Goal: Transaction & Acquisition: Book appointment/travel/reservation

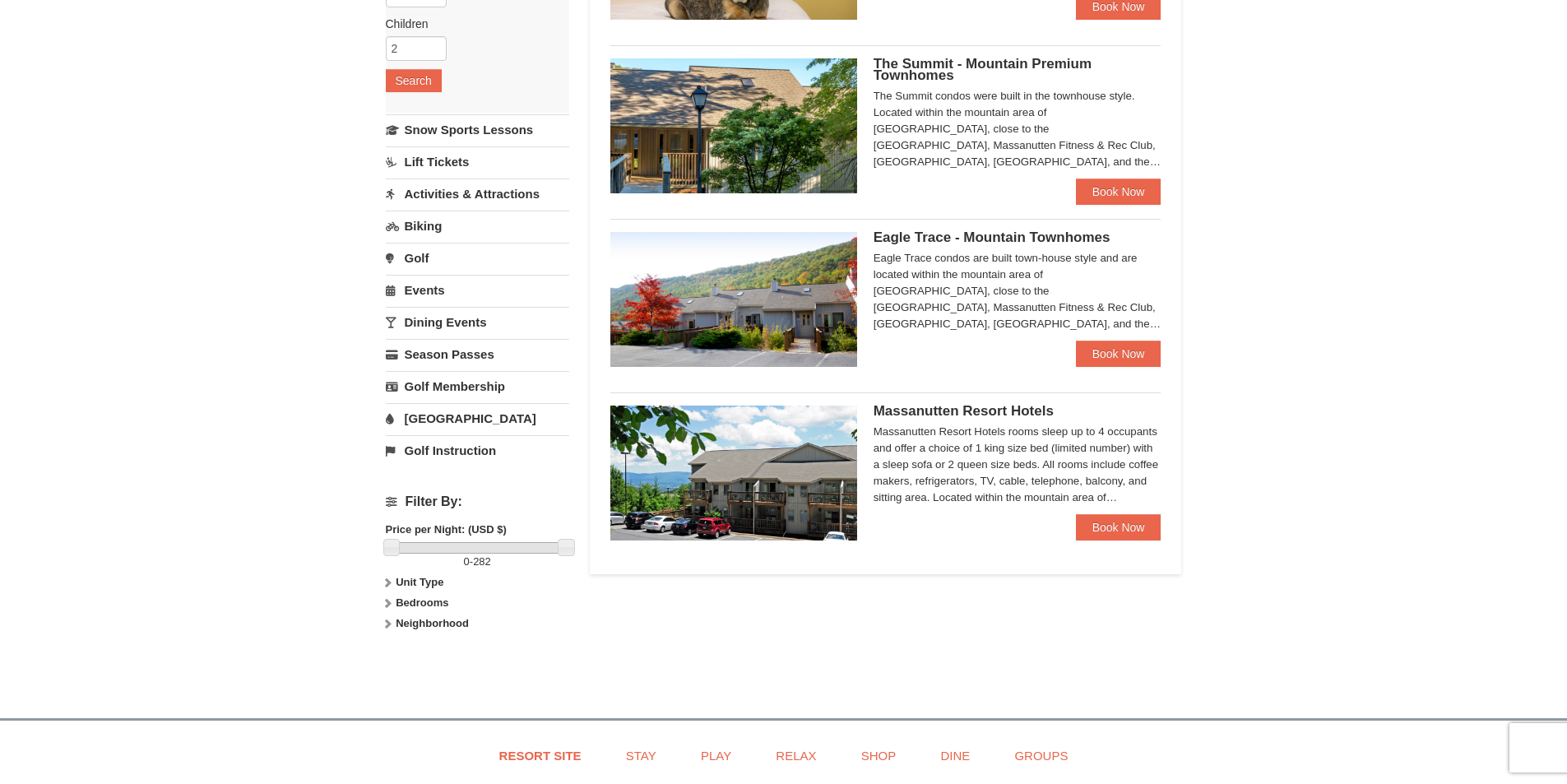
scroll to position [329, 0]
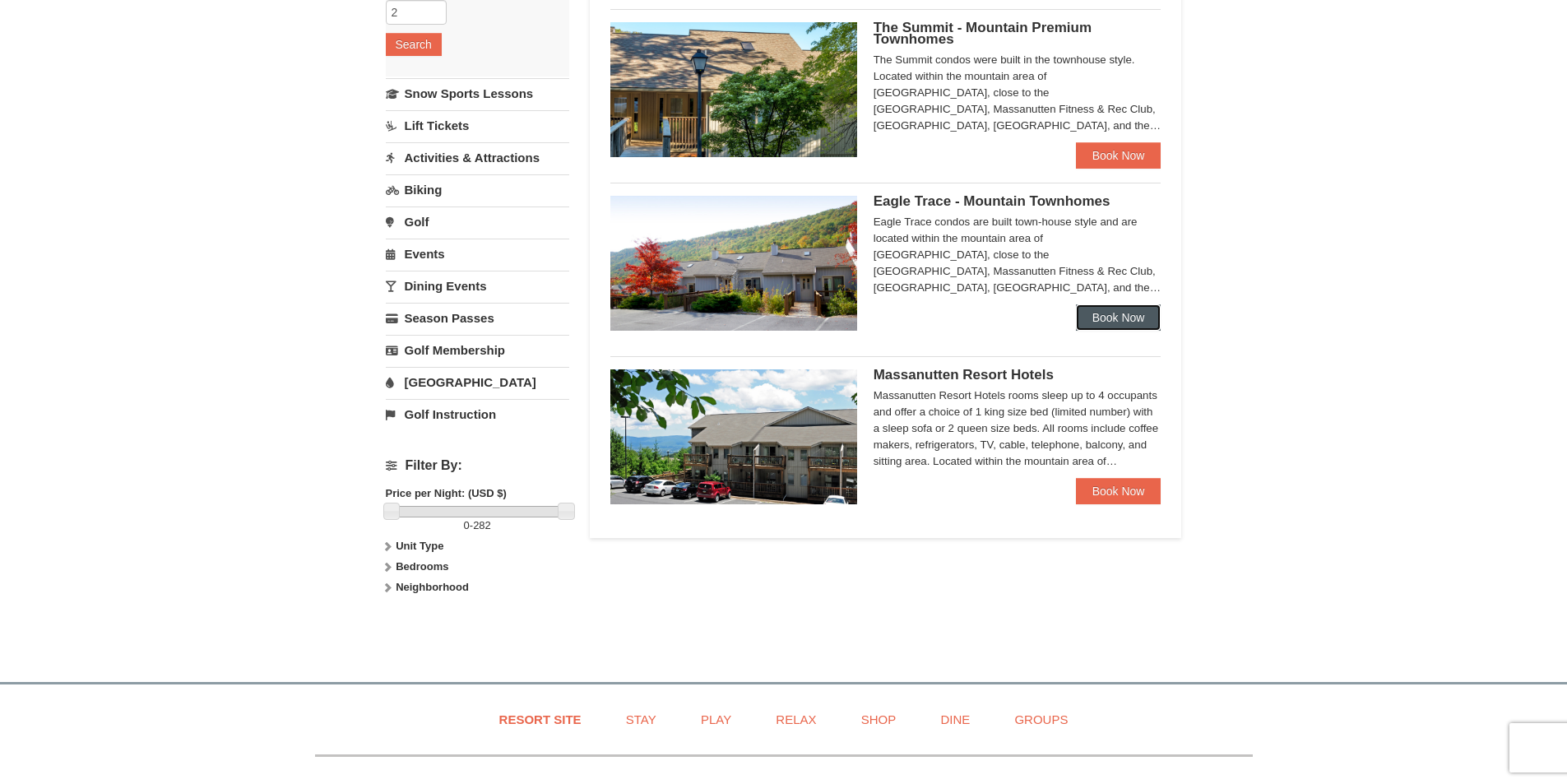
click at [1102, 321] on link "Book Now" at bounding box center [1119, 317] width 85 height 27
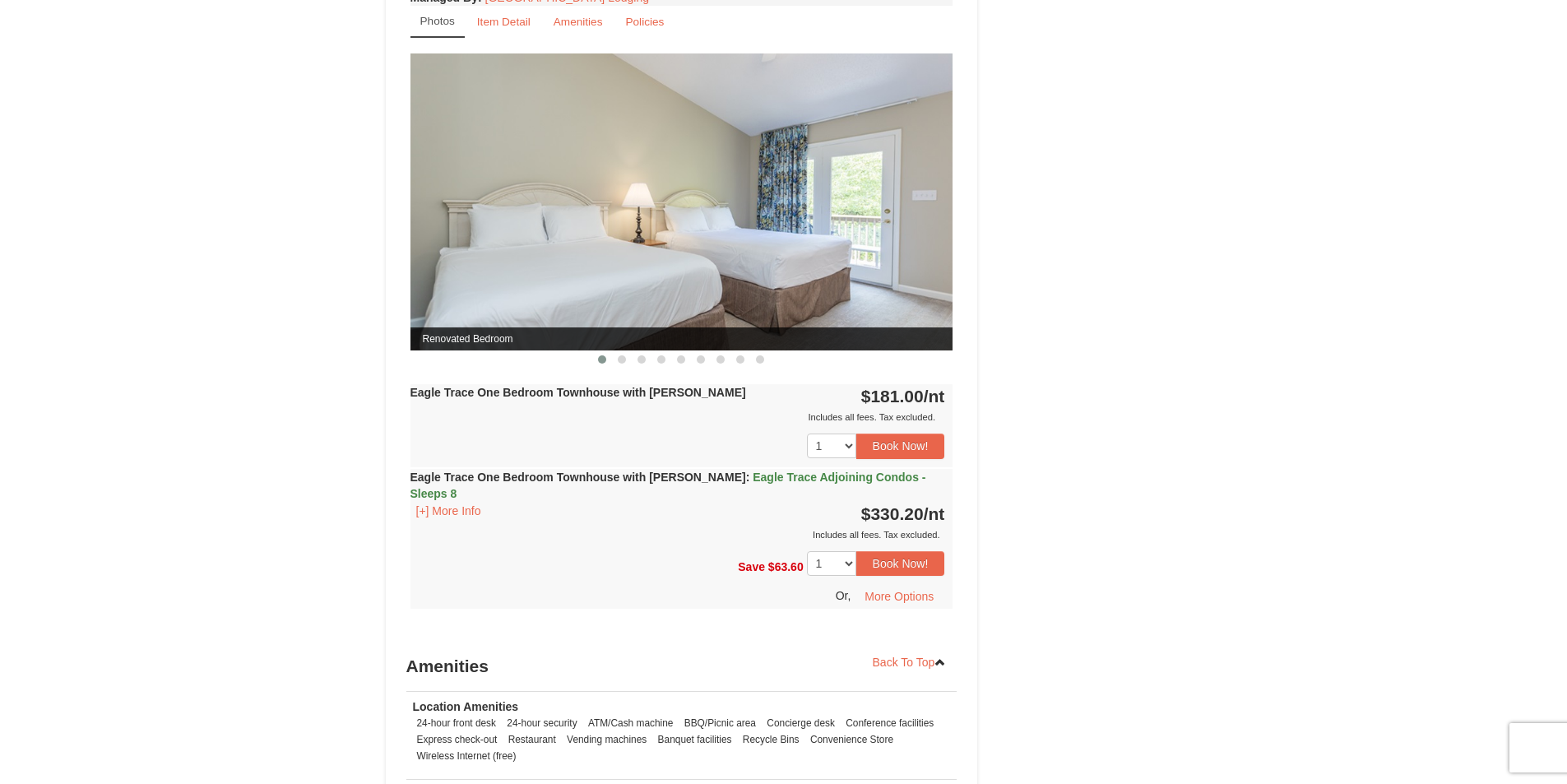
scroll to position [1234, 0]
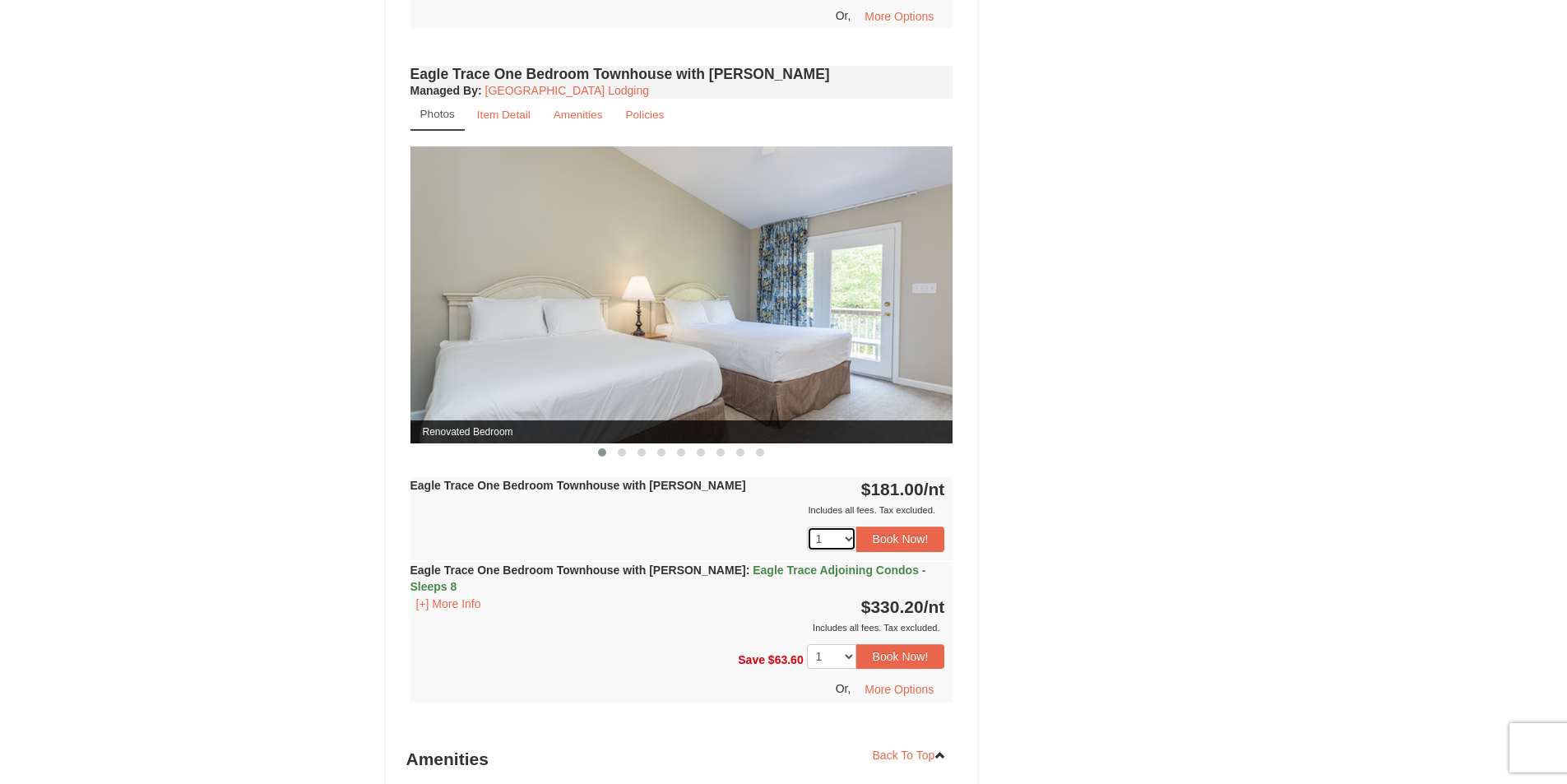
click at [848, 541] on select "1 2 3 4 5 6 7 8 9 10" at bounding box center [832, 538] width 50 height 25
select select "2"
click at [807, 526] on select "1 2 3 4 5 6 7 8 9 10" at bounding box center [832, 538] width 50 height 25
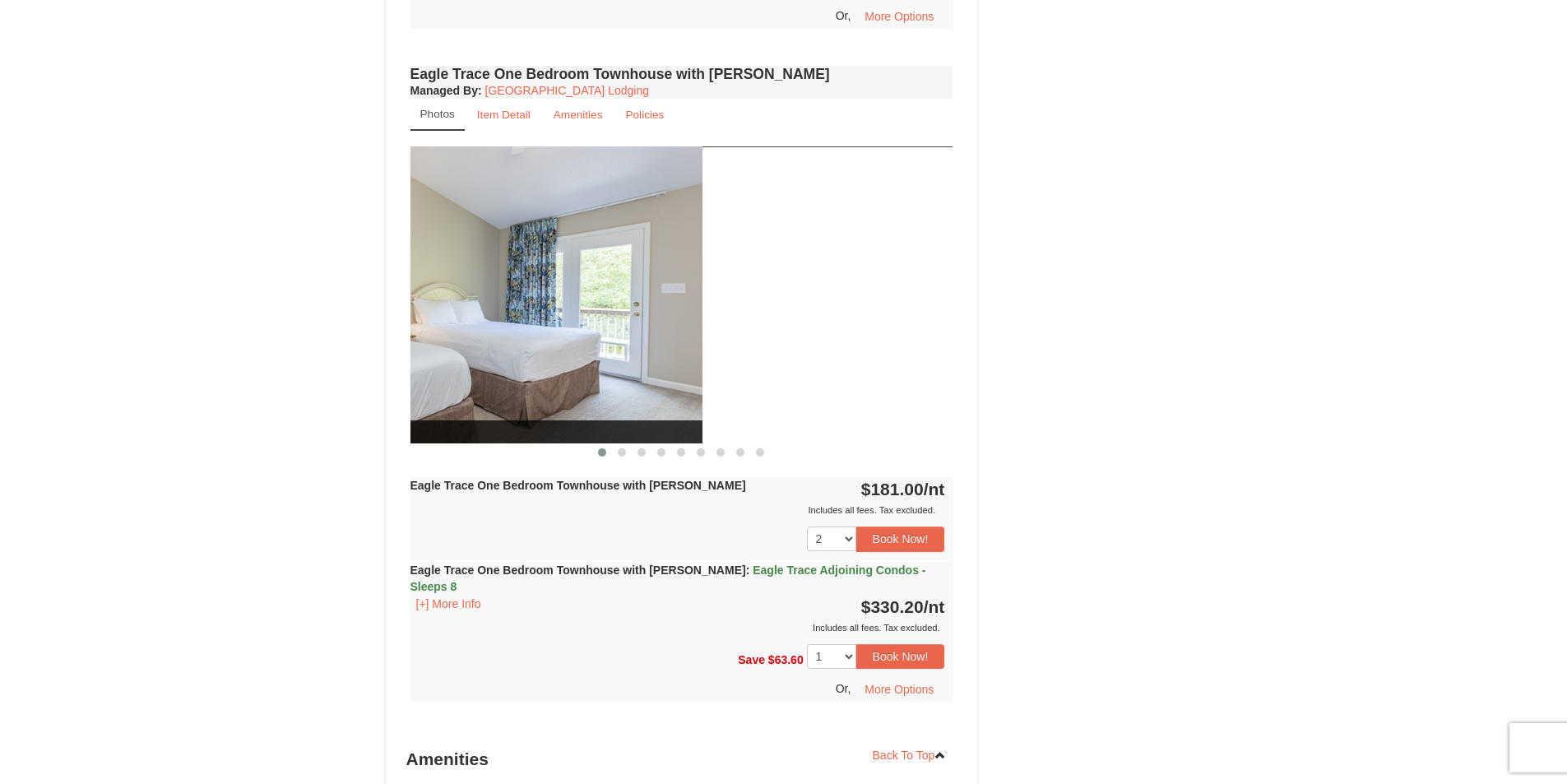
drag, startPoint x: 817, startPoint y: 350, endPoint x: 543, endPoint y: 308, distance: 277.2
click at [547, 309] on img at bounding box center [431, 294] width 543 height 297
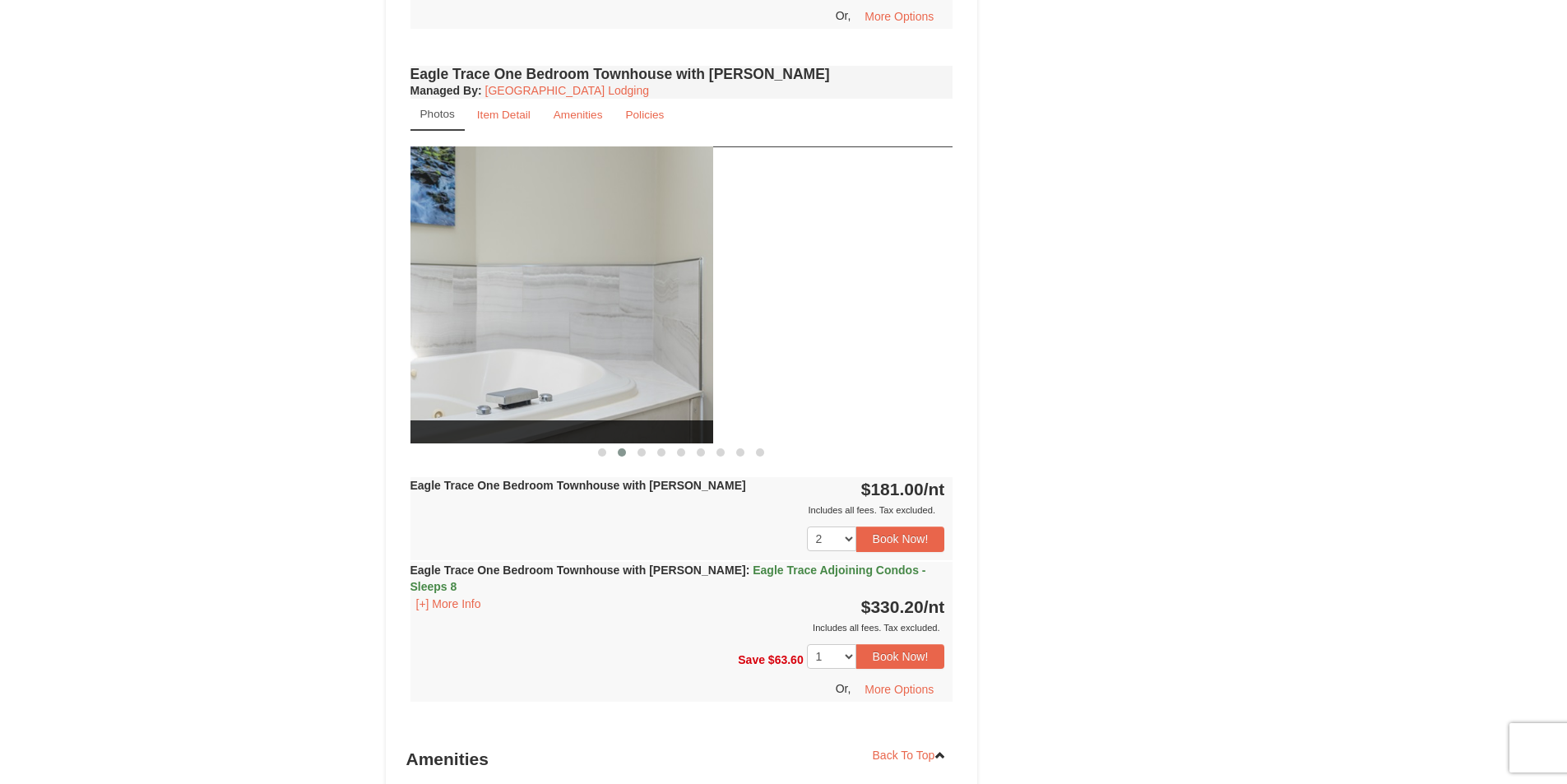
drag, startPoint x: 808, startPoint y: 338, endPoint x: 535, endPoint y: 318, distance: 273.7
click at [535, 318] on img at bounding box center [441, 294] width 543 height 297
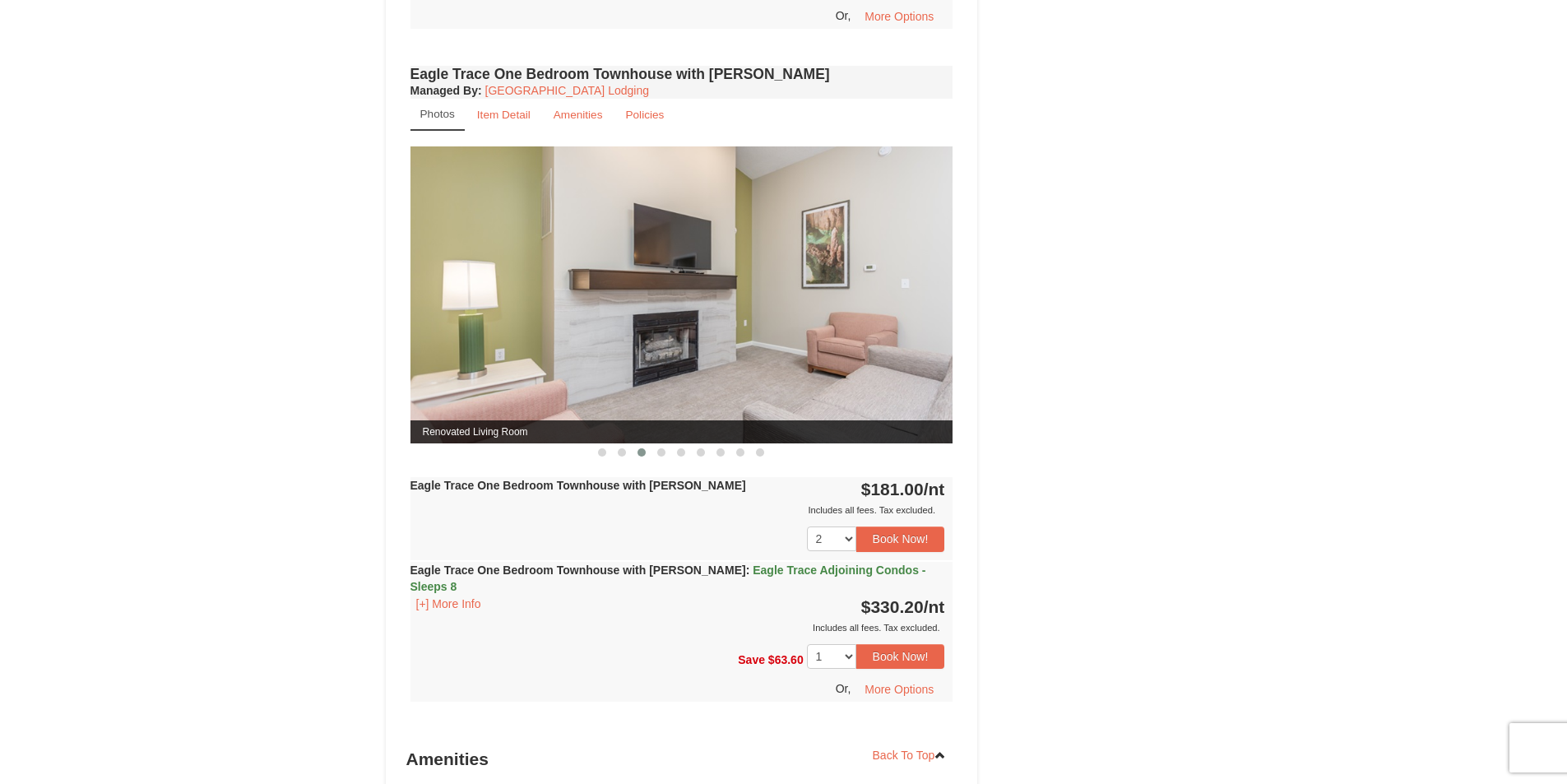
drag, startPoint x: 795, startPoint y: 351, endPoint x: 729, endPoint y: 341, distance: 66.8
click at [729, 341] on img at bounding box center [682, 294] width 543 height 297
drag, startPoint x: 864, startPoint y: 344, endPoint x: 591, endPoint y: 343, distance: 273.0
click at [591, 343] on img at bounding box center [682, 294] width 543 height 297
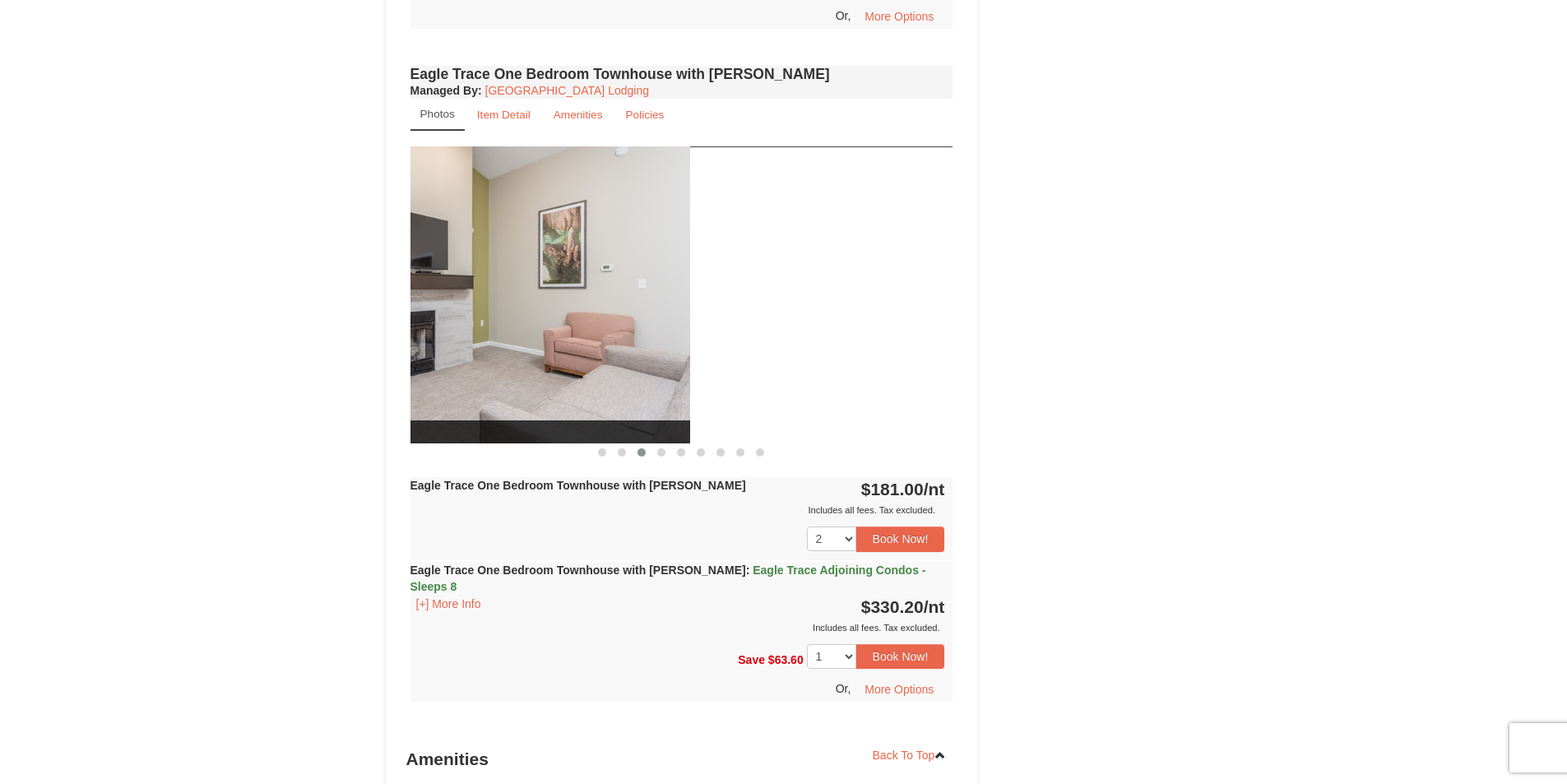
drag, startPoint x: 787, startPoint y: 364, endPoint x: 398, endPoint y: 349, distance: 389.3
click at [398, 349] on div "Book from $181.00! 1822 Resort Drive, Massanutten, VA Availability Amenities Po…" at bounding box center [682, 4] width 592 height 2154
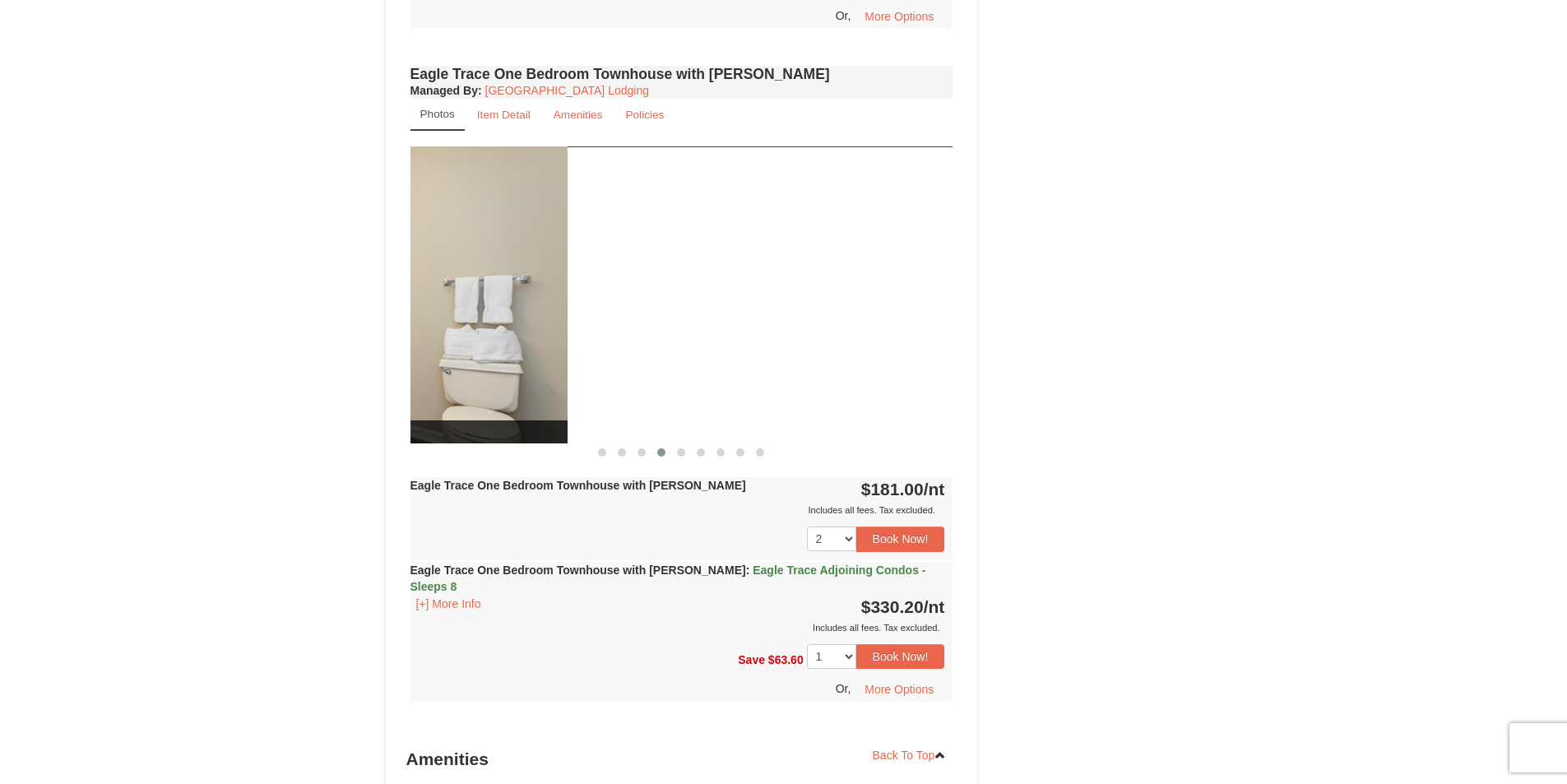
drag, startPoint x: 846, startPoint y: 362, endPoint x: 438, endPoint y: 356, distance: 408.0
click at [438, 356] on img at bounding box center [296, 294] width 543 height 297
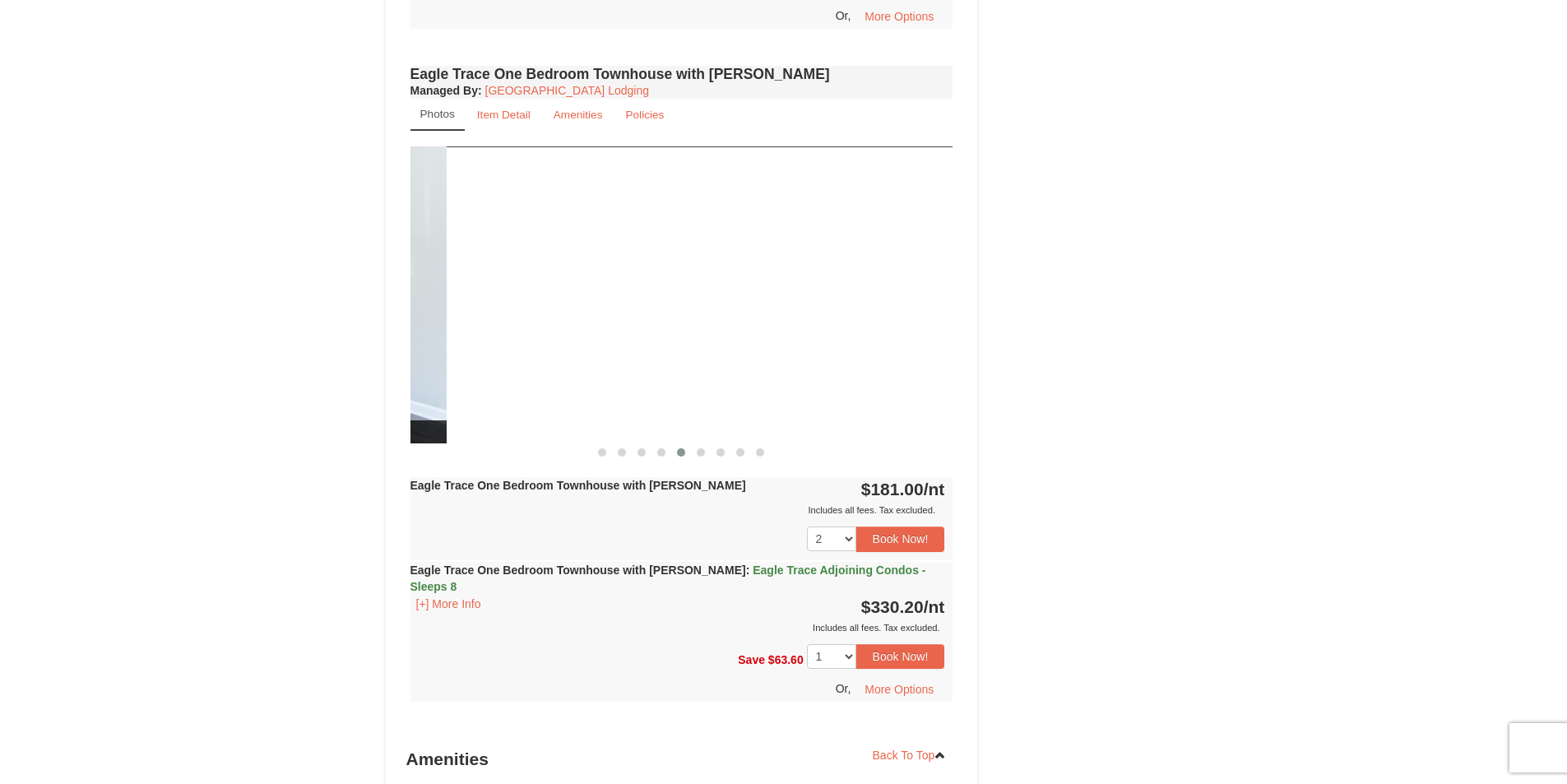
drag, startPoint x: 833, startPoint y: 367, endPoint x: 332, endPoint y: 369, distance: 501.0
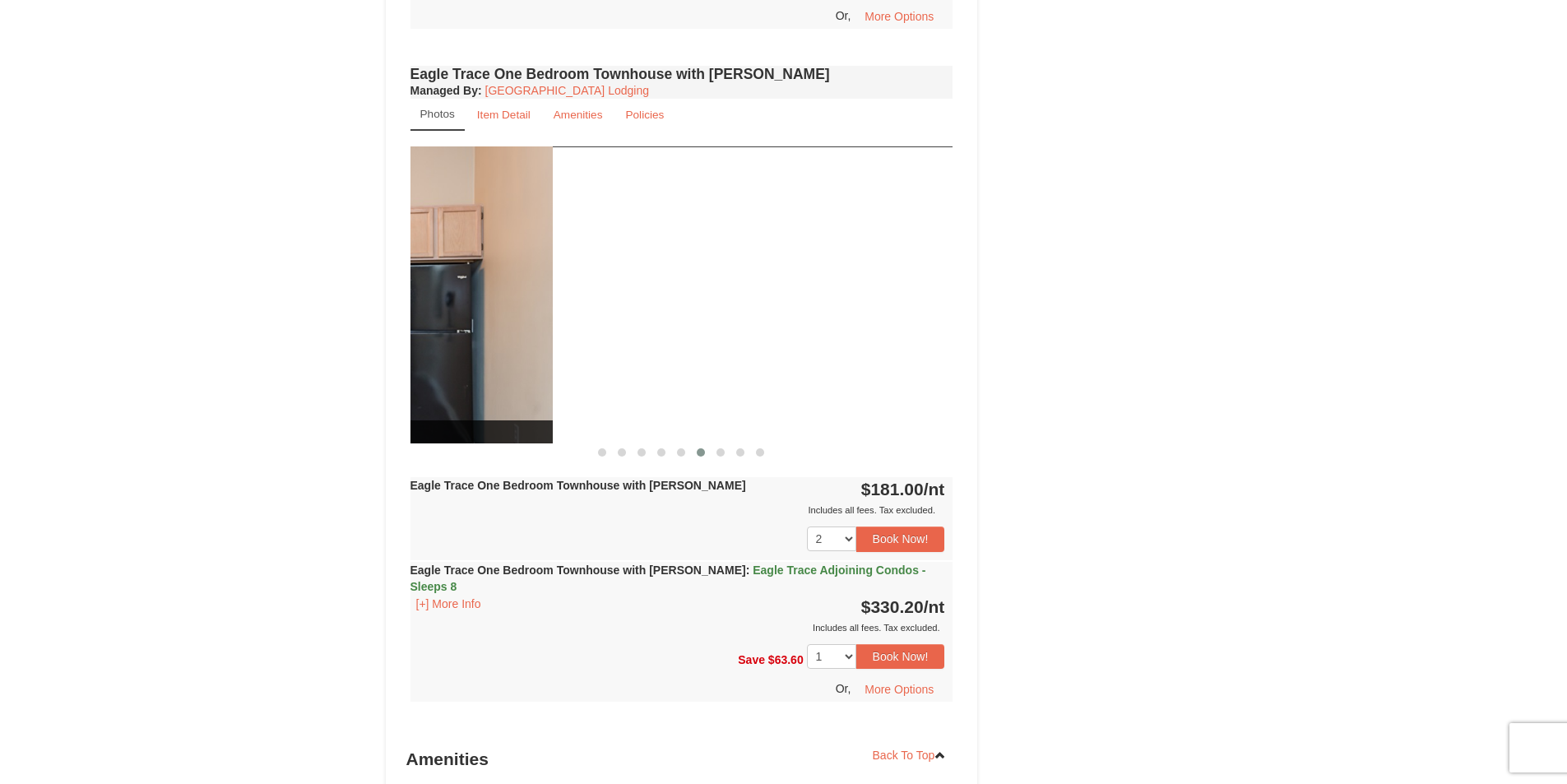
drag, startPoint x: 806, startPoint y: 358, endPoint x: 384, endPoint y: 360, distance: 422.0
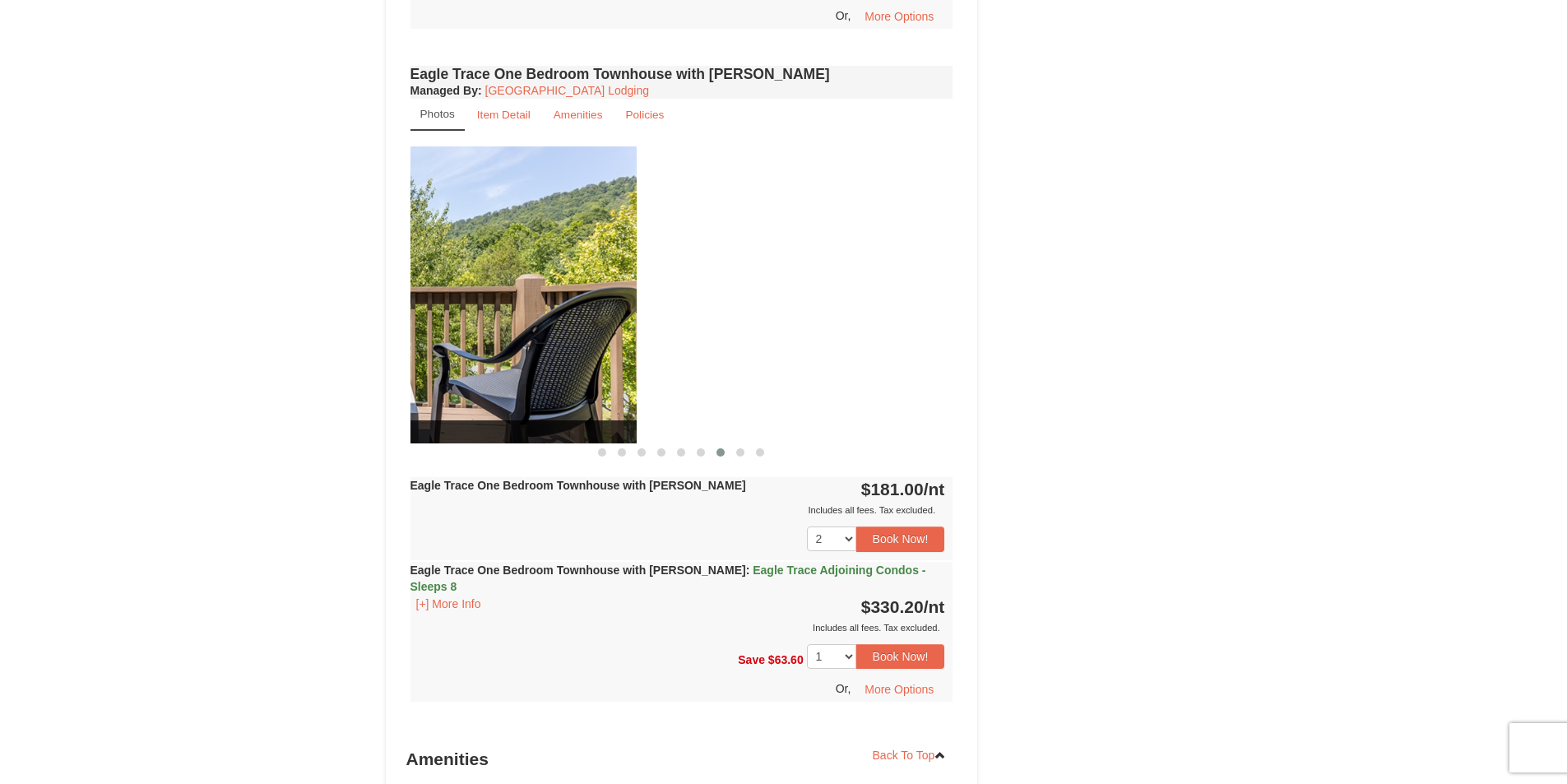
drag, startPoint x: 762, startPoint y: 380, endPoint x: 197, endPoint y: 318, distance: 568.4
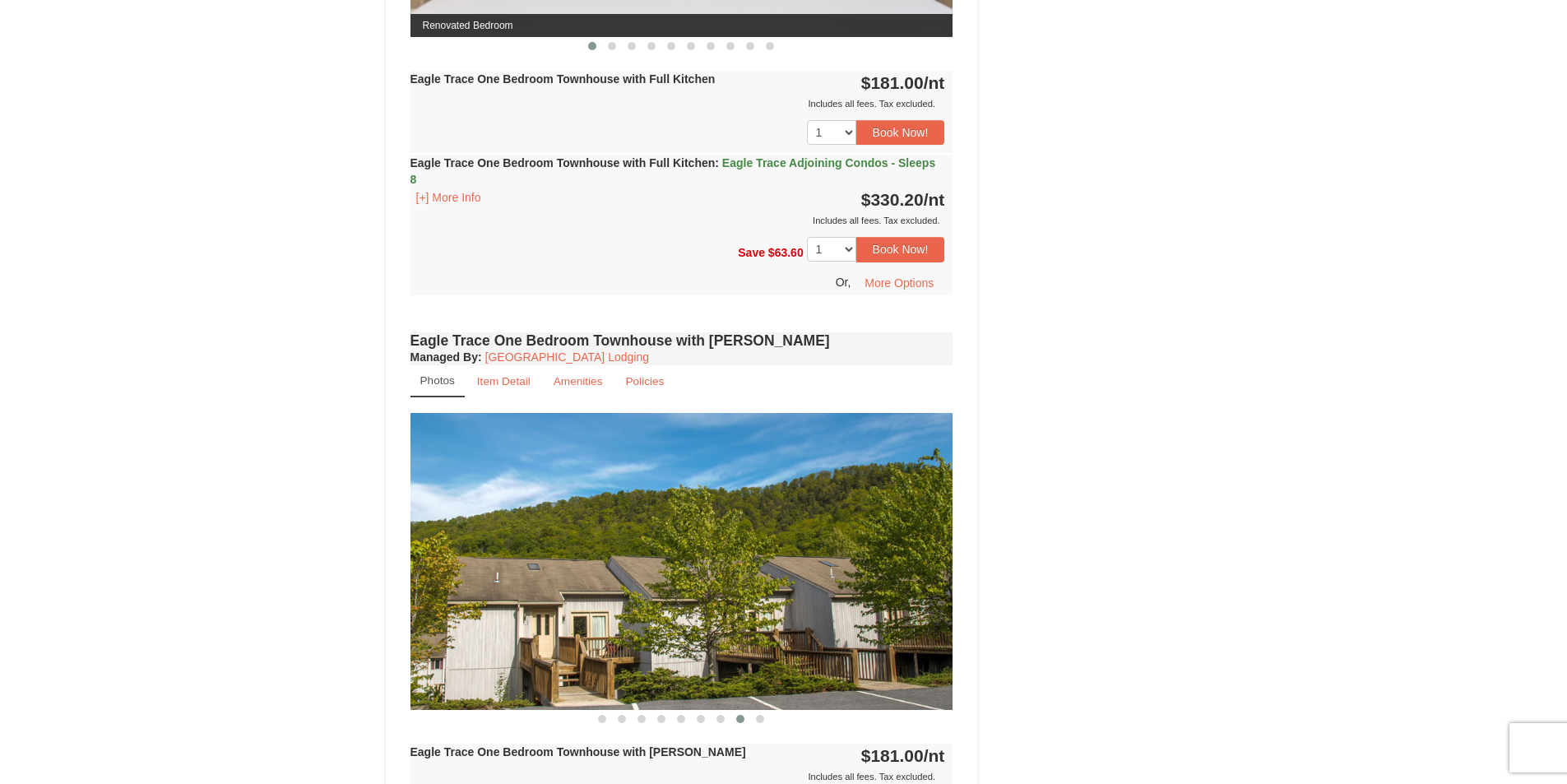
scroll to position [904, 0]
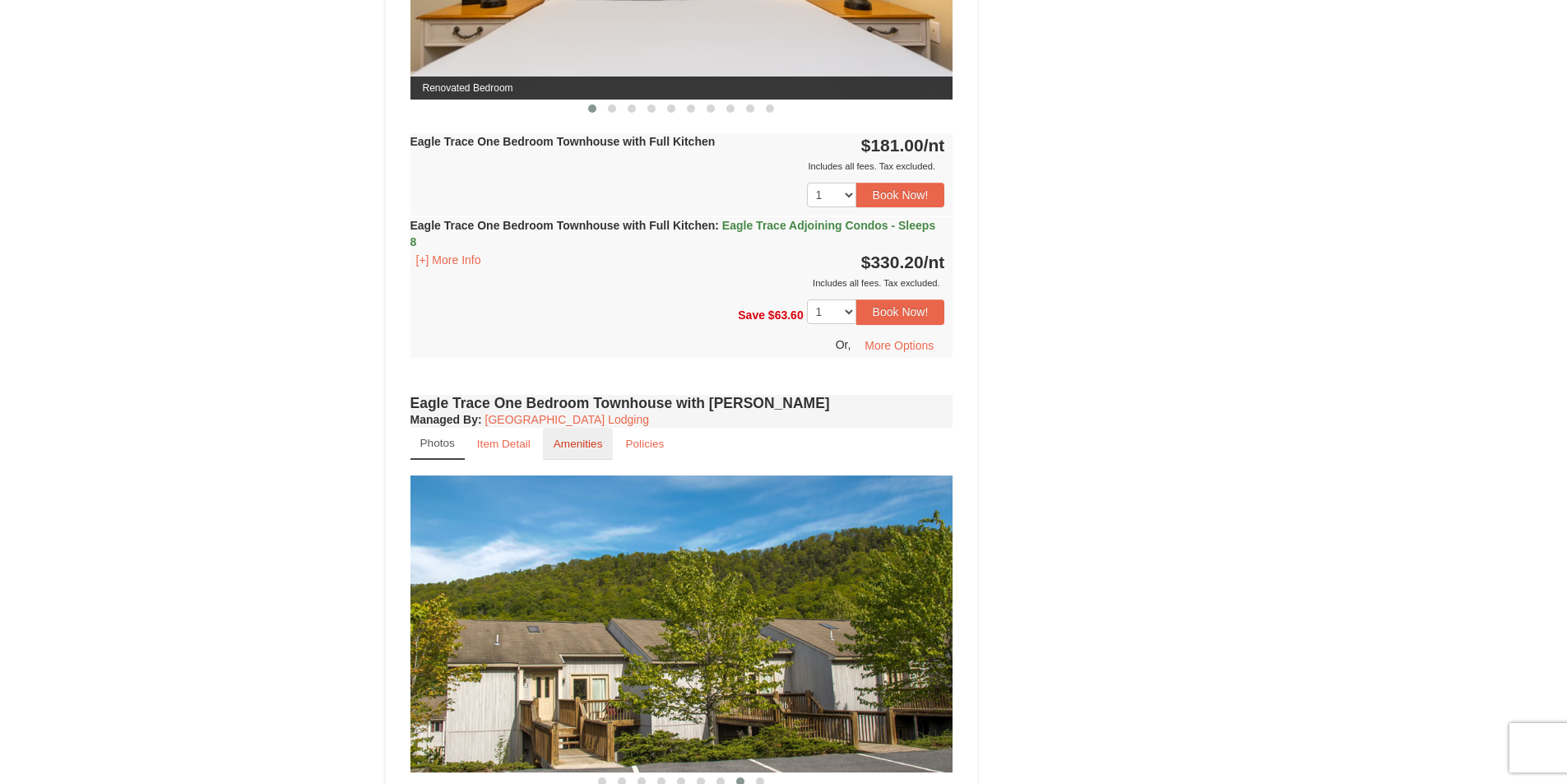
click at [568, 438] on small "Amenities" at bounding box center [579, 443] width 50 height 12
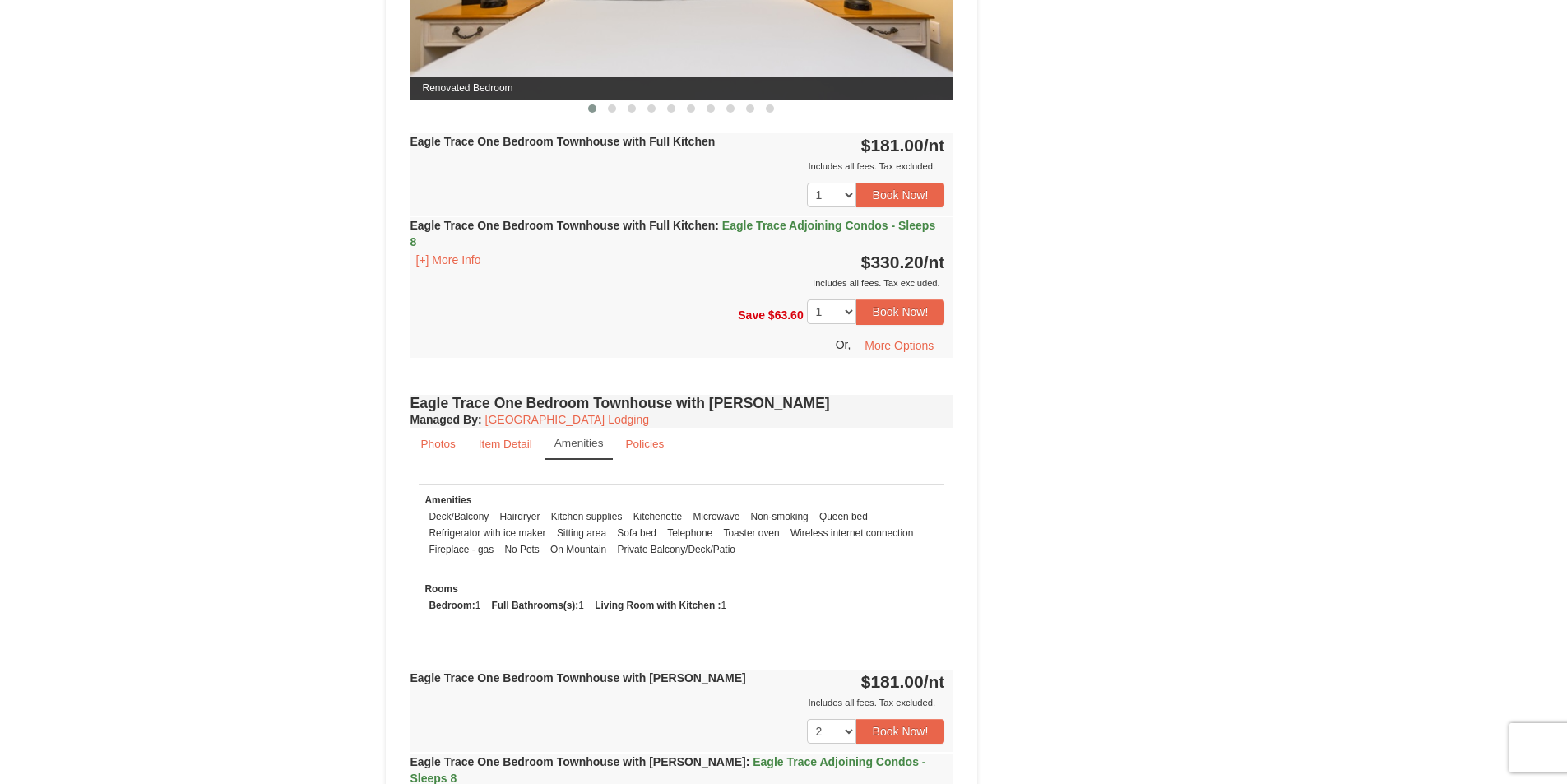
click at [838, 221] on span "Eagle Trace Adjoining Condos - Sleeps 8" at bounding box center [673, 233] width 525 height 29
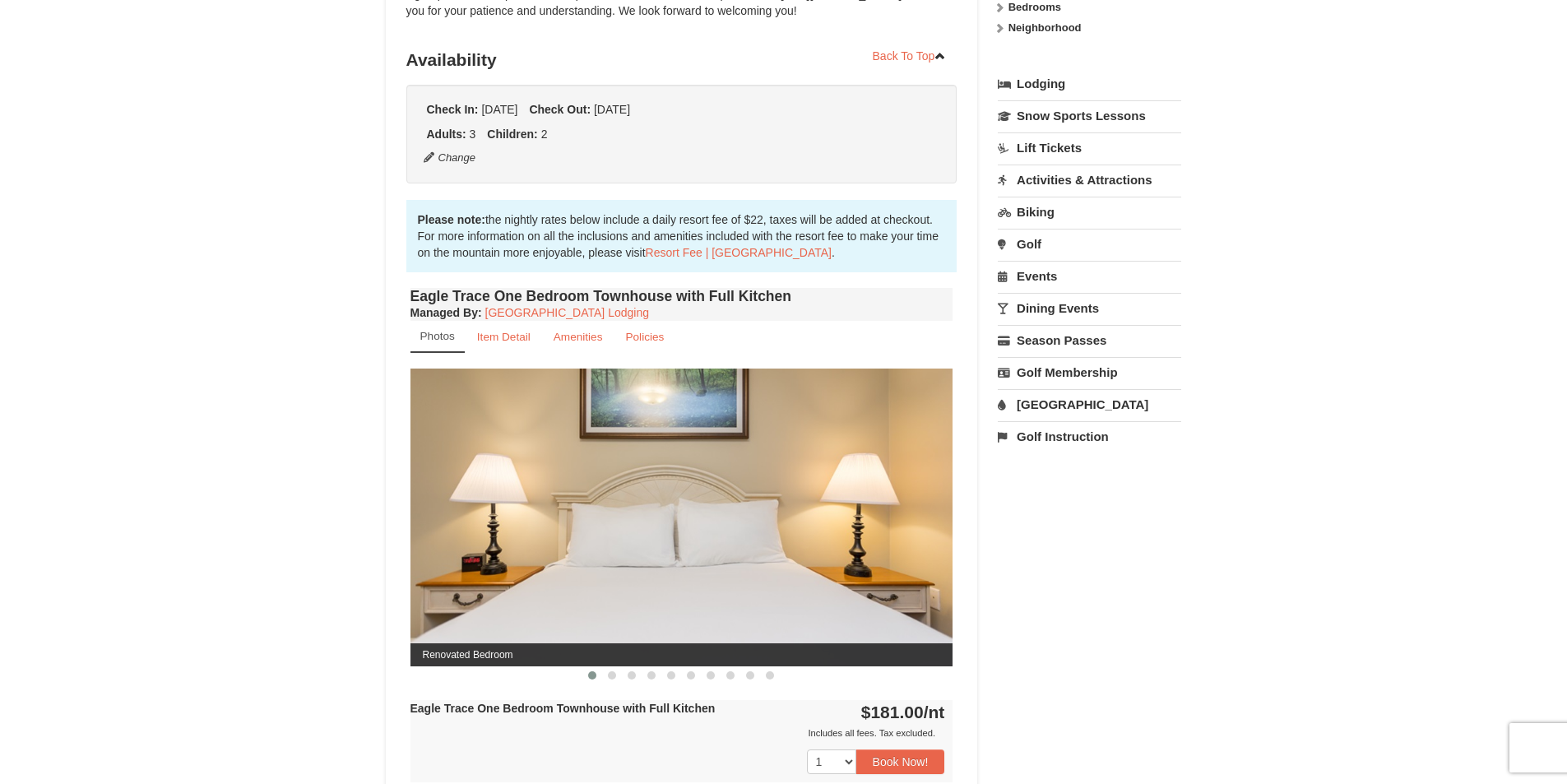
scroll to position [576, 0]
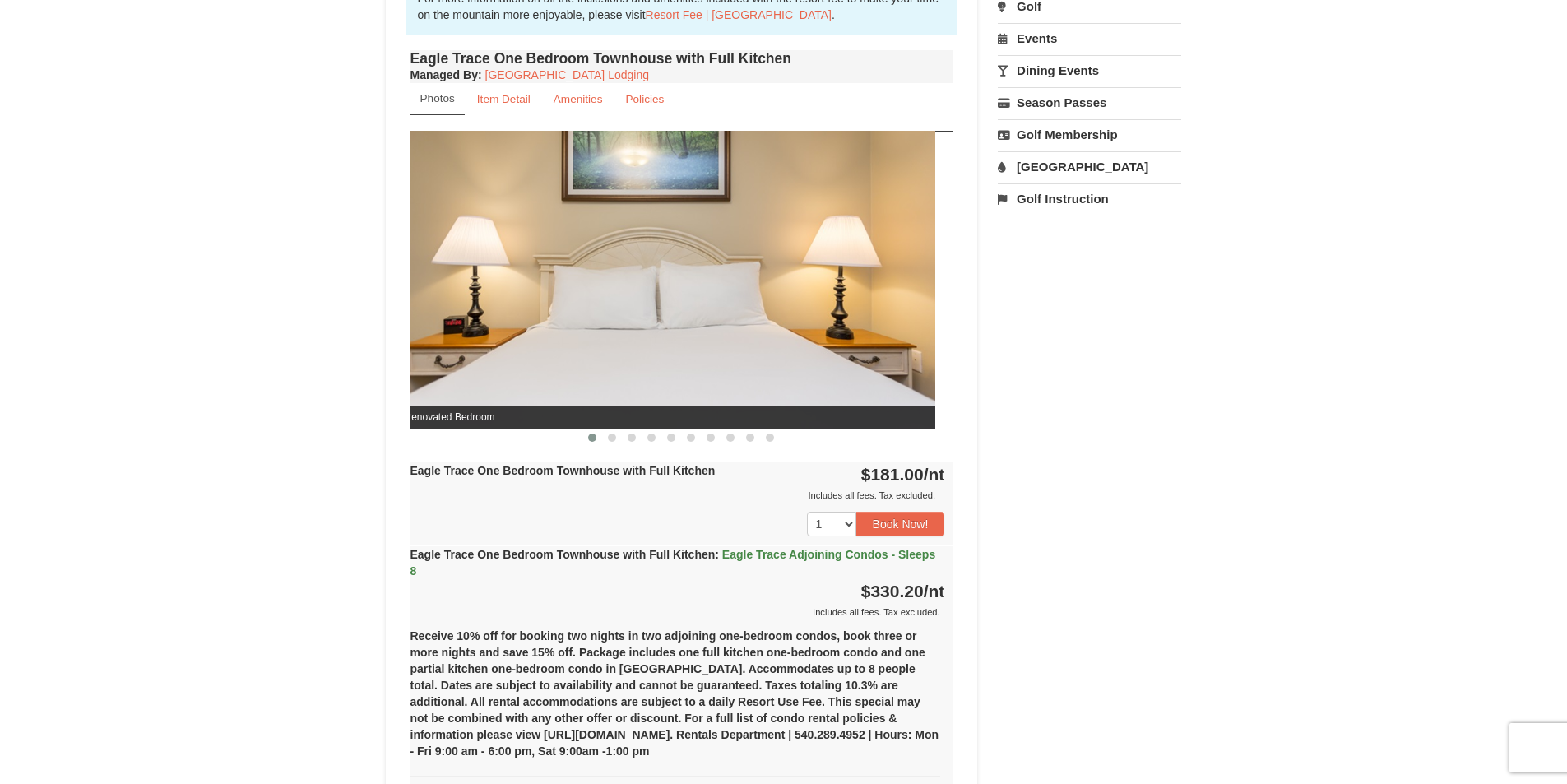
drag, startPoint x: 850, startPoint y: 316, endPoint x: 431, endPoint y: 280, distance: 420.5
click at [428, 275] on img at bounding box center [663, 278] width 543 height 297
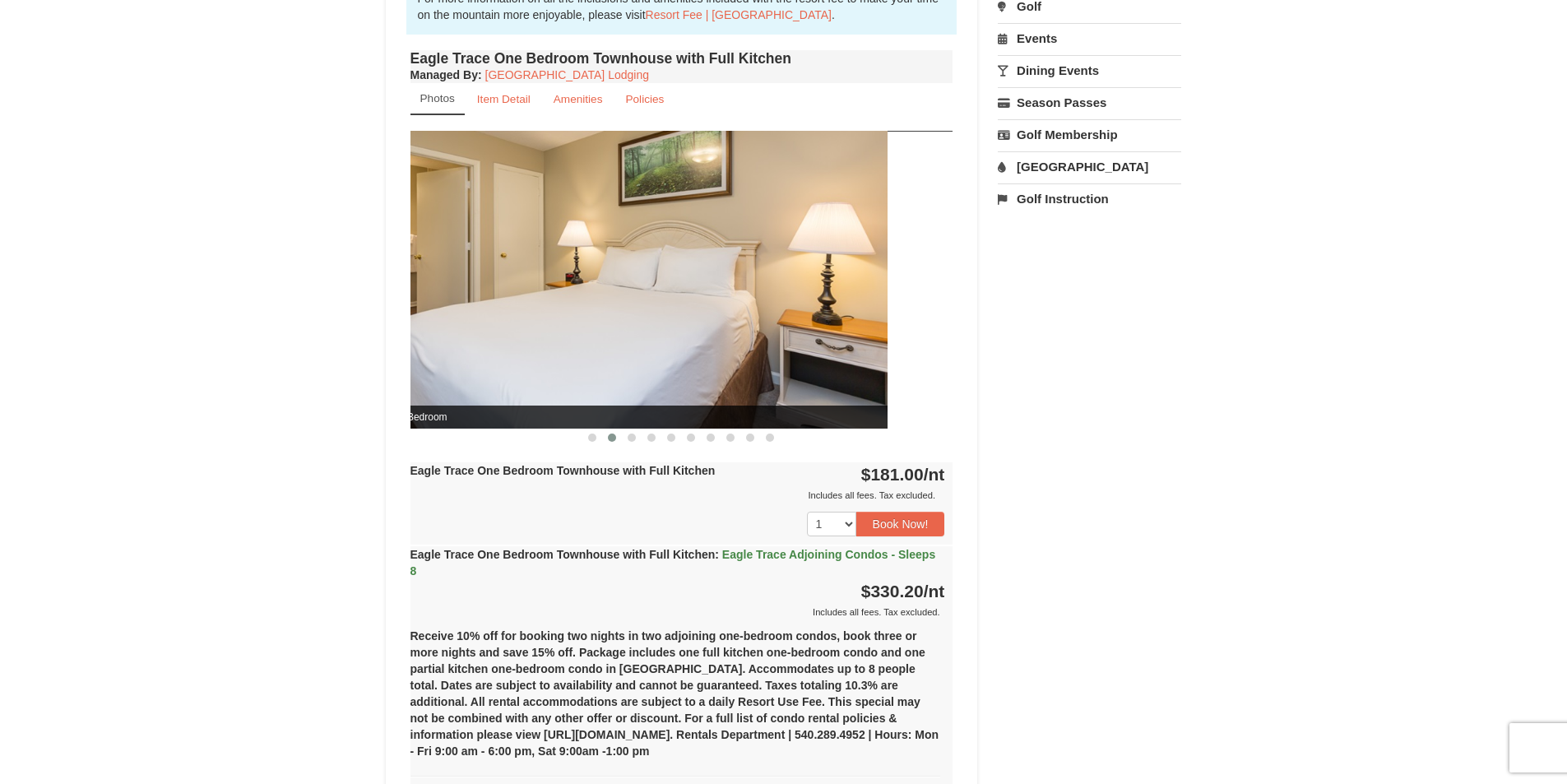
drag, startPoint x: 742, startPoint y: 282, endPoint x: 378, endPoint y: 272, distance: 364.1
click at [381, 273] on div "× <<Back to results Eagle Trace - Mountain Townhomes Book from $181.00! 1822 Re…" at bounding box center [784, 711] width 829 height 2425
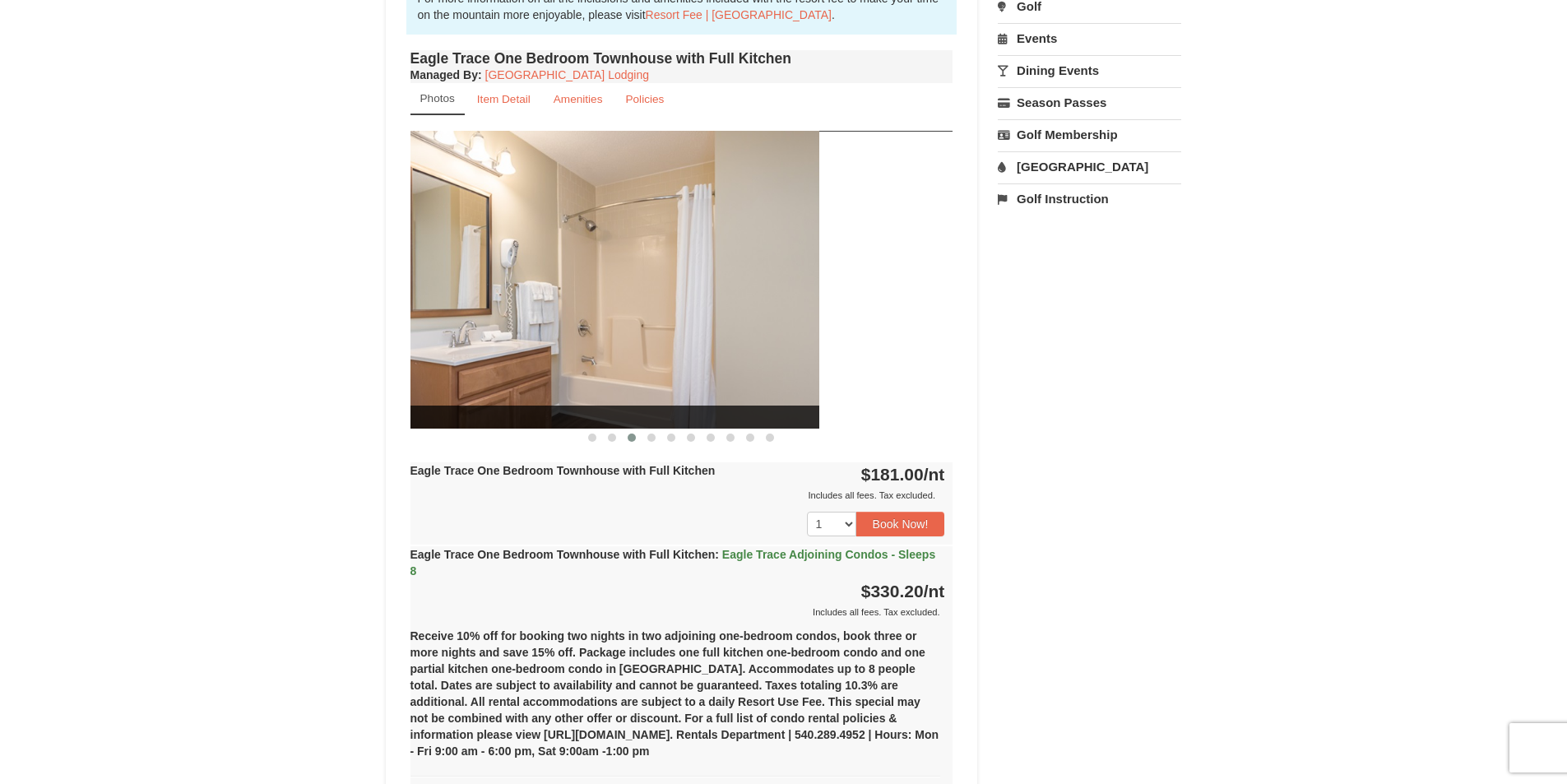
drag, startPoint x: 792, startPoint y: 290, endPoint x: 457, endPoint y: 289, distance: 335.0
click at [467, 289] on img at bounding box center [547, 278] width 543 height 297
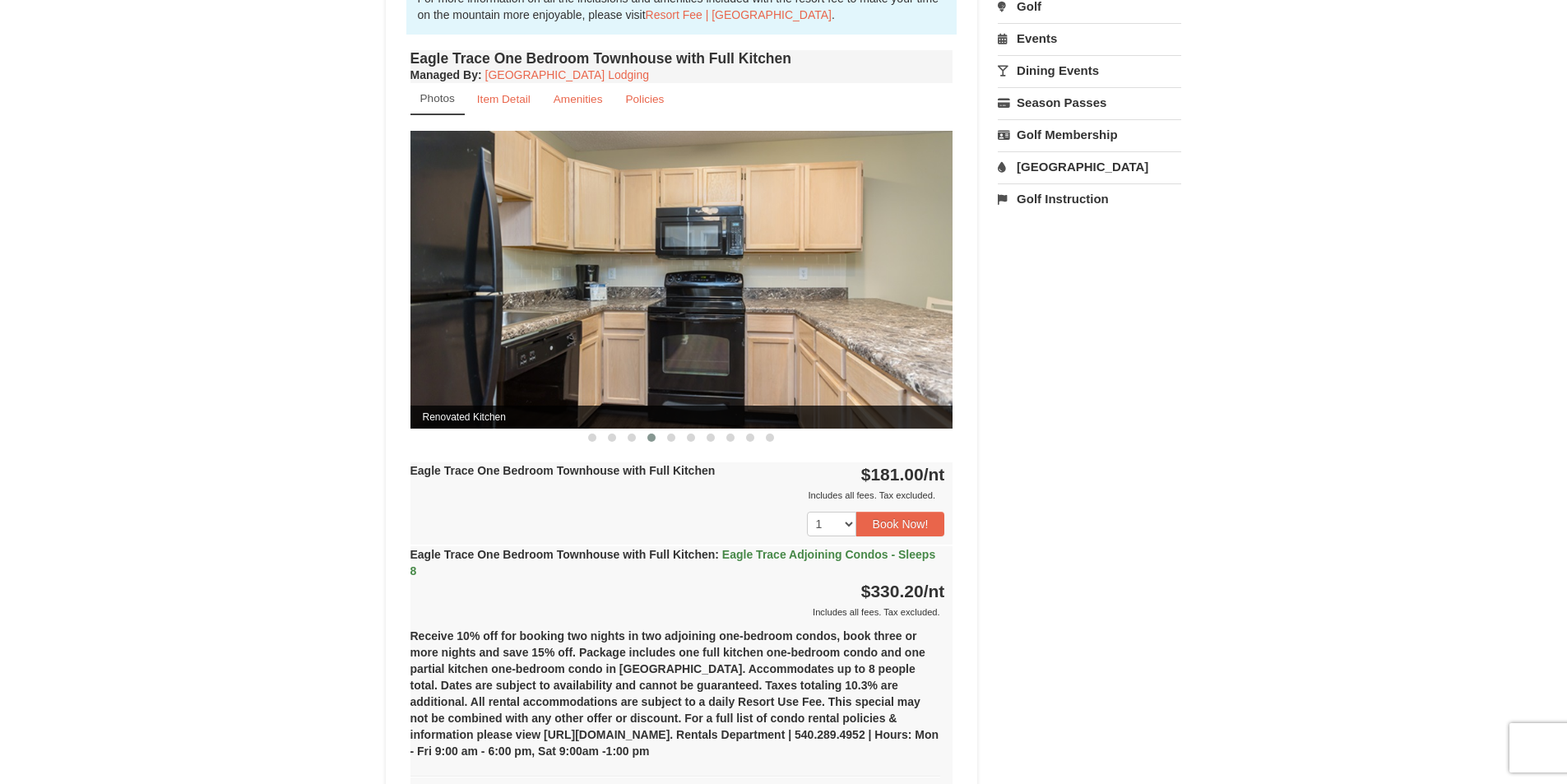
drag, startPoint x: 887, startPoint y: 339, endPoint x: 860, endPoint y: 336, distance: 27.2
click at [860, 336] on img at bounding box center [682, 278] width 543 height 297
drag, startPoint x: 883, startPoint y: 311, endPoint x: 597, endPoint y: 306, distance: 286.0
click at [597, 306] on img at bounding box center [682, 278] width 543 height 297
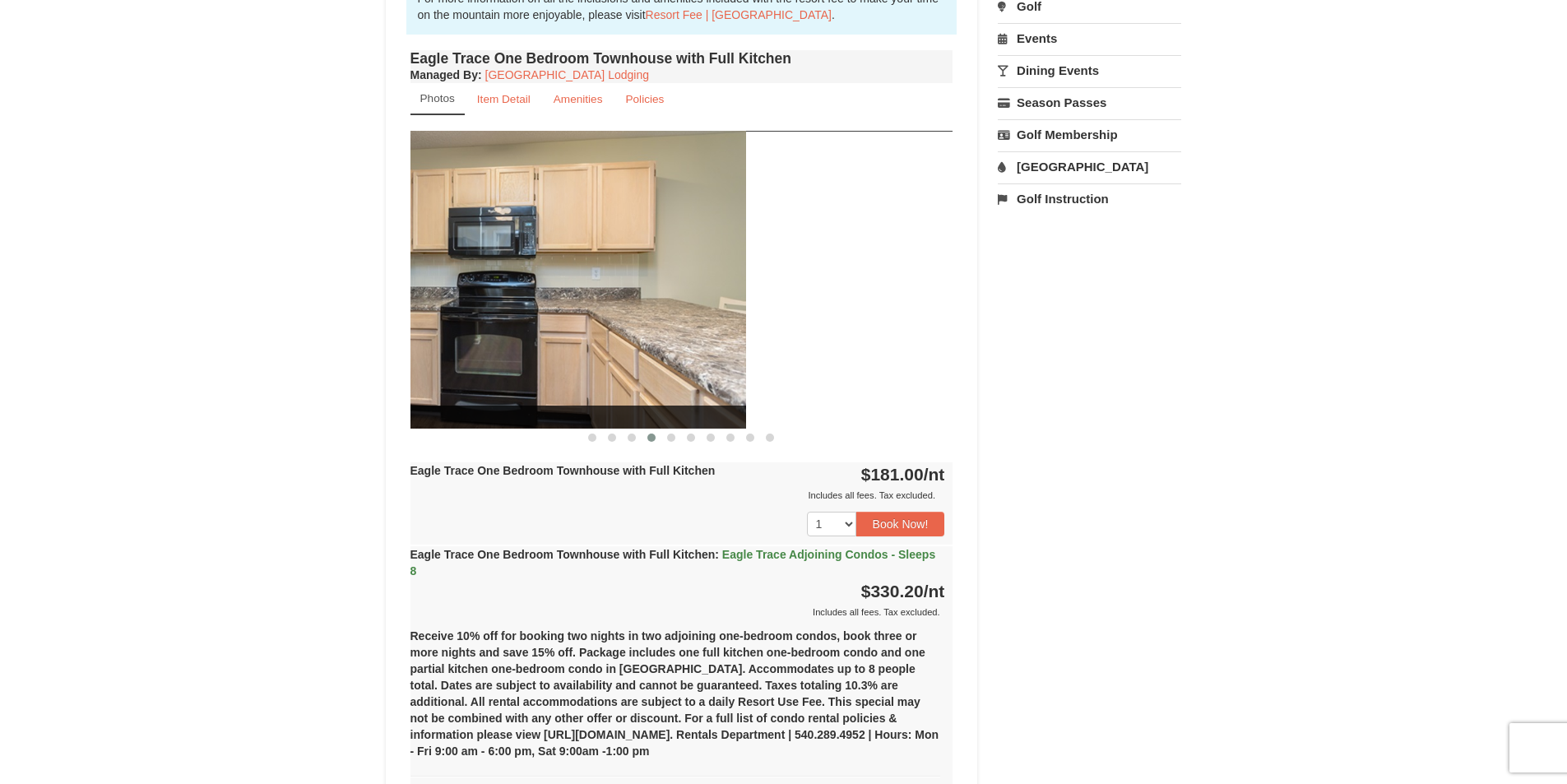
drag, startPoint x: 789, startPoint y: 306, endPoint x: 263, endPoint y: 196, distance: 537.4
click at [266, 200] on div "× <<Back to results Eagle Trace - Mountain Townhomes Book from $181.00! 1822 Re…" at bounding box center [784, 711] width 1567 height 2458
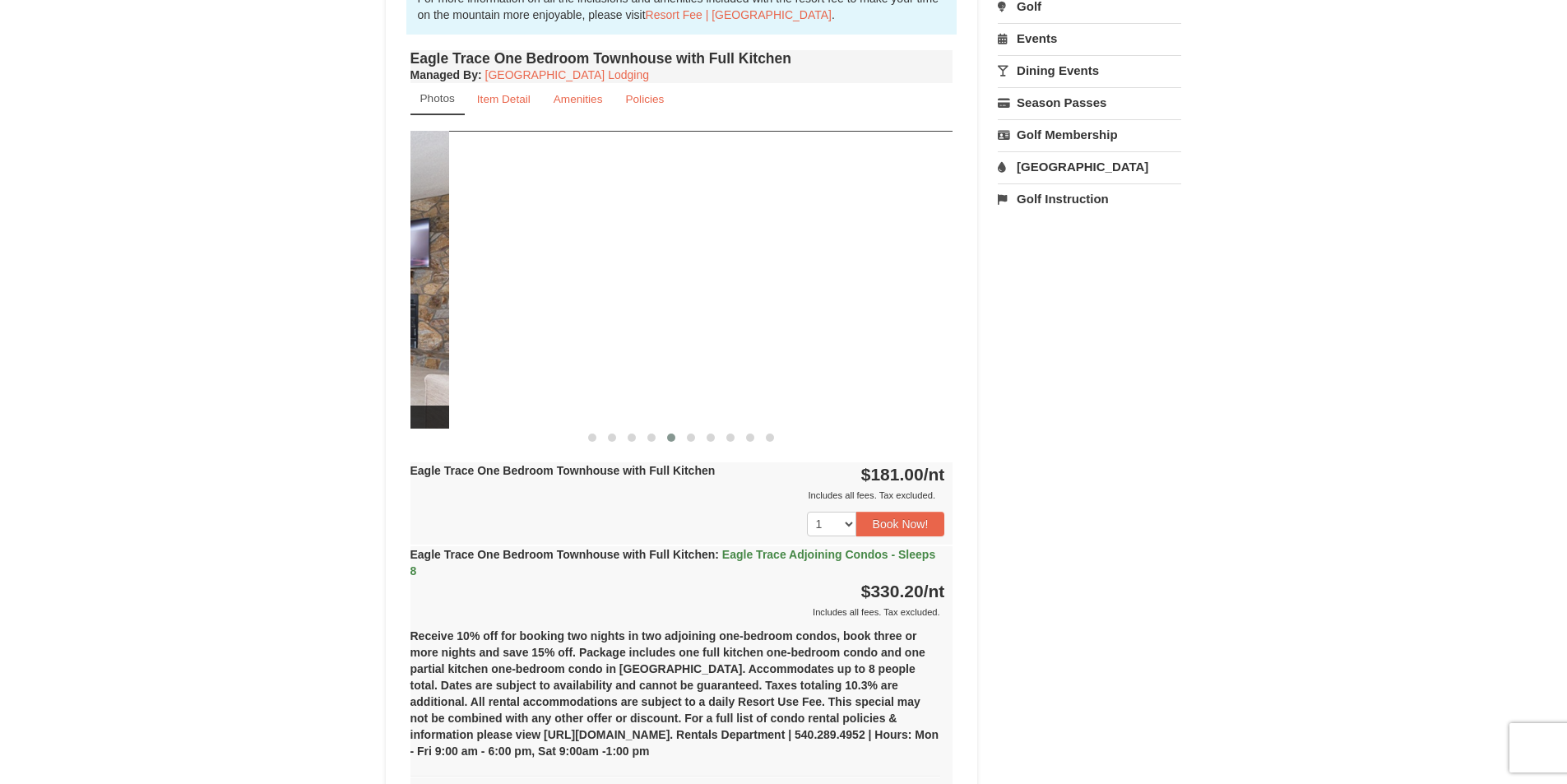
drag, startPoint x: 811, startPoint y: 282, endPoint x: 307, endPoint y: 192, distance: 512.0
click at [307, 192] on div "× <<Back to results Eagle Trace - Mountain Townhomes Book from $181.00! 1822 Re…" at bounding box center [784, 711] width 1567 height 2458
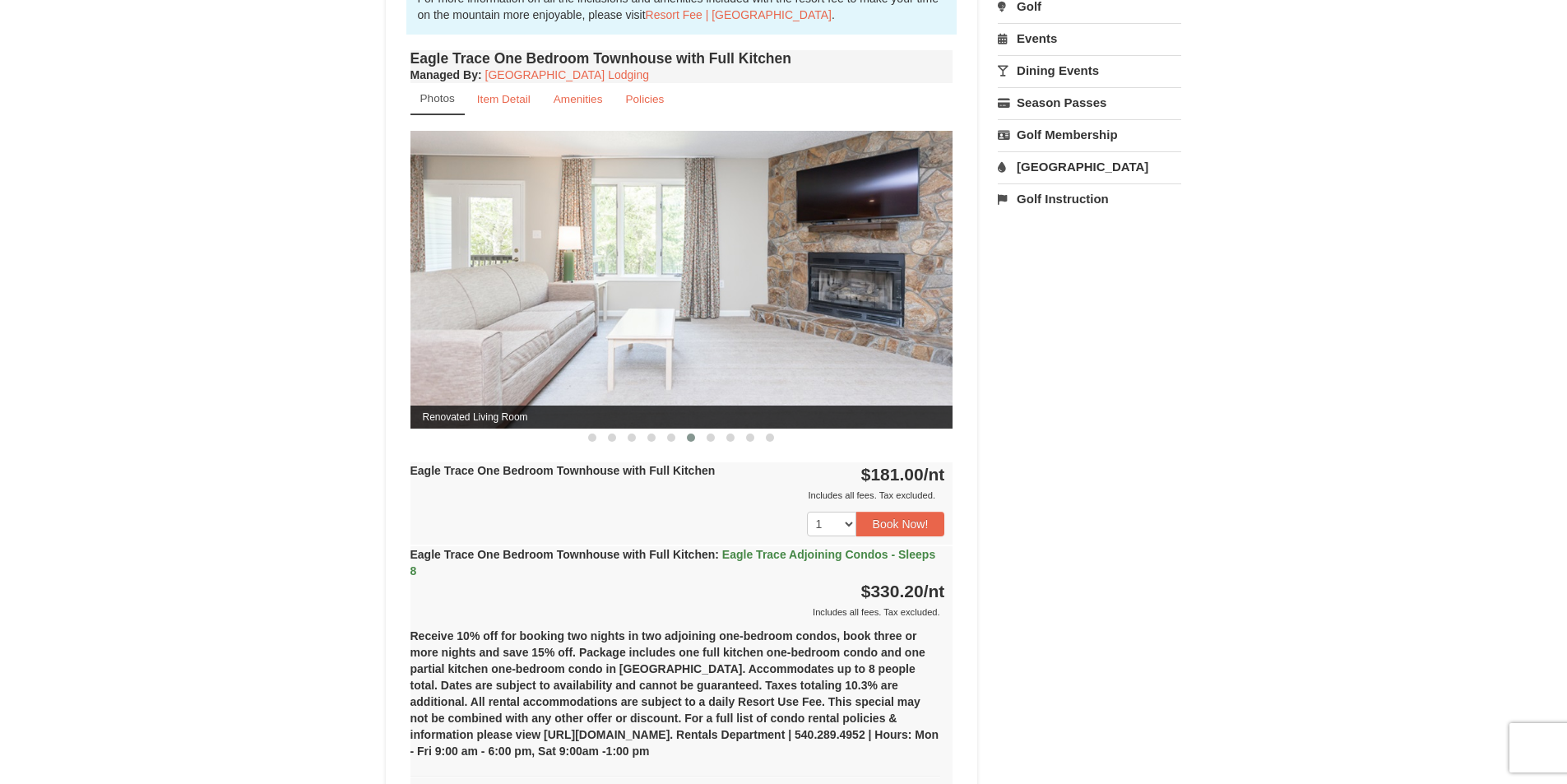
drag, startPoint x: 832, startPoint y: 311, endPoint x: 533, endPoint y: 280, distance: 300.6
click at [533, 280] on img at bounding box center [682, 278] width 543 height 297
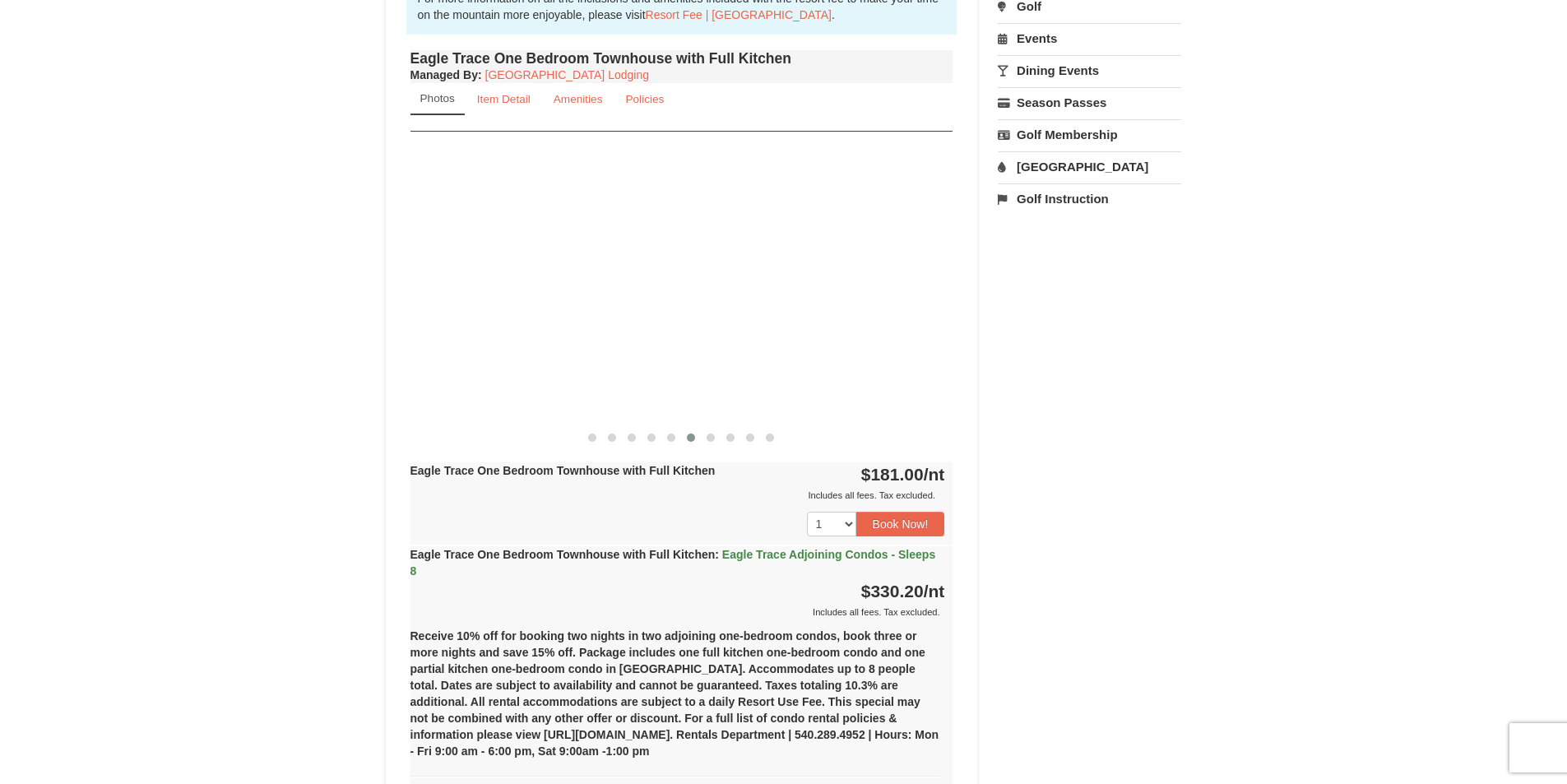
drag, startPoint x: 862, startPoint y: 311, endPoint x: 438, endPoint y: 230, distance: 431.7
click at [255, 201] on div "× <<Back to results Eagle Trace - Mountain Townhomes Book from $181.00! 1822 Re…" at bounding box center [784, 711] width 1567 height 2458
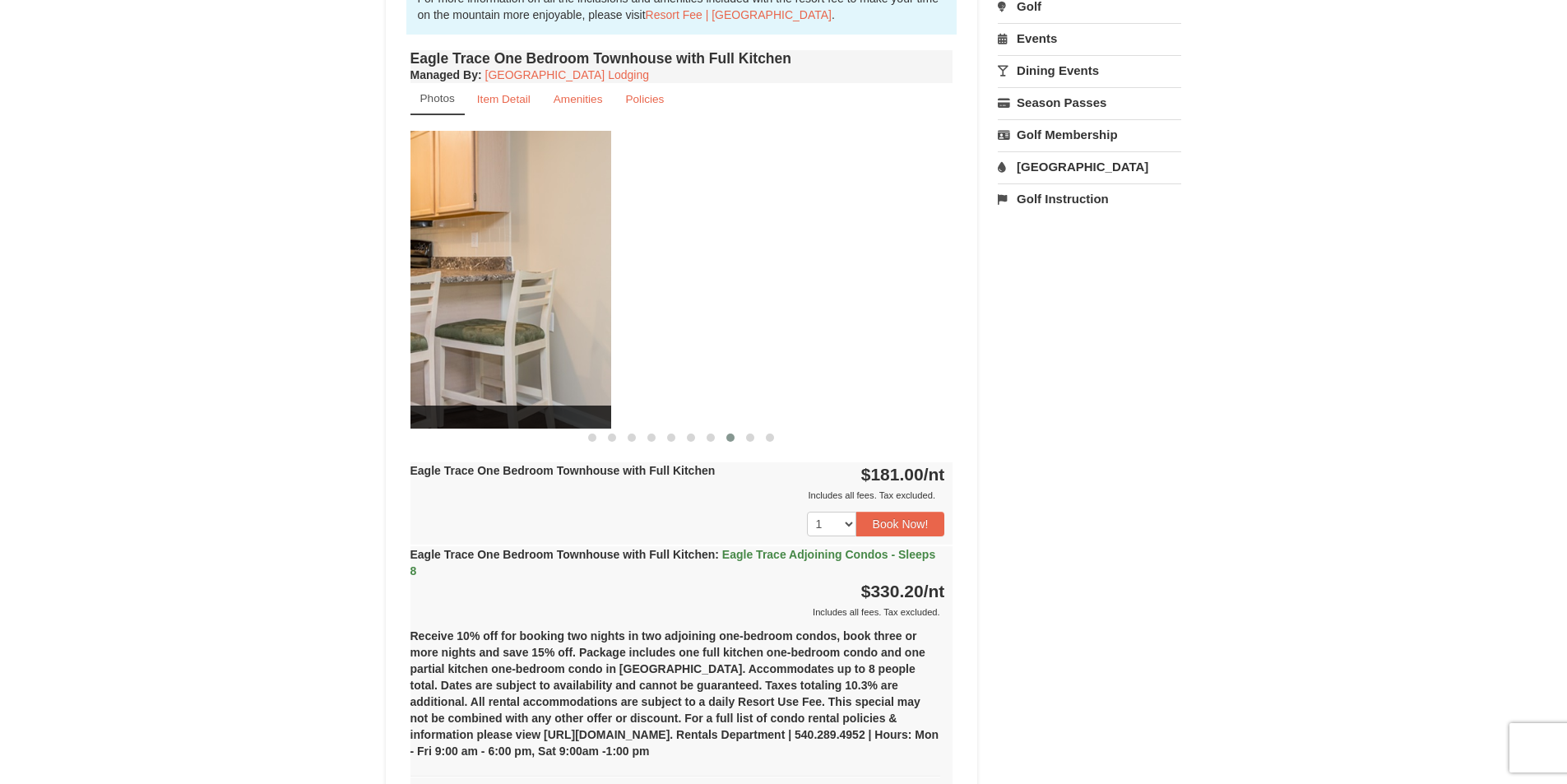
drag, startPoint x: 848, startPoint y: 294, endPoint x: 434, endPoint y: 251, distance: 416.2
click at [434, 251] on img at bounding box center [339, 278] width 543 height 297
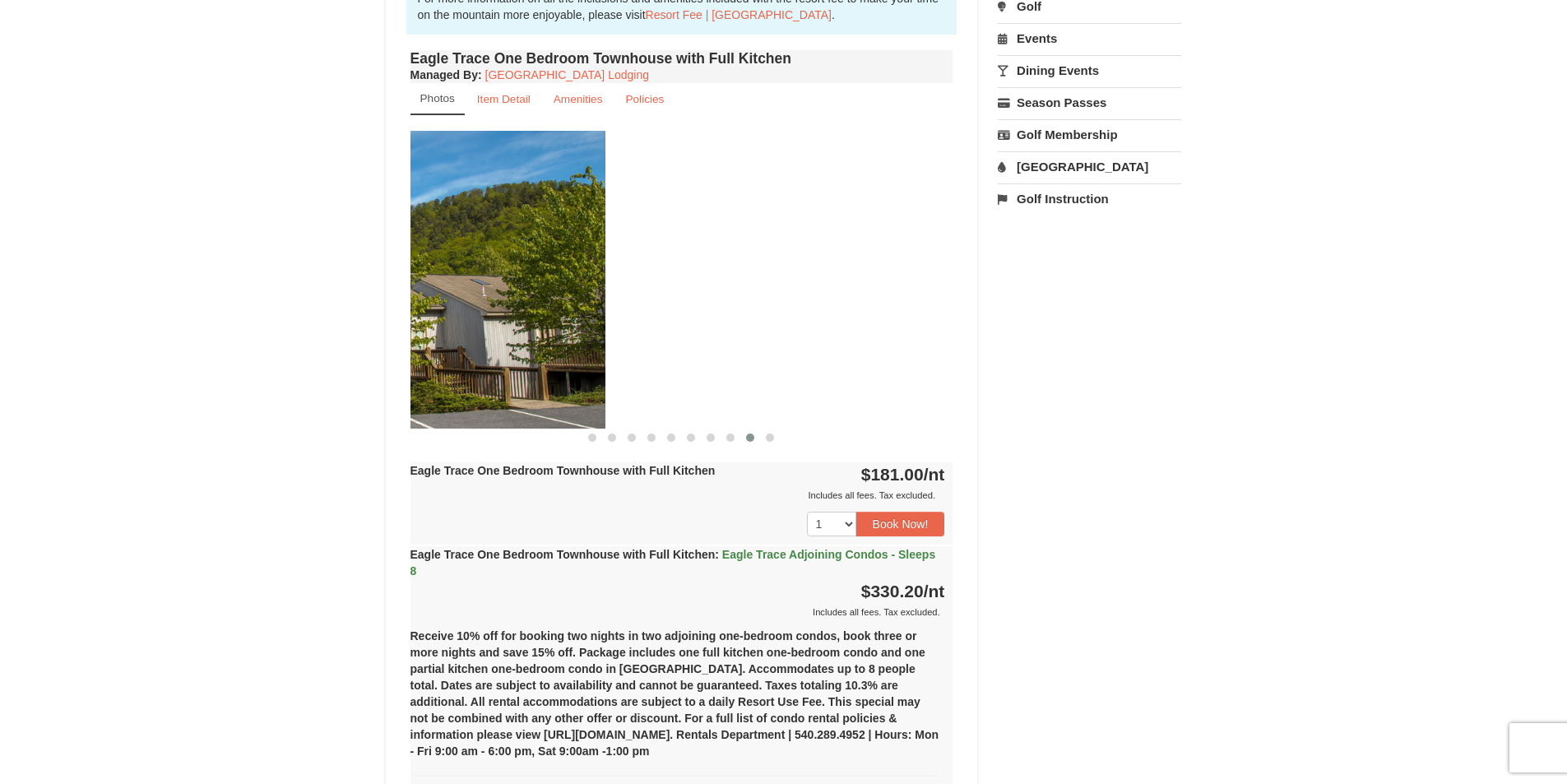
drag, startPoint x: 775, startPoint y: 286, endPoint x: 529, endPoint y: 318, distance: 248.1
click at [423, 264] on img at bounding box center [333, 278] width 543 height 297
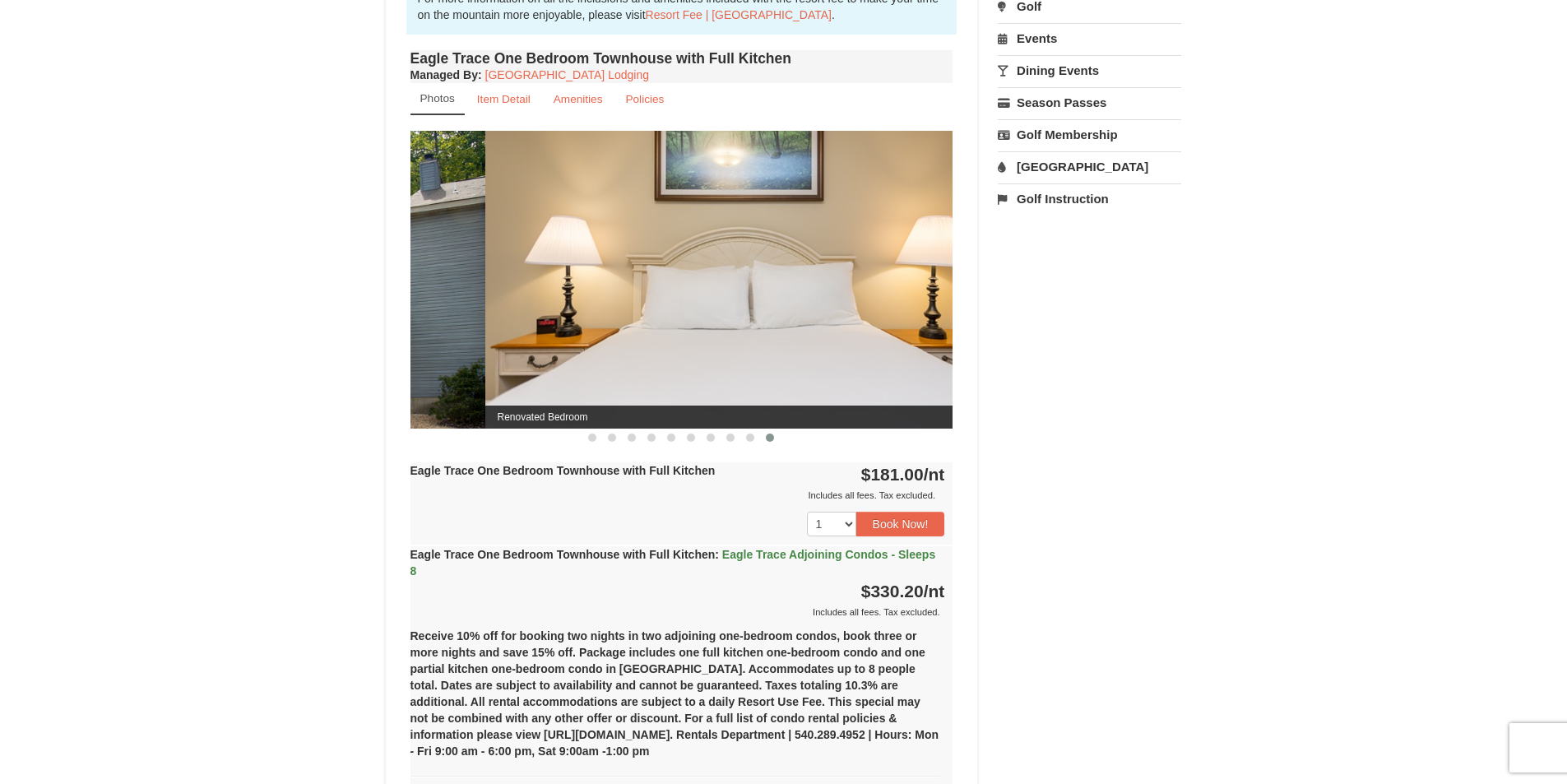
drag, startPoint x: 875, startPoint y: 343, endPoint x: 400, endPoint y: 296, distance: 477.3
click at [401, 296] on div "Book from $181.00! 1822 Resort Drive, Massanutten, VA Availability Amenities Po…" at bounding box center [682, 744] width 592 height 2318
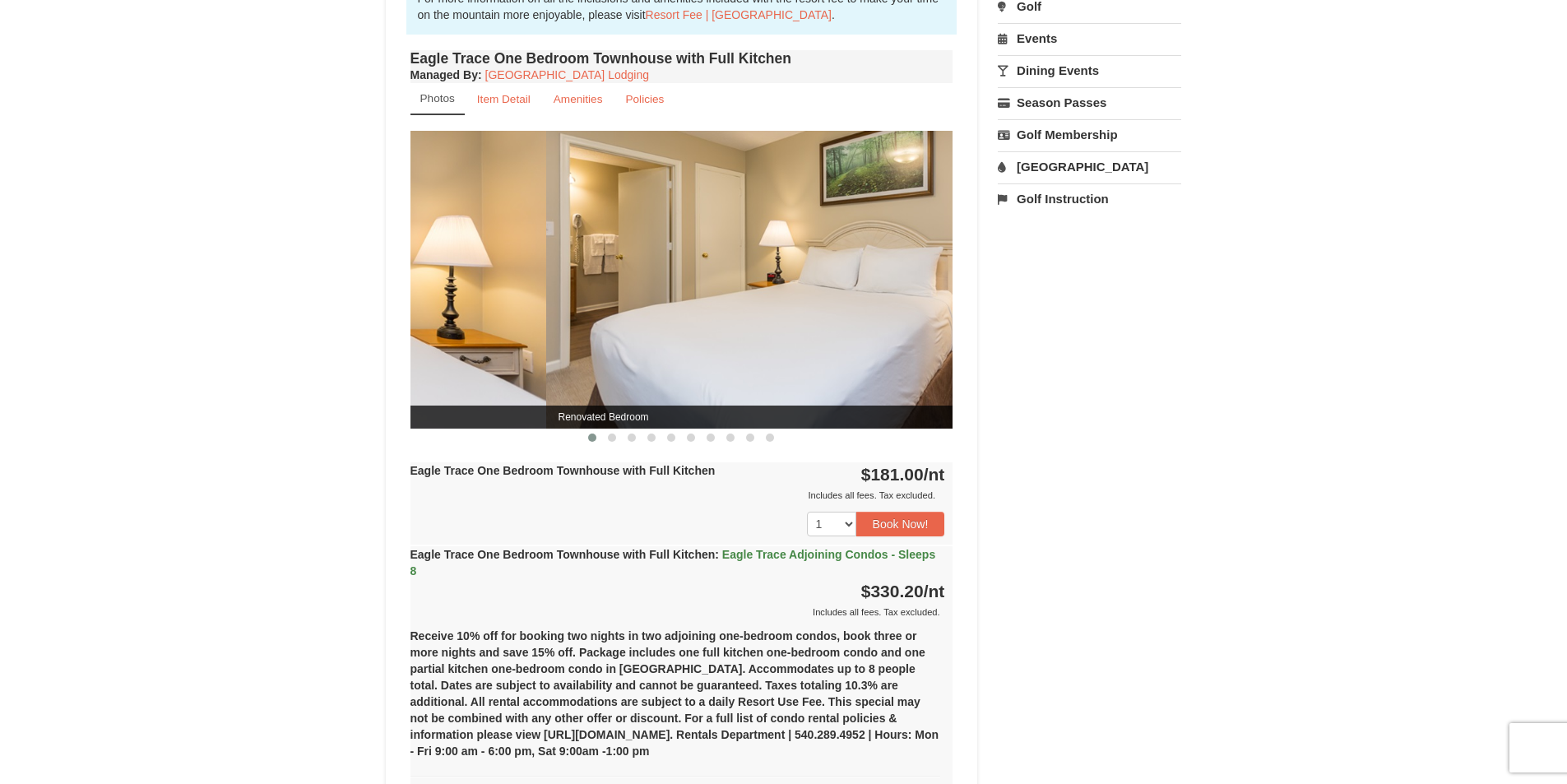
drag, startPoint x: 785, startPoint y: 321, endPoint x: 388, endPoint y: 285, distance: 398.6
click at [370, 285] on div "× <<Back to results Eagle Trace - Mountain Townhomes Book from $181.00! 1822 Re…" at bounding box center [784, 711] width 829 height 2425
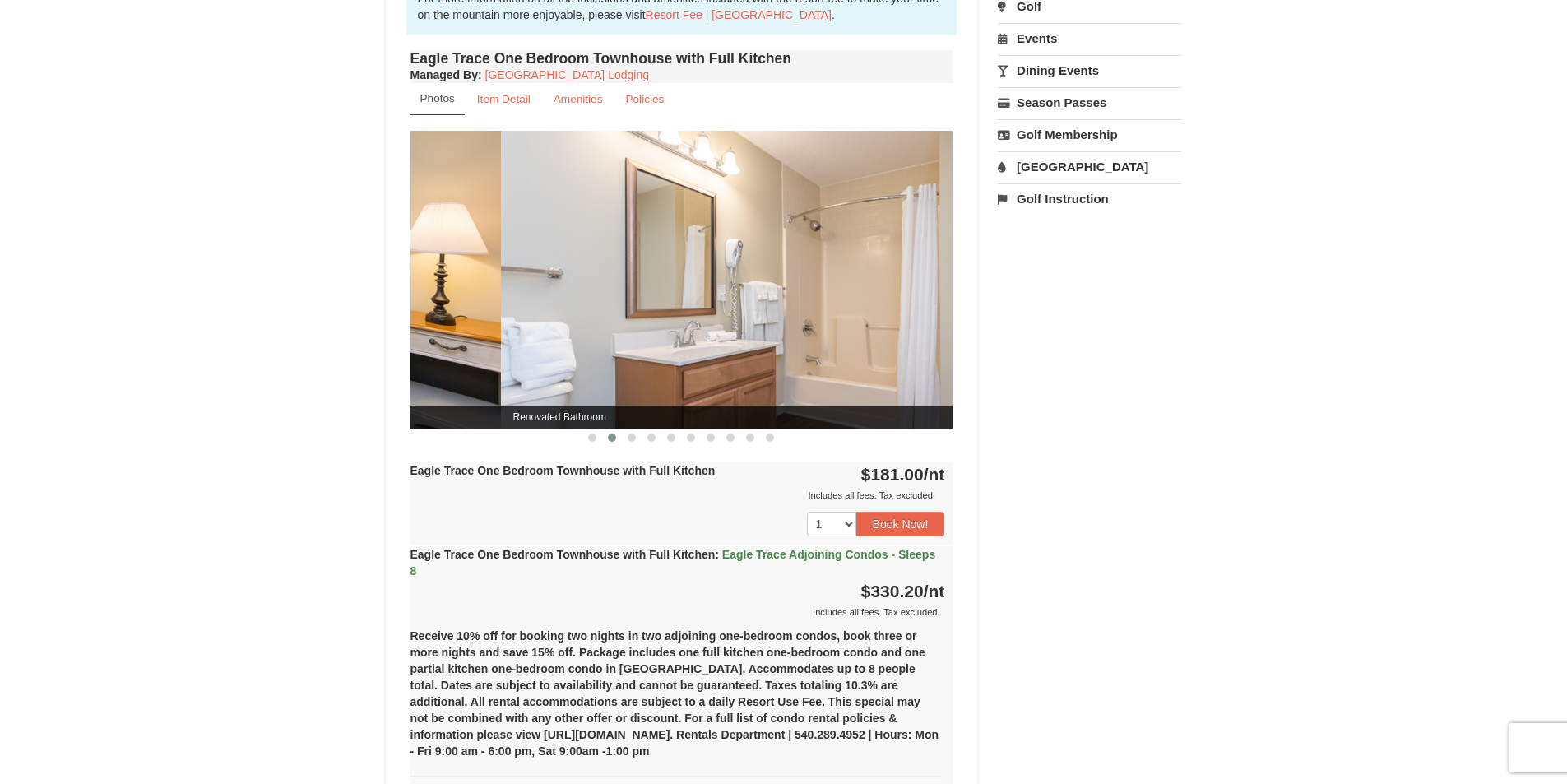
drag, startPoint x: 744, startPoint y: 332, endPoint x: 289, endPoint y: 268, distance: 459.5
click at [289, 268] on div "× <<Back to results Eagle Trace - Mountain Townhomes Book from $181.00! 1822 Re…" at bounding box center [784, 711] width 1567 height 2458
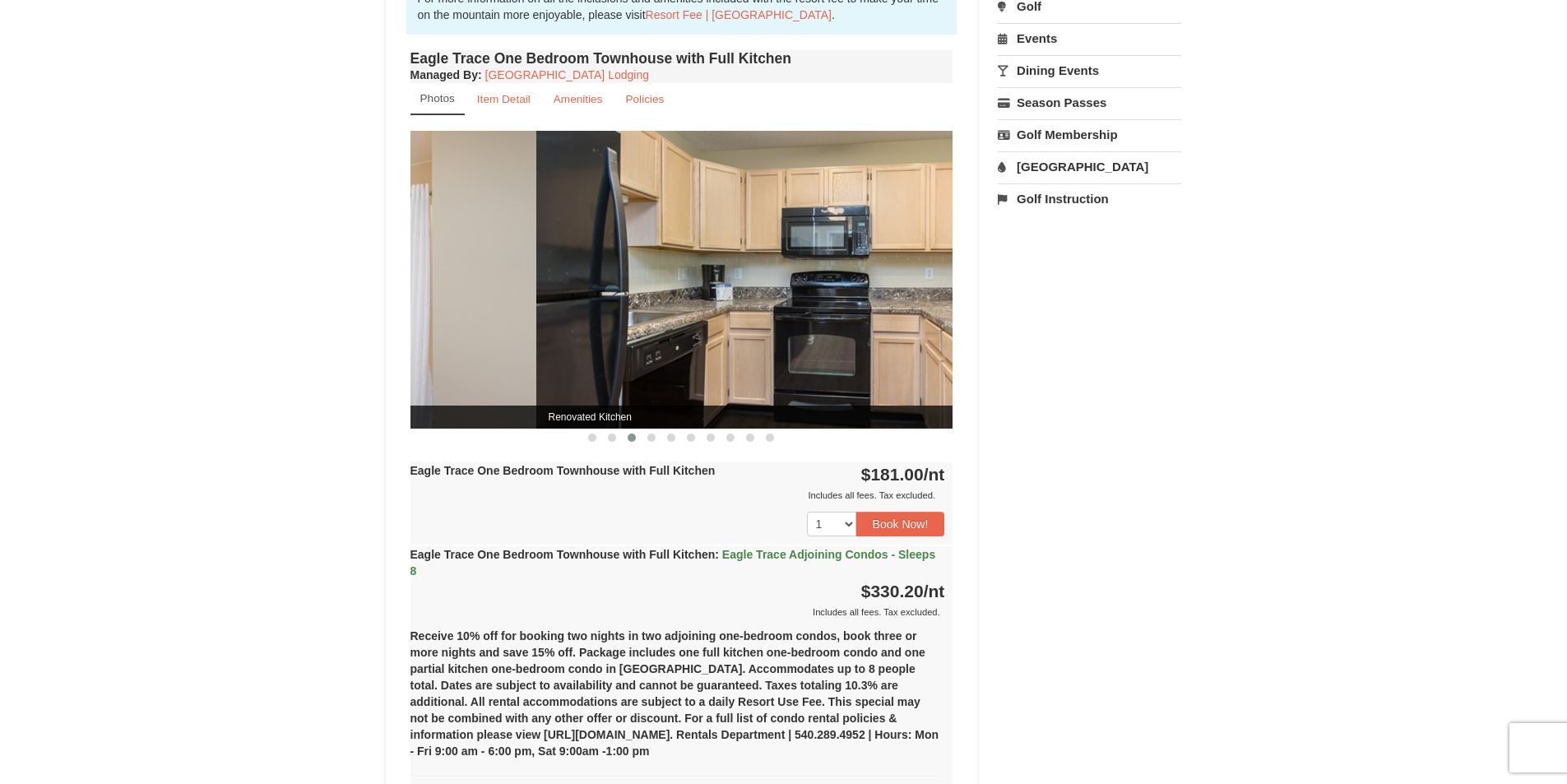
drag, startPoint x: 800, startPoint y: 330, endPoint x: 383, endPoint y: 297, distance: 418.3
click at [383, 297] on div "× <<Back to results Eagle Trace - Mountain Townhomes Book from $181.00! 1822 Re…" at bounding box center [784, 711] width 829 height 2425
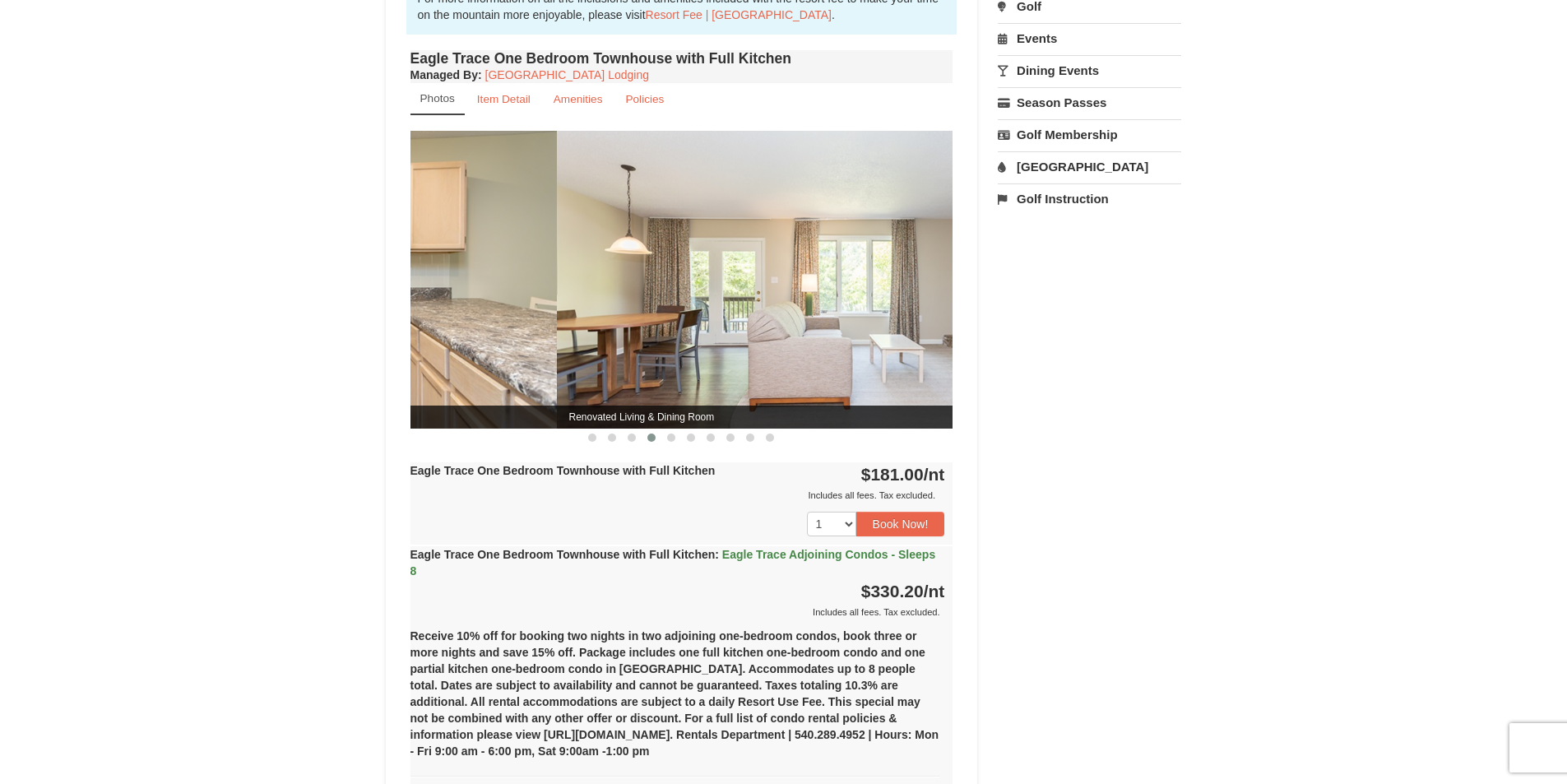
drag, startPoint x: 835, startPoint y: 323, endPoint x: 414, endPoint y: 328, distance: 421.0
click at [414, 328] on img at bounding box center [285, 278] width 543 height 297
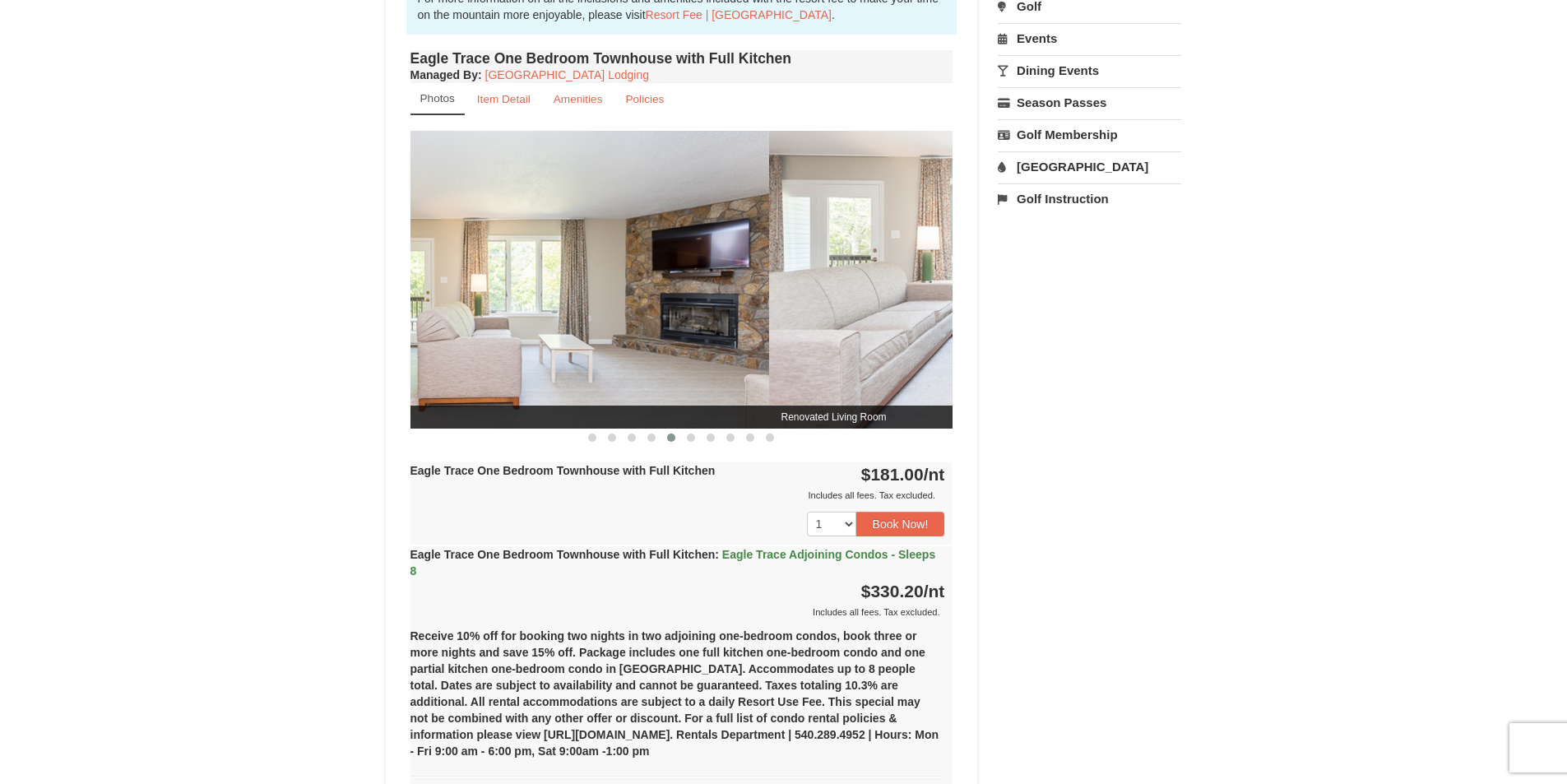
drag, startPoint x: 808, startPoint y: 308, endPoint x: 461, endPoint y: 256, distance: 350.9
click at [461, 256] on img at bounding box center [497, 278] width 543 height 297
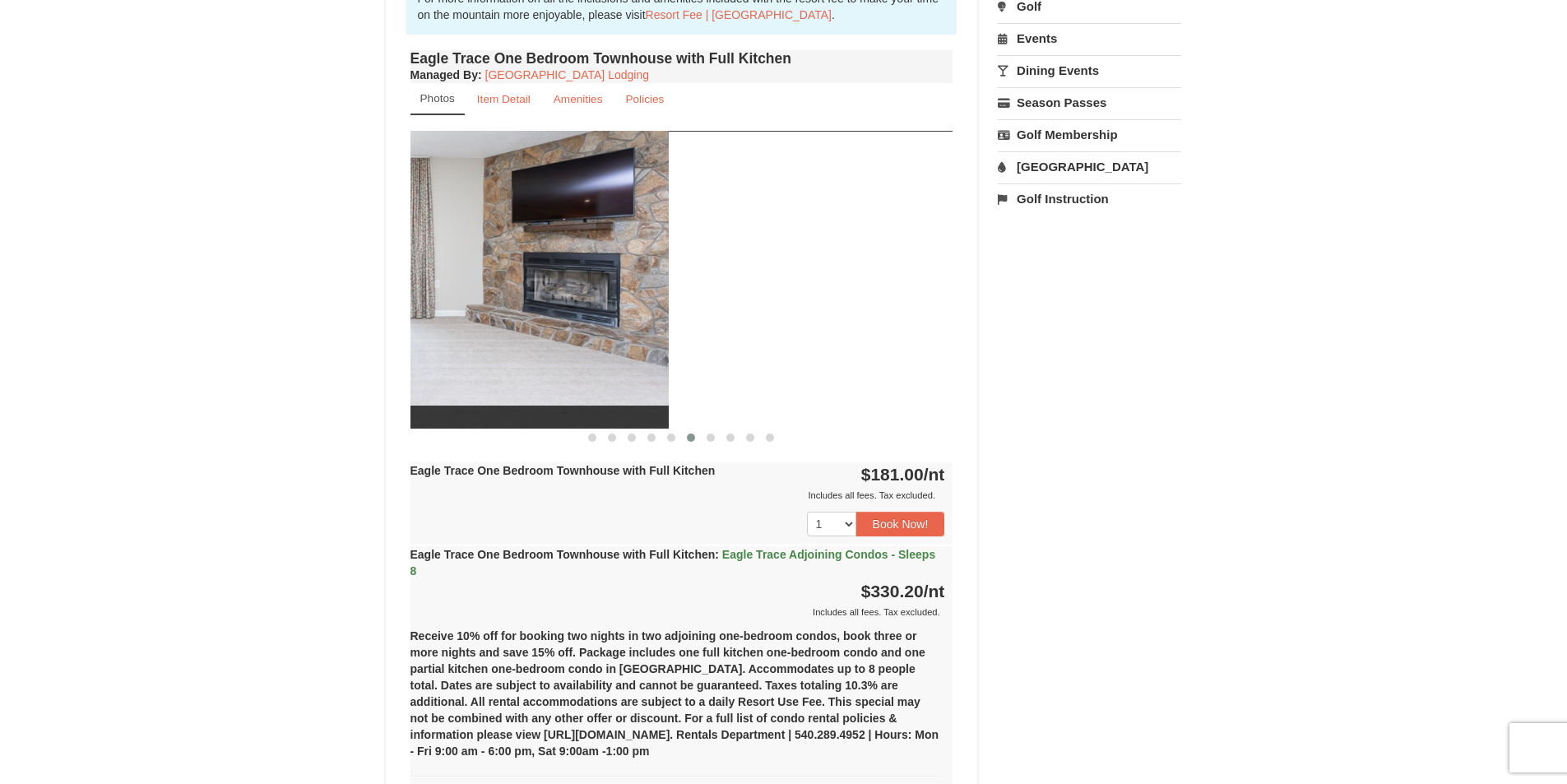
drag, startPoint x: 840, startPoint y: 319, endPoint x: 494, endPoint y: 310, distance: 346.1
click at [503, 311] on img at bounding box center [397, 278] width 543 height 297
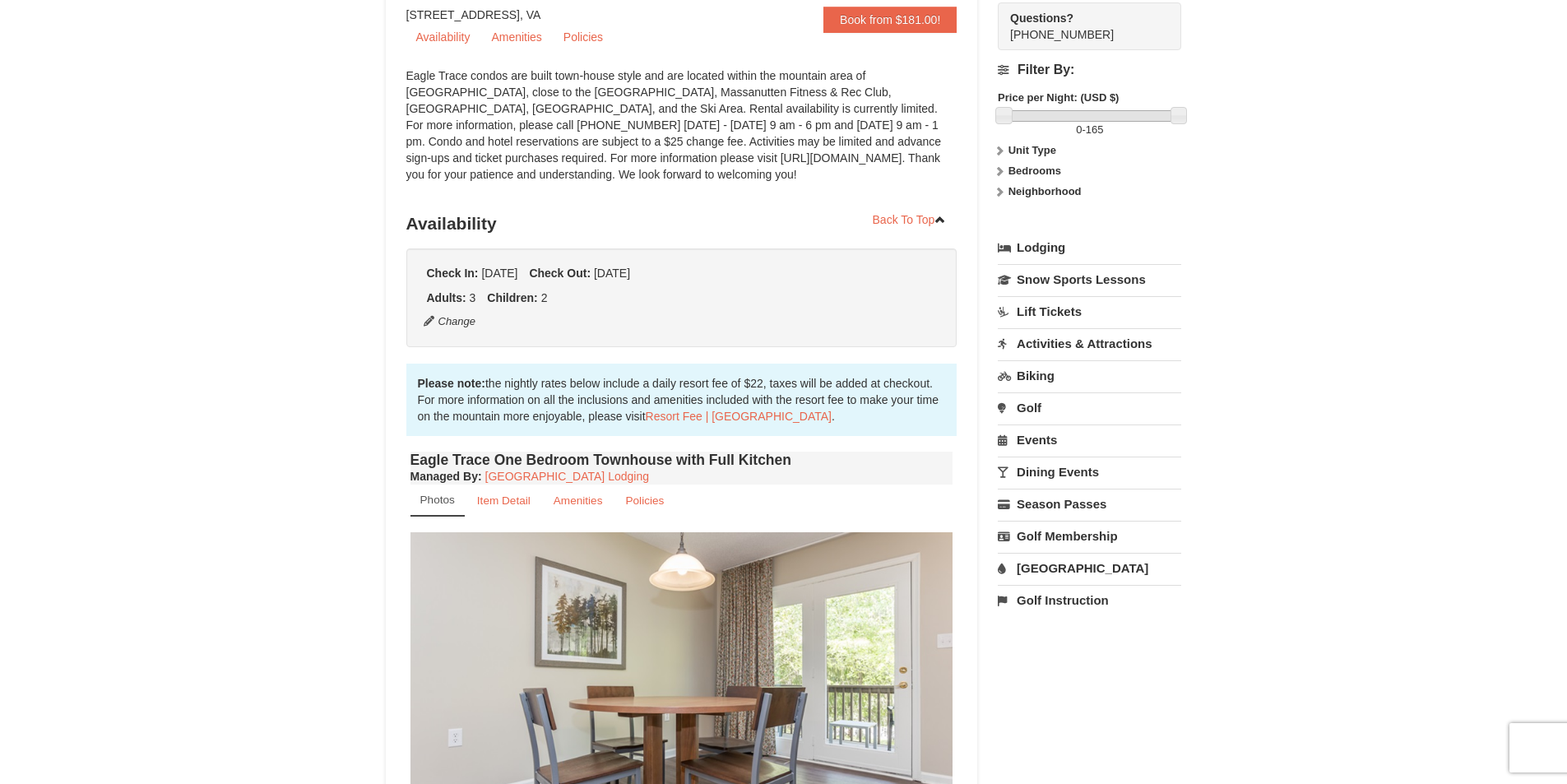
scroll to position [0, 0]
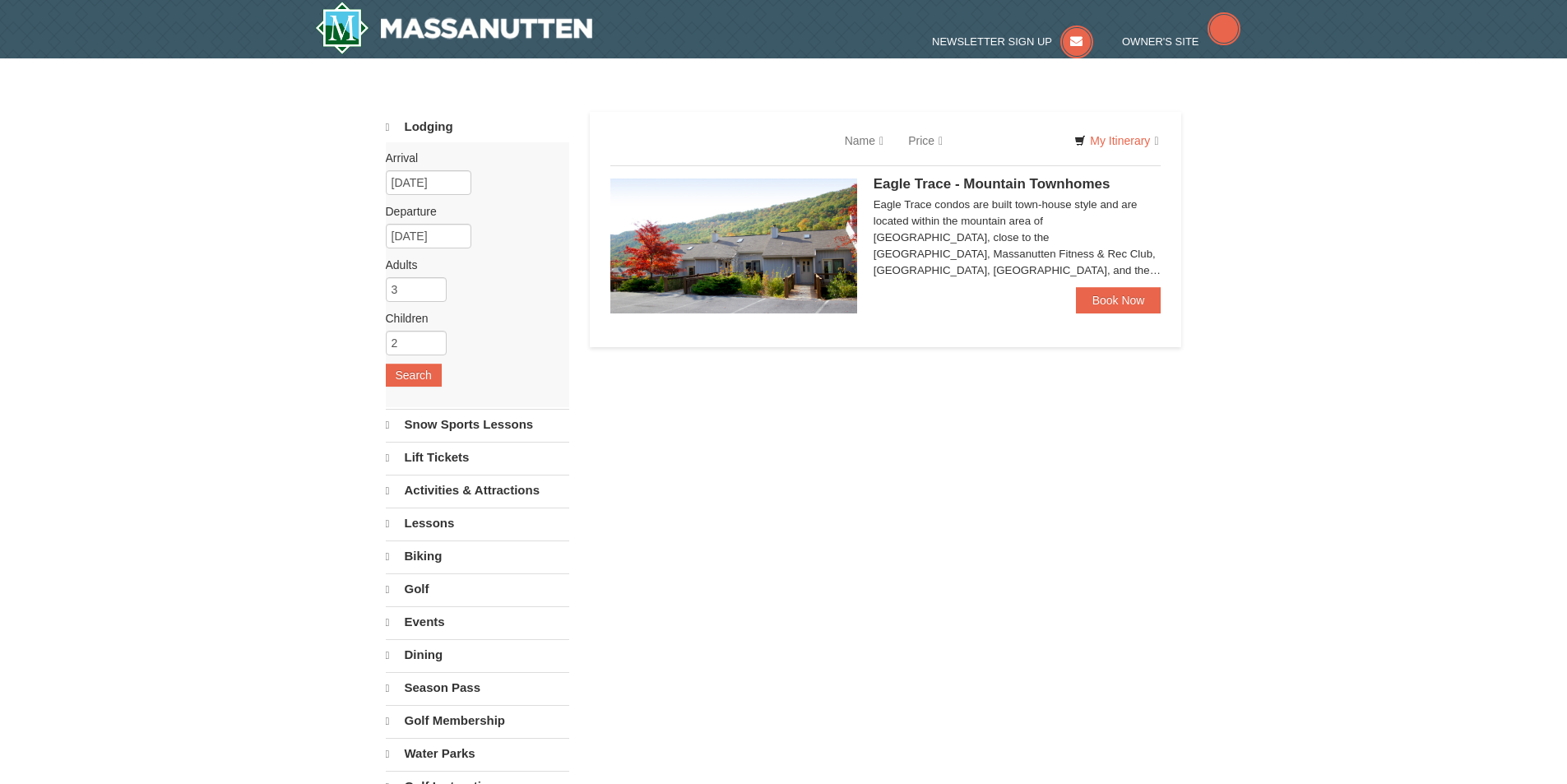
select select "9"
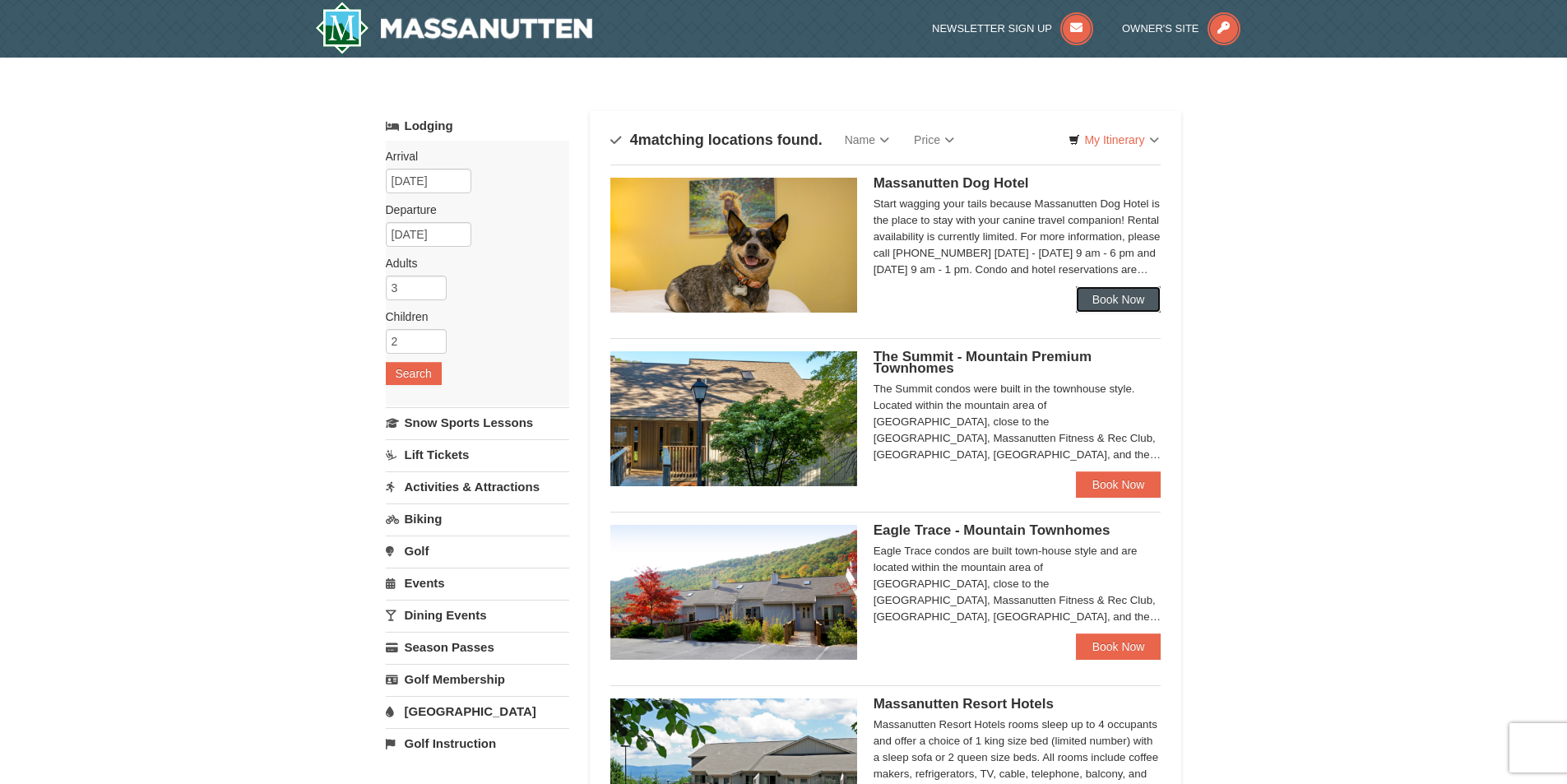
click at [1115, 301] on link "Book Now" at bounding box center [1119, 299] width 85 height 27
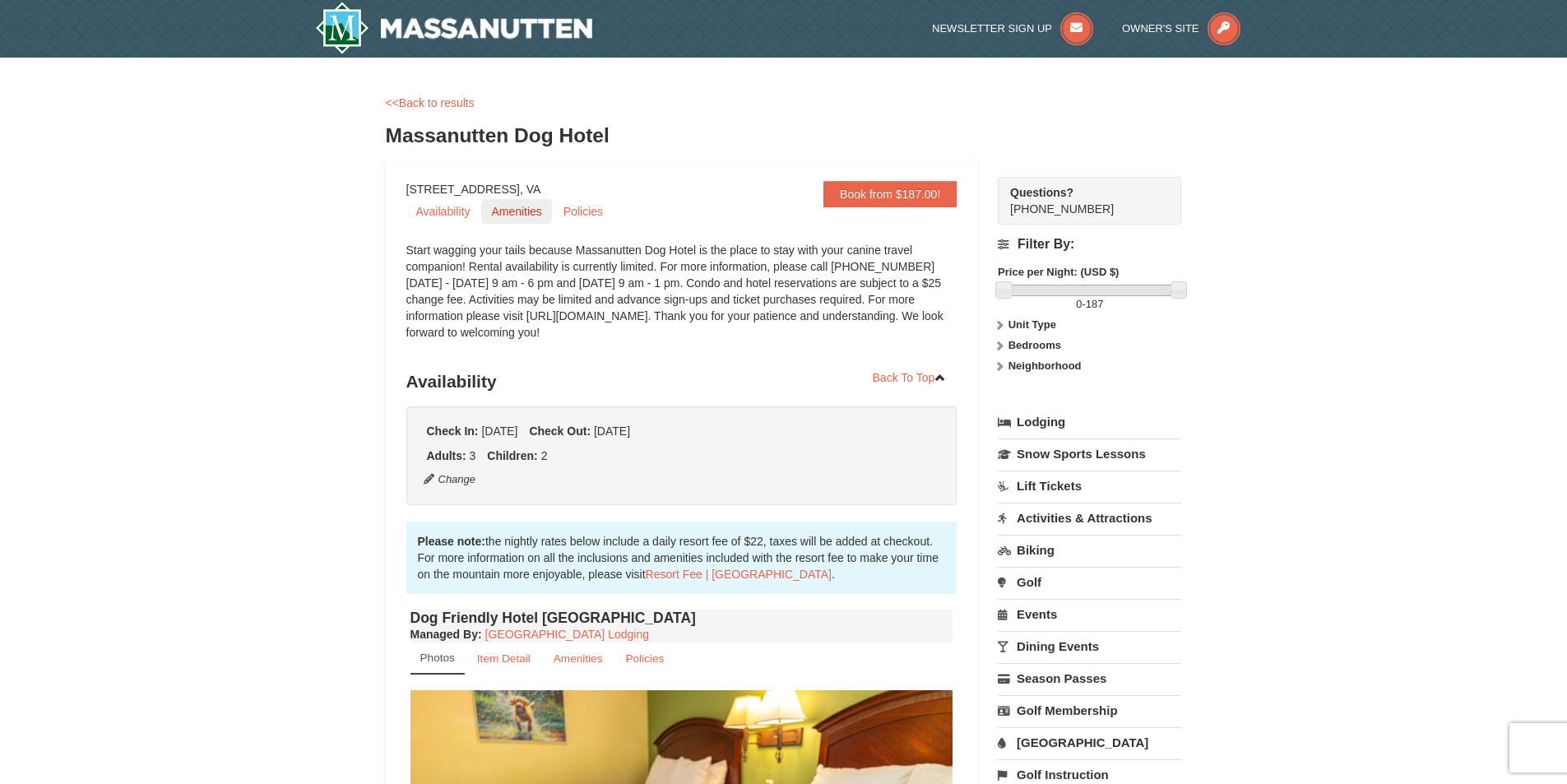
click at [519, 210] on link "Amenities" at bounding box center [516, 211] width 70 height 25
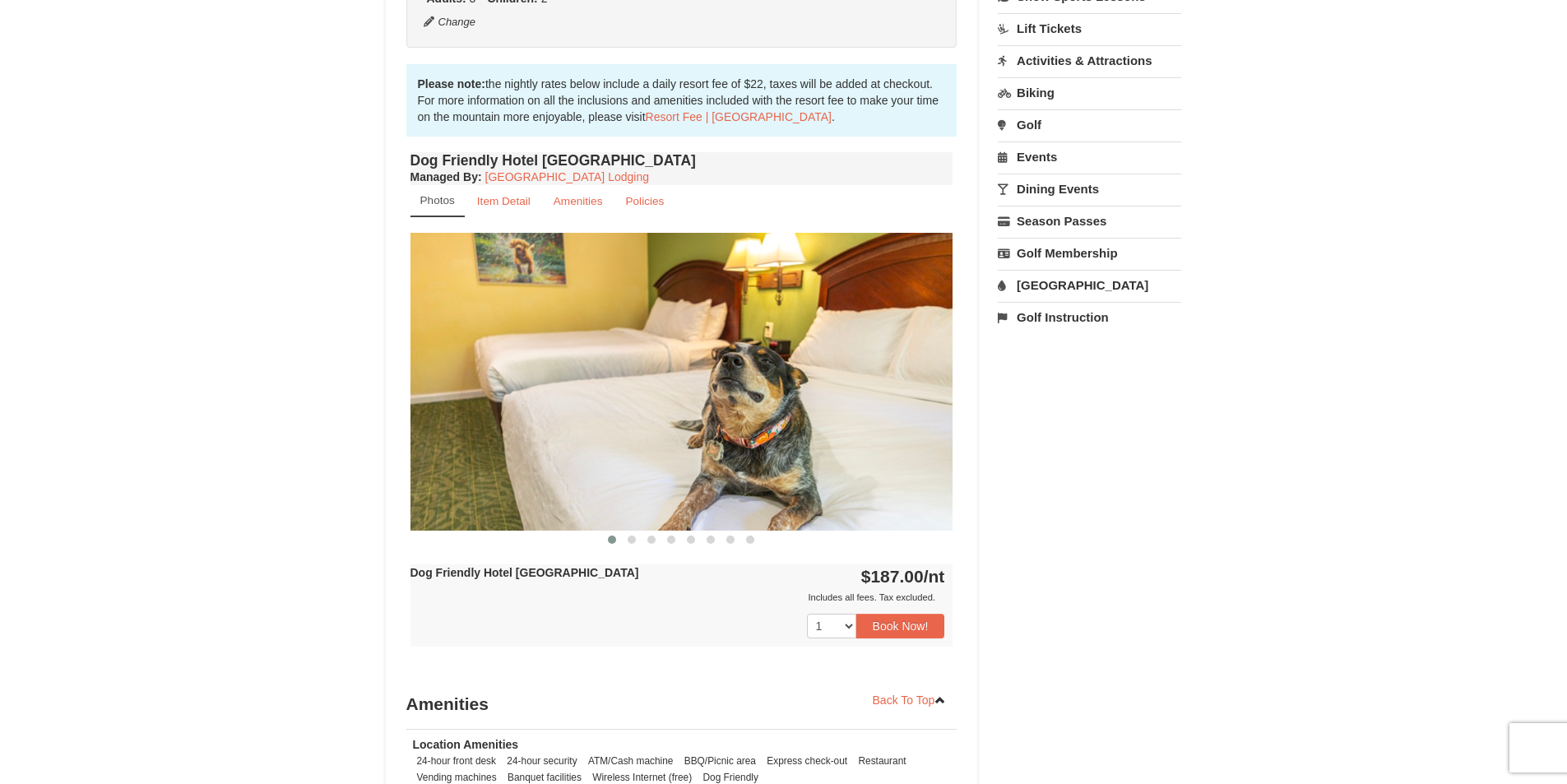
scroll to position [456, 0]
drag, startPoint x: 752, startPoint y: 333, endPoint x: 398, endPoint y: 306, distance: 355.0
click at [411, 308] on img at bounding box center [682, 381] width 543 height 297
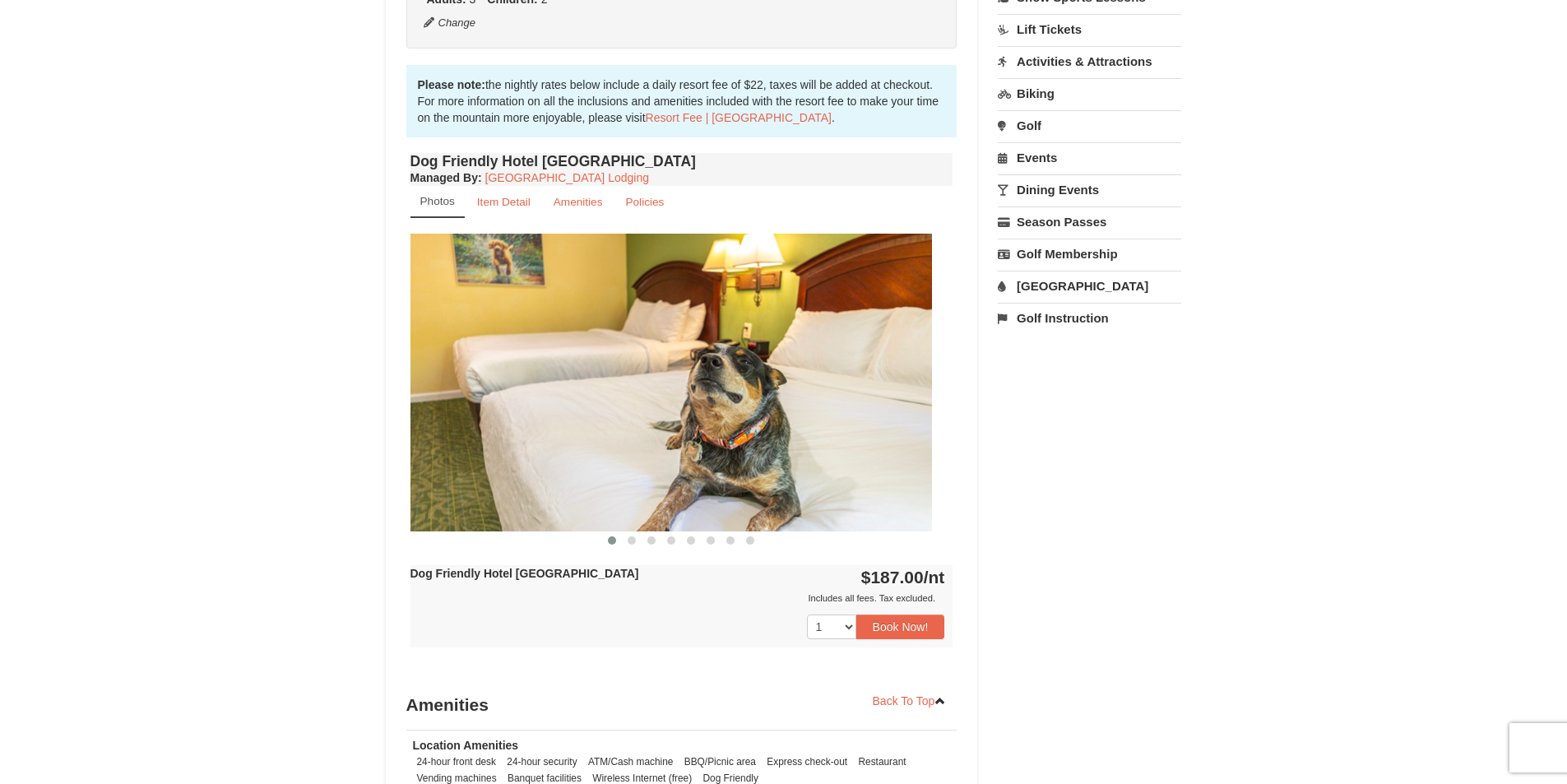
drag, startPoint x: 759, startPoint y: 375, endPoint x: 280, endPoint y: 372, distance: 479.0
click at [296, 375] on div "× <<Back to results Massanutten Dog Hotel Book from $187.00! 1822 Resort Drive,…" at bounding box center [784, 316] width 1567 height 1429
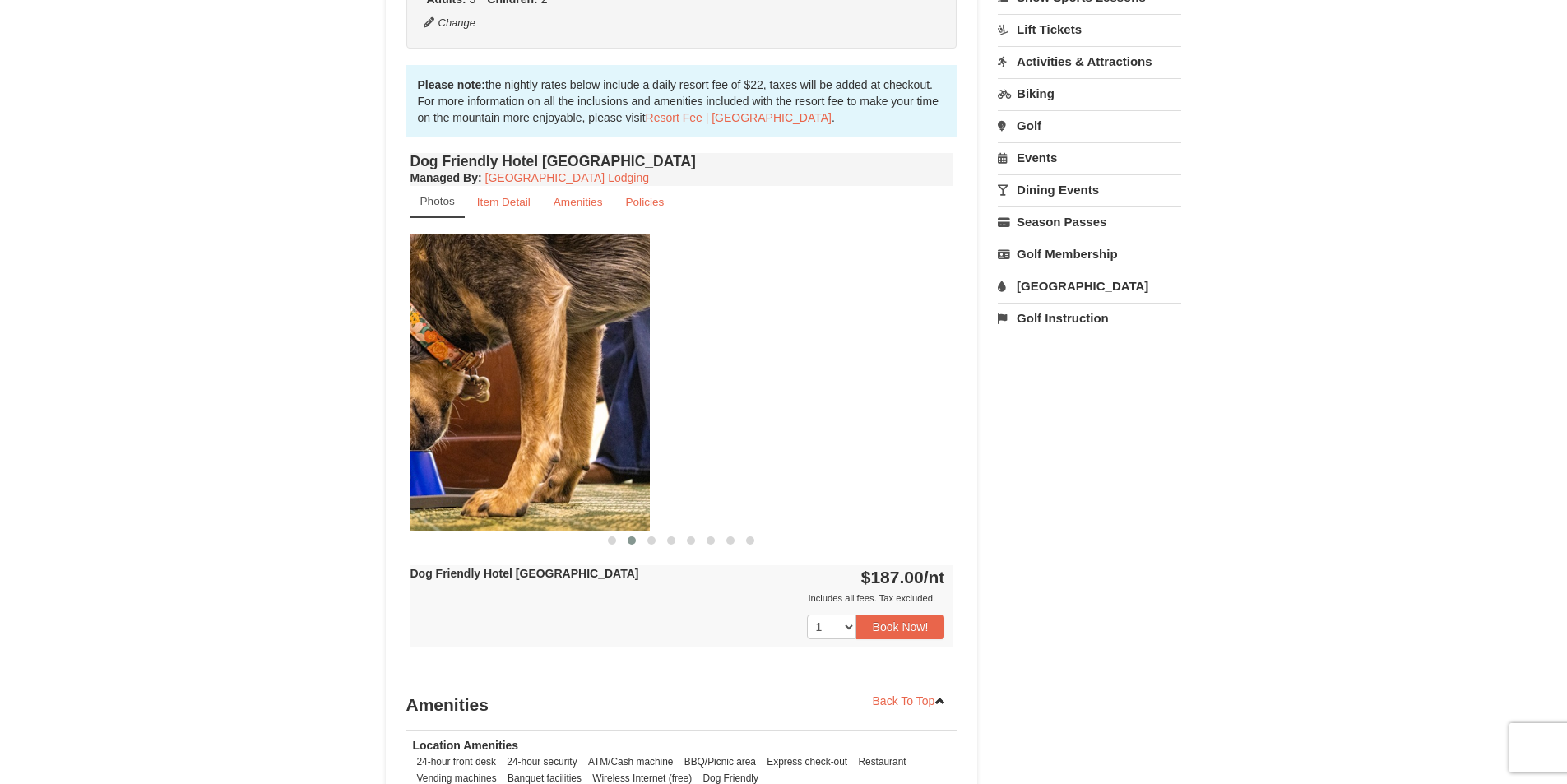
drag, startPoint x: 688, startPoint y: 385, endPoint x: 292, endPoint y: 372, distance: 396.2
click at [311, 376] on div "× <<Back to results Massanutten Dog Hotel Book from $187.00! 1822 Resort Drive,…" at bounding box center [784, 316] width 1567 height 1429
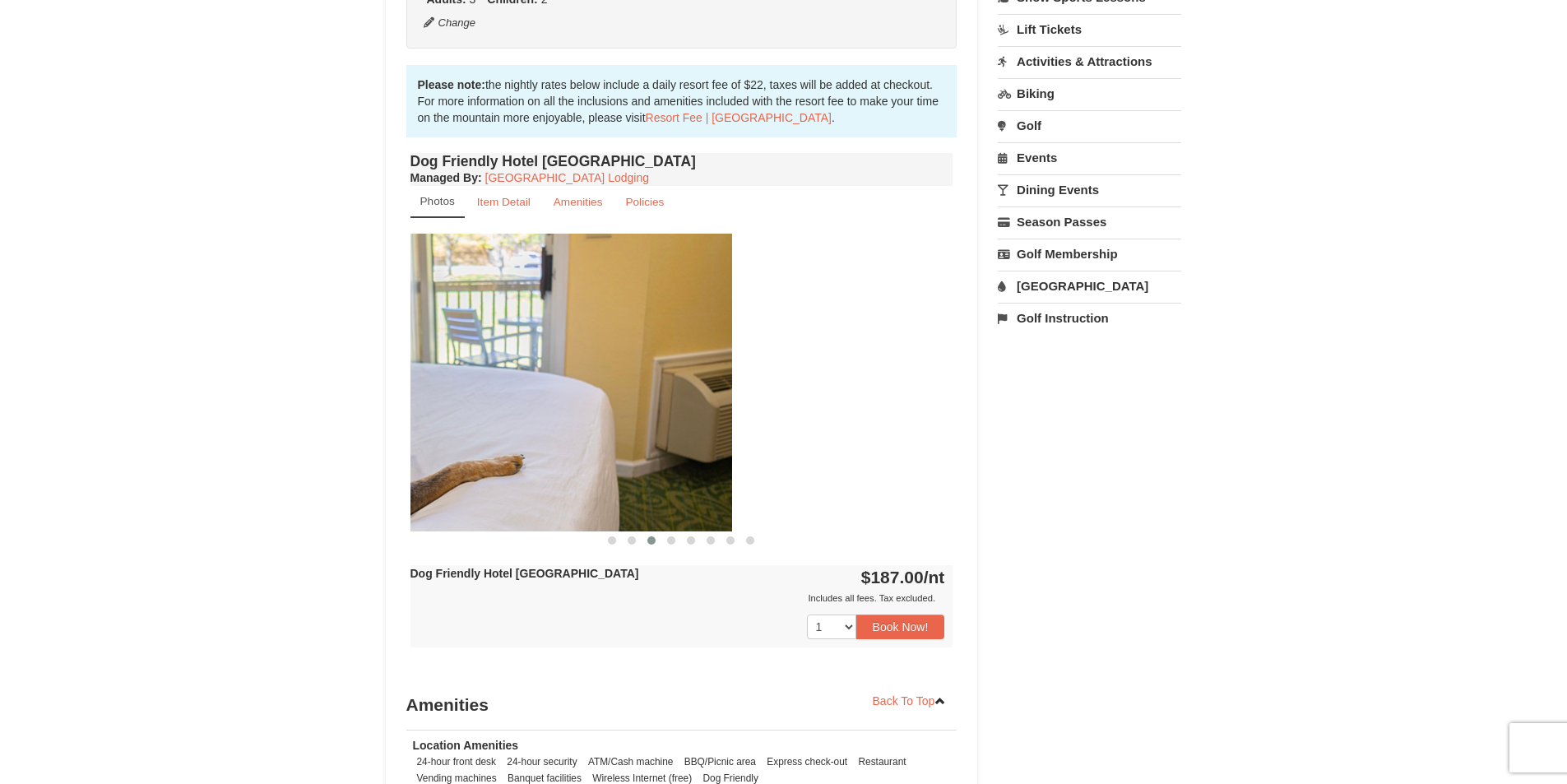
drag, startPoint x: 706, startPoint y: 406, endPoint x: 292, endPoint y: 382, distance: 414.7
click at [303, 382] on div "× <<Back to results Massanutten Dog Hotel Book from $187.00! 1822 Resort Drive,…" at bounding box center [784, 316] width 1567 height 1429
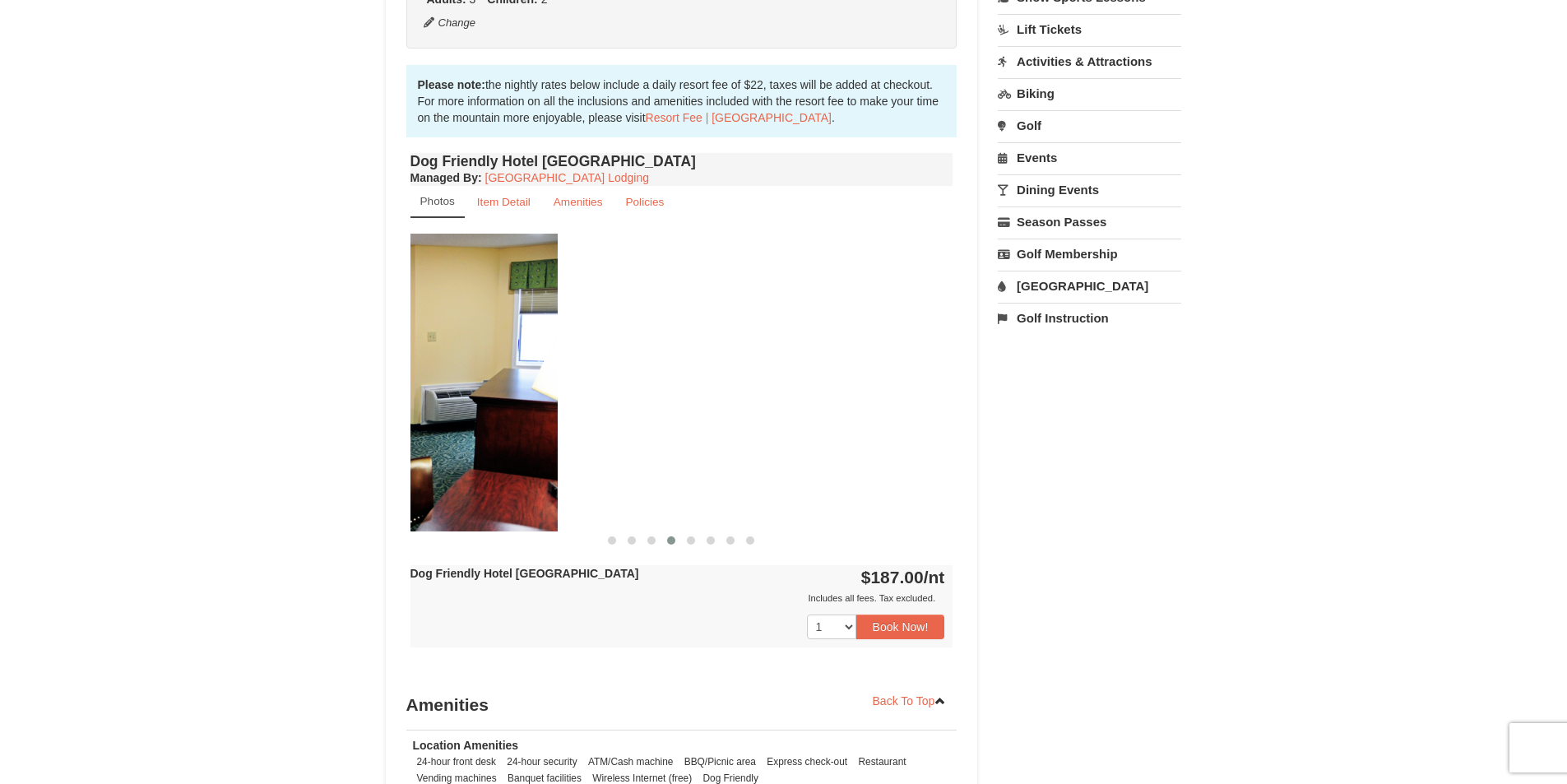
drag, startPoint x: 742, startPoint y: 417, endPoint x: 307, endPoint y: 420, distance: 435.0
click at [294, 423] on div "× <<Back to results Massanutten Dog Hotel Book from $187.00! 1822 Resort Drive,…" at bounding box center [784, 316] width 1567 height 1429
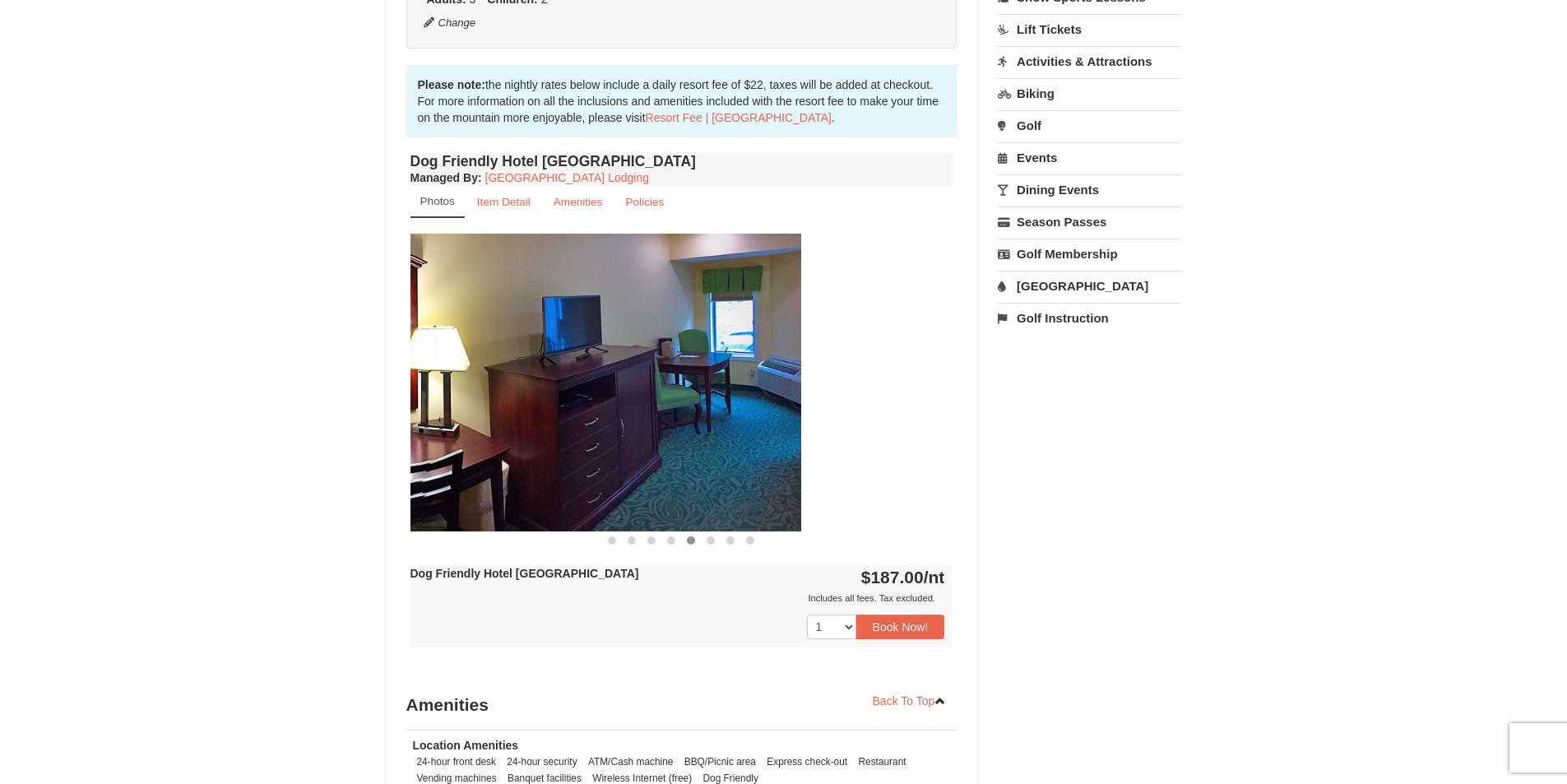
drag, startPoint x: 670, startPoint y: 409, endPoint x: 277, endPoint y: 422, distance: 393.2
click at [283, 422] on div "× <<Back to results Massanutten Dog Hotel Book from $187.00! 1822 Resort Drive,…" at bounding box center [784, 316] width 1567 height 1429
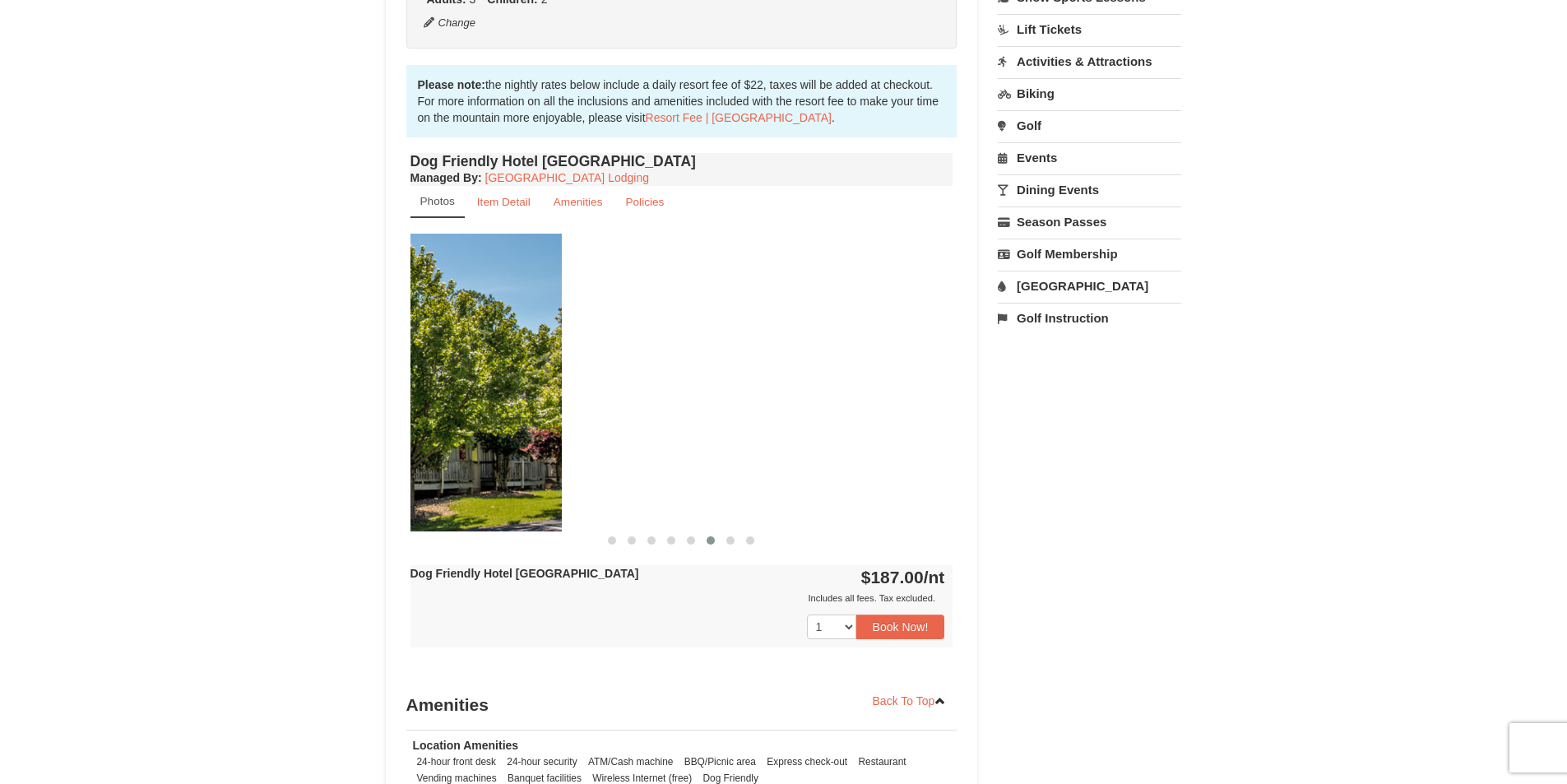
drag, startPoint x: 689, startPoint y: 414, endPoint x: 294, endPoint y: 400, distance: 395.2
click at [293, 397] on div "× <<Back to results Massanutten Dog Hotel Book from $187.00! 1822 Resort Drive,…" at bounding box center [784, 316] width 1567 height 1429
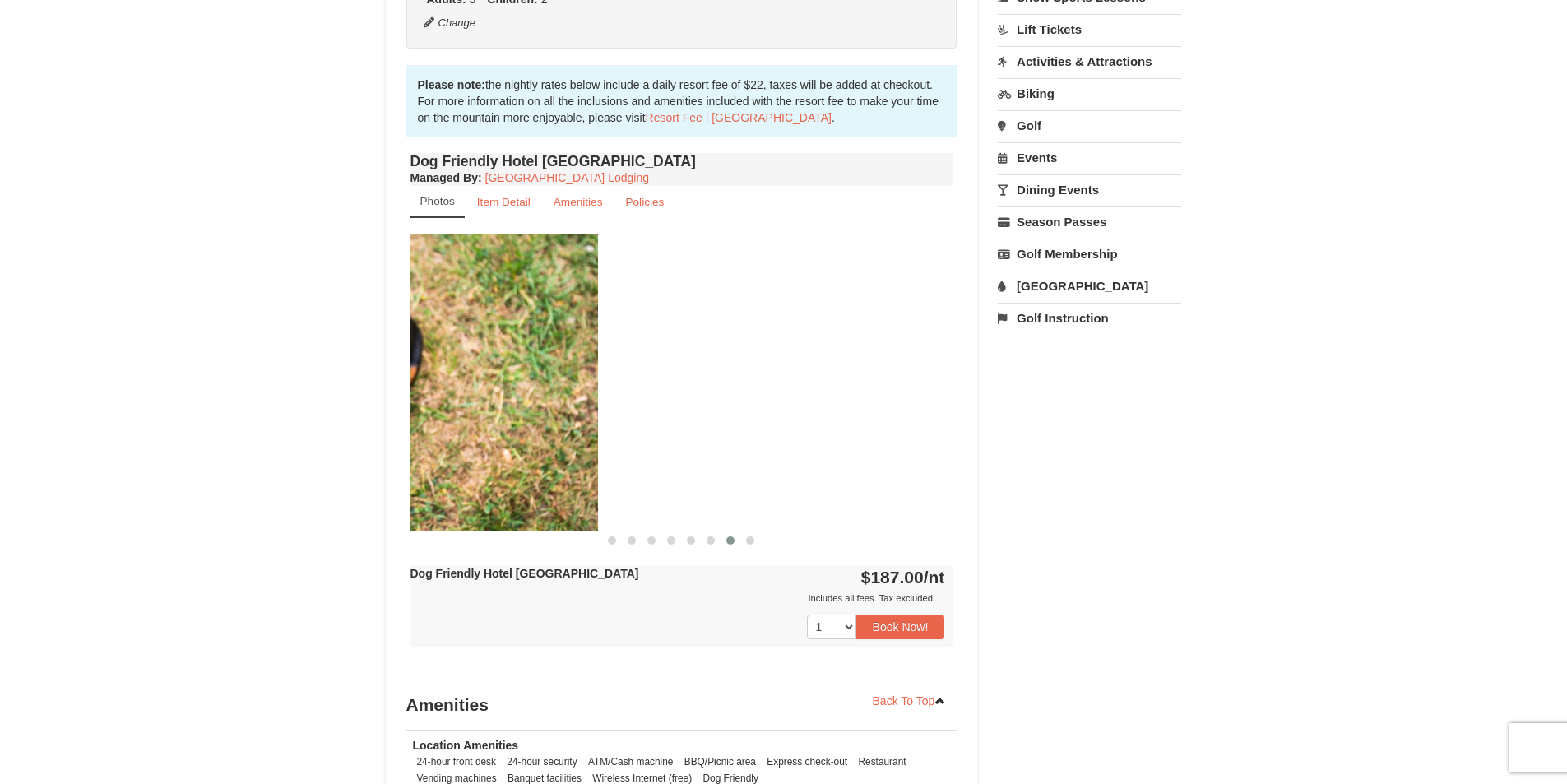
drag, startPoint x: 704, startPoint y: 421, endPoint x: 311, endPoint y: 418, distance: 393.0
click at [311, 418] on div "× <<Back to results Massanutten Dog Hotel Book from $187.00! 1822 Resort Drive,…" at bounding box center [784, 316] width 1567 height 1429
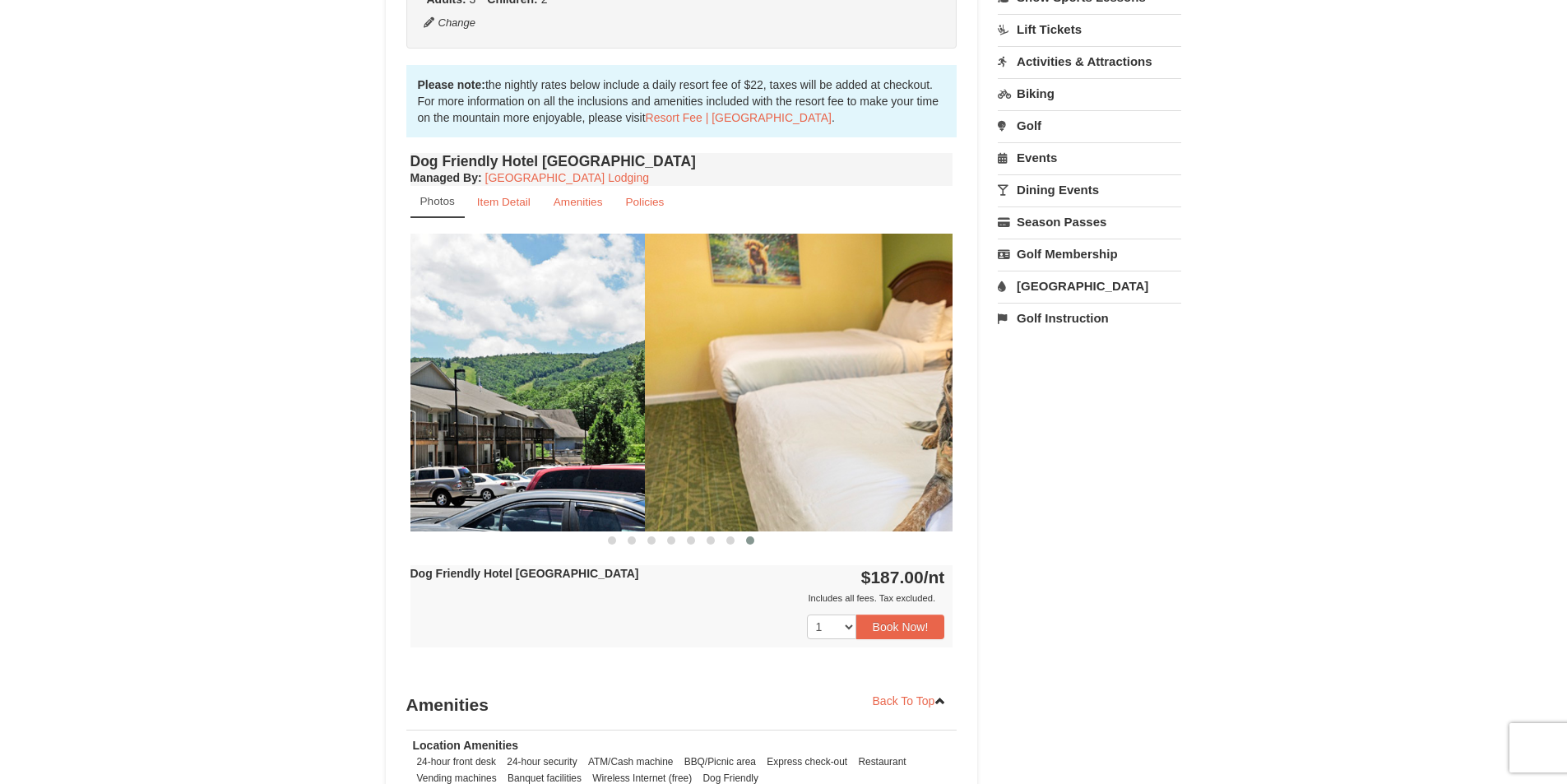
drag, startPoint x: 744, startPoint y: 476, endPoint x: 358, endPoint y: 442, distance: 387.5
click at [362, 443] on div "× <<Back to results Massanutten Dog Hotel Book from $187.00! 1822 Resort Drive,…" at bounding box center [784, 316] width 1567 height 1429
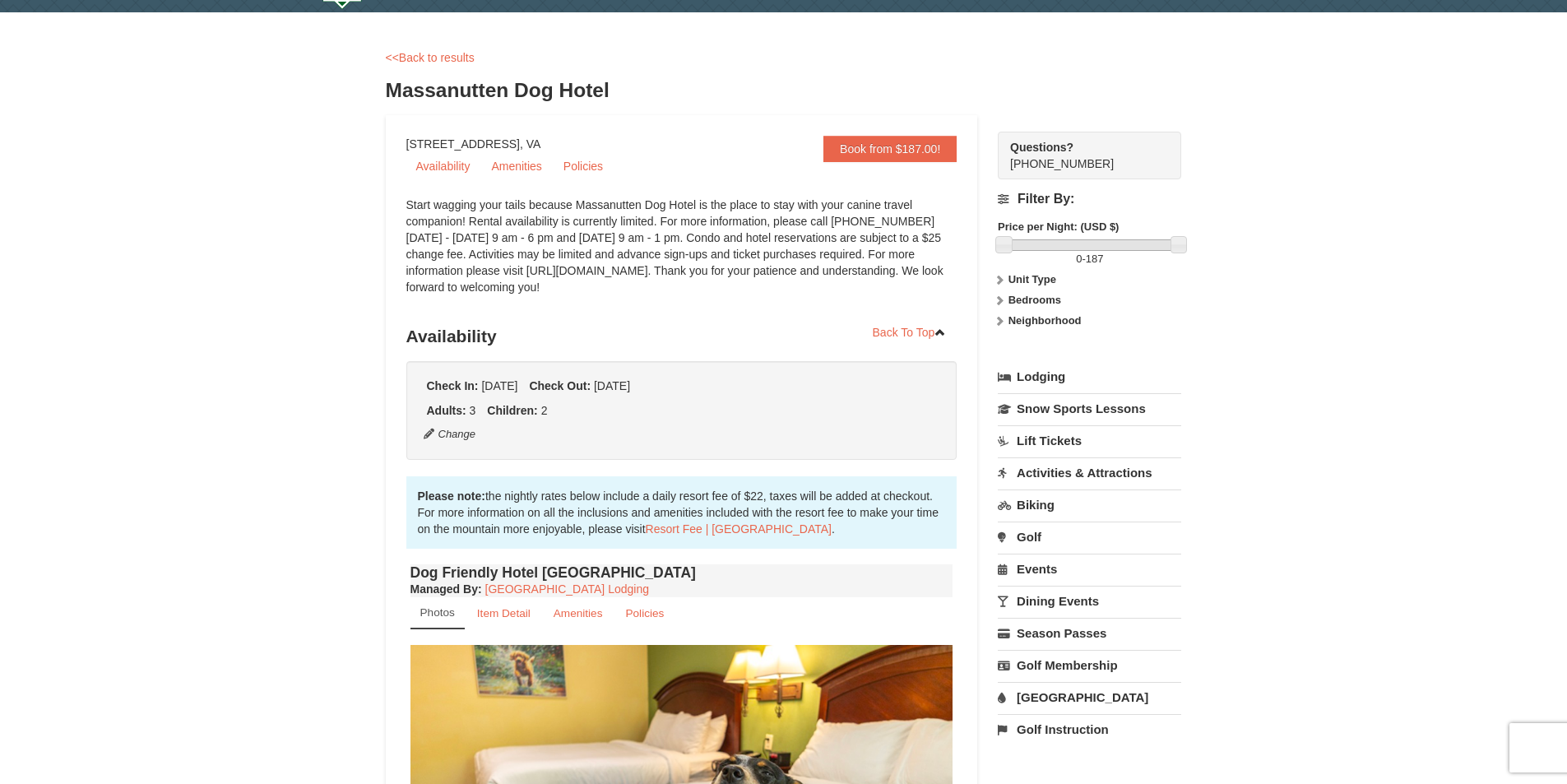
scroll to position [0, 0]
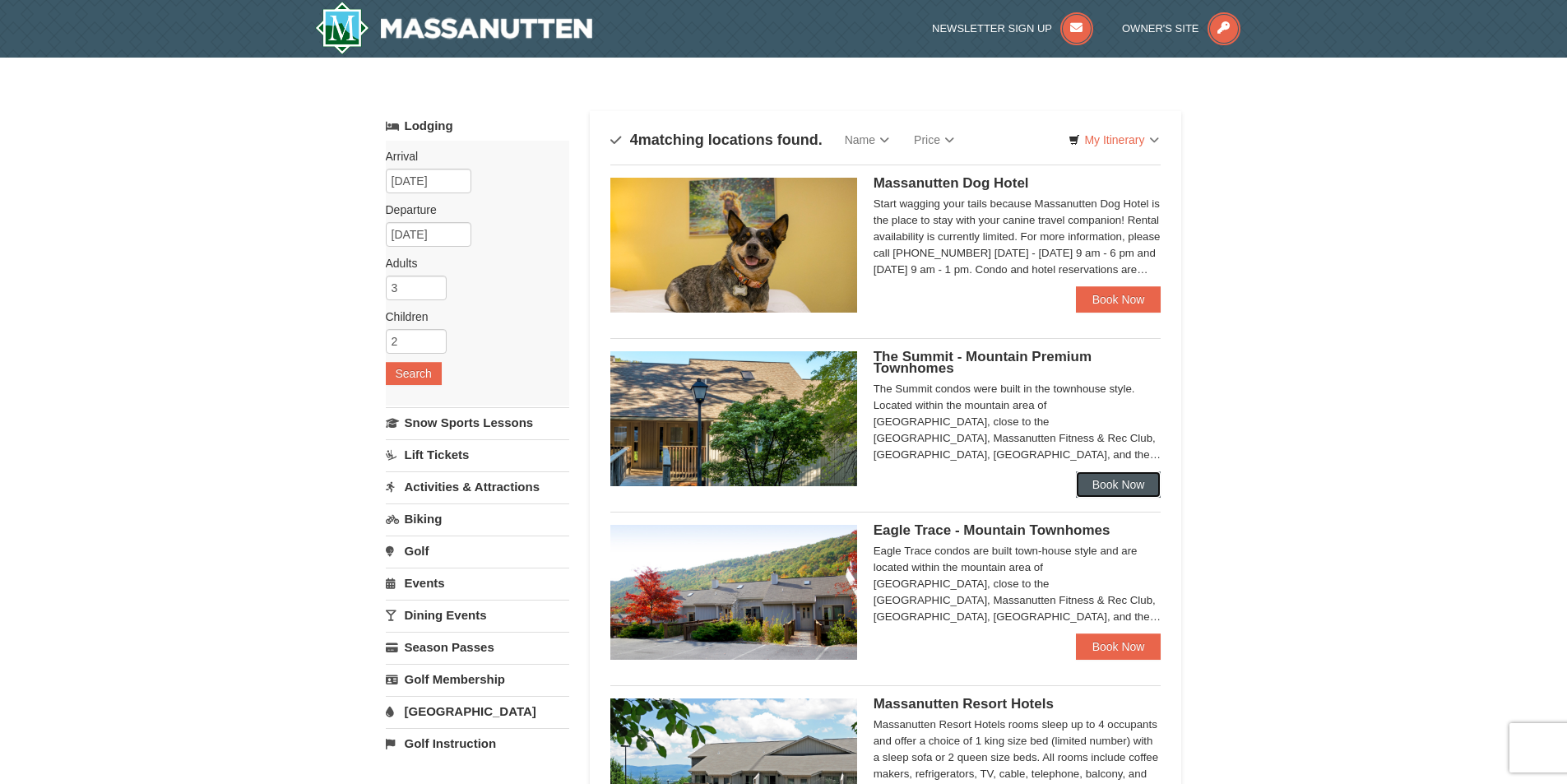
click at [1099, 478] on link "Book Now" at bounding box center [1119, 484] width 85 height 27
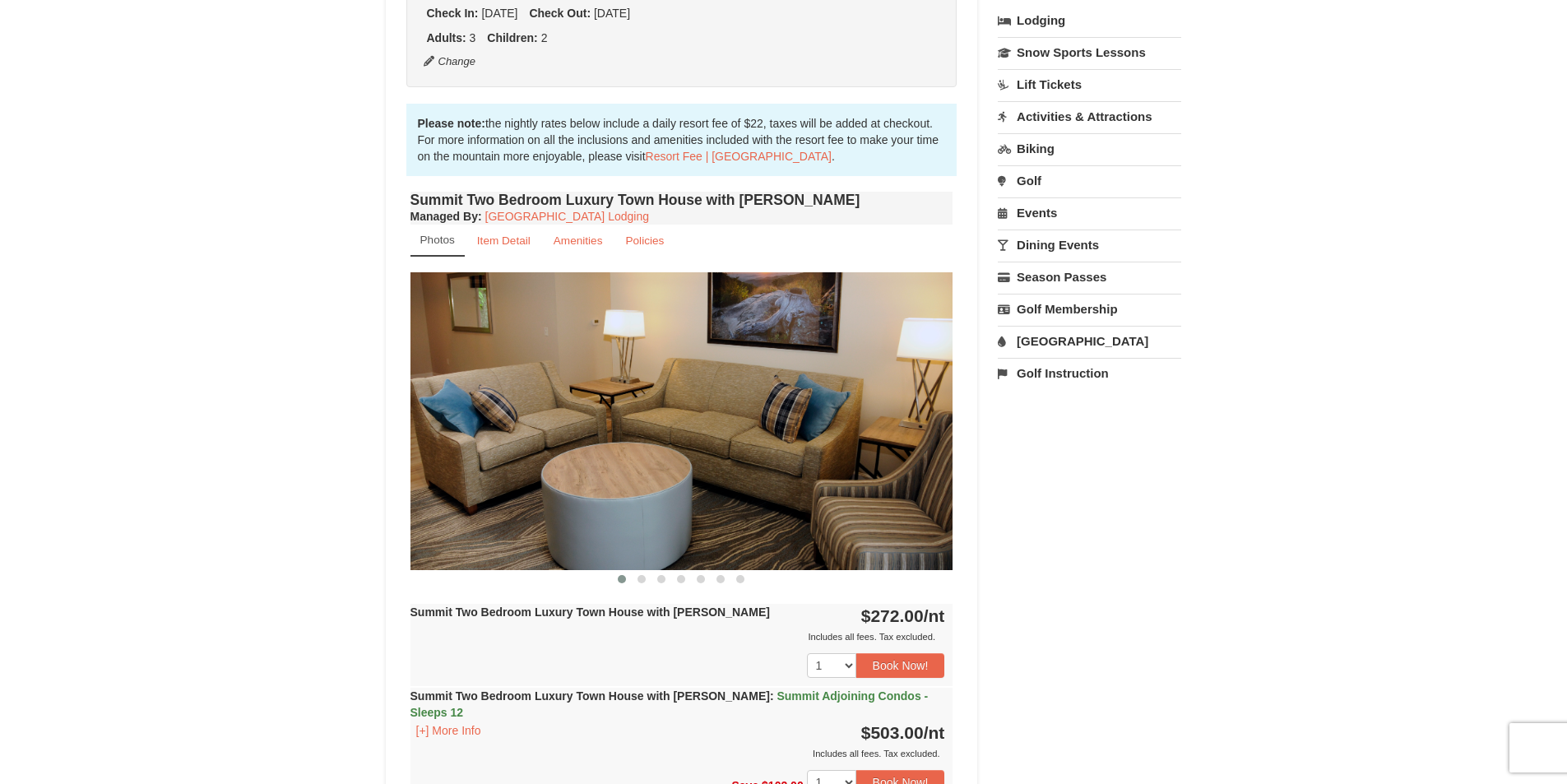
scroll to position [411, 0]
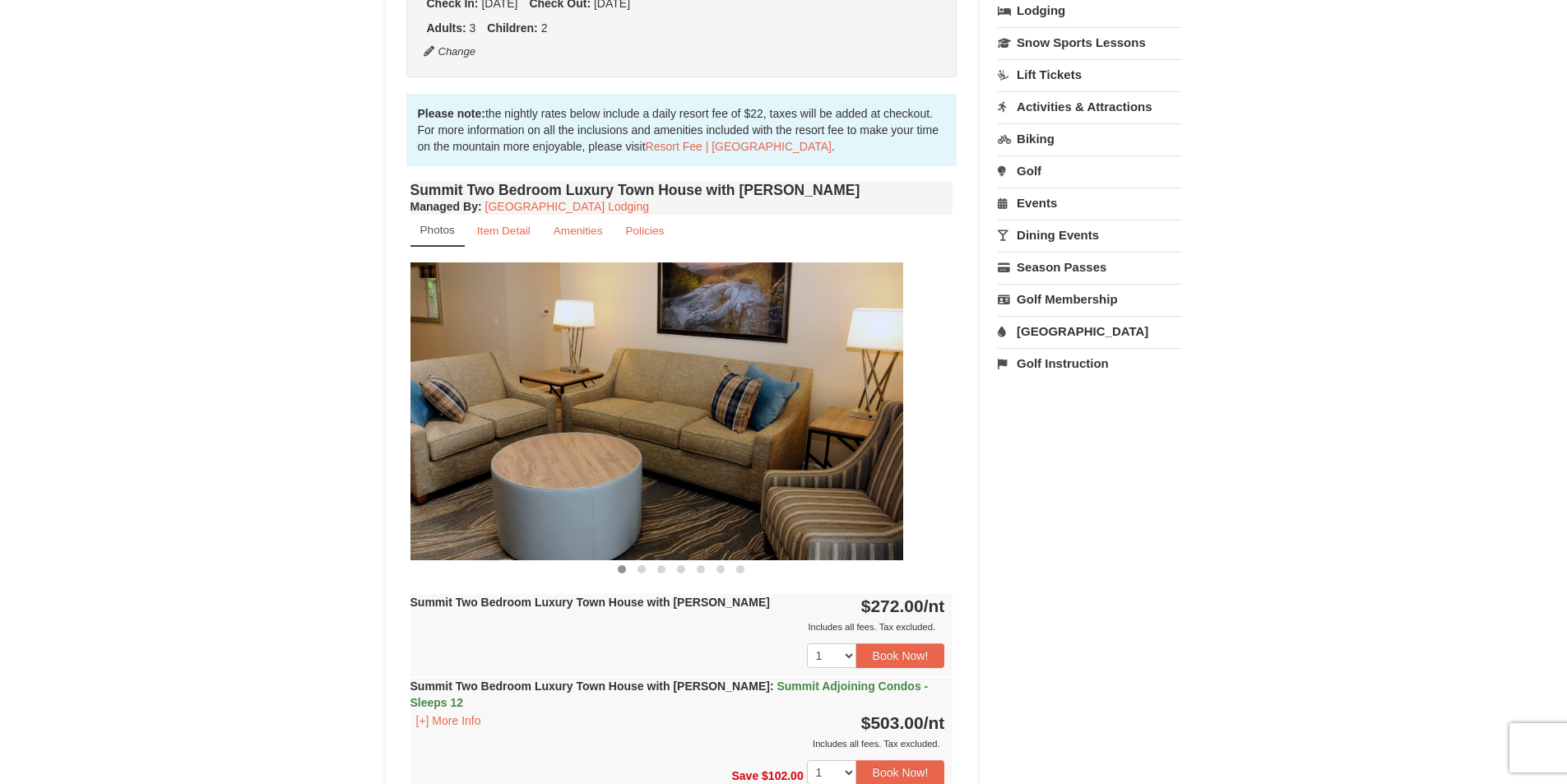
drag, startPoint x: 903, startPoint y: 422, endPoint x: 471, endPoint y: 405, distance: 432.3
click at [603, 410] on img at bounding box center [631, 410] width 543 height 297
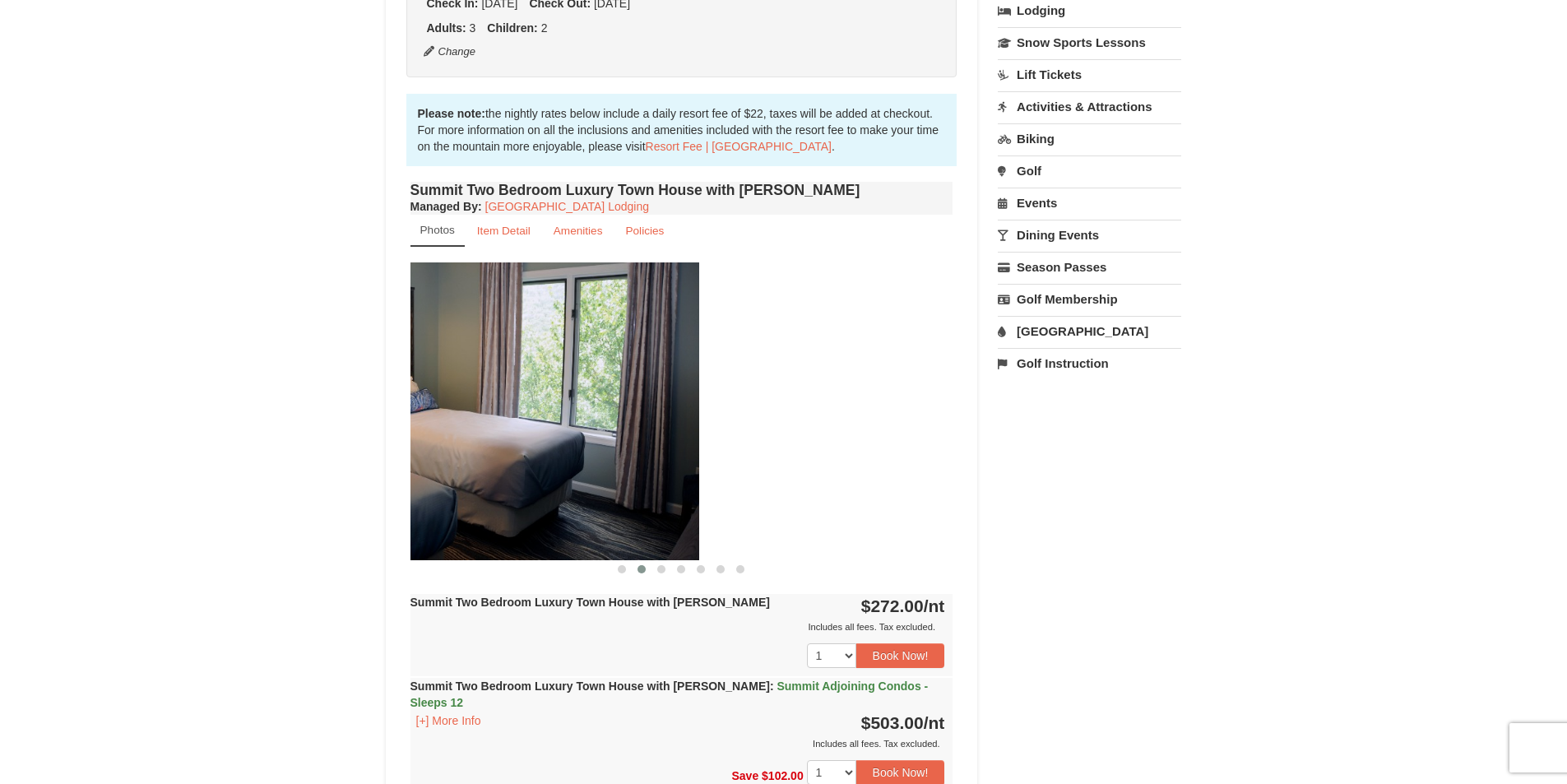
drag, startPoint x: 874, startPoint y: 443, endPoint x: 533, endPoint y: 423, distance: 341.6
click at [540, 425] on img at bounding box center [427, 410] width 543 height 297
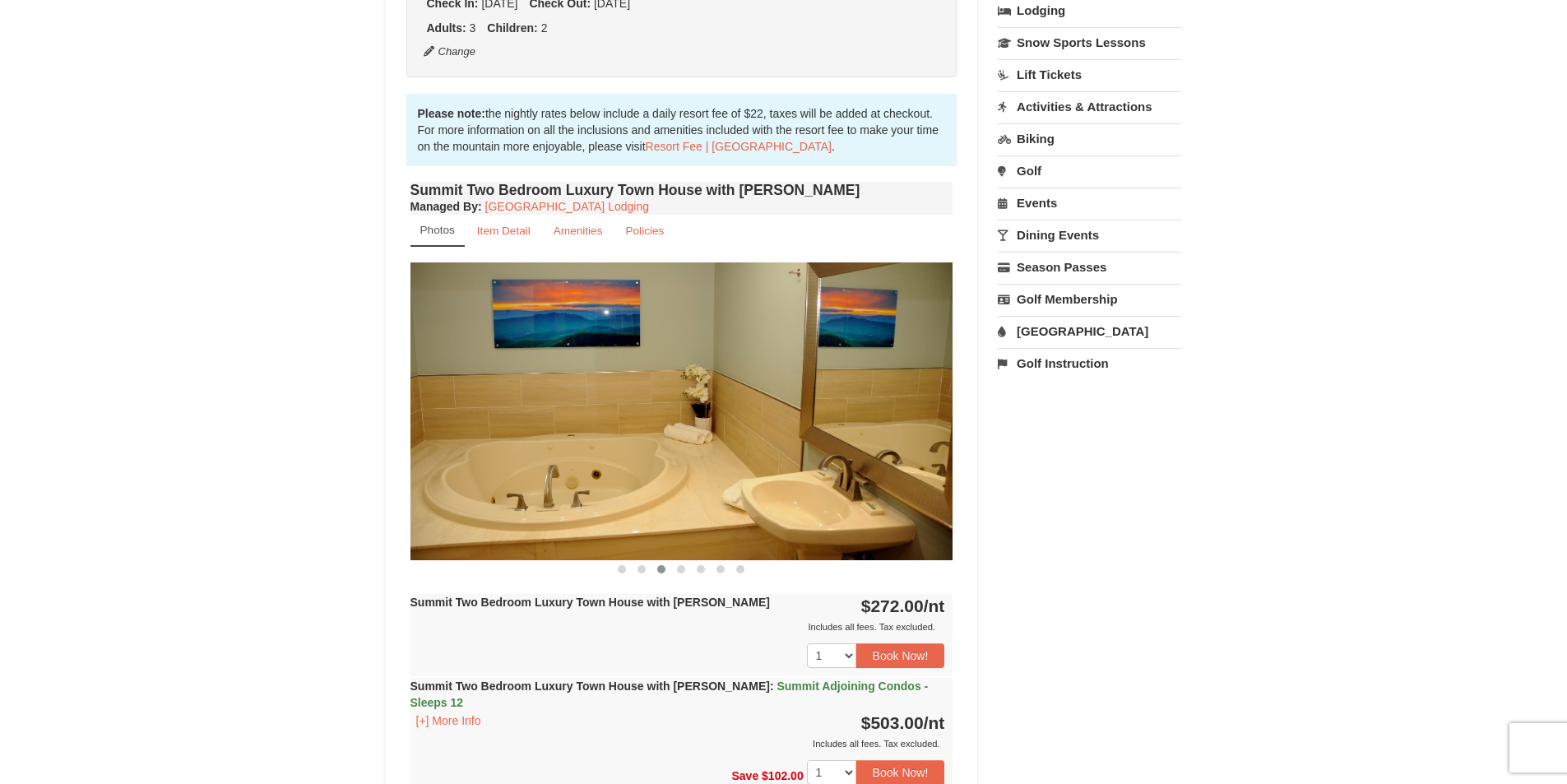
drag, startPoint x: 867, startPoint y: 440, endPoint x: 536, endPoint y: 437, distance: 331.0
click at [563, 440] on img at bounding box center [682, 410] width 543 height 297
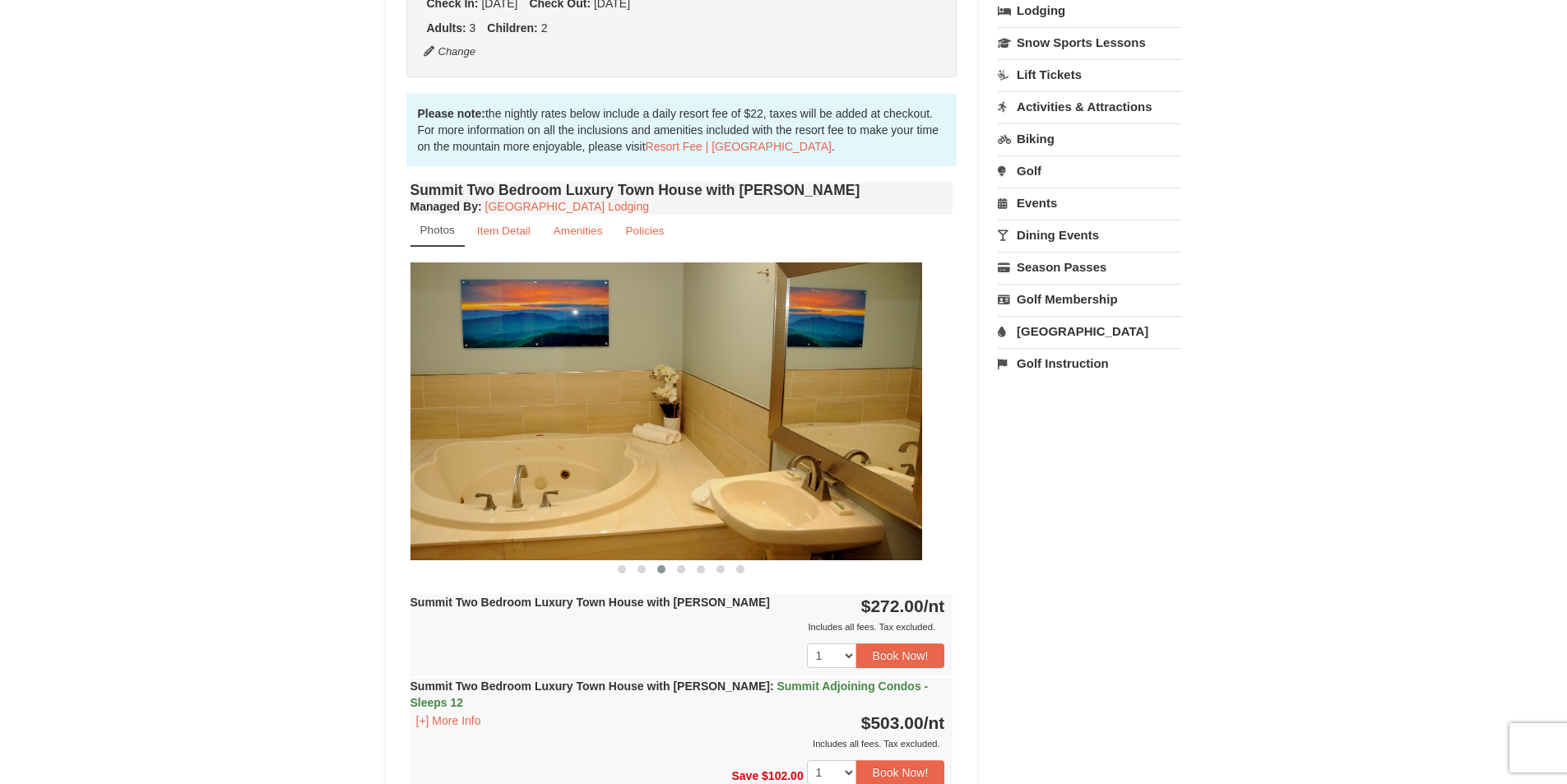
drag, startPoint x: 772, startPoint y: 462, endPoint x: 414, endPoint y: 448, distance: 358.3
click at [425, 452] on img at bounding box center [650, 410] width 543 height 297
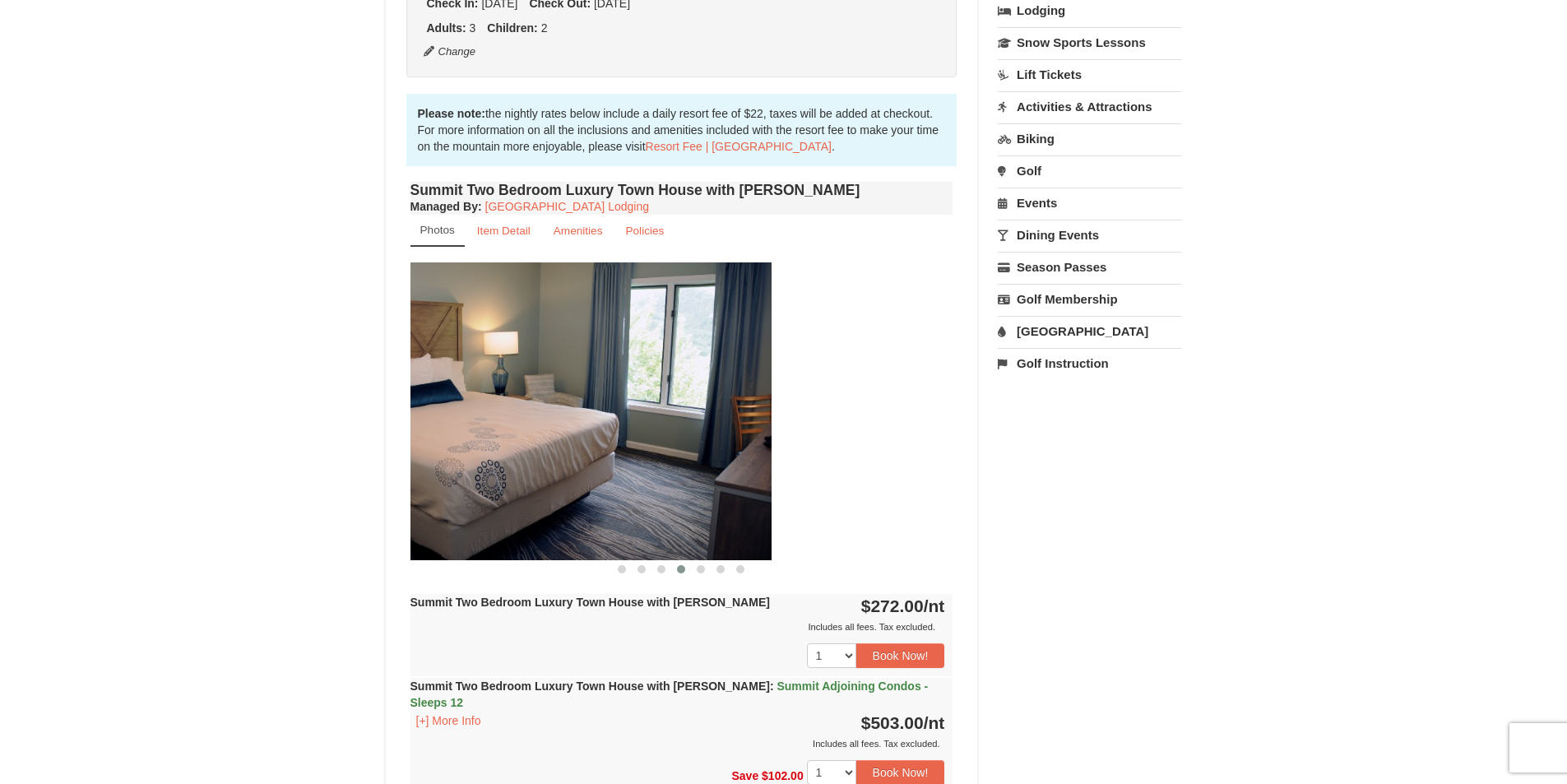
drag, startPoint x: 884, startPoint y: 481, endPoint x: 500, endPoint y: 461, distance: 384.5
click at [510, 464] on img at bounding box center [500, 410] width 543 height 297
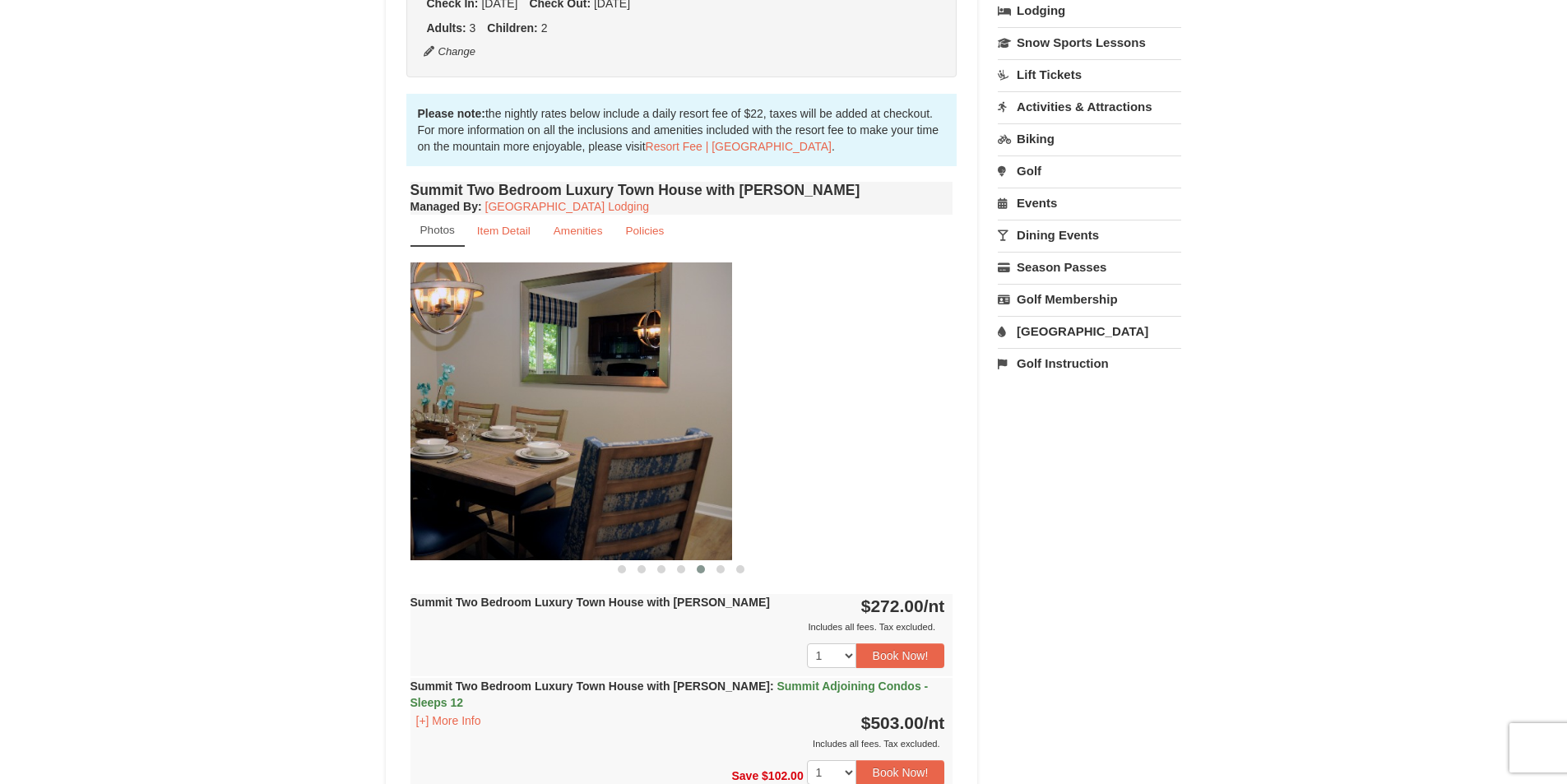
drag, startPoint x: 795, startPoint y: 465, endPoint x: 525, endPoint y: 462, distance: 270.0
click at [529, 464] on img at bounding box center [460, 410] width 543 height 297
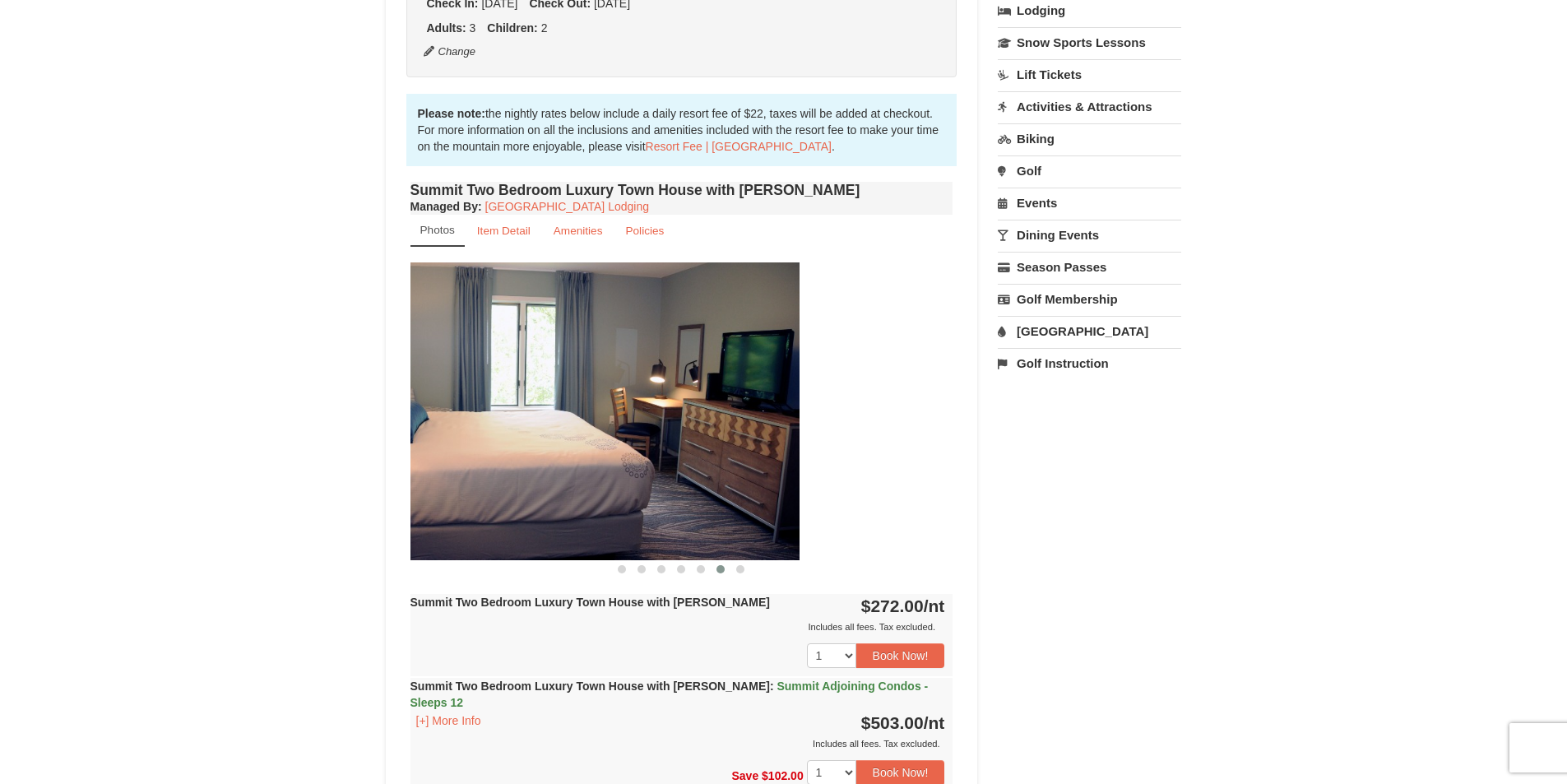
drag, startPoint x: 829, startPoint y: 473, endPoint x: 454, endPoint y: 434, distance: 377.0
click at [477, 439] on img at bounding box center [527, 410] width 543 height 297
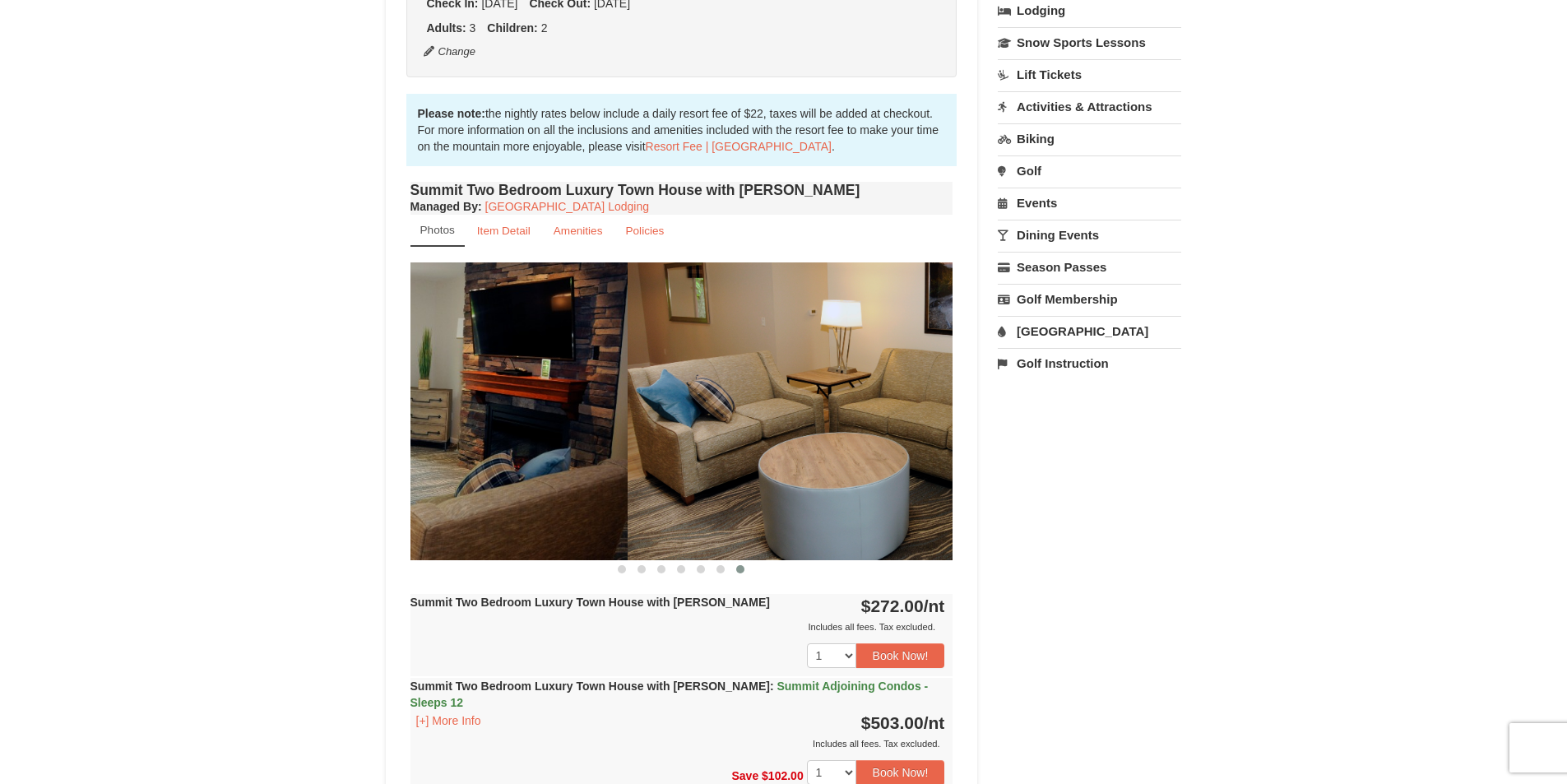
drag, startPoint x: 832, startPoint y: 461, endPoint x: 485, endPoint y: 436, distance: 347.9
click at [500, 438] on img at bounding box center [355, 410] width 543 height 297
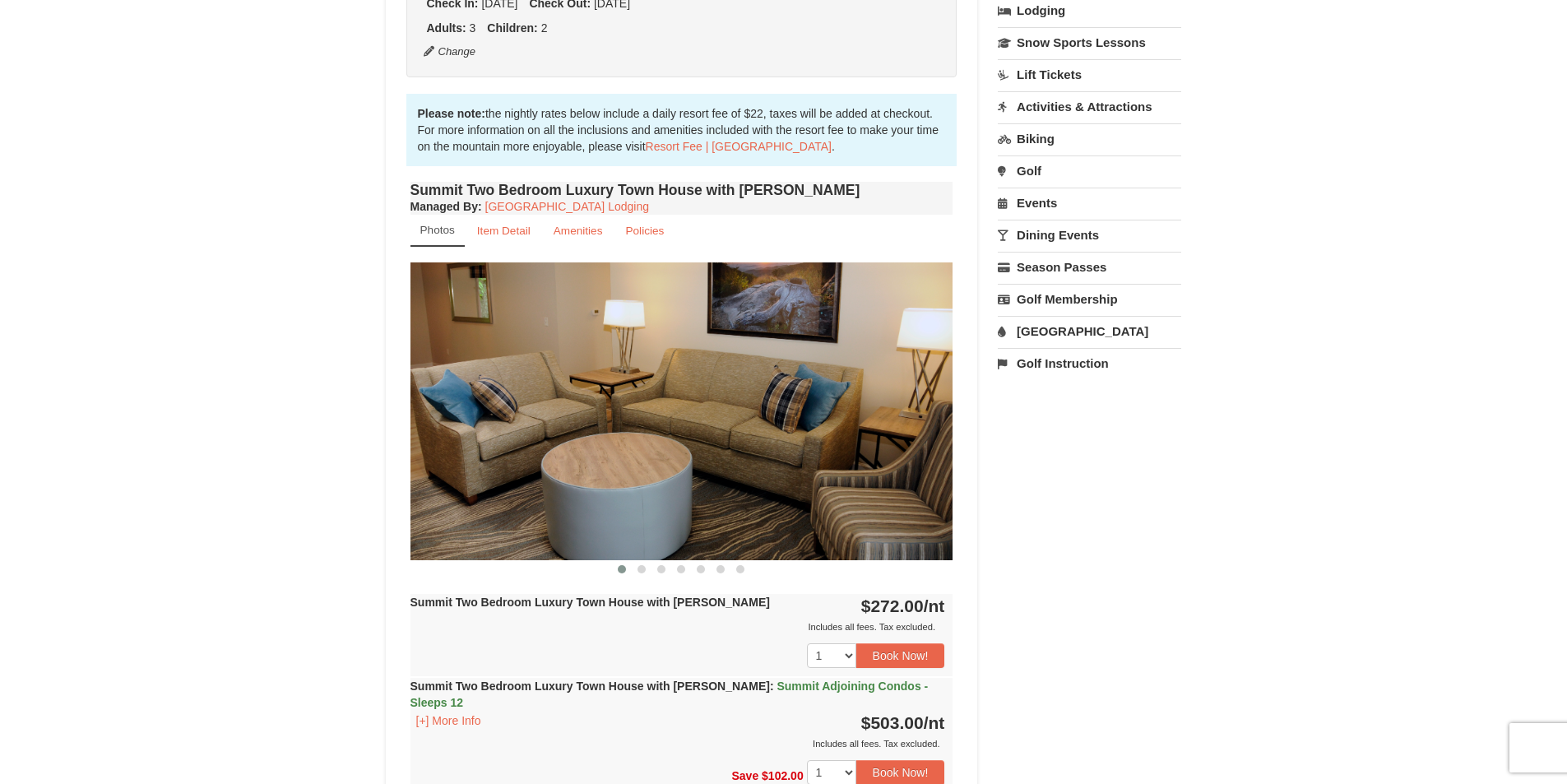
drag, startPoint x: 829, startPoint y: 464, endPoint x: 436, endPoint y: 446, distance: 393.4
click at [439, 447] on img at bounding box center [682, 410] width 543 height 297
drag, startPoint x: 702, startPoint y: 469, endPoint x: 464, endPoint y: 463, distance: 238.1
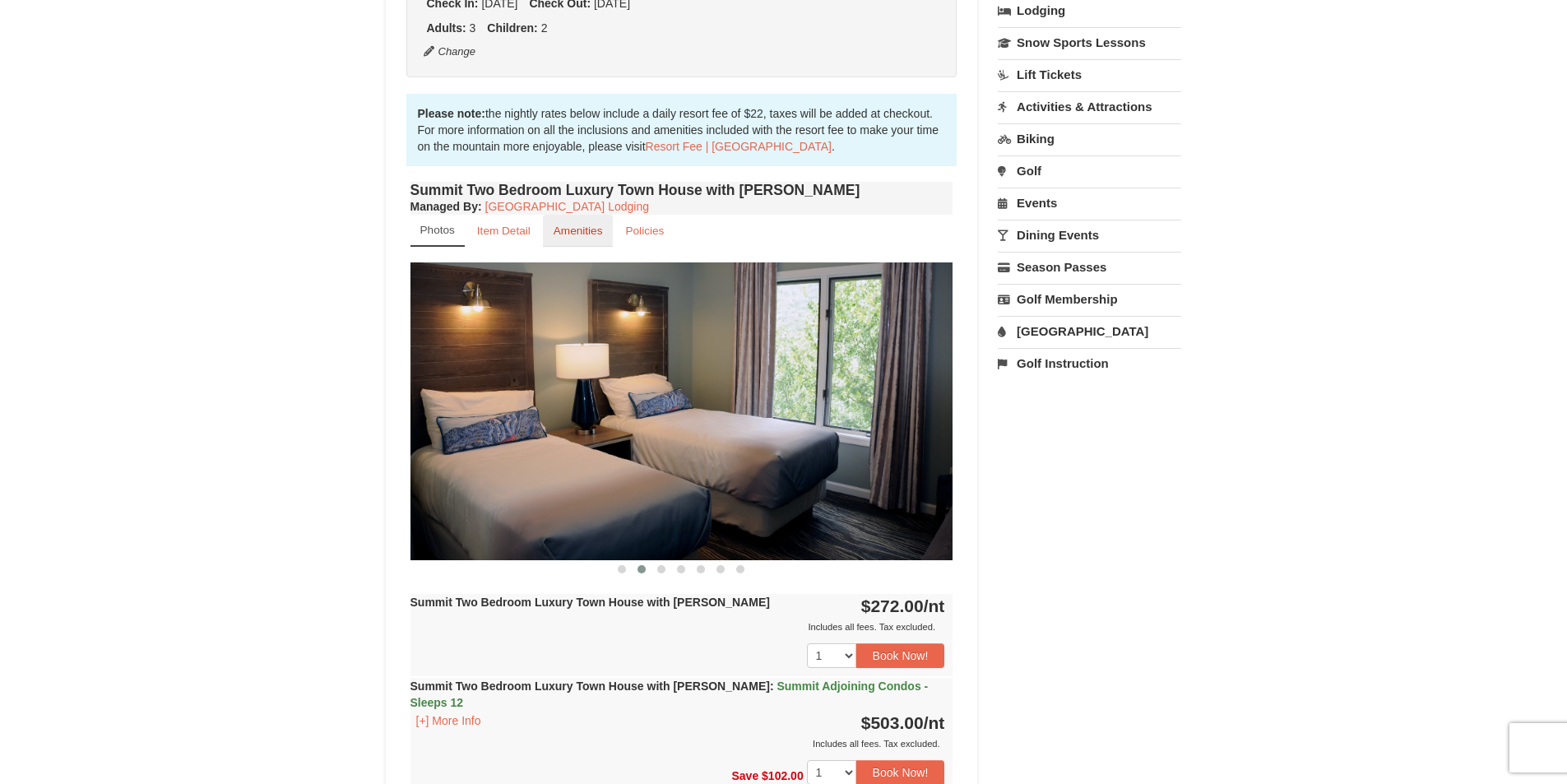
click at [594, 235] on small "Amenities" at bounding box center [579, 230] width 50 height 12
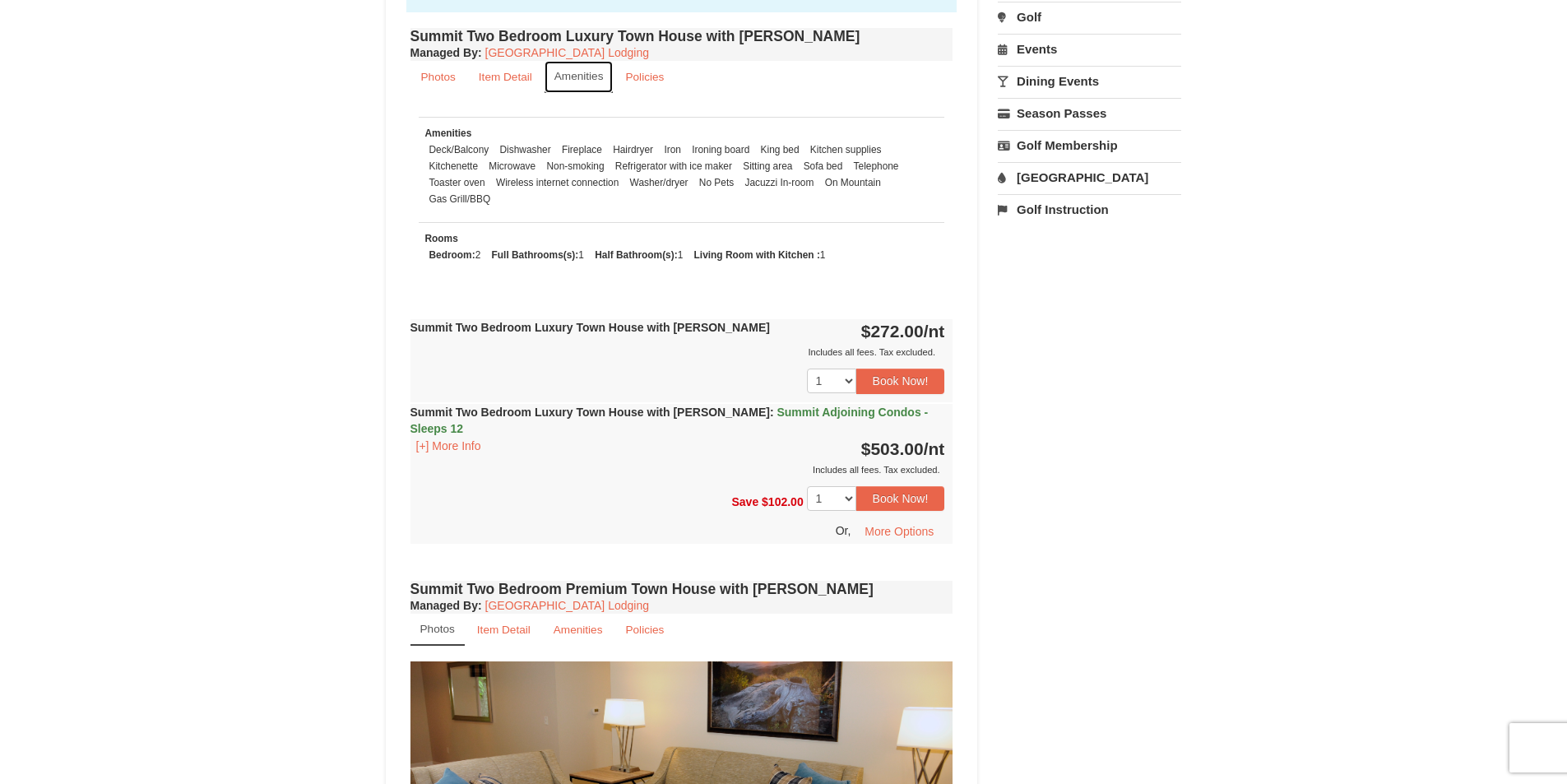
scroll to position [576, 0]
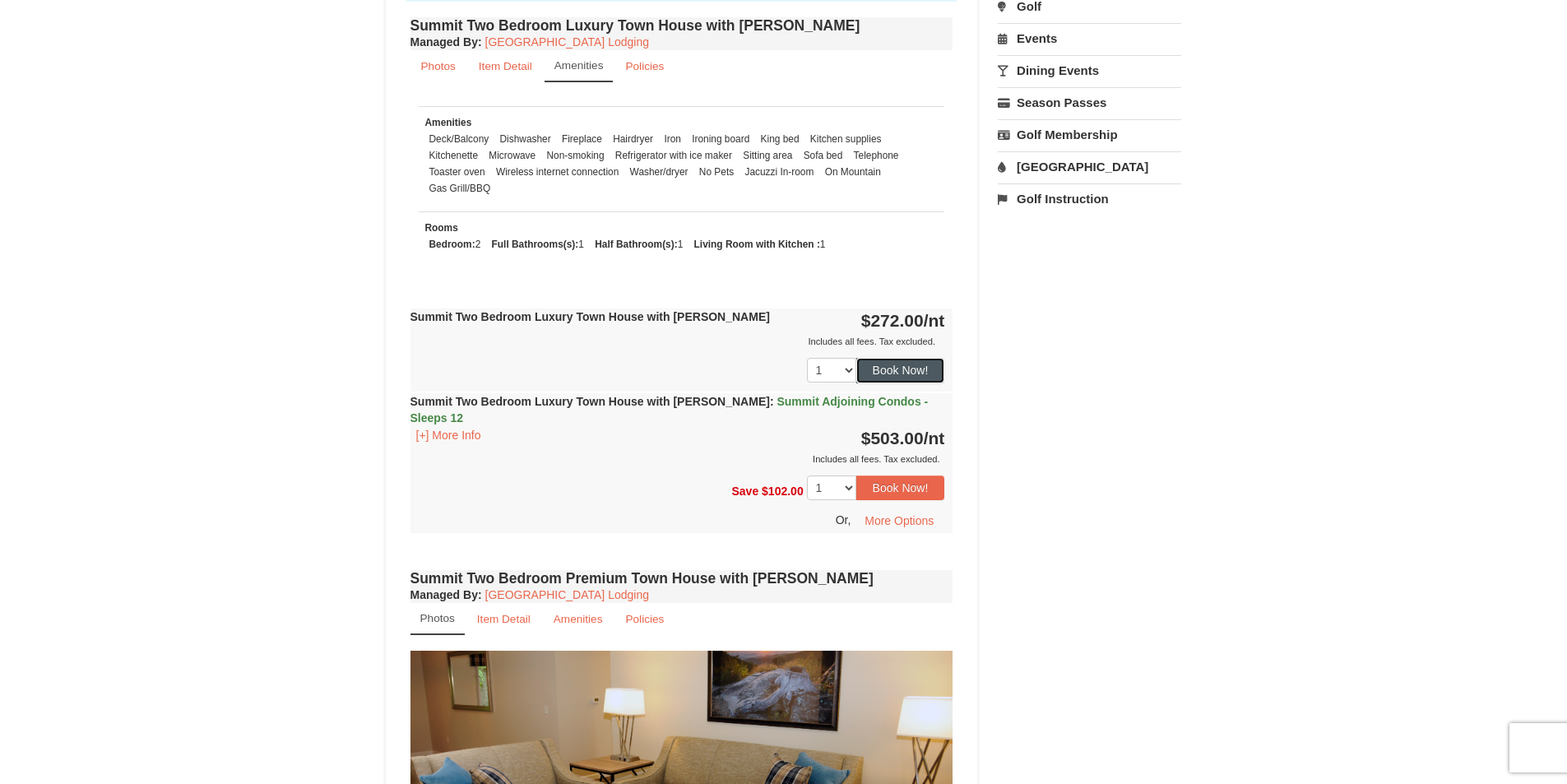
click at [898, 375] on button "Book Now!" at bounding box center [900, 370] width 89 height 25
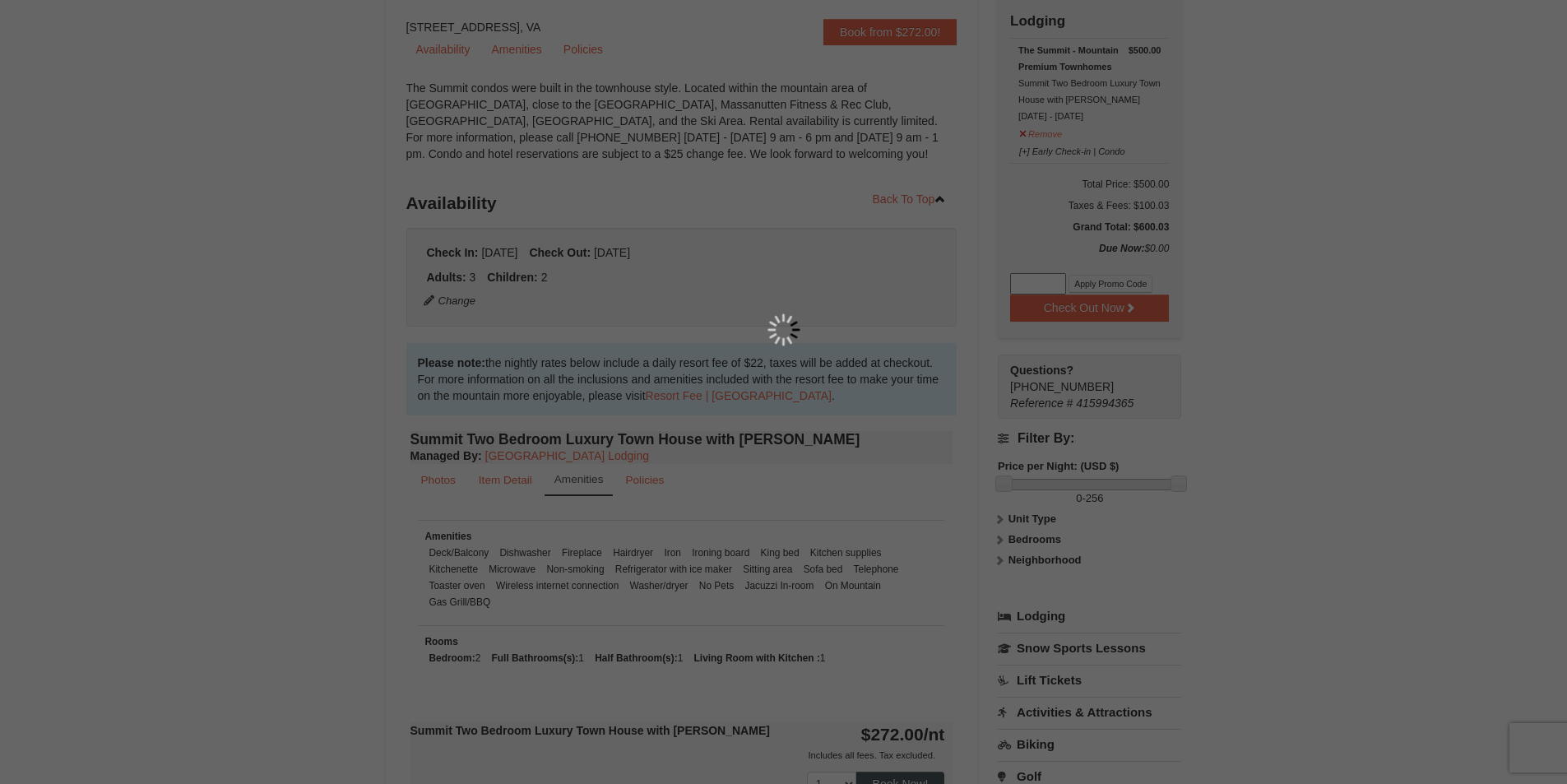
scroll to position [161, 0]
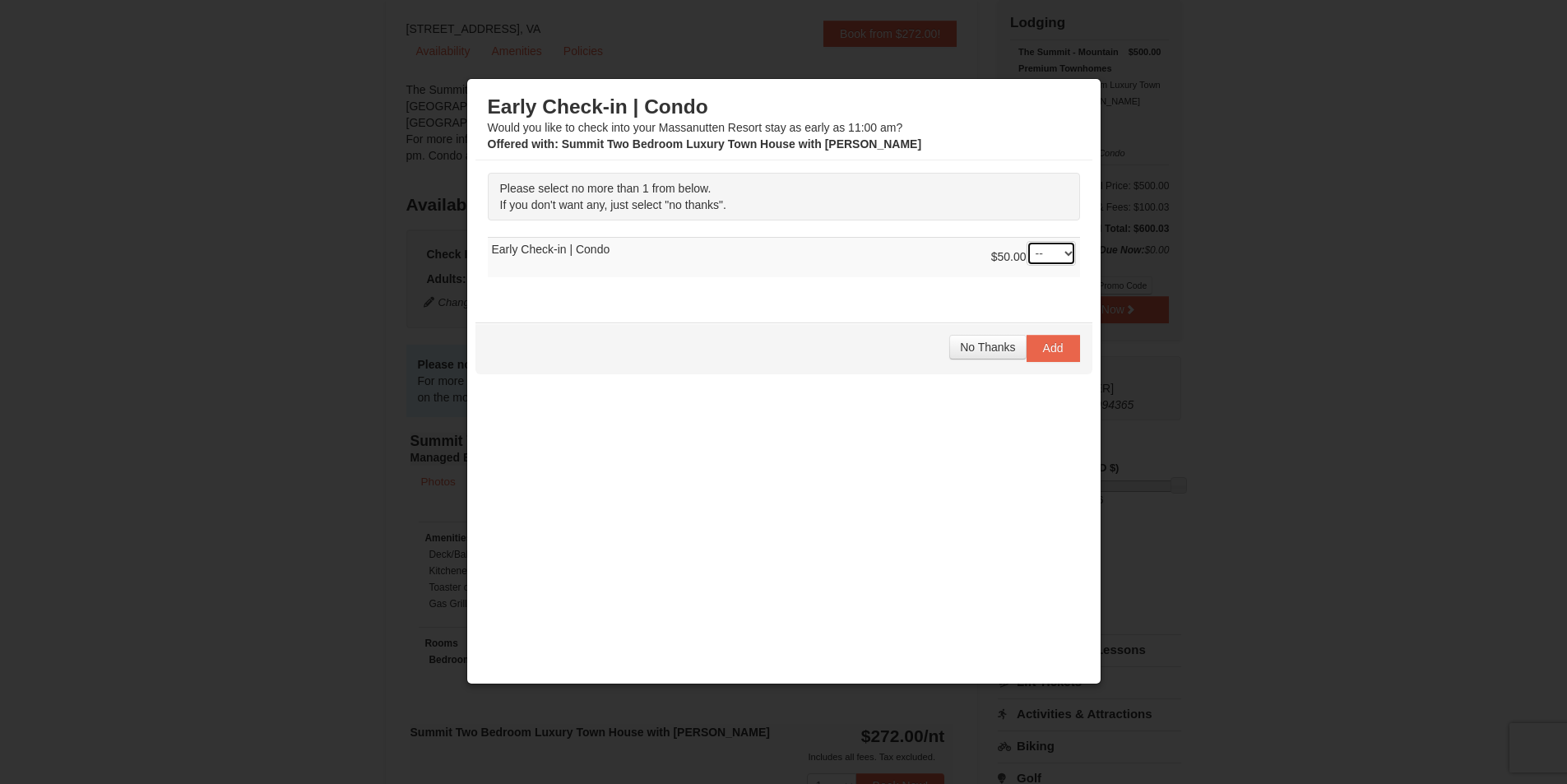
click at [1072, 257] on select "-- 01" at bounding box center [1052, 252] width 50 height 25
click at [848, 350] on div "No Thanks Add" at bounding box center [784, 348] width 617 height 51
click at [986, 352] on span "No Thanks" at bounding box center [987, 347] width 55 height 13
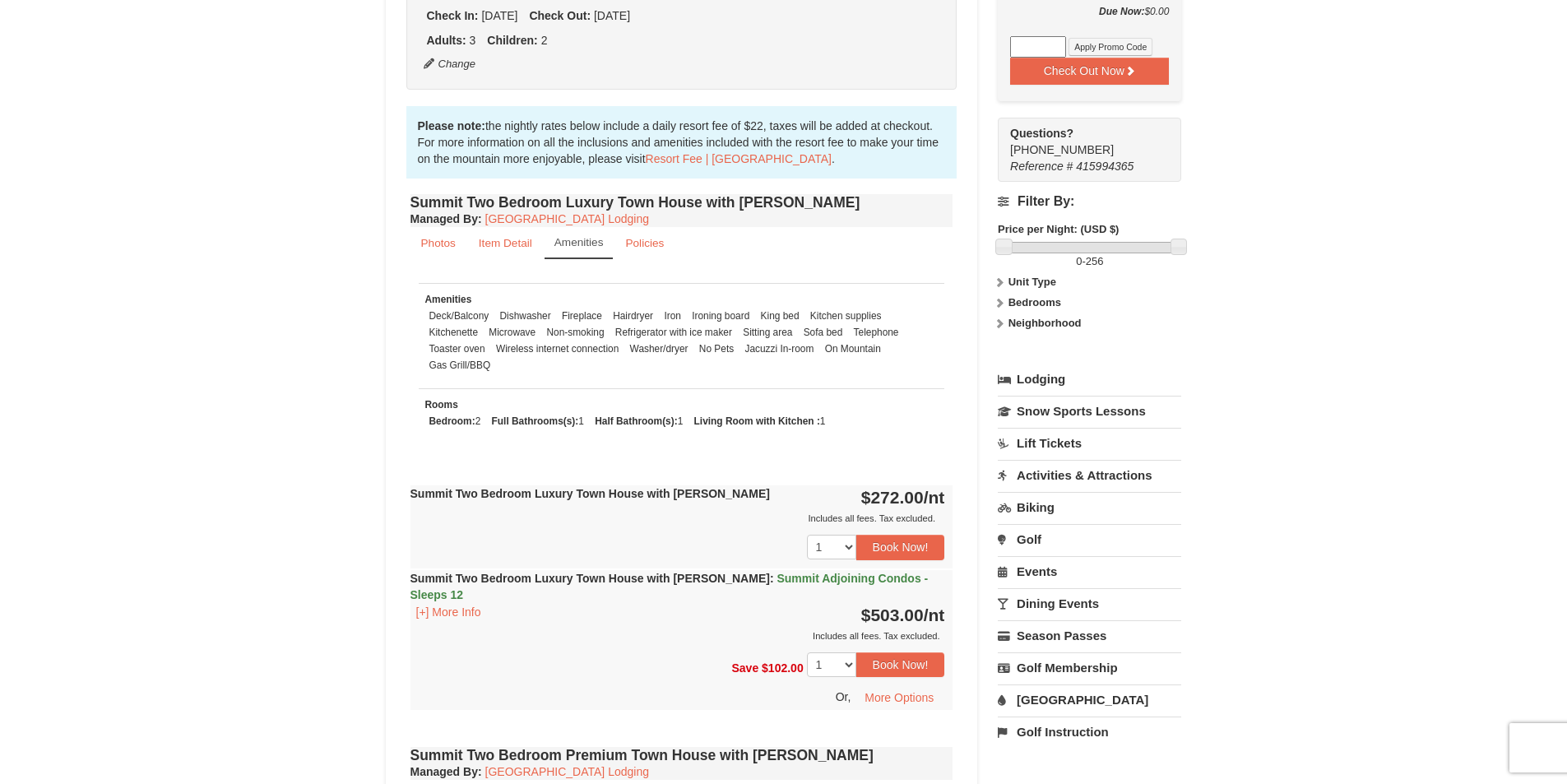
scroll to position [411, 0]
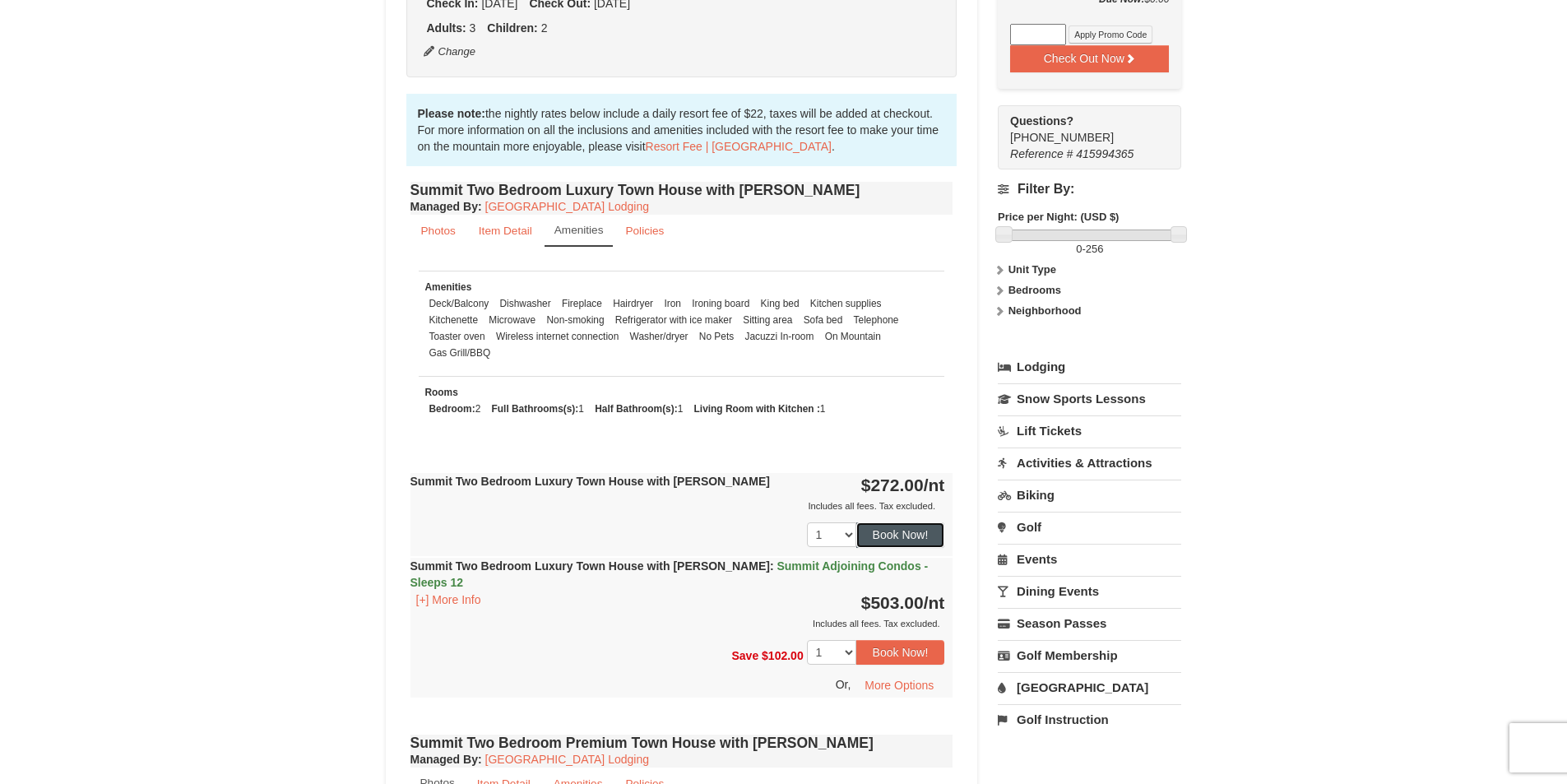
click at [908, 535] on button "Book Now!" at bounding box center [900, 534] width 89 height 25
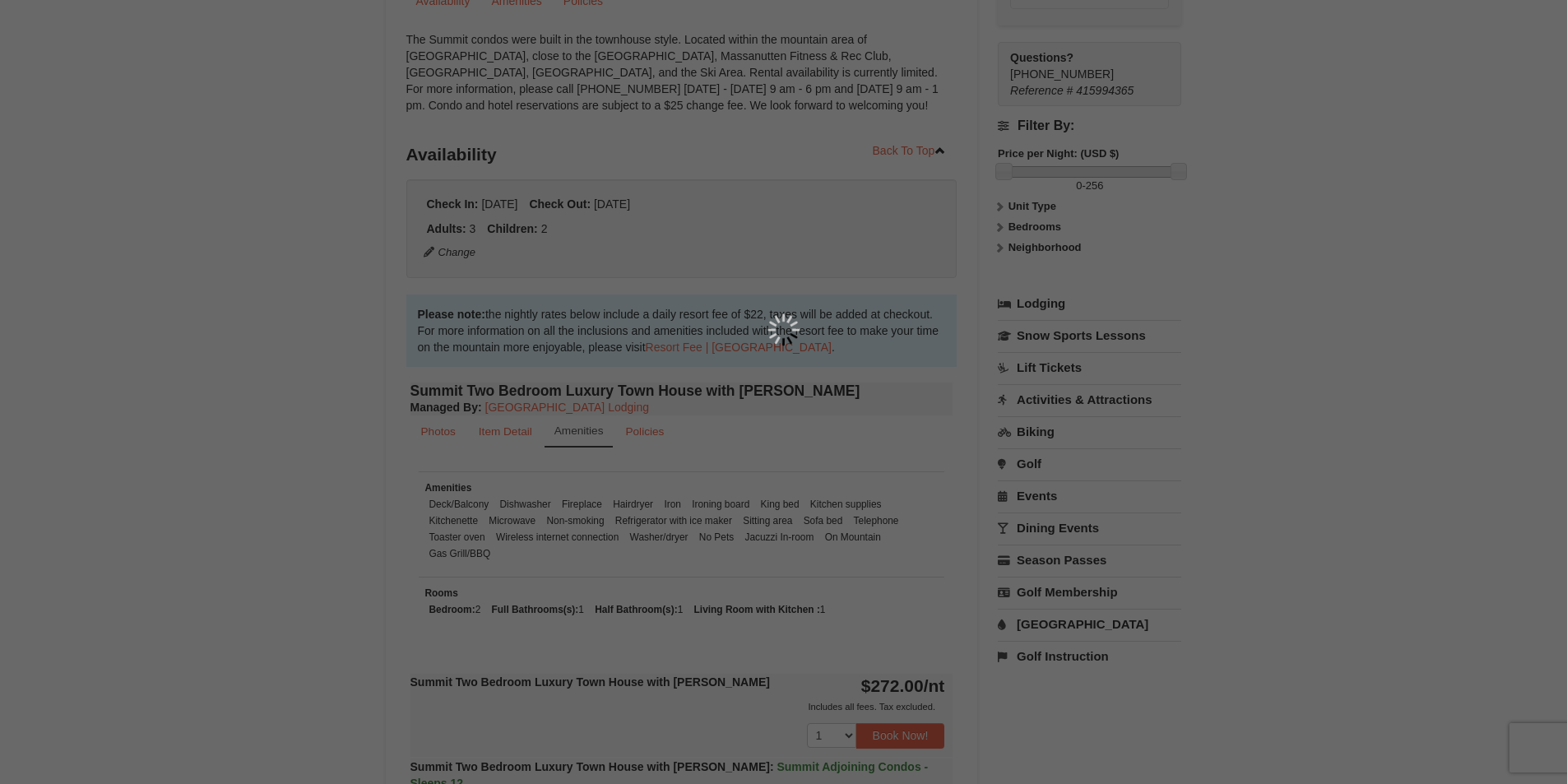
scroll to position [161, 0]
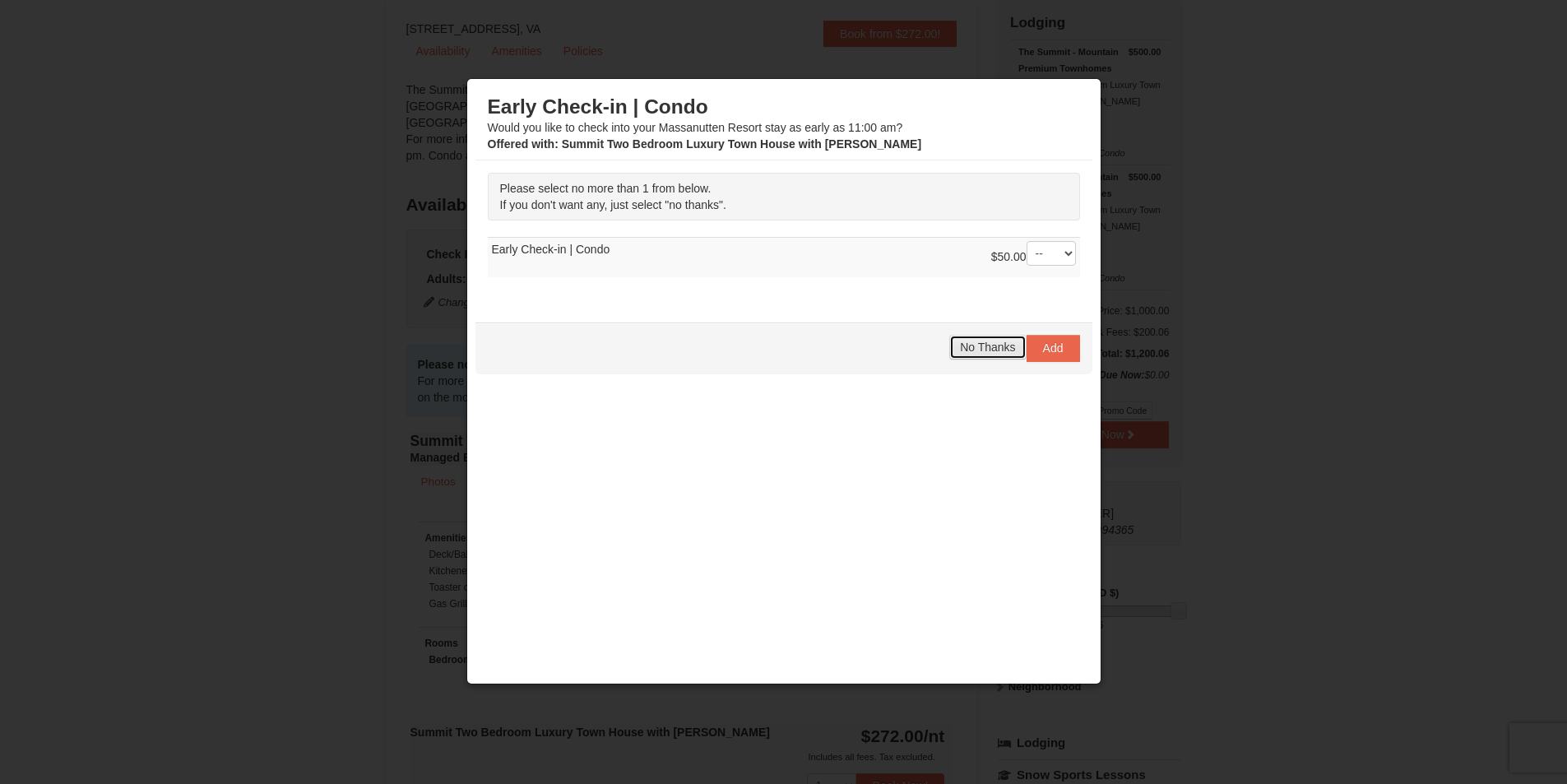
click at [990, 353] on span "No Thanks" at bounding box center [987, 347] width 55 height 13
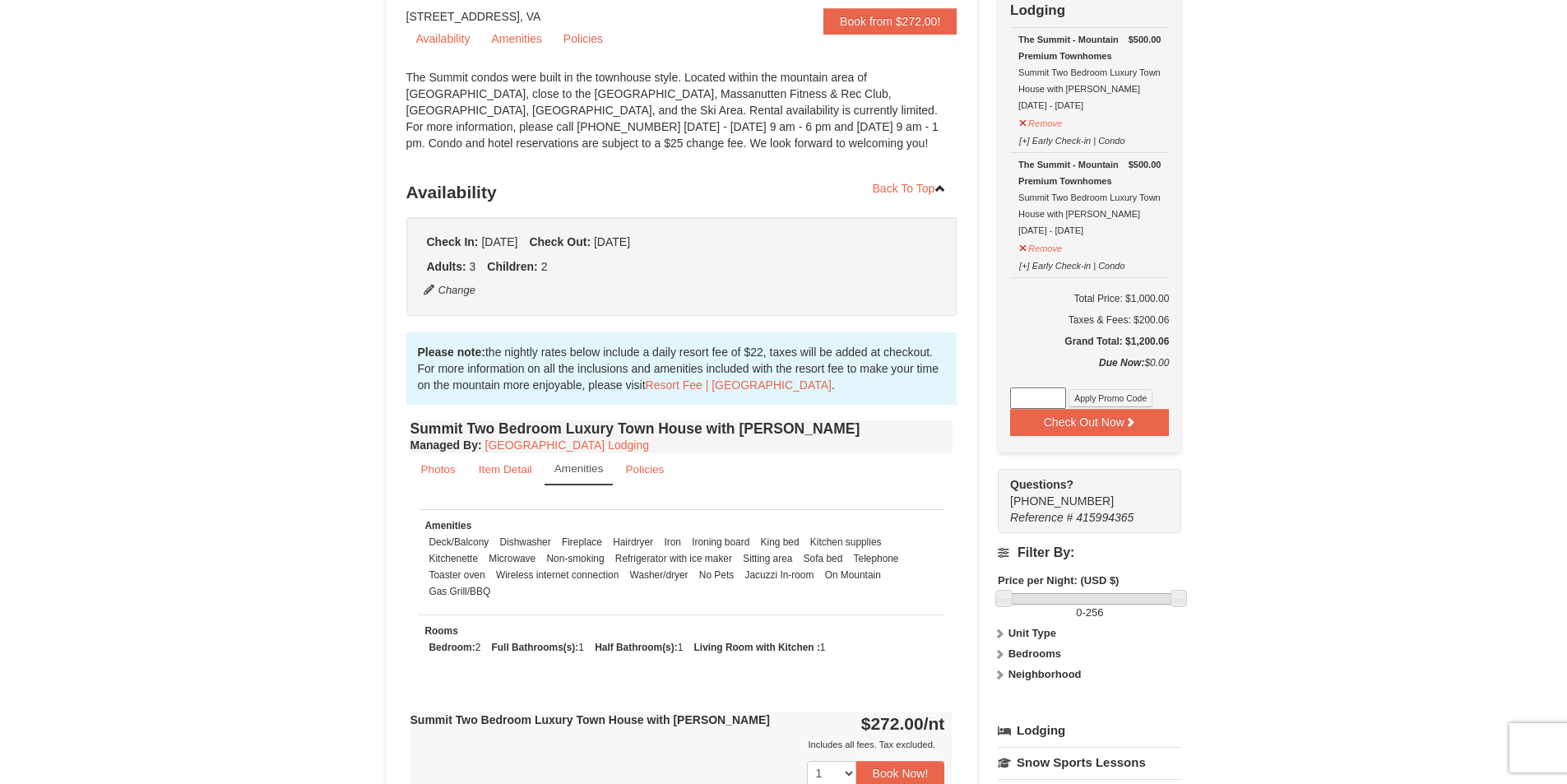
scroll to position [0, 0]
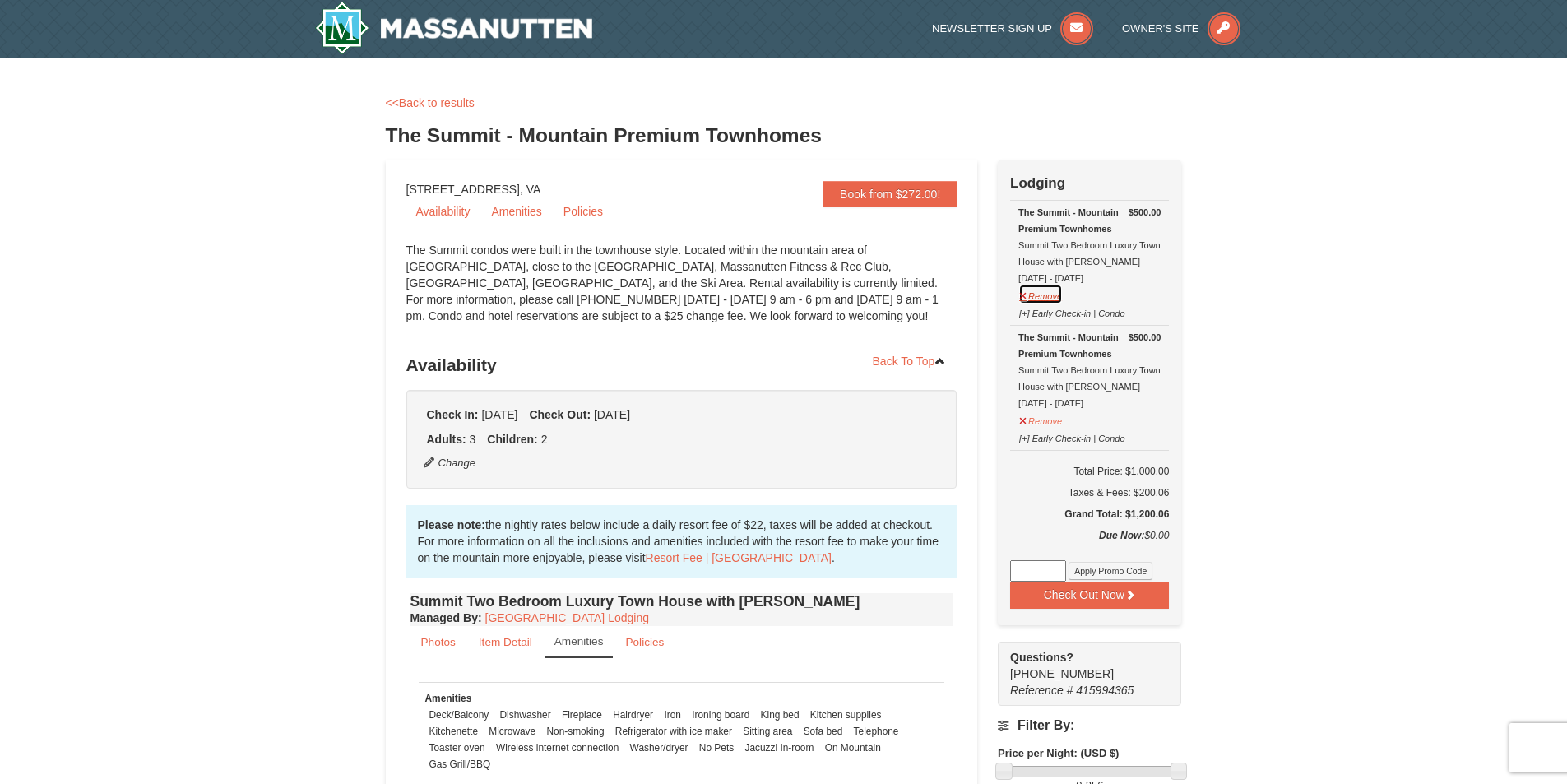
click at [1025, 296] on button "Remove" at bounding box center [1041, 294] width 44 height 20
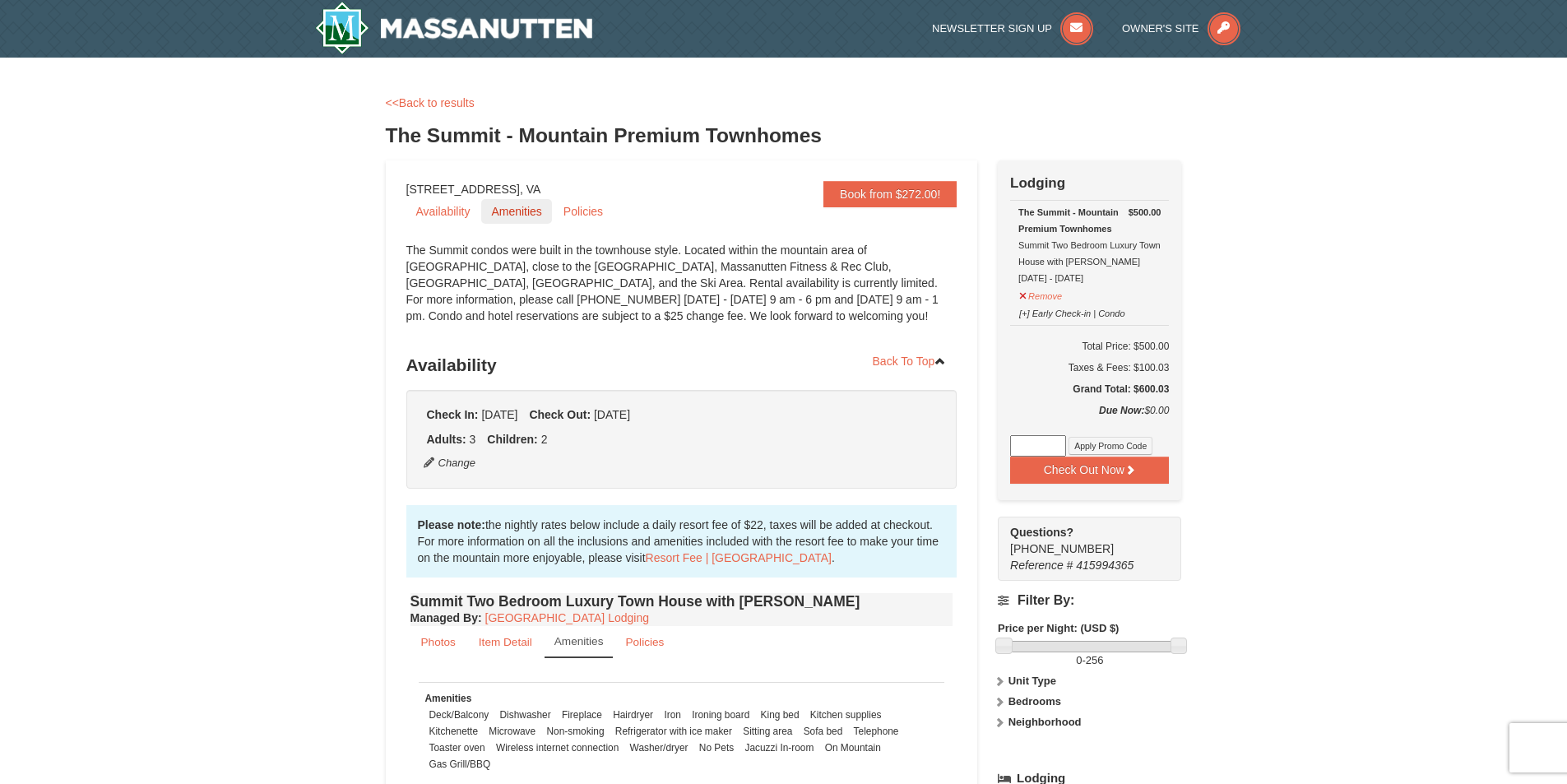
click at [514, 212] on link "Amenities" at bounding box center [516, 211] width 70 height 25
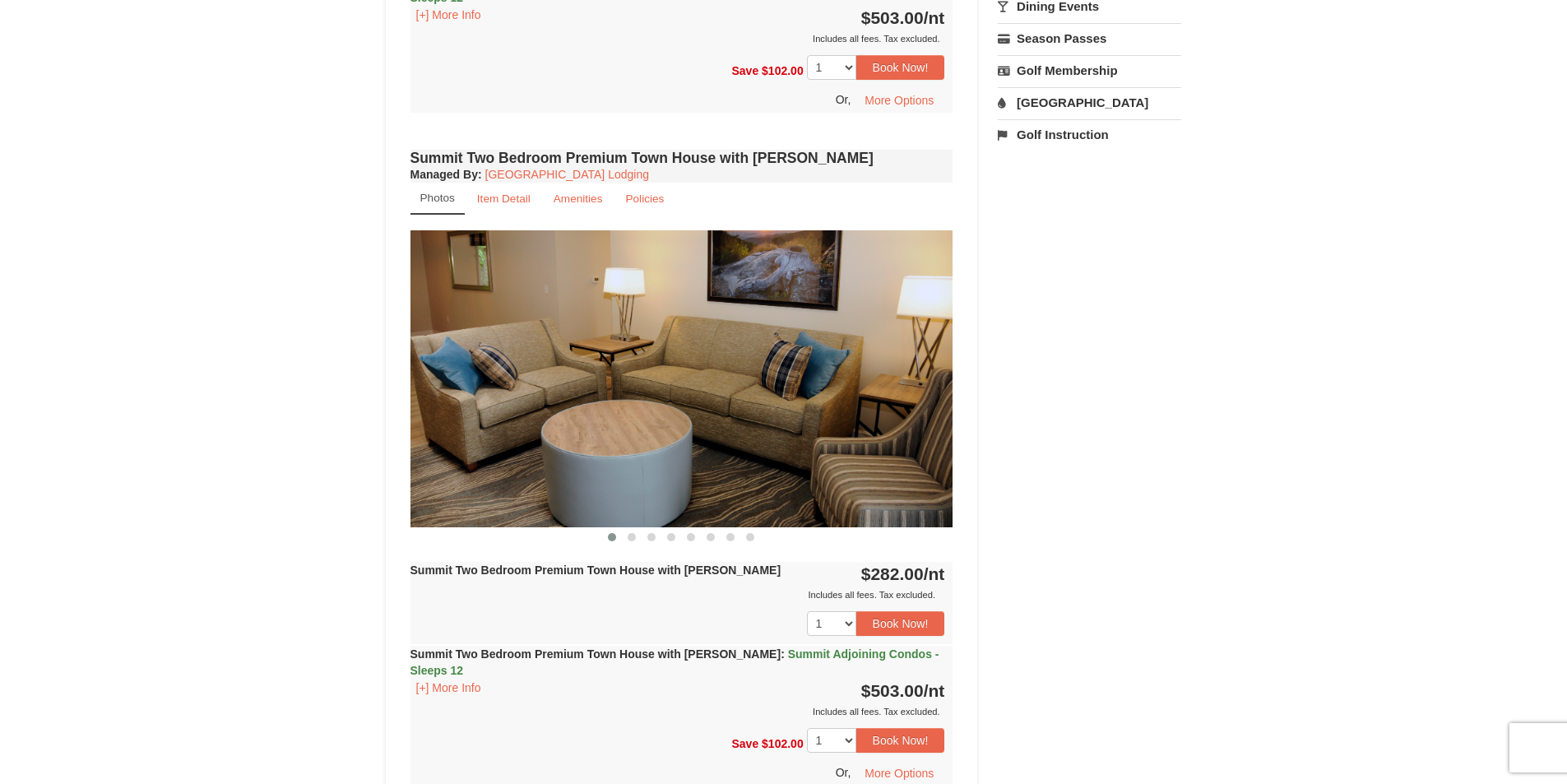
scroll to position [789, 0]
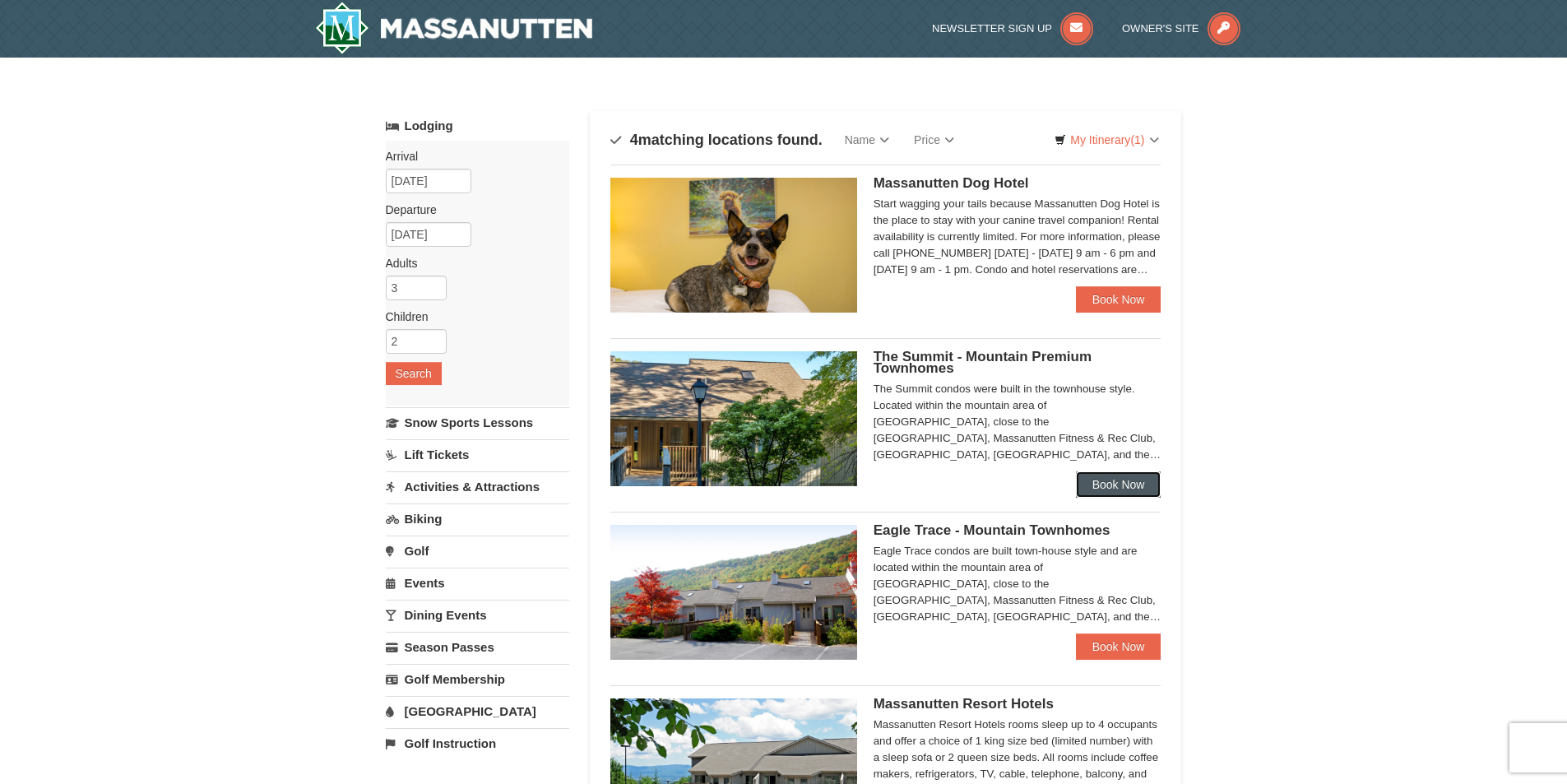
click at [1122, 473] on link "Book Now" at bounding box center [1119, 484] width 85 height 27
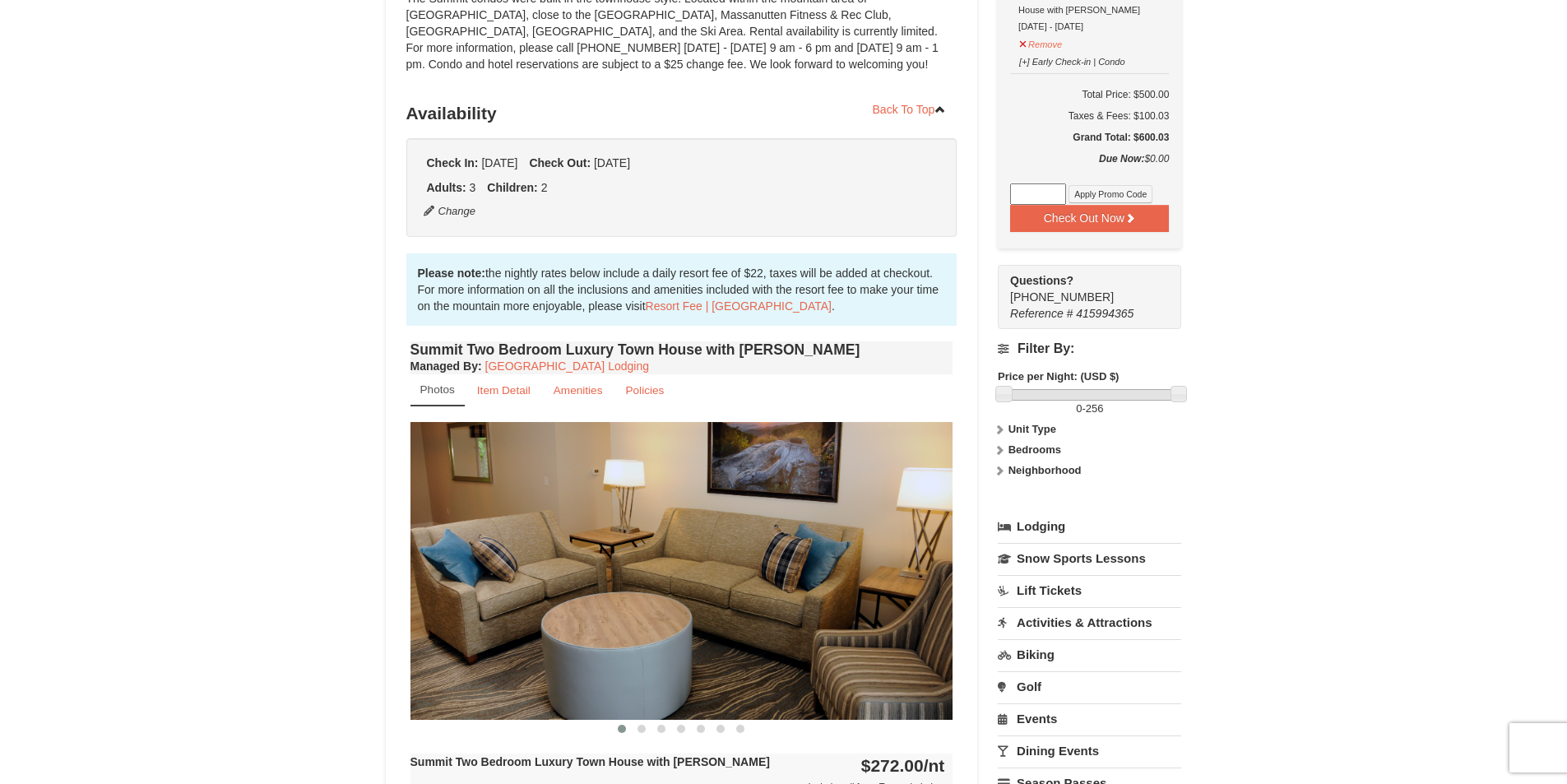
scroll to position [329, 0]
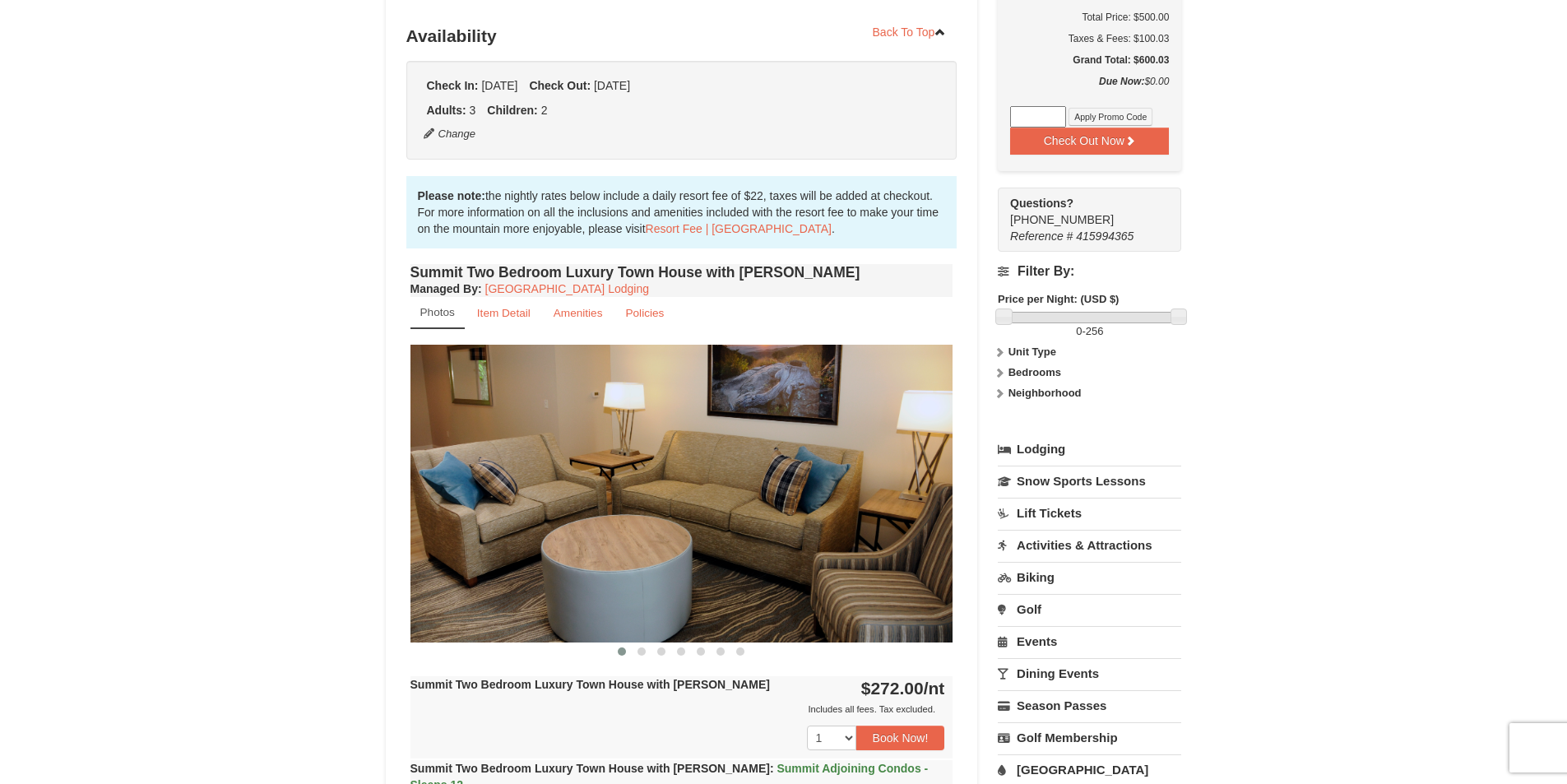
click at [1051, 508] on link "Lift Tickets" at bounding box center [1090, 512] width 184 height 30
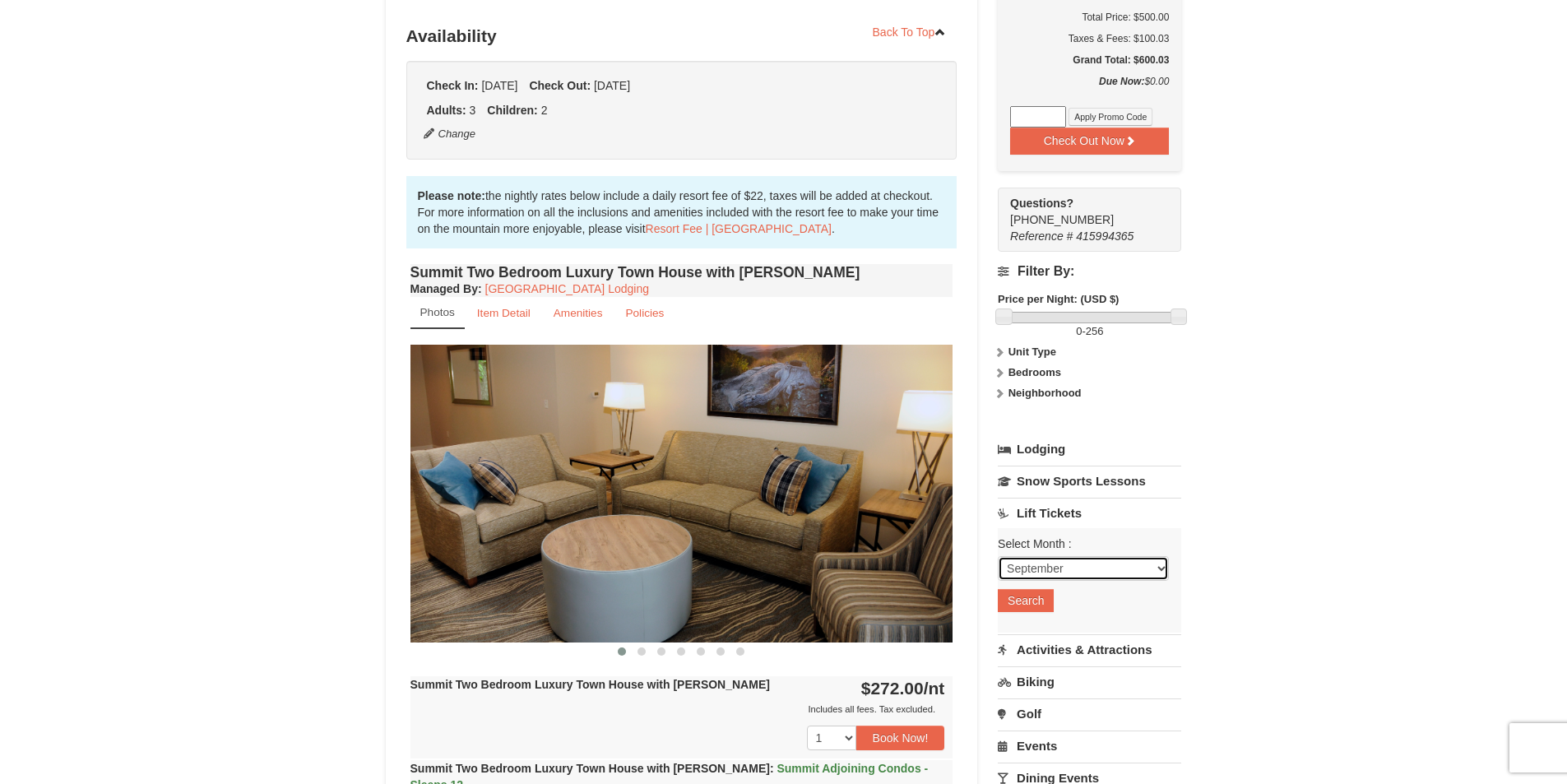
click at [1165, 567] on select "September October November December January February March April May June July …" at bounding box center [1084, 568] width 171 height 25
select select "1"
click at [998, 557] on select "September October November December January February March April May June July …" at bounding box center [1084, 568] width 171 height 25
click at [1036, 591] on button "Search" at bounding box center [1026, 599] width 56 height 23
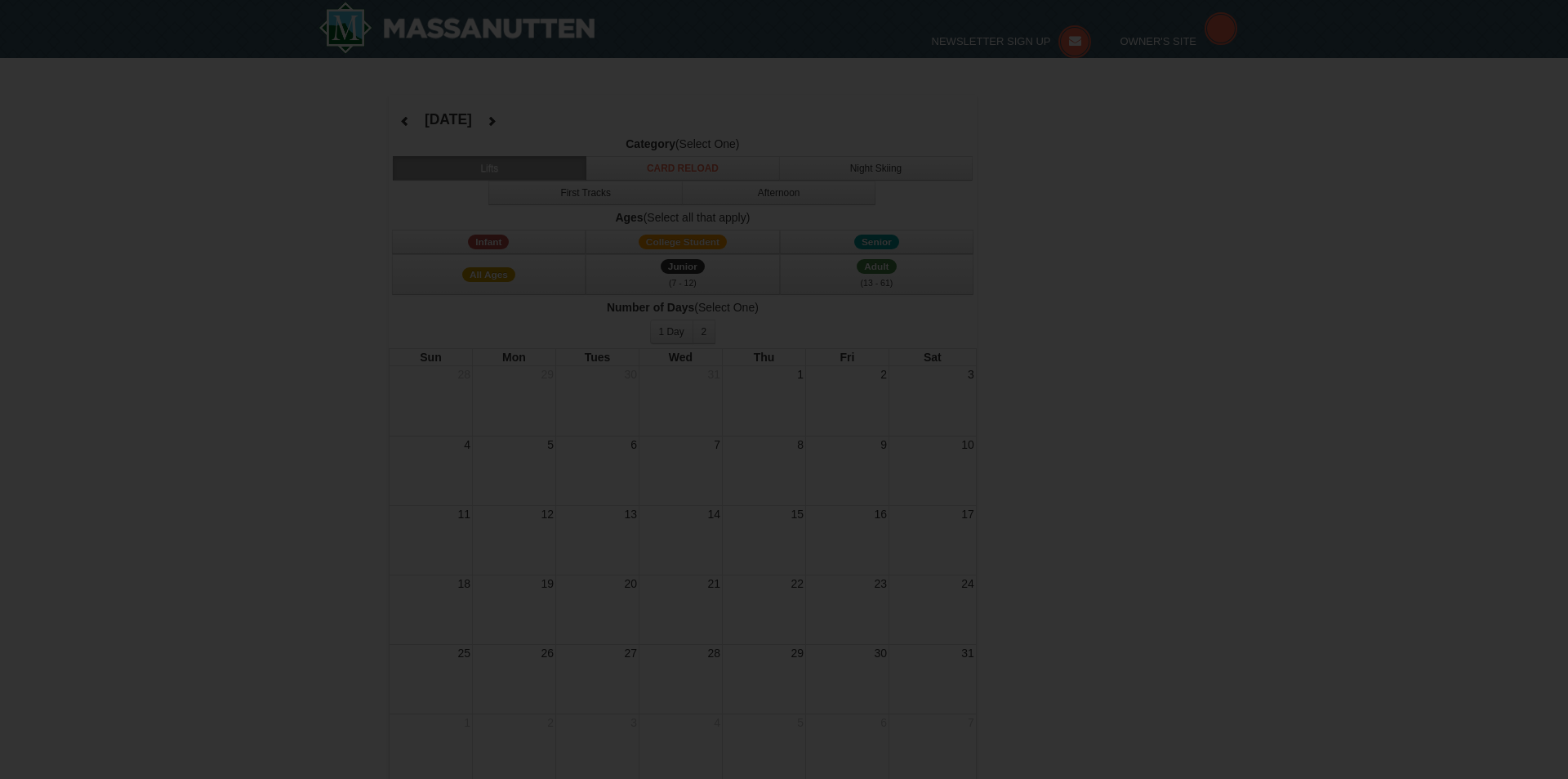
select select "1"
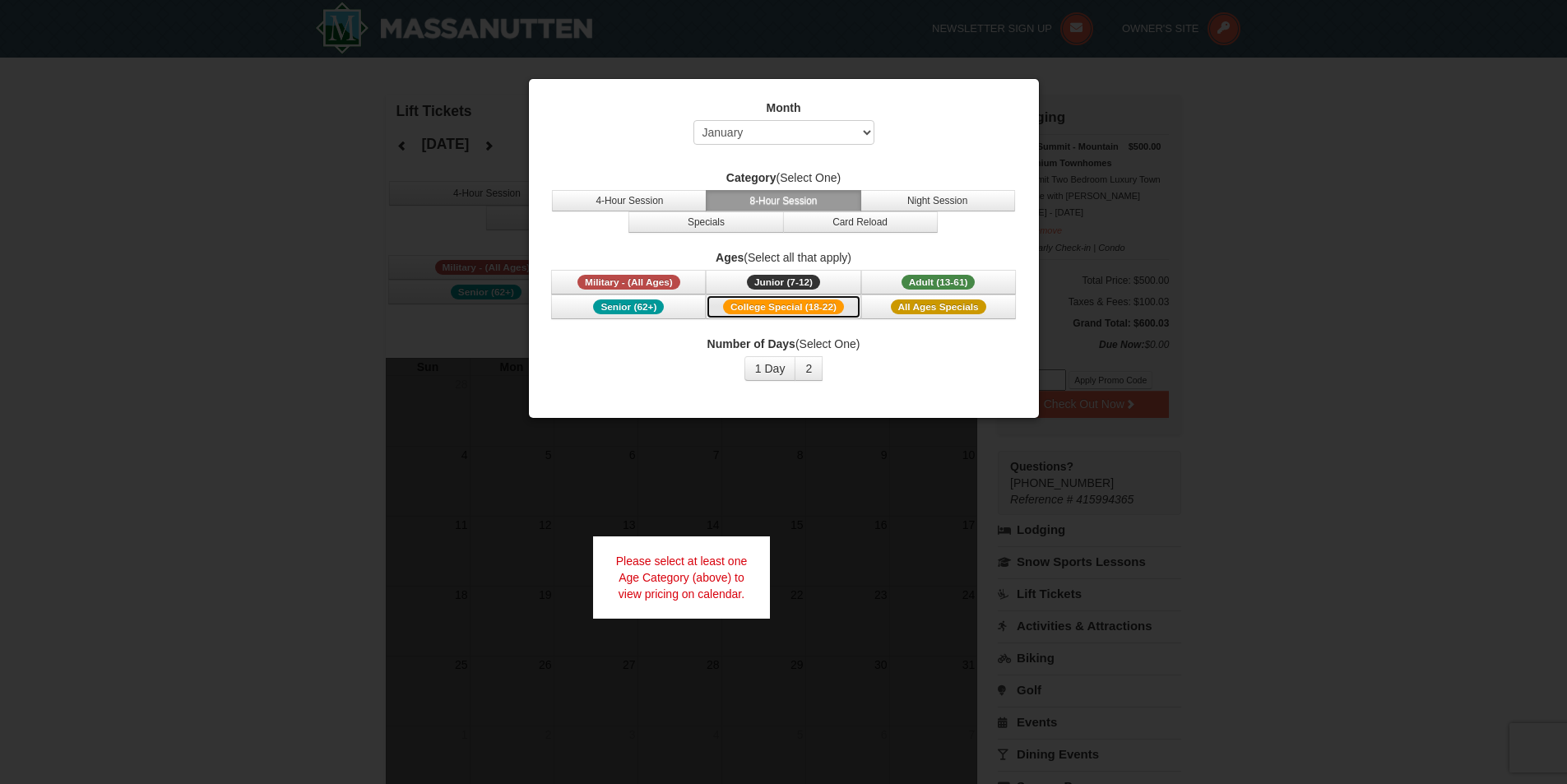
click at [782, 305] on span "College Special (18-22)" at bounding box center [784, 307] width 121 height 15
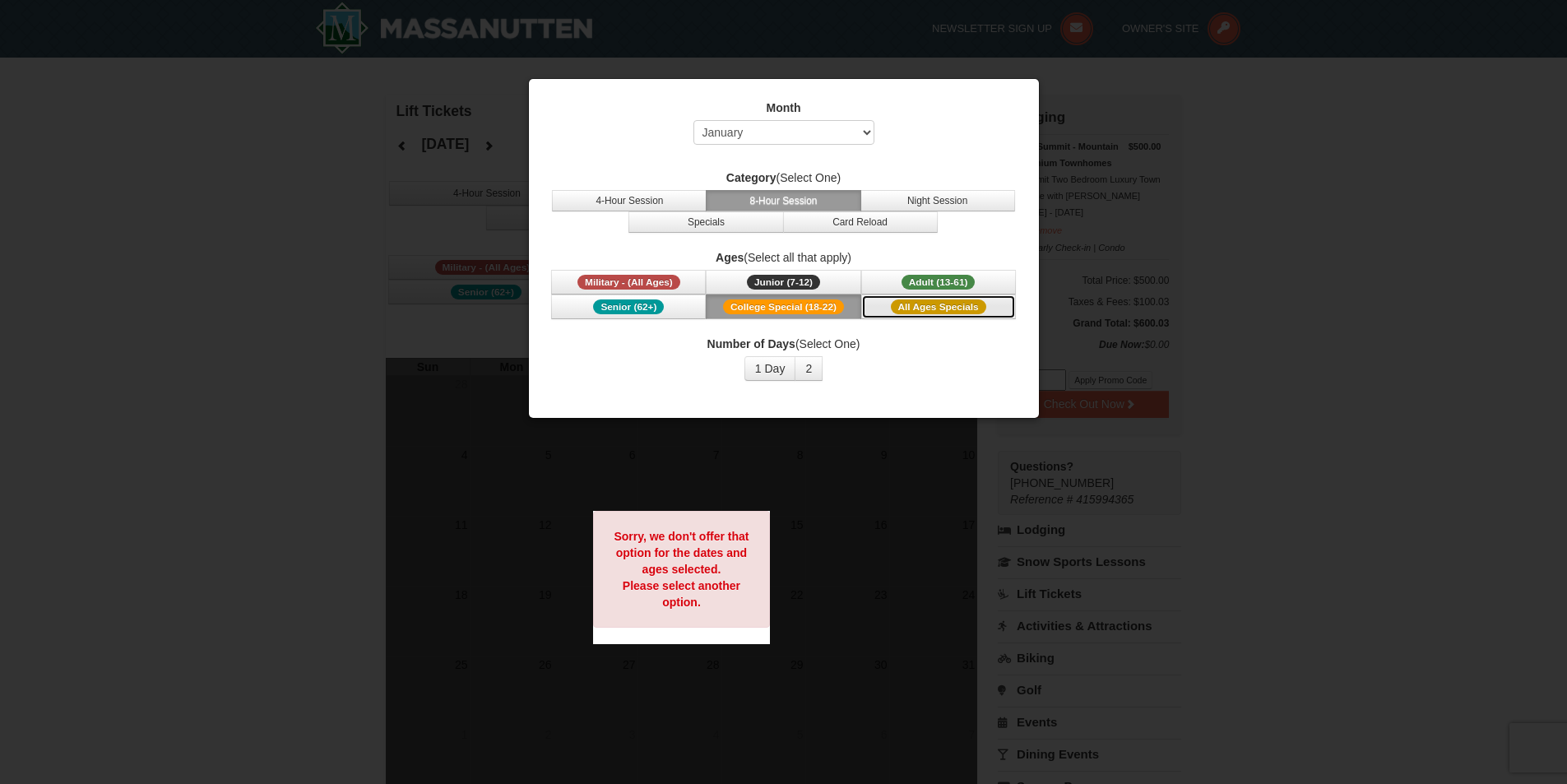
click at [919, 313] on span "All Ages Specials" at bounding box center [939, 307] width 96 height 15
click at [637, 304] on span "Senior (62+)" at bounding box center [628, 307] width 71 height 15
click at [643, 299] on span "Senior (62+)" at bounding box center [628, 307] width 71 height 15
click at [745, 305] on span "College Special (18-22)" at bounding box center [784, 307] width 121 height 15
click at [919, 310] on span "All Ages Specials" at bounding box center [939, 307] width 96 height 15
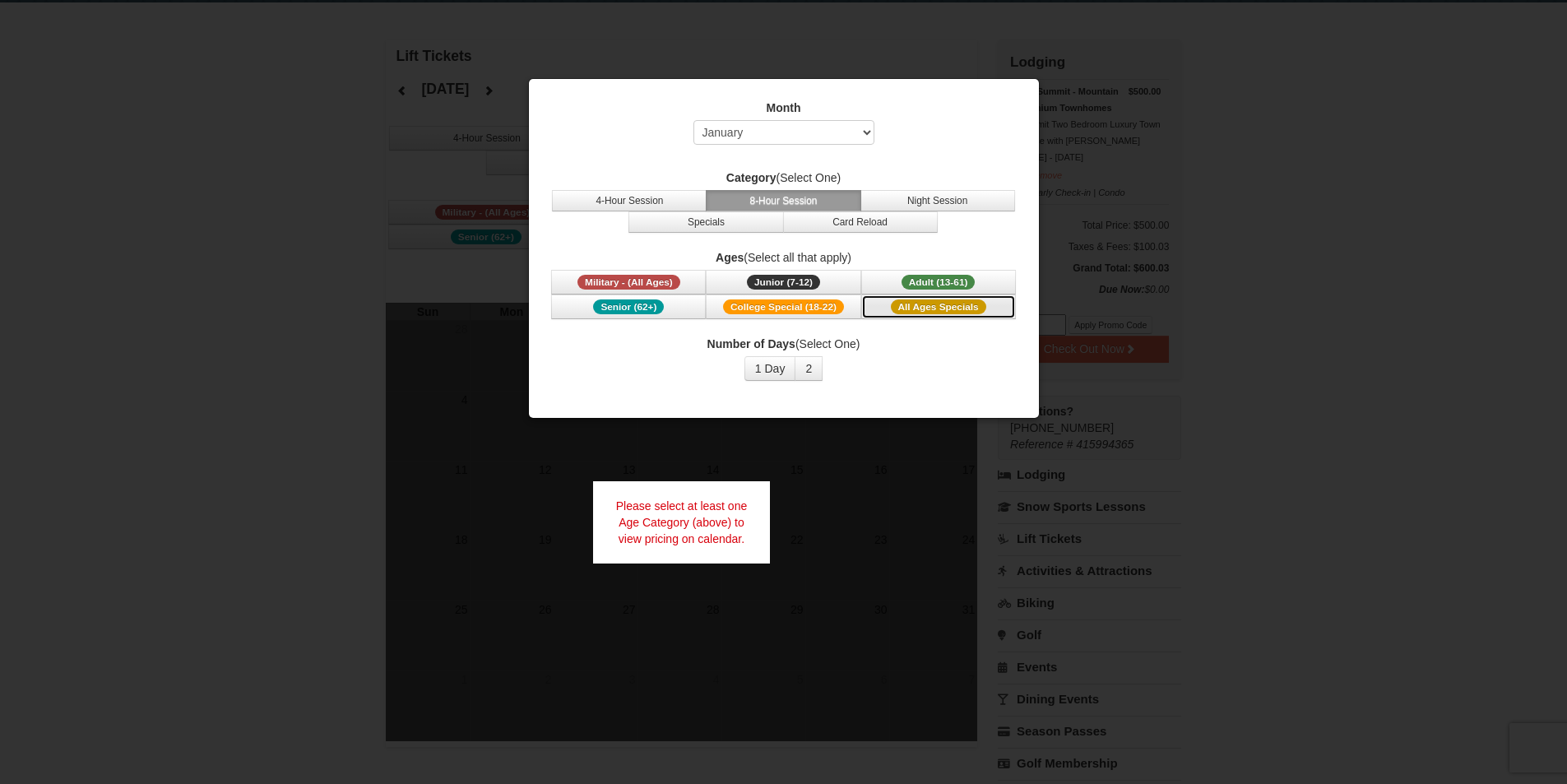
scroll to position [83, 0]
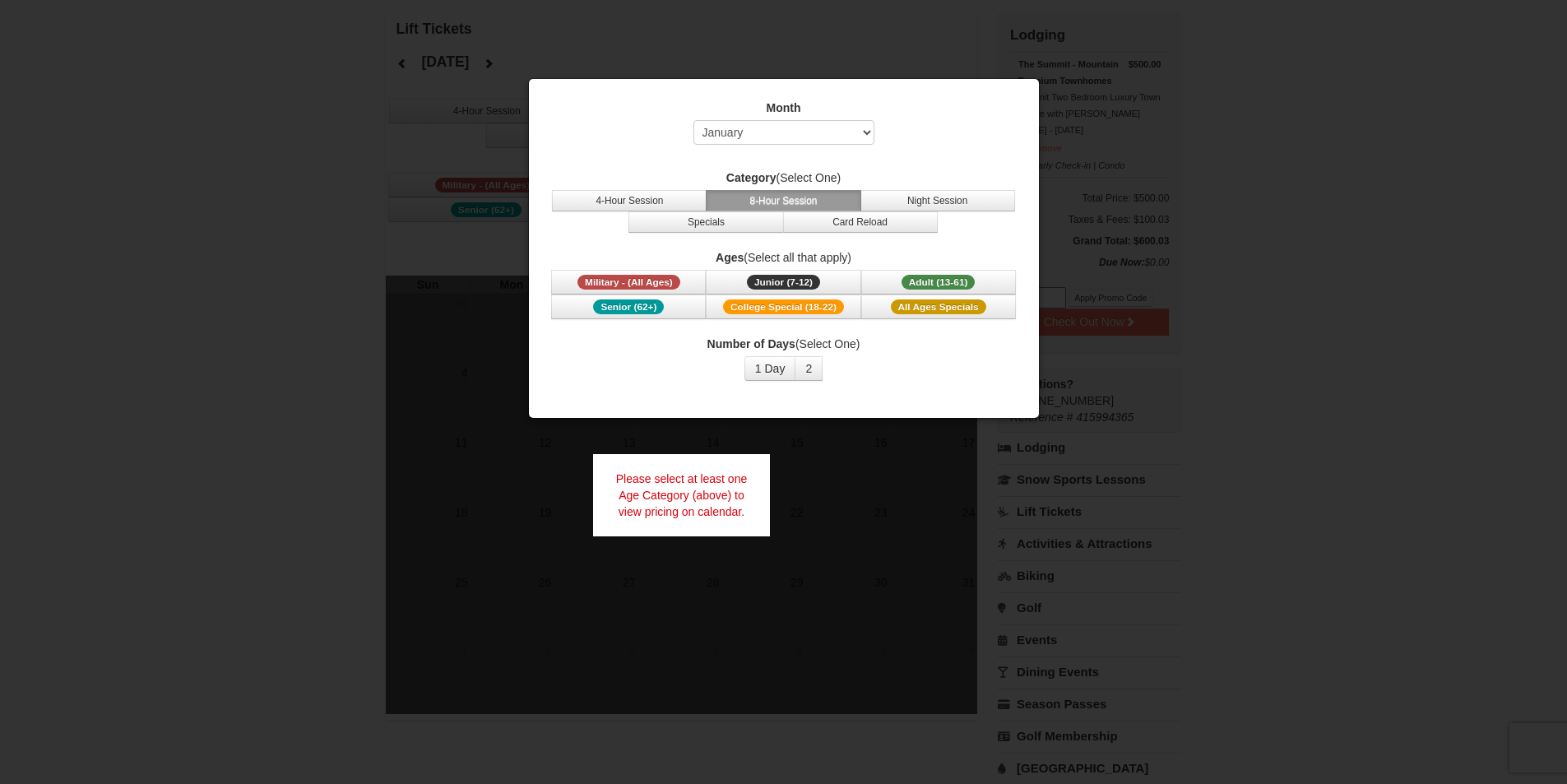
click at [1141, 332] on div at bounding box center [784, 392] width 1567 height 784
click at [806, 375] on button "2" at bounding box center [808, 368] width 28 height 25
click at [782, 375] on button "1 Day" at bounding box center [771, 368] width 51 height 25
click at [800, 428] on div at bounding box center [784, 392] width 1567 height 784
click at [840, 131] on select "Select September October November December January February March April May Jun…" at bounding box center [784, 132] width 181 height 25
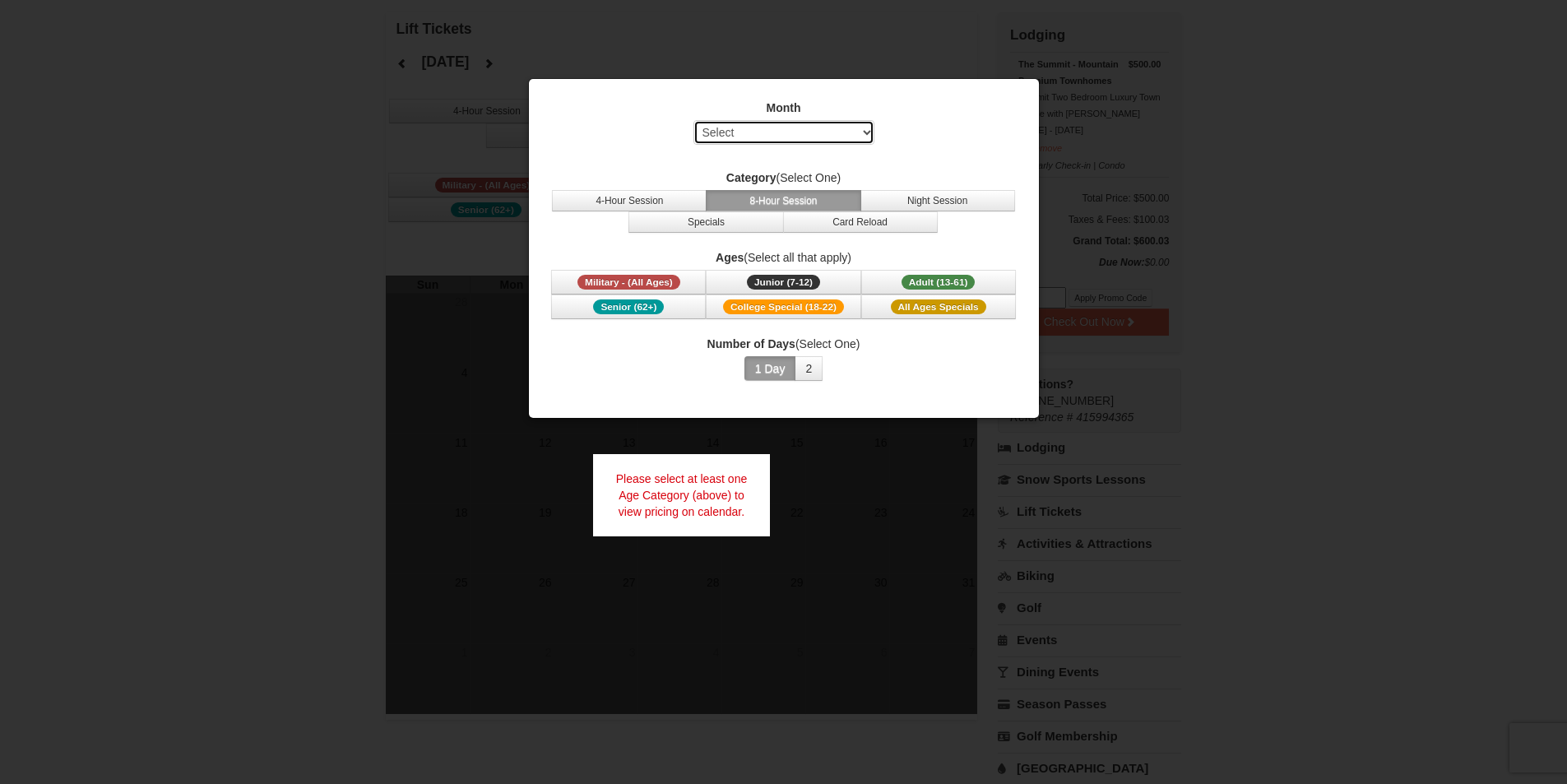
click at [693, 120] on select "Select September October November December January February March April May Jun…" at bounding box center [784, 132] width 181 height 25
click at [1070, 284] on div at bounding box center [784, 392] width 1567 height 784
click at [839, 137] on select "Select September October November December January February March April May Jun…" at bounding box center [784, 132] width 181 height 25
select select "1"
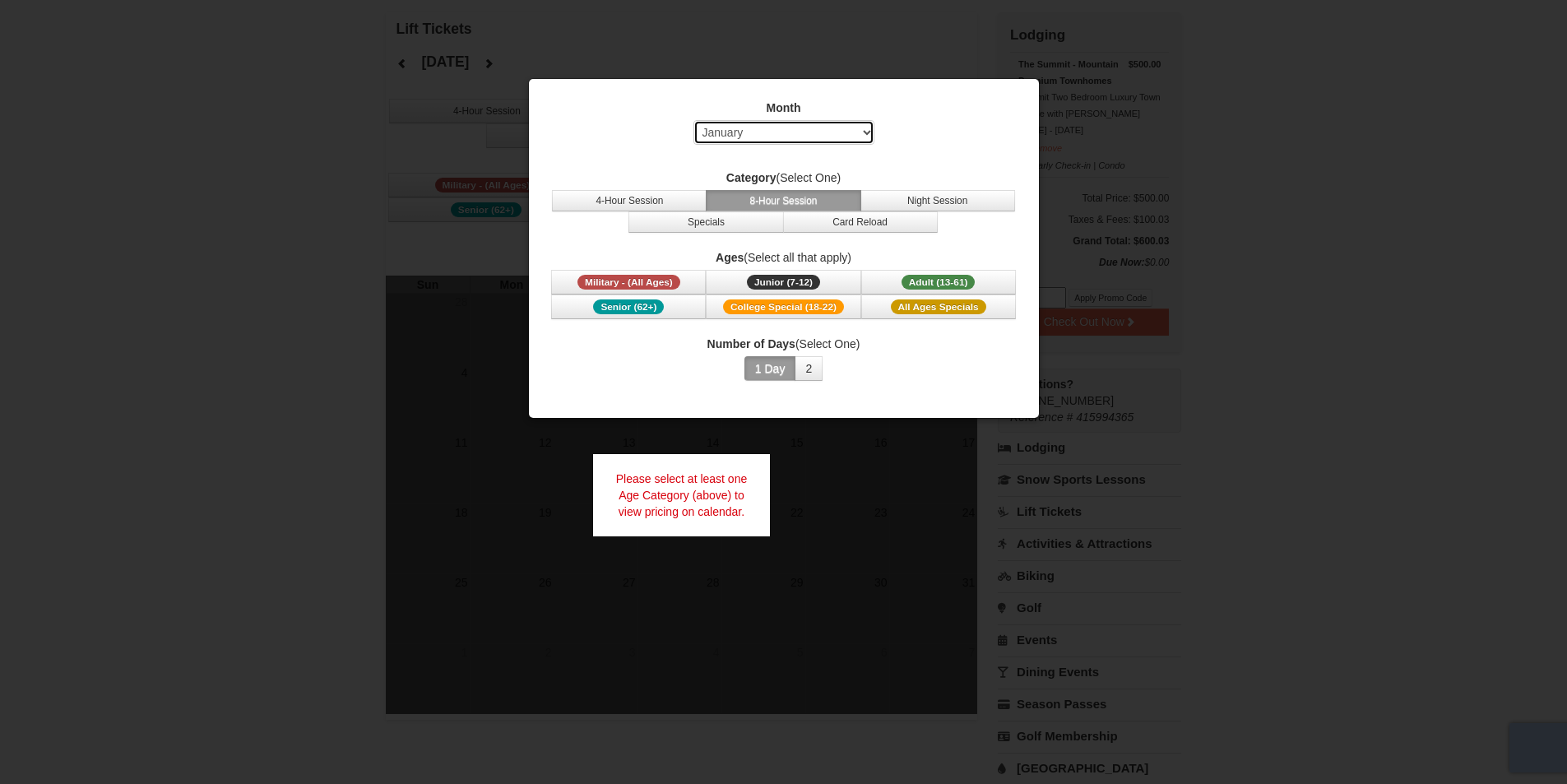
click at [693, 120] on select "Select September October November December January February March April May Jun…" at bounding box center [784, 132] width 181 height 25
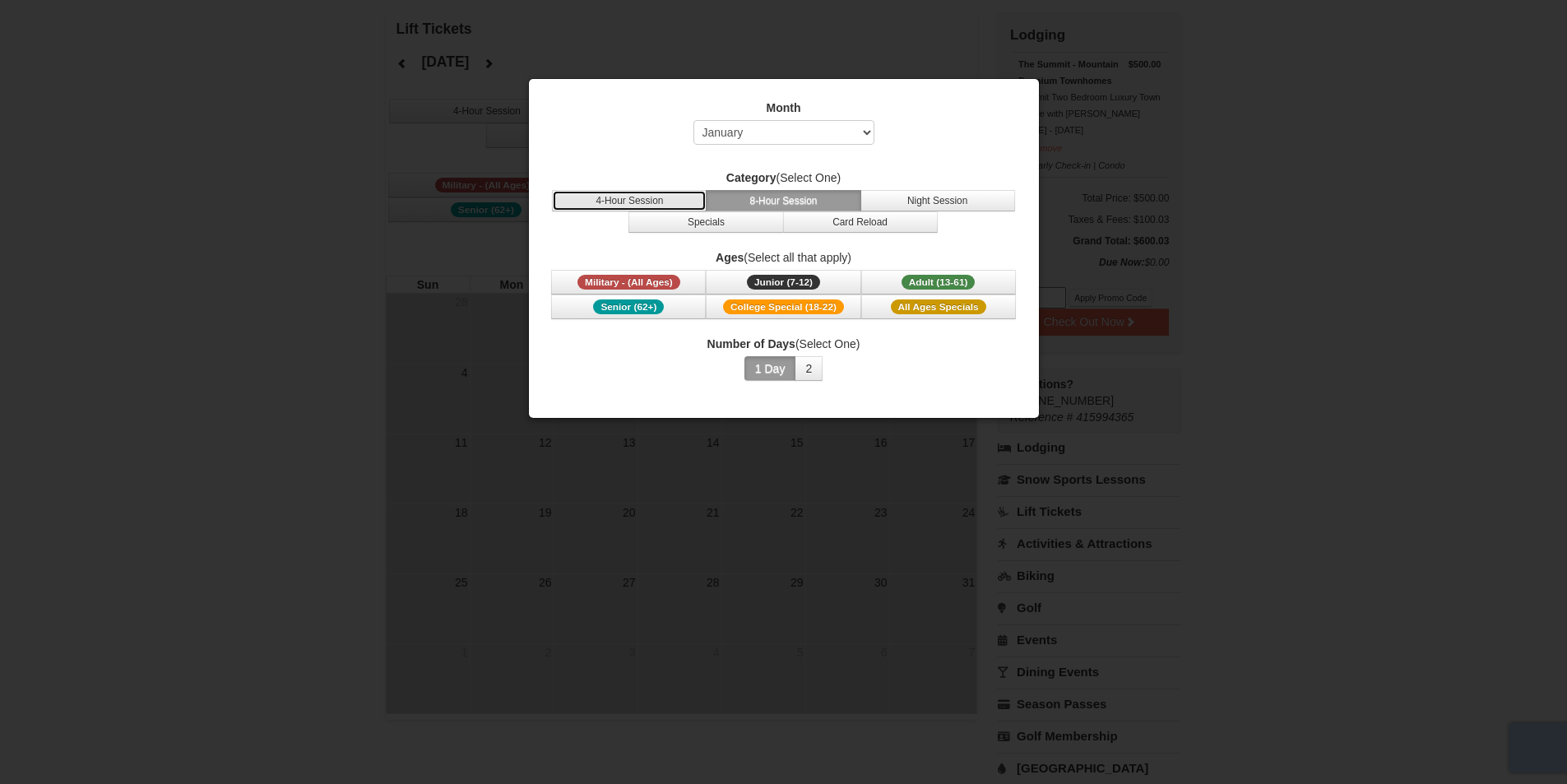
click at [646, 204] on button "4-Hour Session" at bounding box center [629, 200] width 154 height 21
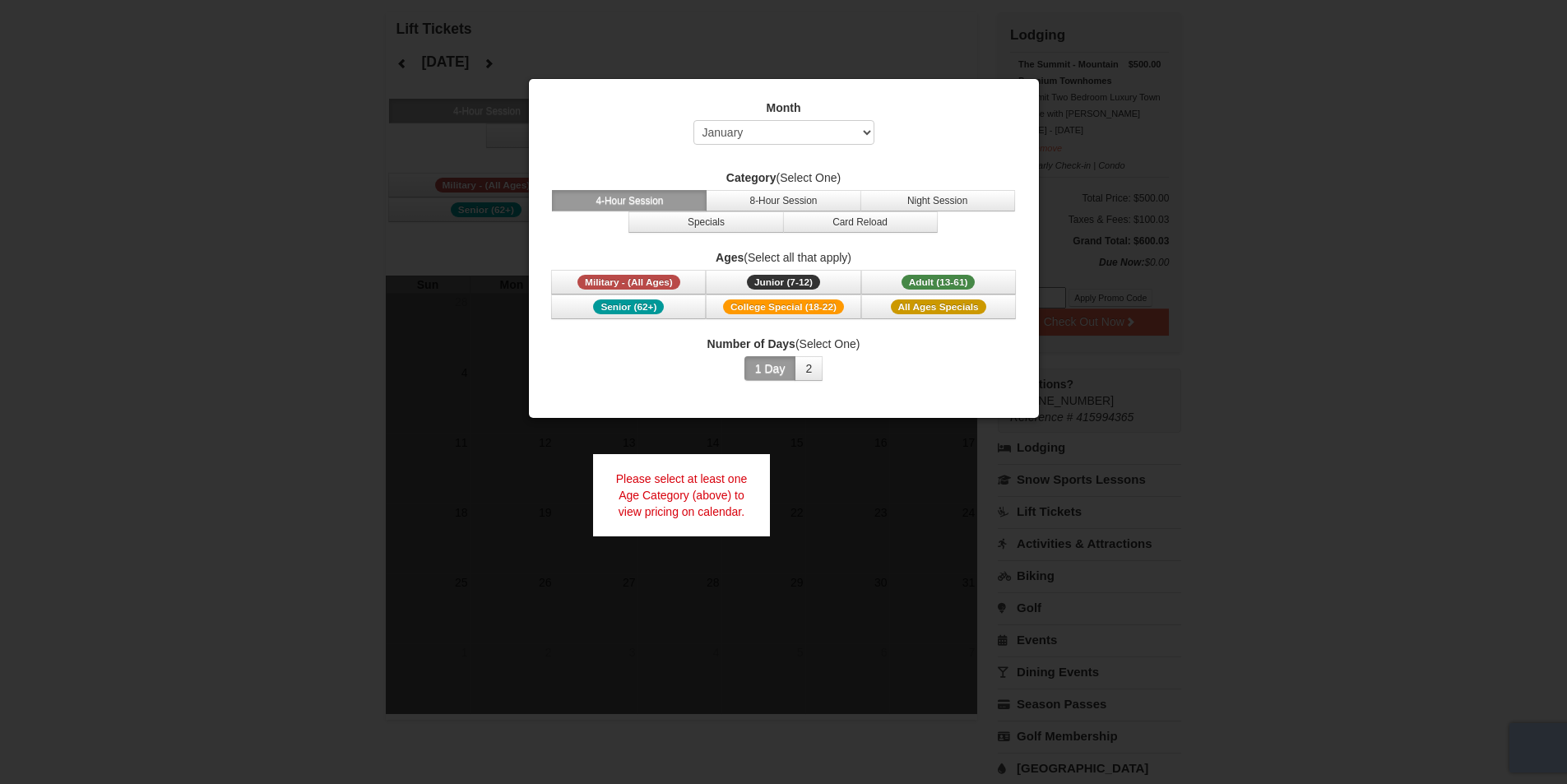
click at [411, 173] on div at bounding box center [784, 392] width 1567 height 784
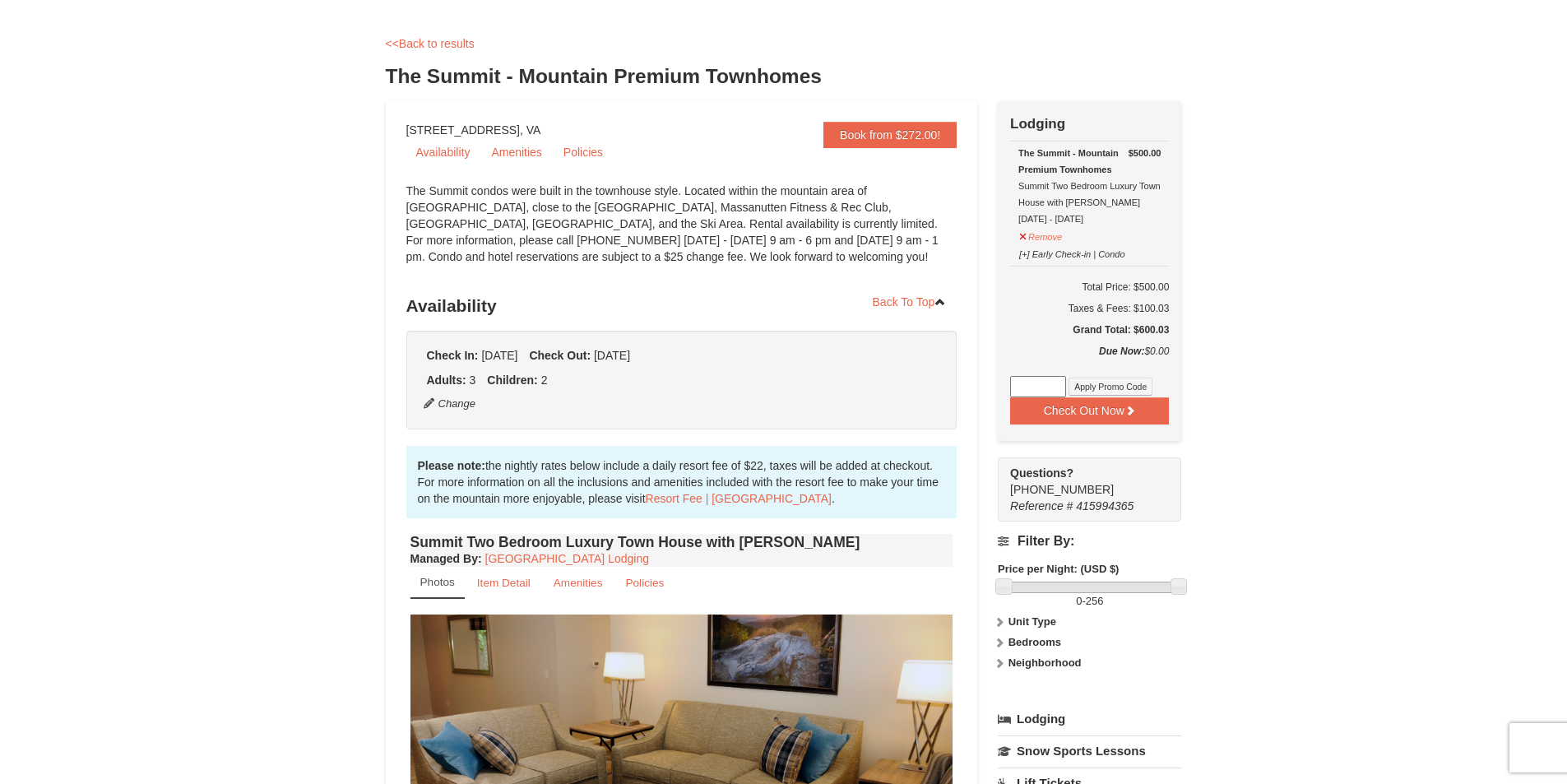
scroll to position [411, 0]
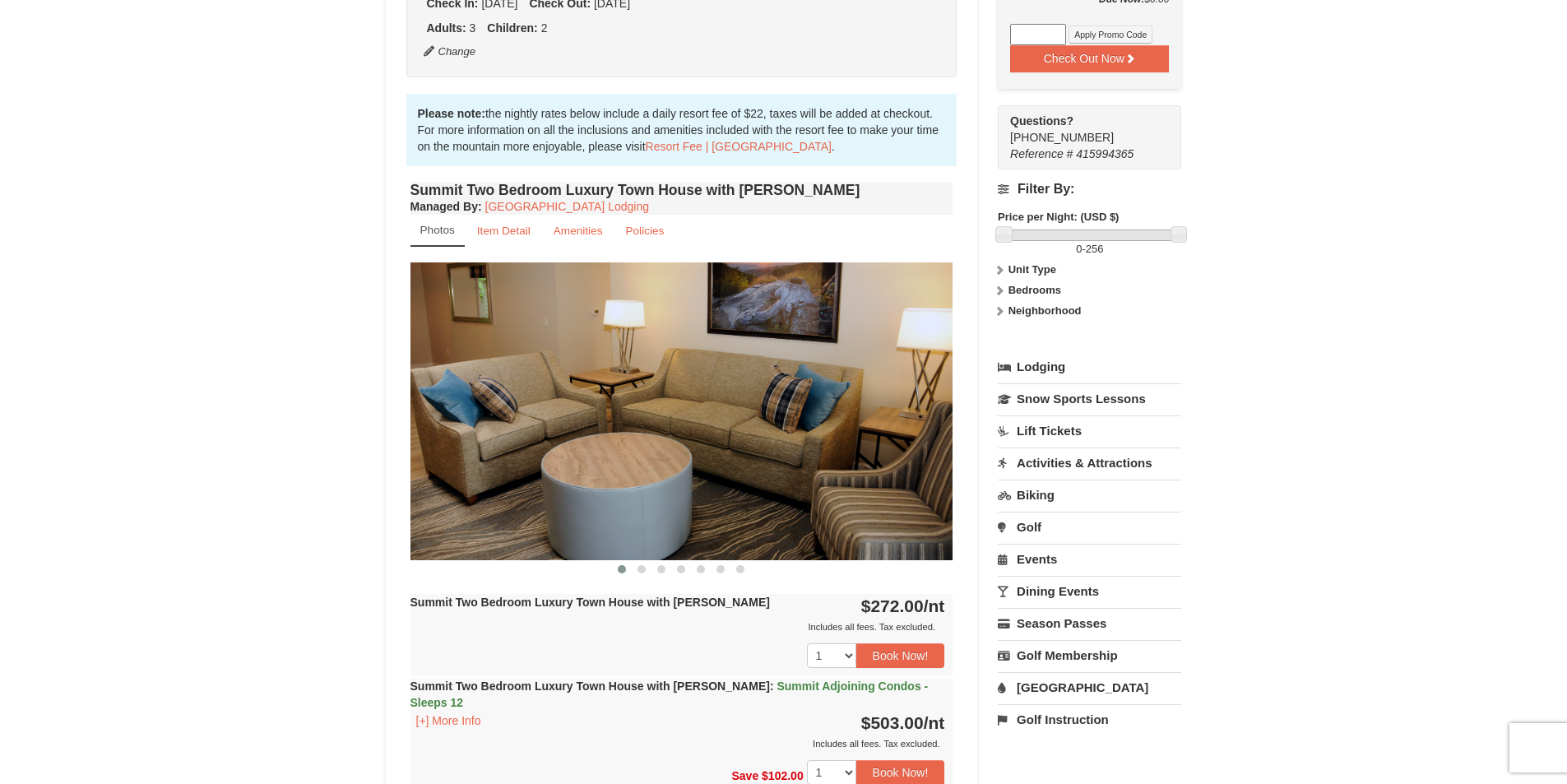
drag, startPoint x: 864, startPoint y: 508, endPoint x: 480, endPoint y: 470, distance: 385.9
click at [540, 484] on img at bounding box center [682, 410] width 543 height 297
drag, startPoint x: 774, startPoint y: 459, endPoint x: 340, endPoint y: 445, distance: 434.2
click at [340, 445] on div "× <<Back to results The Summit - Mountain Premium Townhomes Book from $272.00! …" at bounding box center [784, 760] width 1567 height 2228
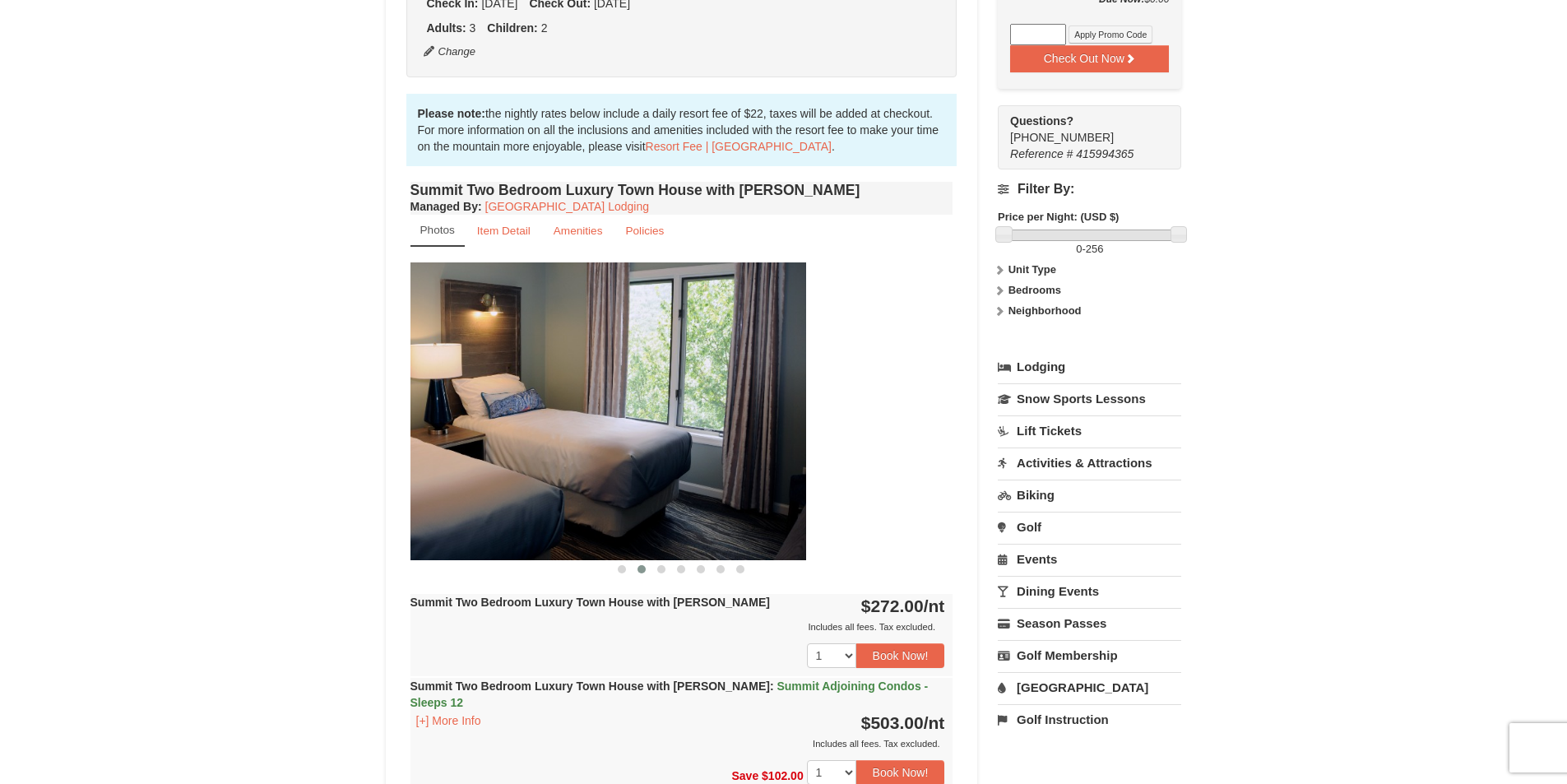
drag, startPoint x: 661, startPoint y: 444, endPoint x: 305, endPoint y: 418, distance: 356.9
click at [315, 421] on div "× <<Back to results The Summit - Mountain Premium Townhomes Book from $272.00! …" at bounding box center [784, 760] width 1567 height 2228
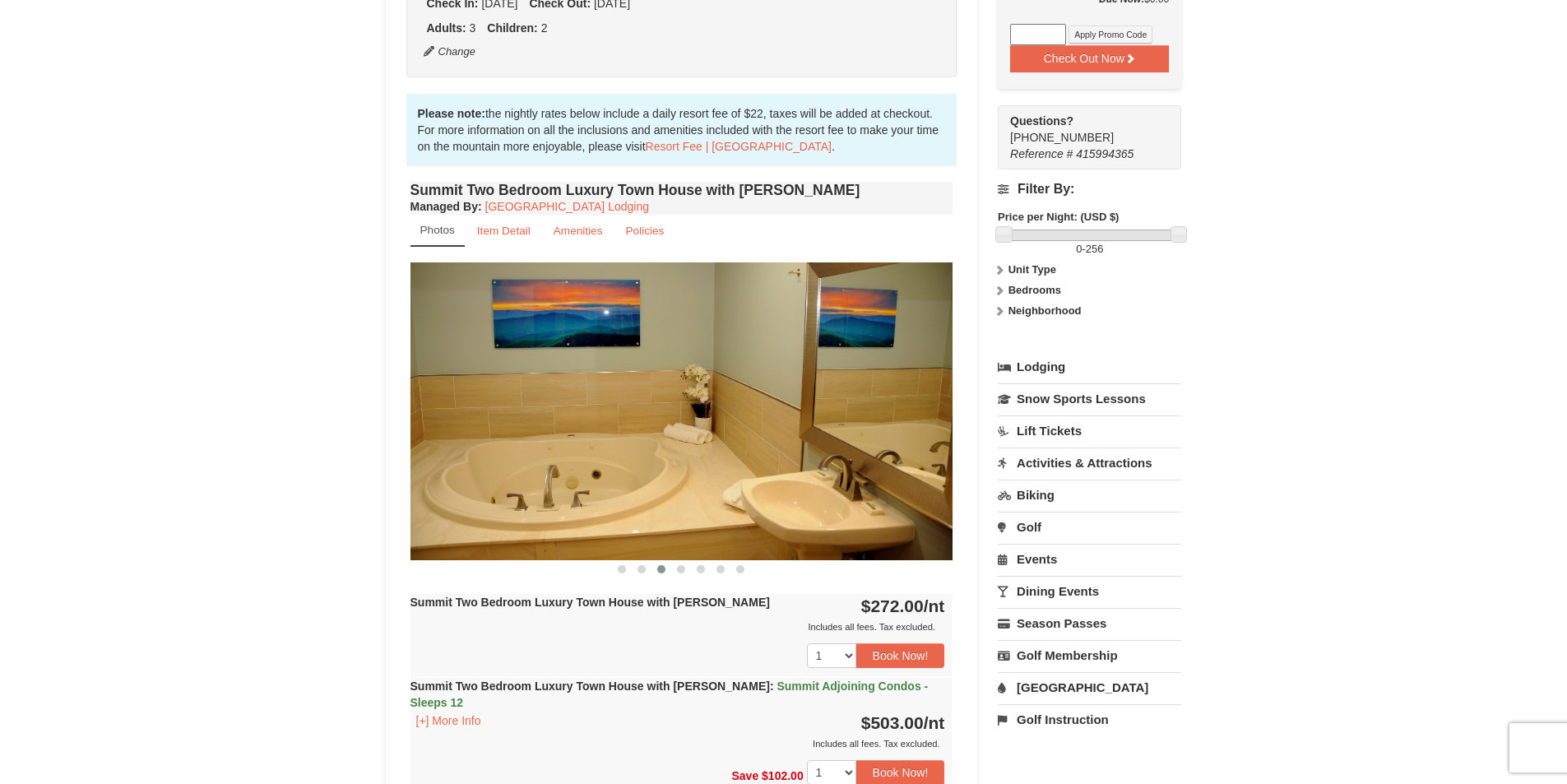
drag, startPoint x: 731, startPoint y: 457, endPoint x: 387, endPoint y: 441, distance: 344.4
click at [388, 441] on div "Book from $272.00! [STREET_ADDRESS], VA Availability Amenities Policies ‹ › Bac…" at bounding box center [682, 793] width 592 height 2088
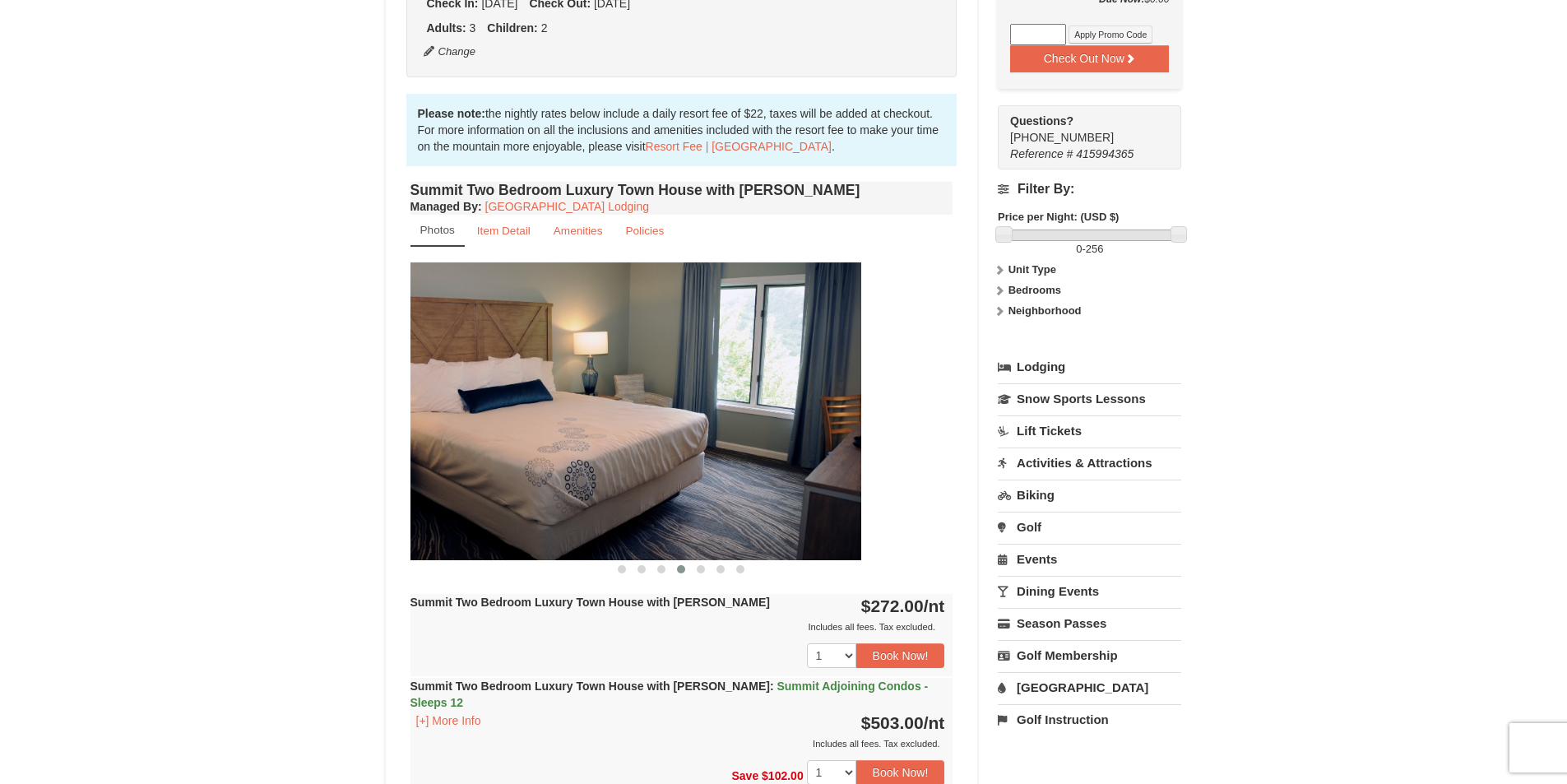
drag, startPoint x: 746, startPoint y: 457, endPoint x: 463, endPoint y: 442, distance: 283.4
click at [425, 451] on img at bounding box center [590, 410] width 543 height 297
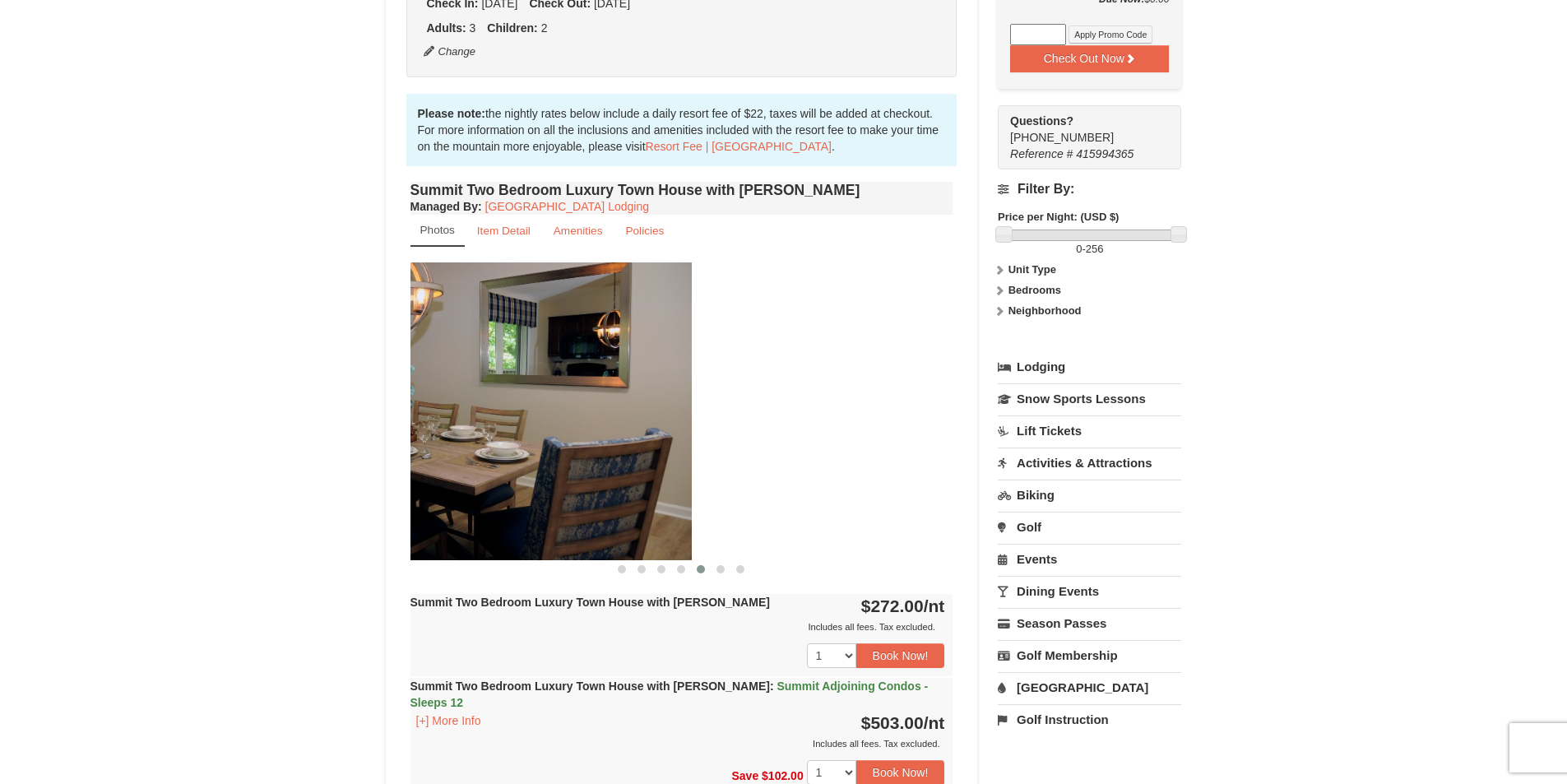
drag, startPoint x: 754, startPoint y: 452, endPoint x: 425, endPoint y: 438, distance: 329.3
click at [398, 442] on div "Book from $272.00! [STREET_ADDRESS], VA Availability Amenities Policies ‹ › Bac…" at bounding box center [682, 793] width 592 height 2088
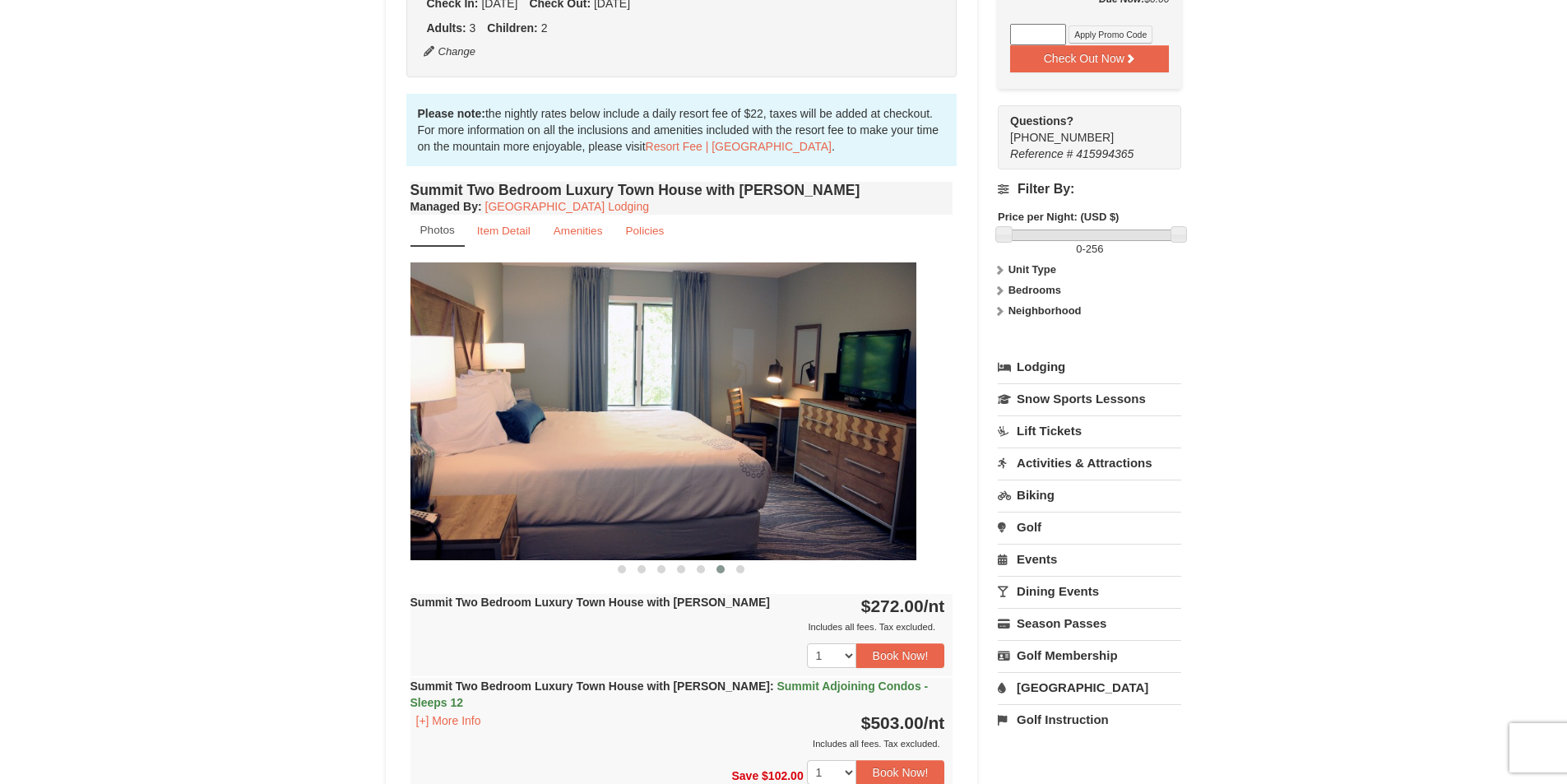
drag, startPoint x: 738, startPoint y: 460, endPoint x: 486, endPoint y: 442, distance: 252.6
click at [378, 429] on div "× <<Back to results The Summit - Mountain Premium Townhomes Book from $272.00! …" at bounding box center [784, 760] width 829 height 2195
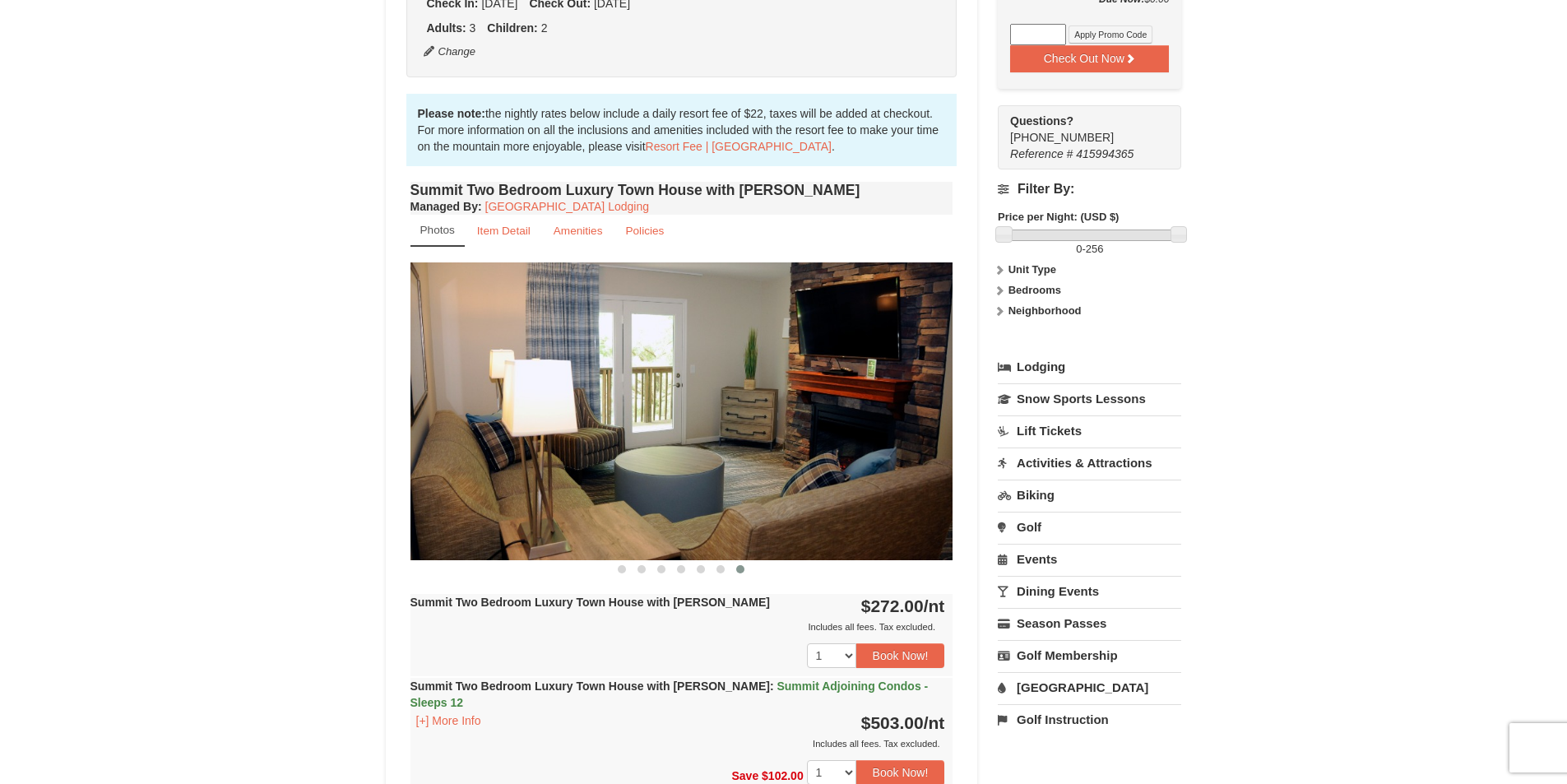
drag, startPoint x: 791, startPoint y: 458, endPoint x: 531, endPoint y: 431, distance: 261.4
click at [531, 431] on img at bounding box center [682, 410] width 543 height 297
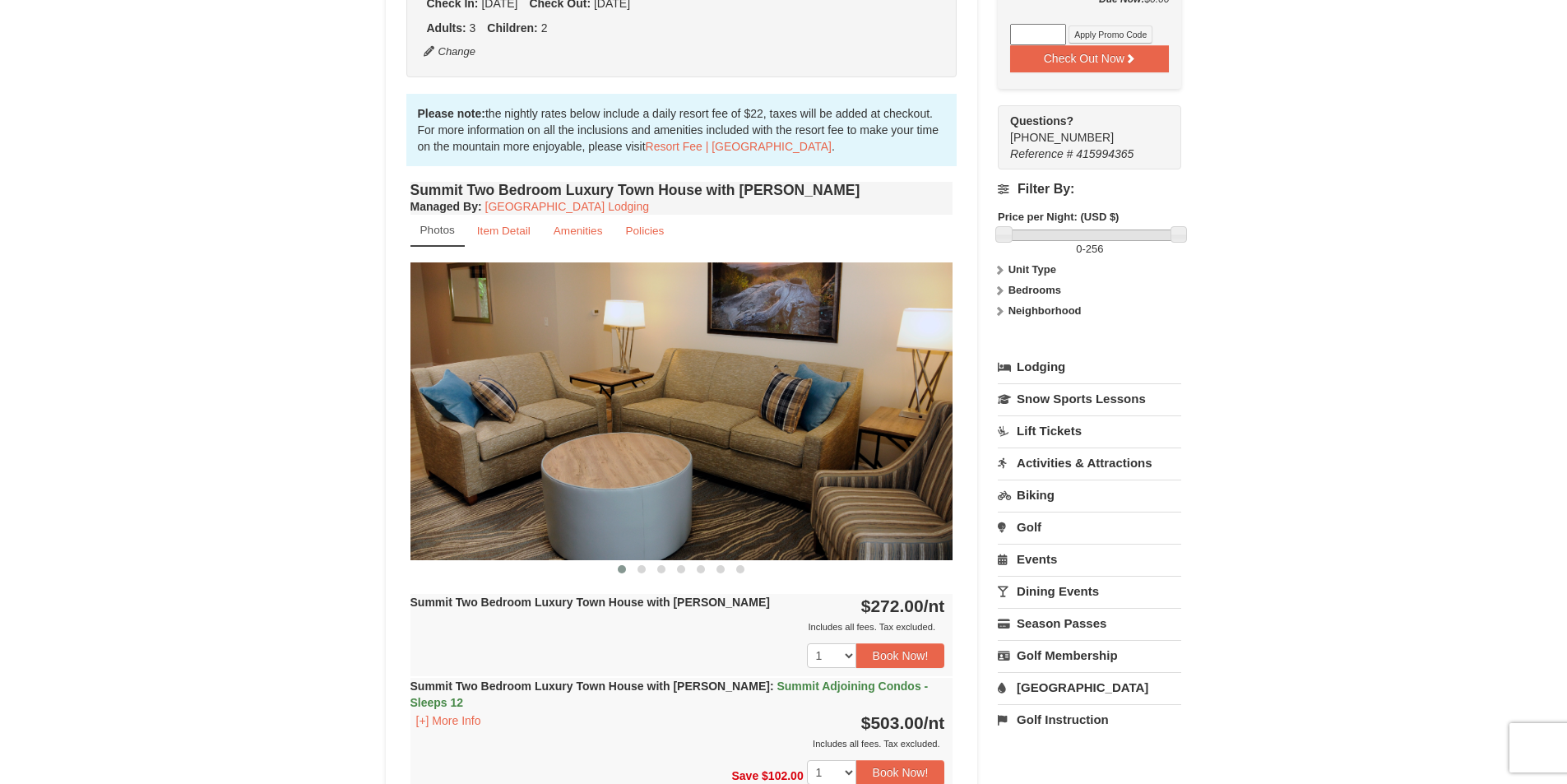
drag, startPoint x: 758, startPoint y: 446, endPoint x: 448, endPoint y: 414, distance: 311.6
click at [449, 414] on img at bounding box center [682, 410] width 543 height 297
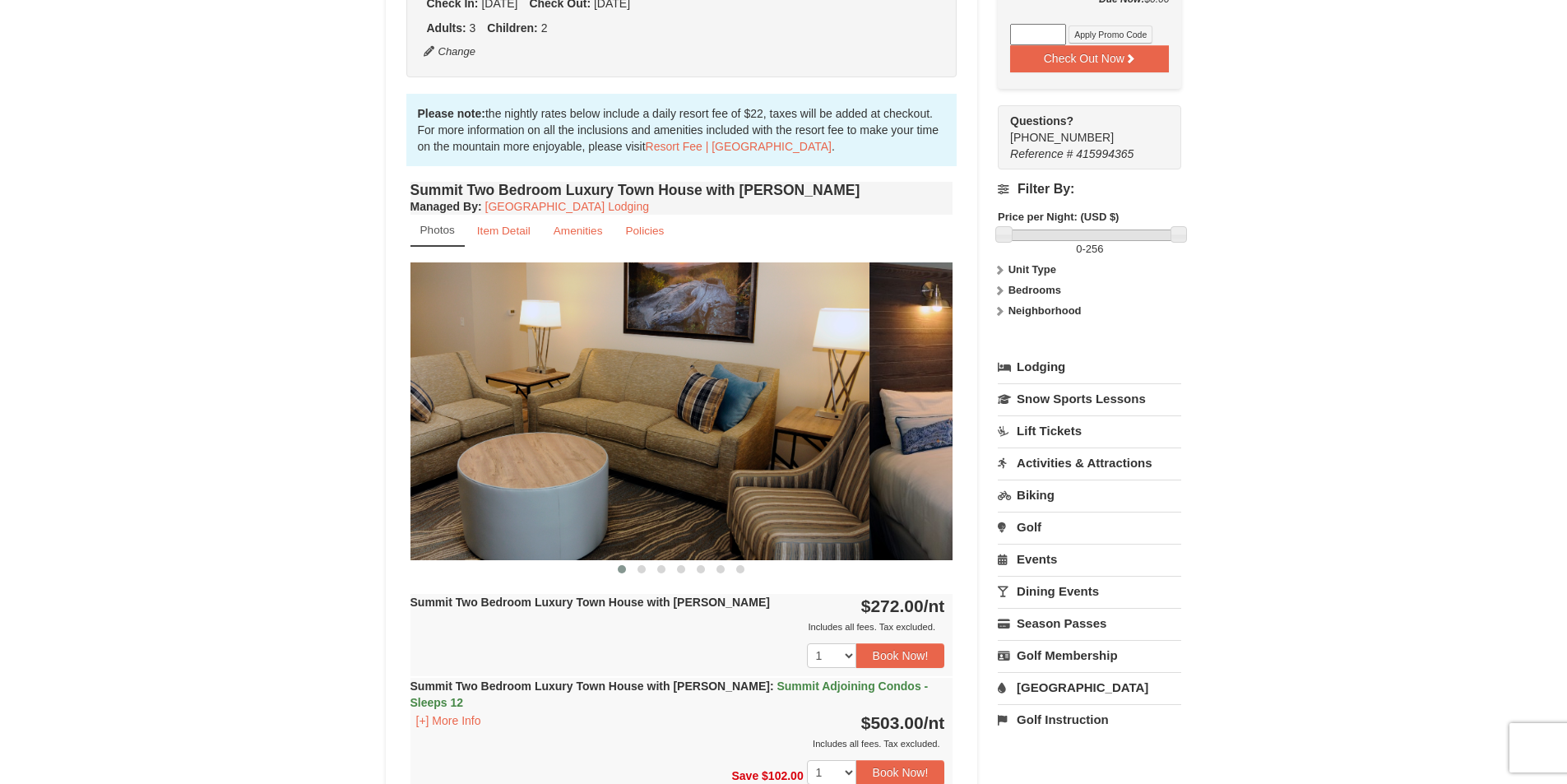
drag, startPoint x: 760, startPoint y: 457, endPoint x: 315, endPoint y: 457, distance: 445.0
click at [331, 465] on div "× <<Back to results The Summit - Mountain Premium Townhomes Book from $272.00! …" at bounding box center [784, 760] width 1567 height 2228
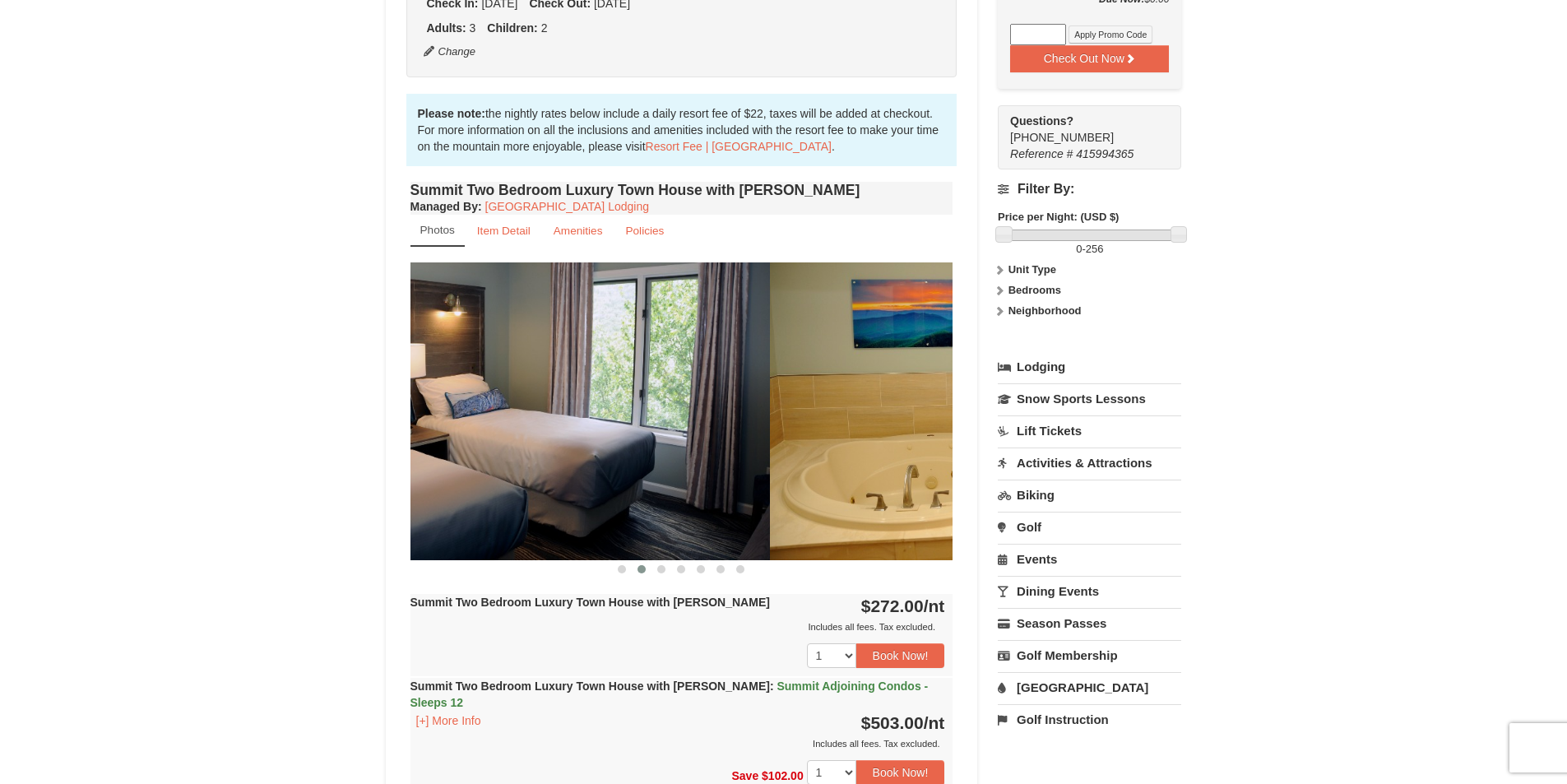
drag, startPoint x: 782, startPoint y: 498, endPoint x: 306, endPoint y: 477, distance: 476.5
click at [307, 477] on div "× <<Back to results The Summit - Mountain Premium Townhomes Book from $272.00! …" at bounding box center [784, 760] width 1567 height 2228
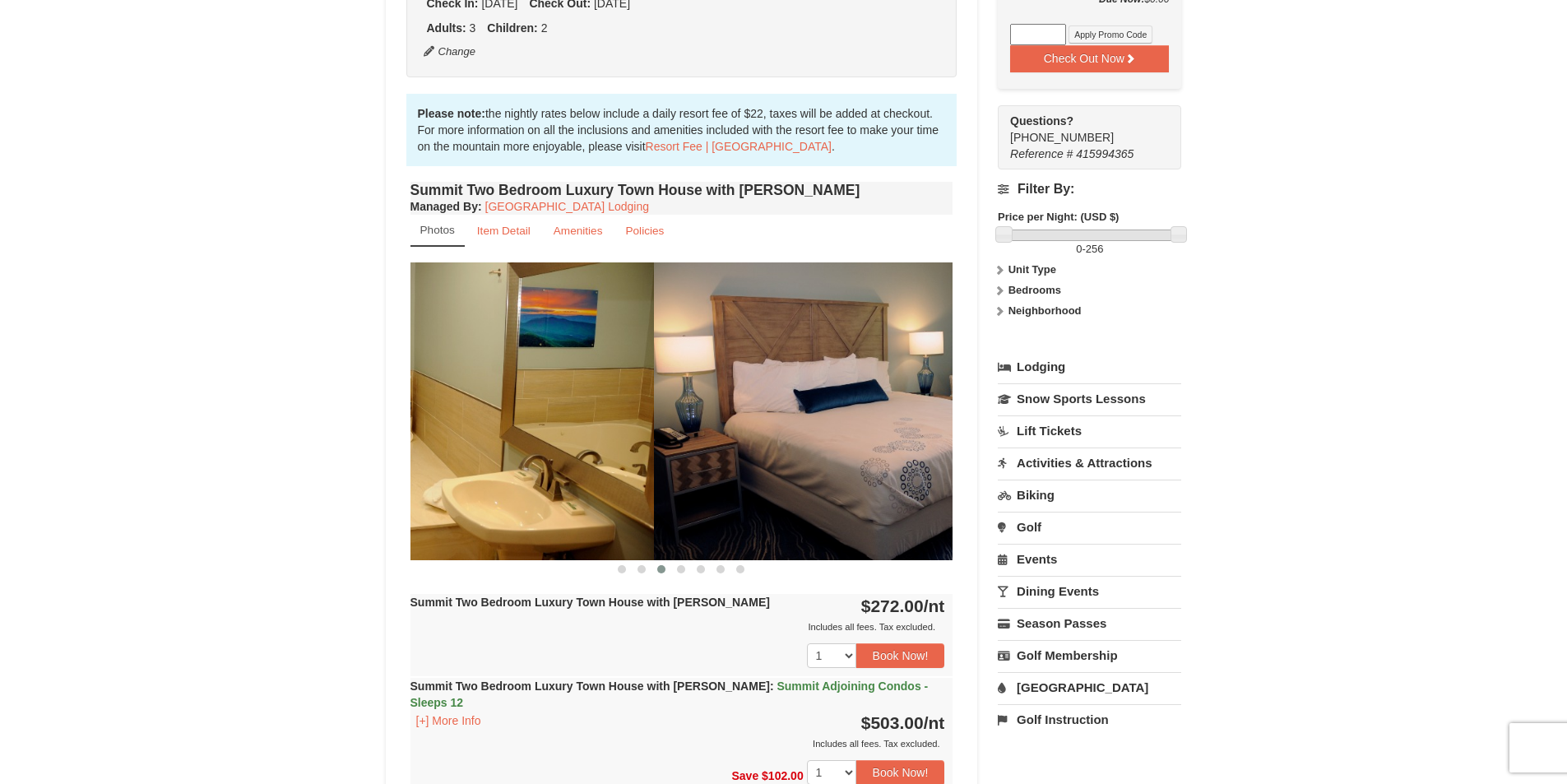
drag, startPoint x: 761, startPoint y: 470, endPoint x: 322, endPoint y: 431, distance: 440.7
click at [336, 438] on div "× <<Back to results The Summit - Mountain Premium Townhomes Book from $272.00! …" at bounding box center [784, 760] width 1567 height 2228
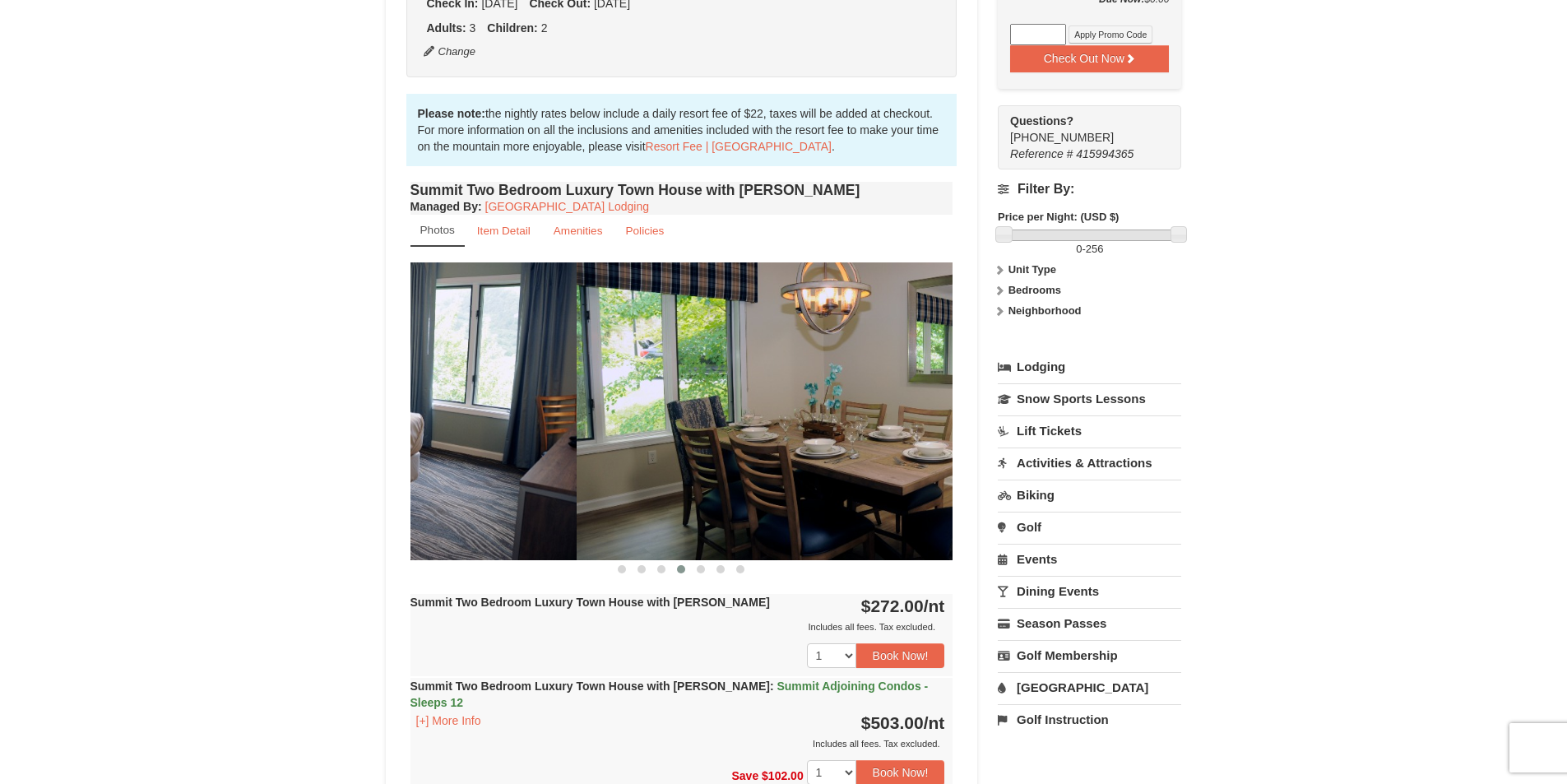
drag, startPoint x: 817, startPoint y: 493, endPoint x: 401, endPoint y: 496, distance: 416.0
click at [401, 496] on div "Book from $272.00! [STREET_ADDRESS], VA Availability Amenities Policies ‹ › Bac…" at bounding box center [682, 793] width 592 height 2088
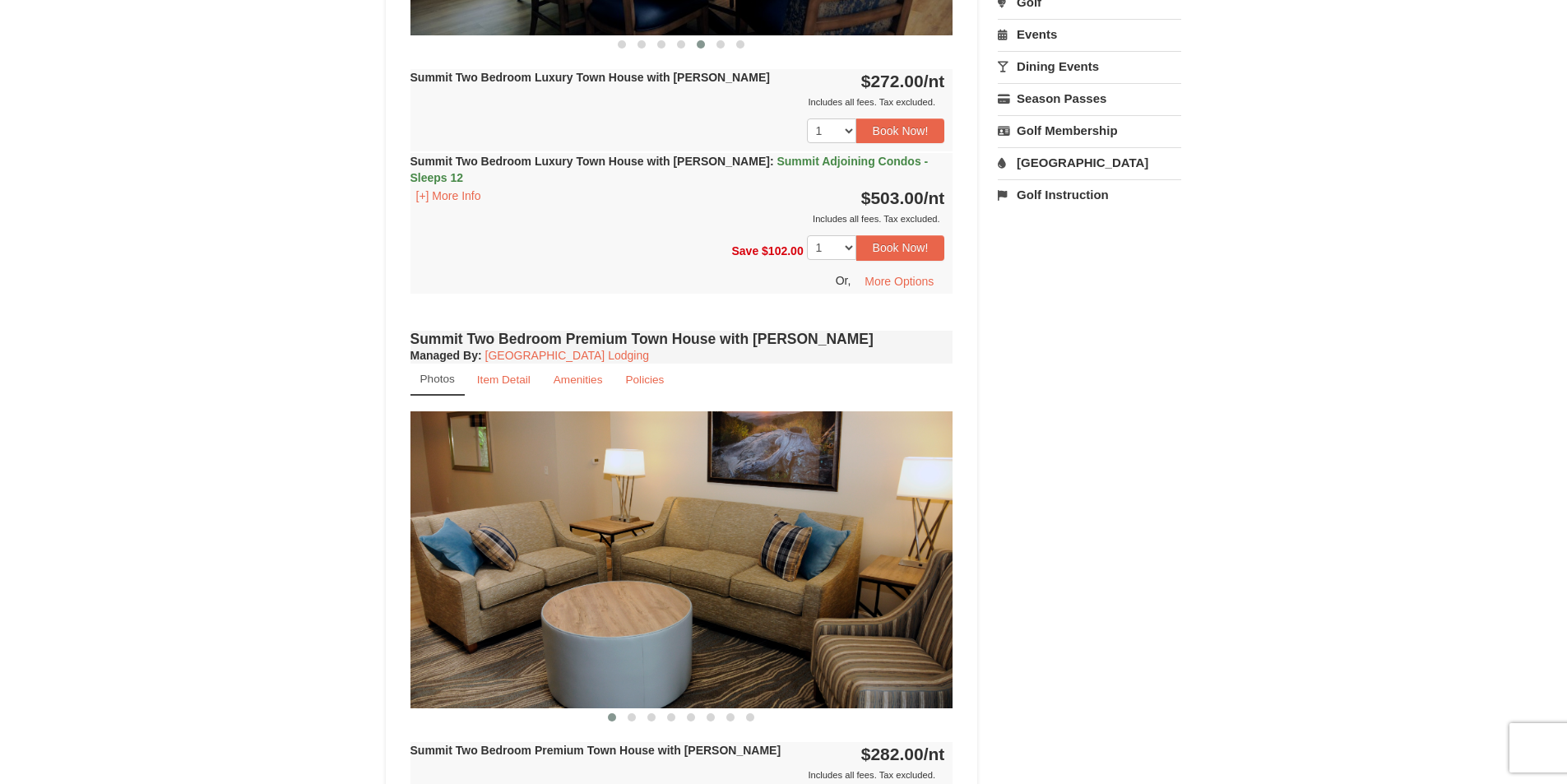
scroll to position [1151, 0]
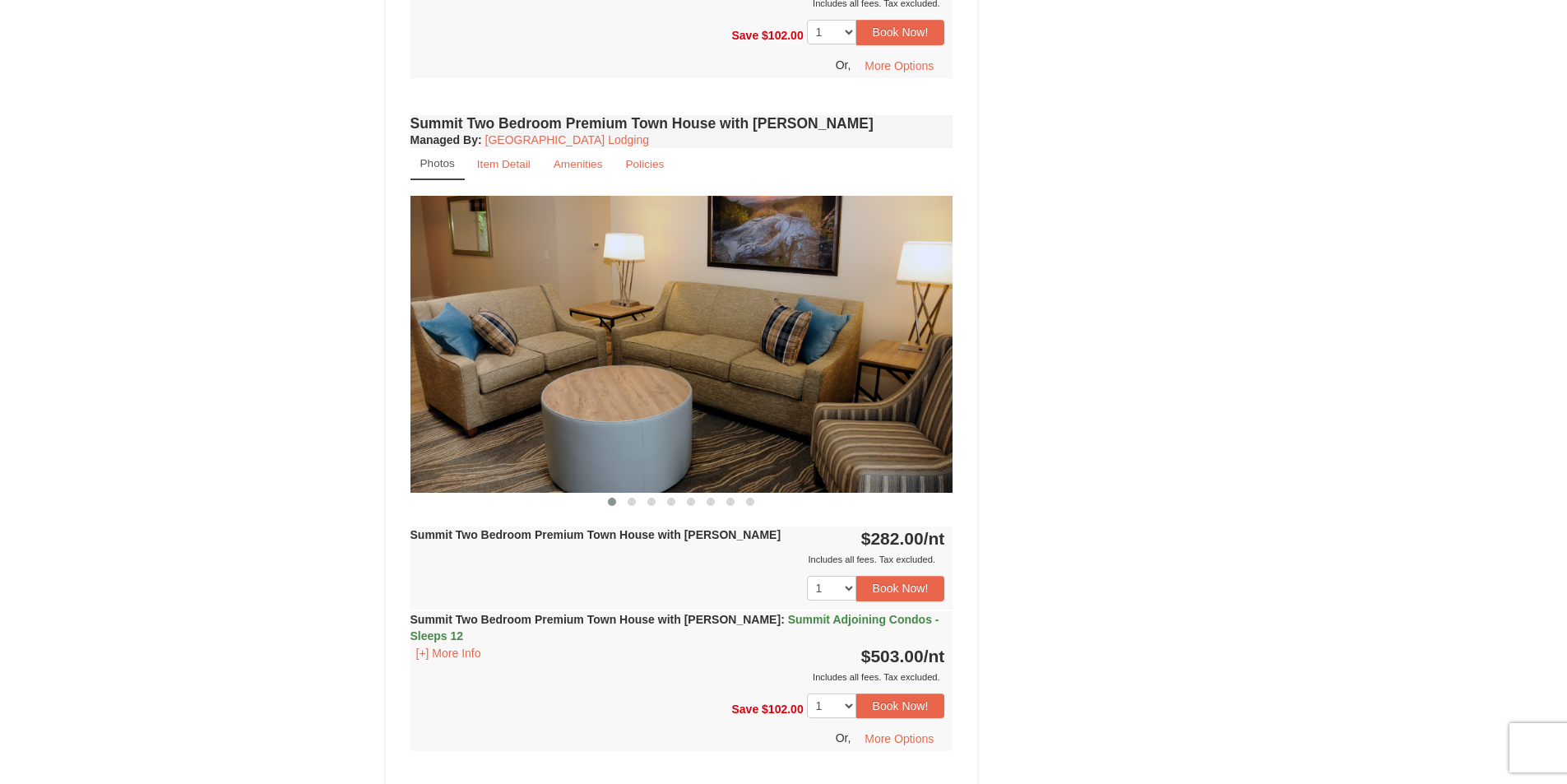
drag, startPoint x: 761, startPoint y: 418, endPoint x: 445, endPoint y: 380, distance: 318.3
click at [445, 380] on img at bounding box center [682, 343] width 543 height 297
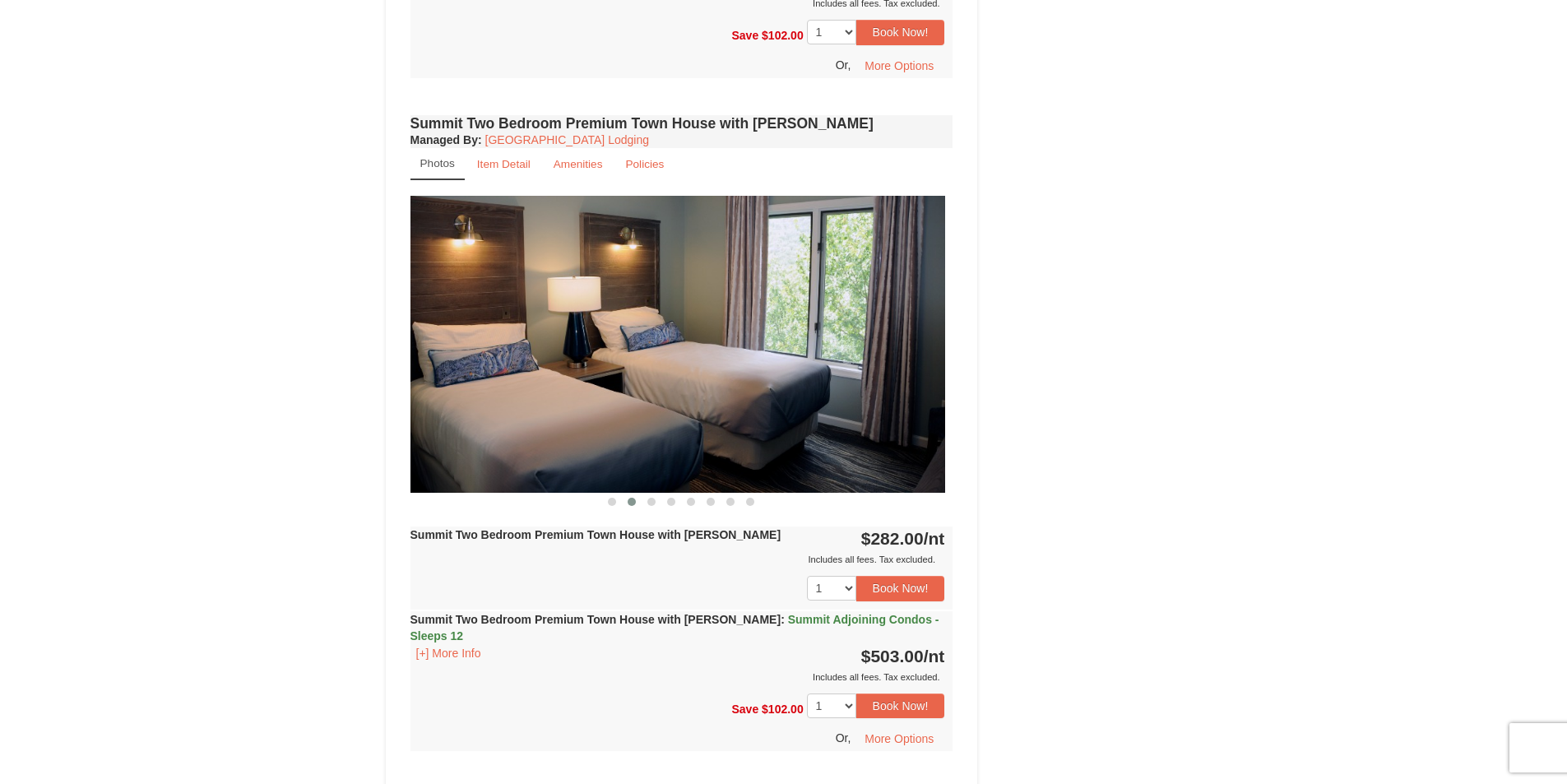
drag, startPoint x: 786, startPoint y: 382, endPoint x: 524, endPoint y: 385, distance: 262.0
click at [524, 385] on img at bounding box center [673, 343] width 543 height 297
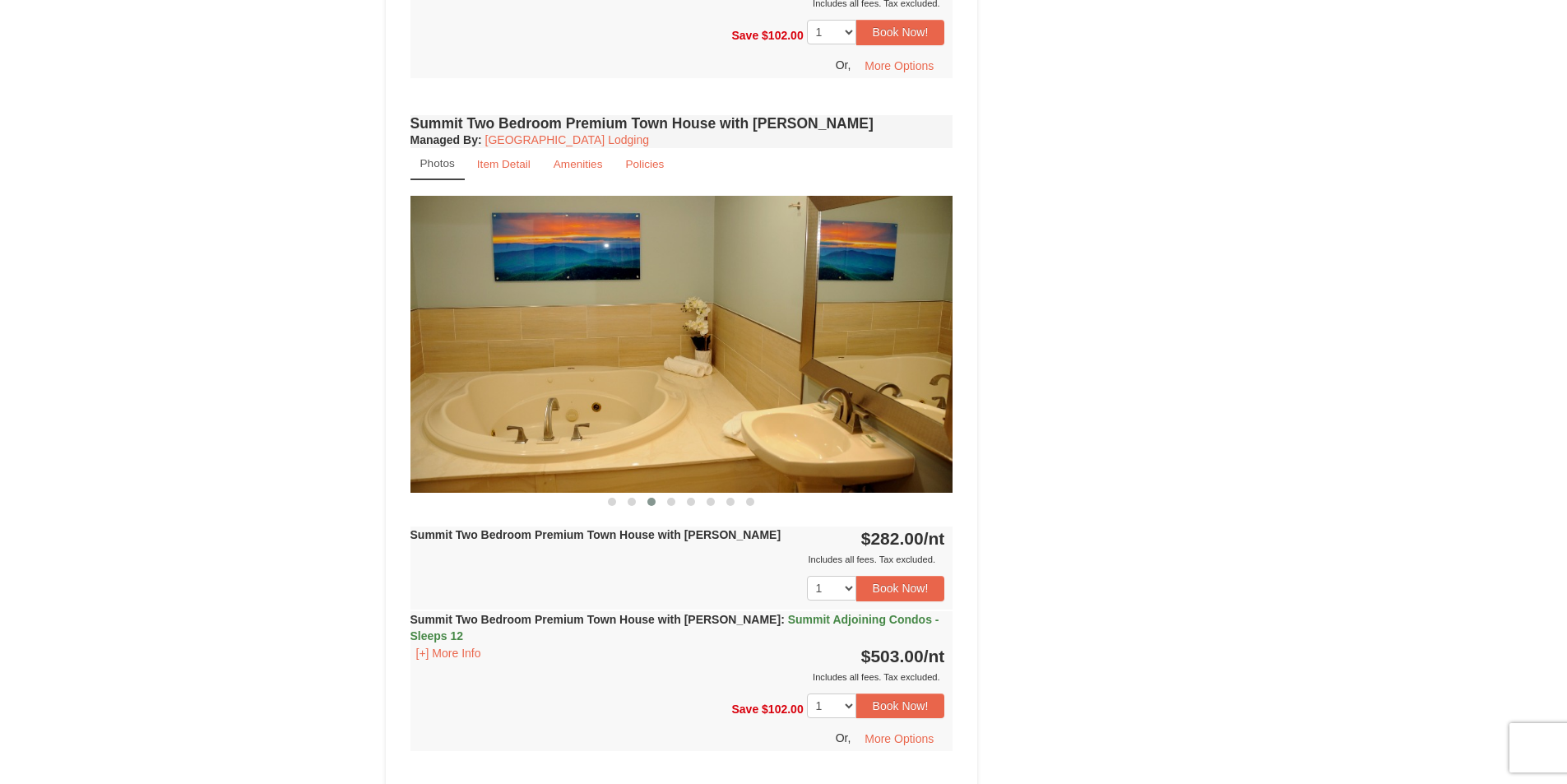
drag, startPoint x: 734, startPoint y: 381, endPoint x: 405, endPoint y: 354, distance: 330.1
click at [405, 354] on div "Book from $272.00! [STREET_ADDRESS], VA Availability Amenities Policies ‹ › Bac…" at bounding box center [682, 53] width 592 height 2088
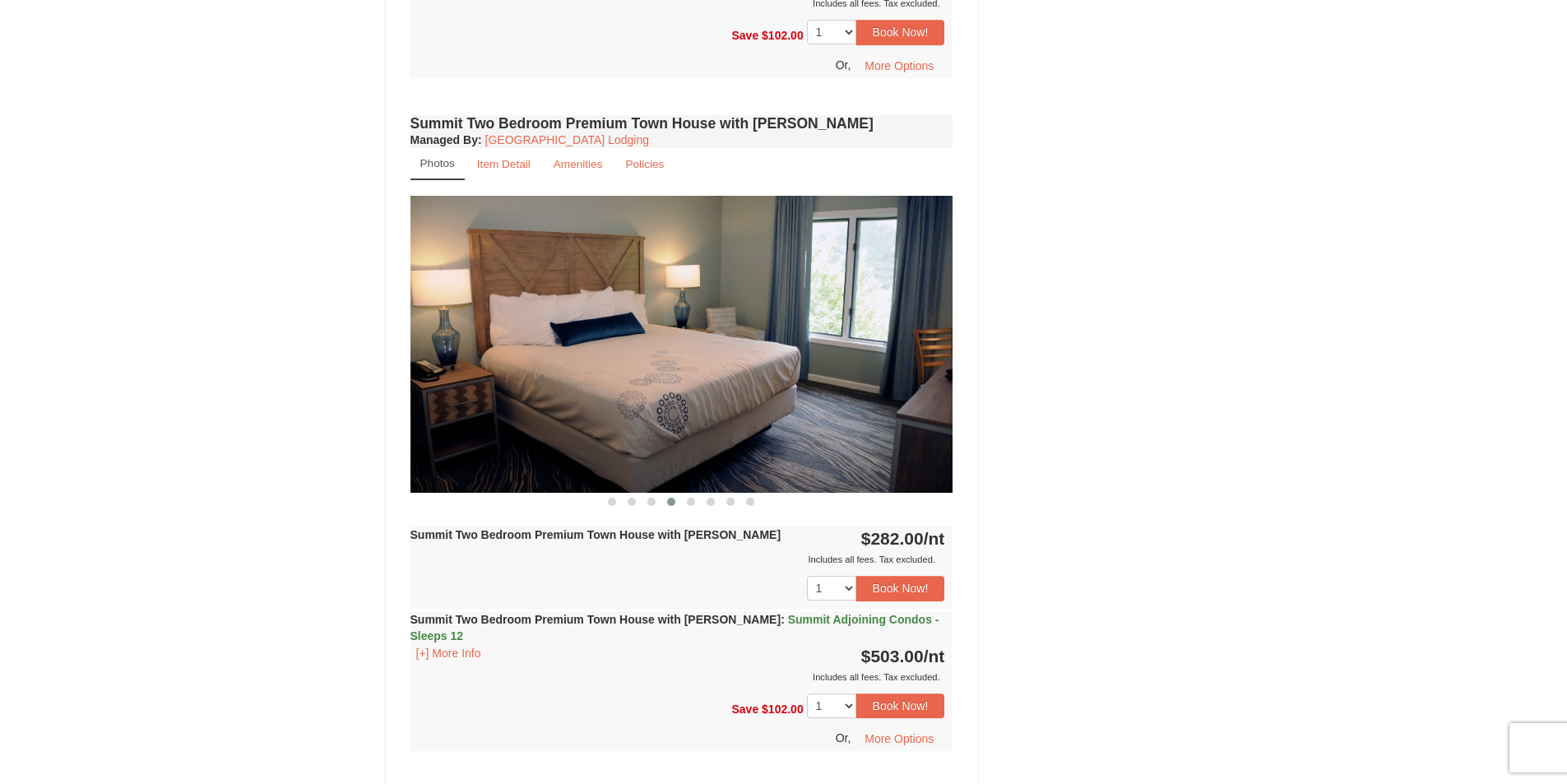
drag, startPoint x: 649, startPoint y: 362, endPoint x: 288, endPoint y: 311, distance: 364.6
click at [288, 311] on div "× <<Back to results The Summit - Mountain Premium Townhomes Book from $272.00! …" at bounding box center [784, 20] width 1567 height 2228
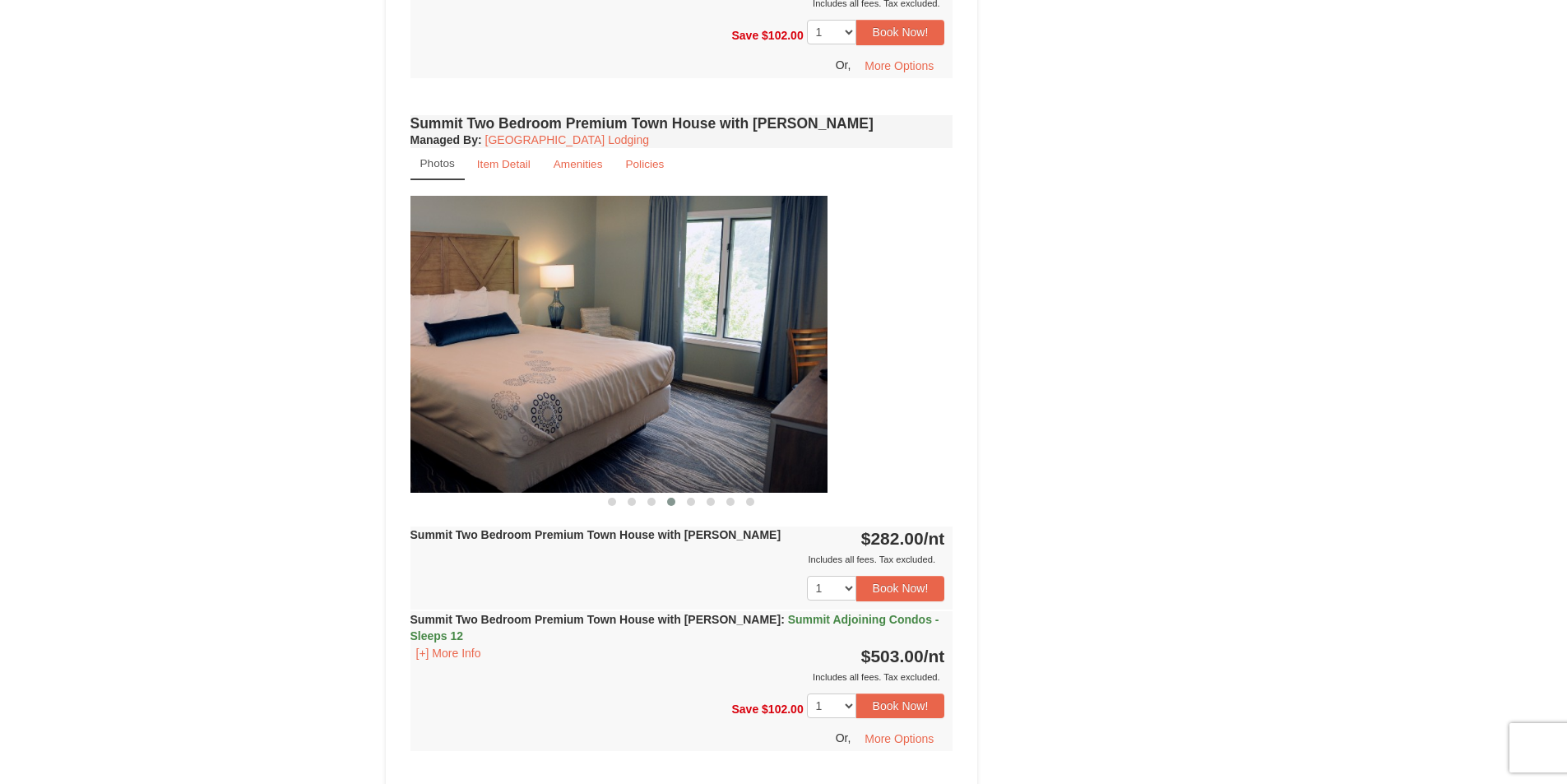
drag, startPoint x: 633, startPoint y: 364, endPoint x: 335, endPoint y: 362, distance: 298.0
click at [311, 363] on div "× <<Back to results The Summit - Mountain Premium Townhomes Book from $272.00! …" at bounding box center [784, 20] width 1567 height 2228
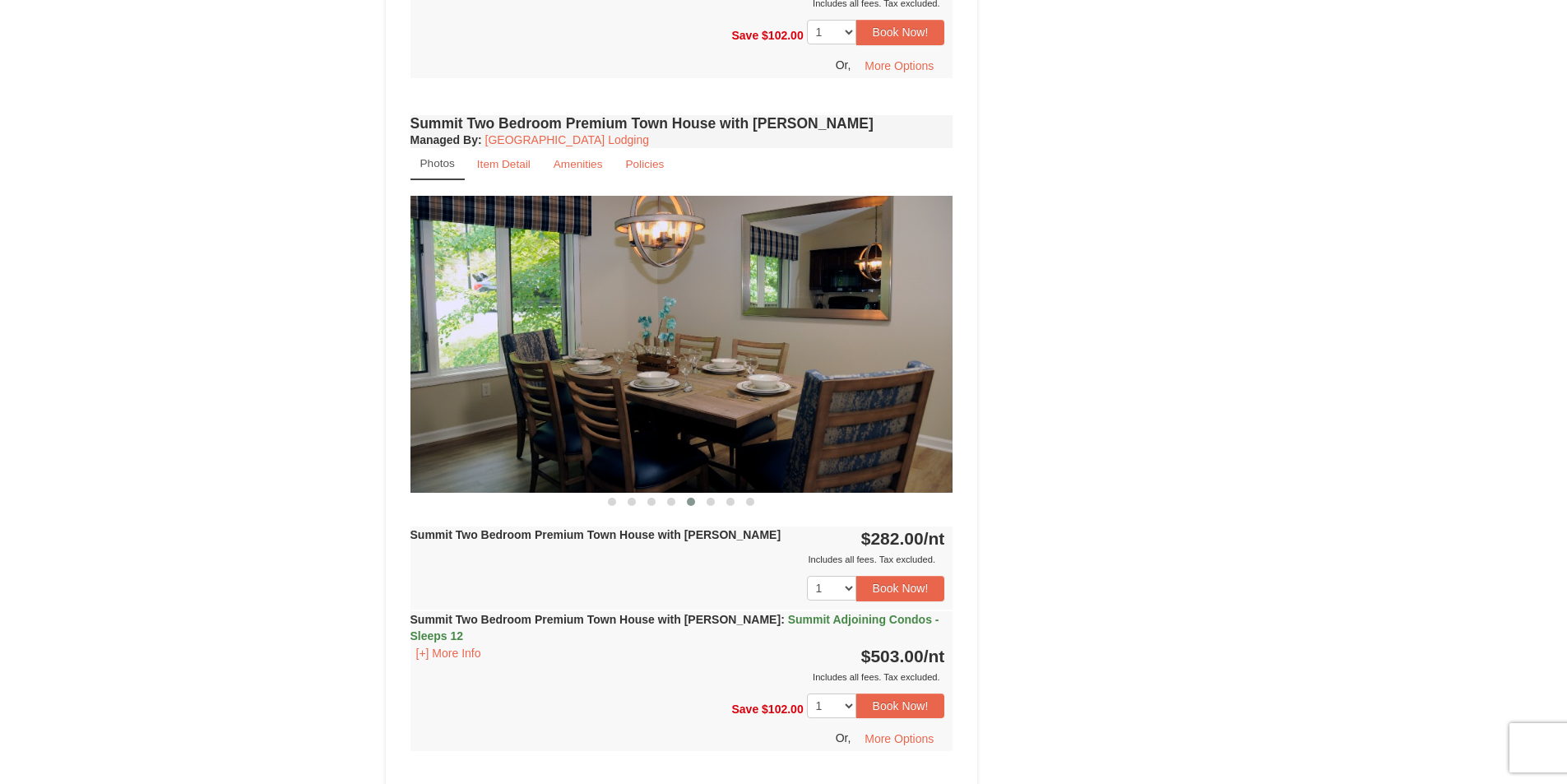
drag, startPoint x: 766, startPoint y: 408, endPoint x: 310, endPoint y: 376, distance: 457.1
click at [310, 376] on div "× <<Back to results The Summit - Mountain Premium Townhomes Book from $272.00! …" at bounding box center [784, 20] width 1567 height 2228
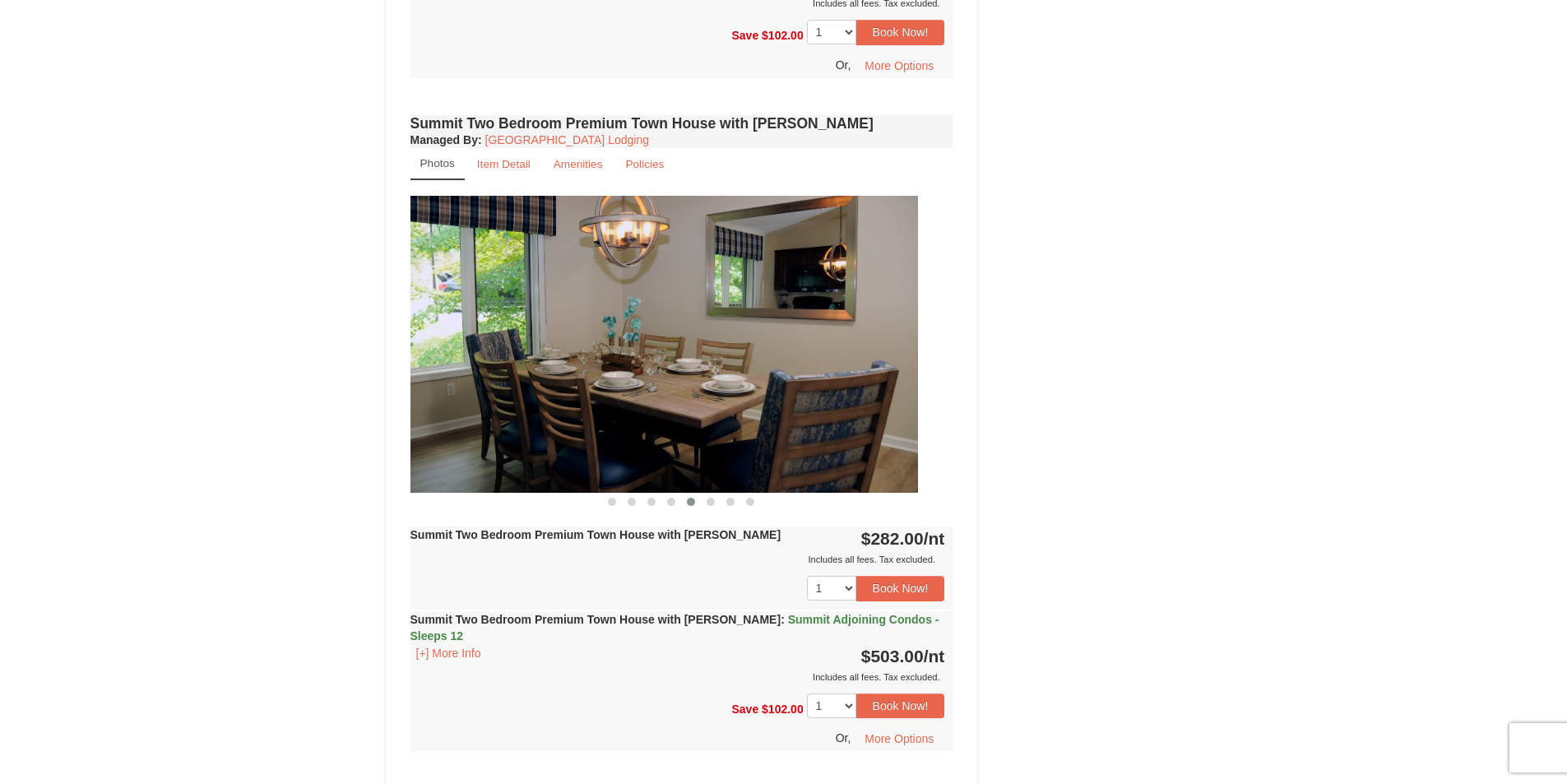
drag, startPoint x: 742, startPoint y: 318, endPoint x: 296, endPoint y: 298, distance: 446.4
click at [315, 299] on div "× <<Back to results The Summit - Mountain Premium Townhomes Book from $272.00! …" at bounding box center [784, 20] width 1567 height 2228
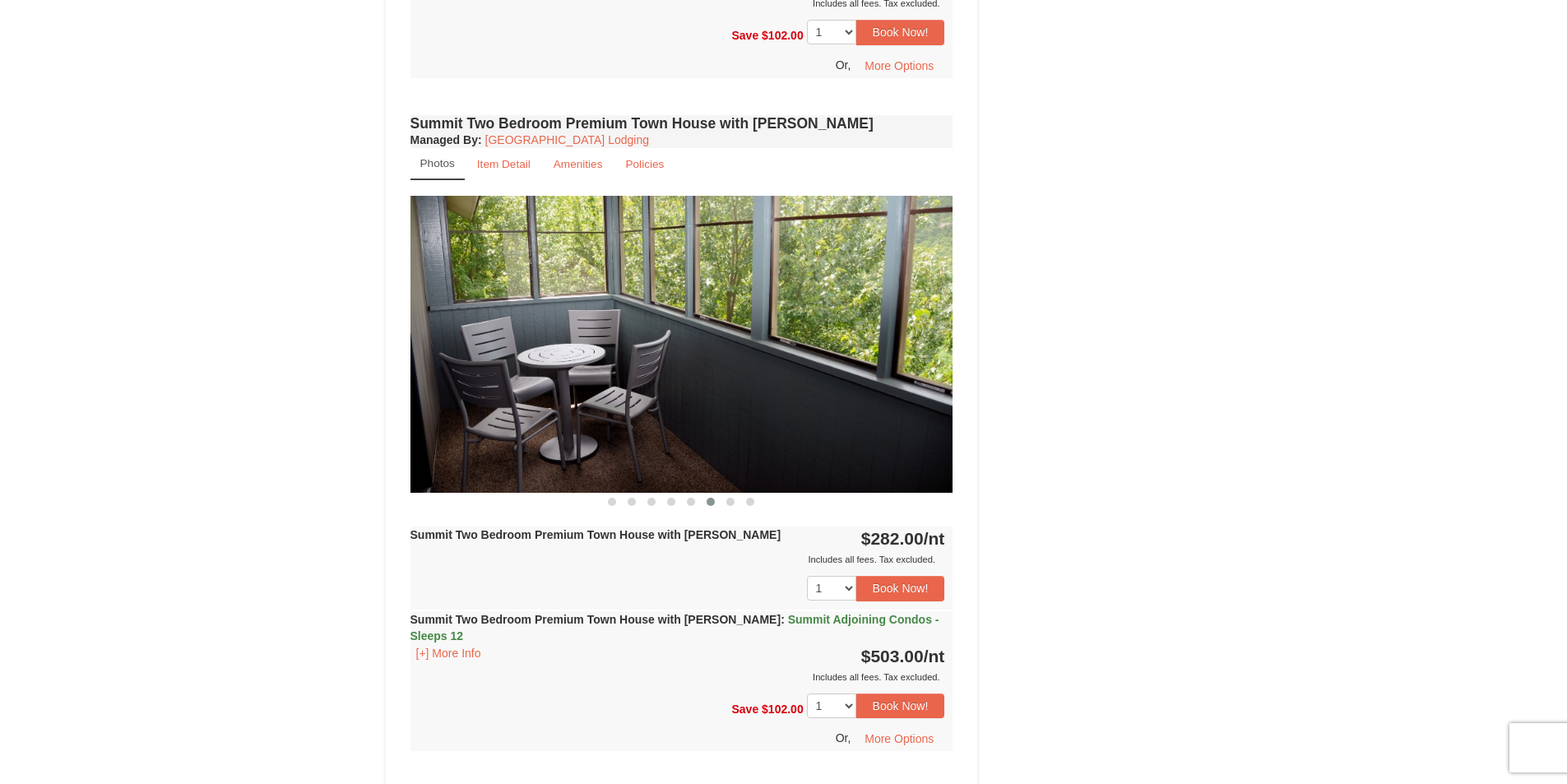
drag, startPoint x: 733, startPoint y: 343, endPoint x: 223, endPoint y: 306, distance: 511.3
click at [223, 306] on div "× <<Back to results The Summit - Mountain Premium Townhomes Book from $272.00! …" at bounding box center [784, 20] width 1567 height 2228
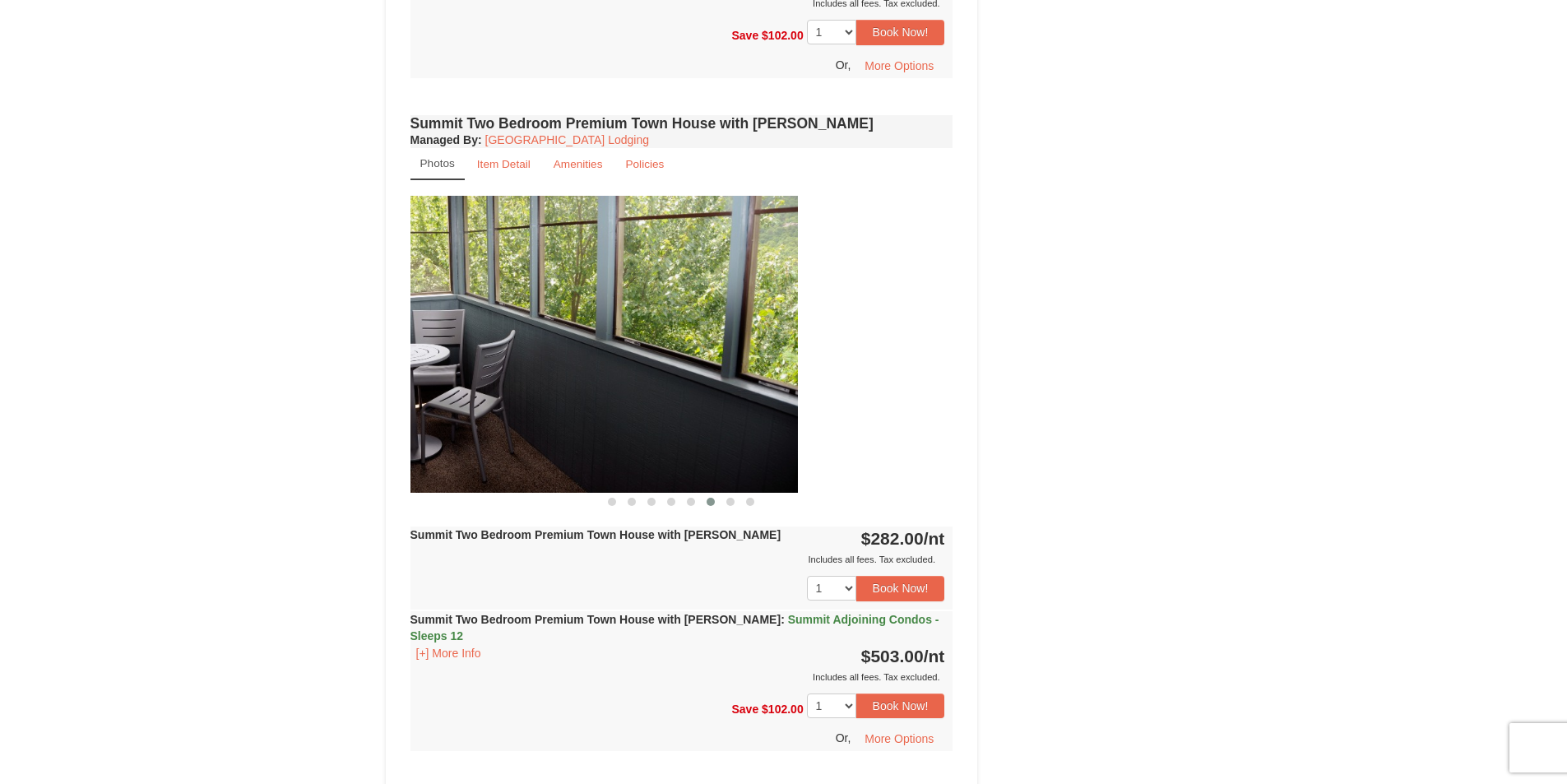
drag, startPoint x: 738, startPoint y: 344, endPoint x: 240, endPoint y: 333, distance: 498.1
click at [281, 349] on div "× <<Back to results The Summit - Mountain Premium Townhomes Book from $272.00! …" at bounding box center [784, 20] width 1567 height 2228
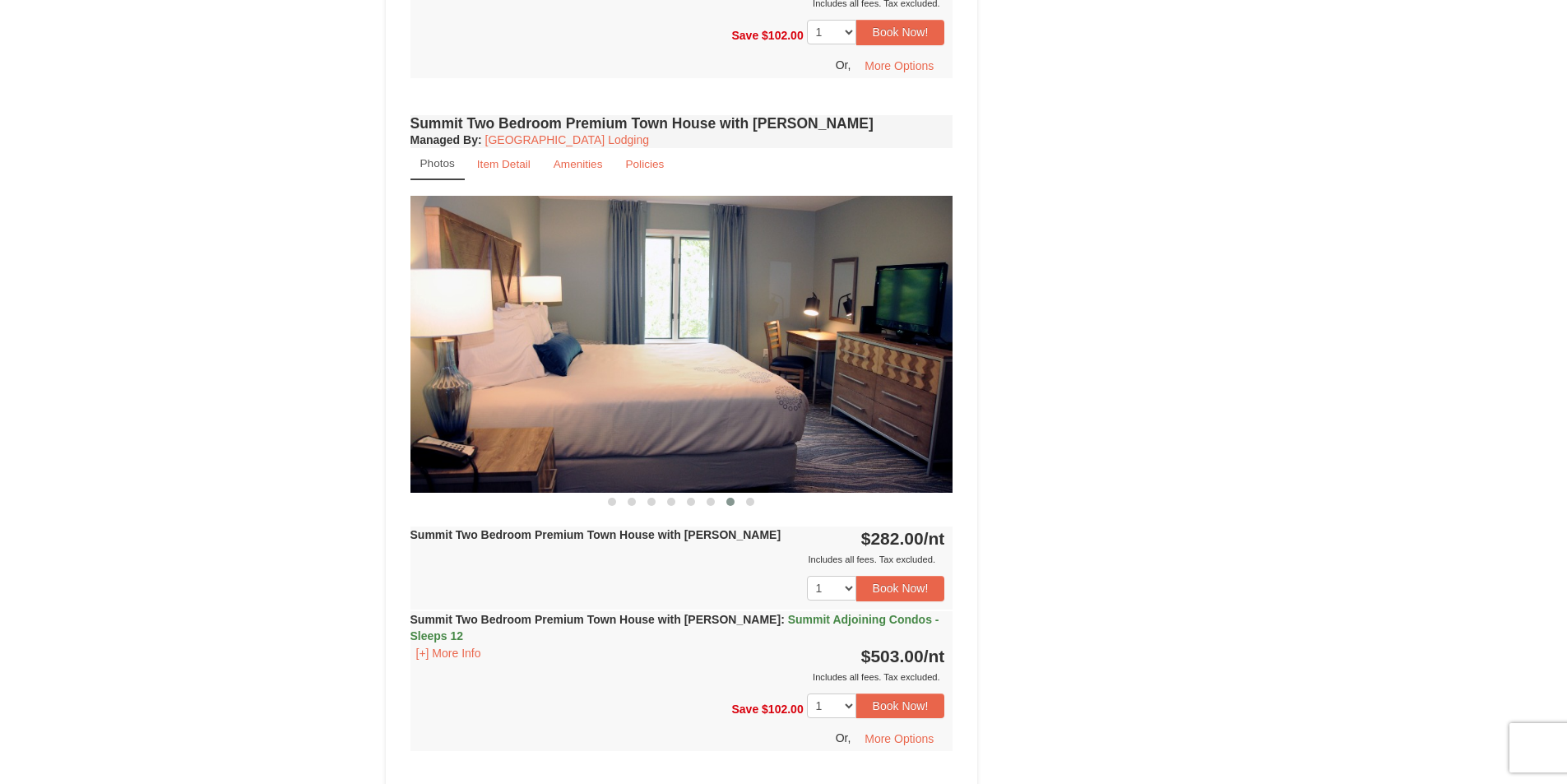
drag, startPoint x: 720, startPoint y: 382, endPoint x: 208, endPoint y: 317, distance: 516.1
click at [208, 317] on div "× <<Back to results The Summit - Mountain Premium Townhomes Book from $272.00! …" at bounding box center [784, 20] width 1567 height 2228
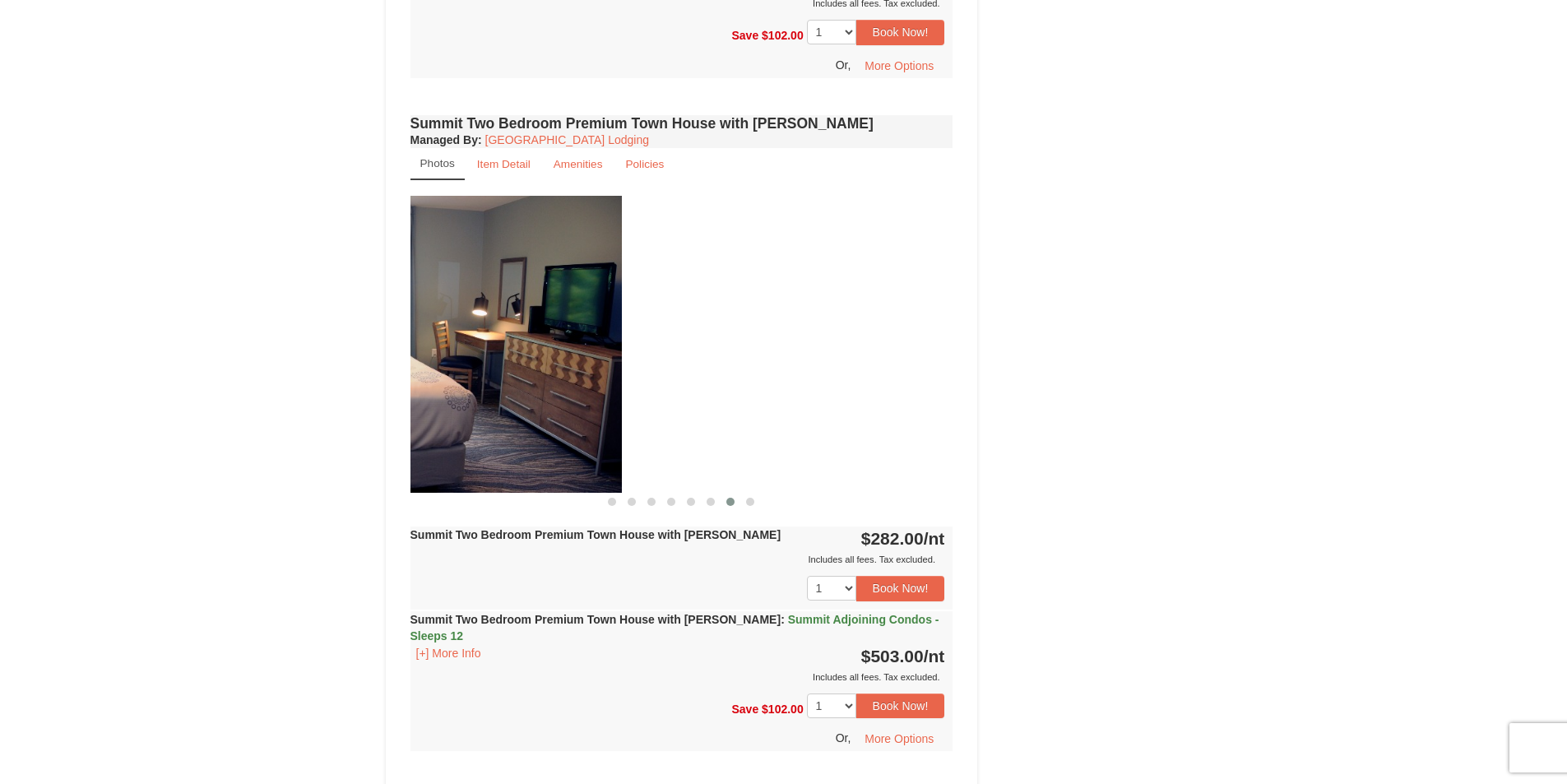
drag, startPoint x: 795, startPoint y: 305, endPoint x: 320, endPoint y: 237, distance: 479.8
click at [341, 245] on div "× <<Back to results The Summit - Mountain Premium Townhomes Book from $272.00! …" at bounding box center [784, 20] width 1567 height 2228
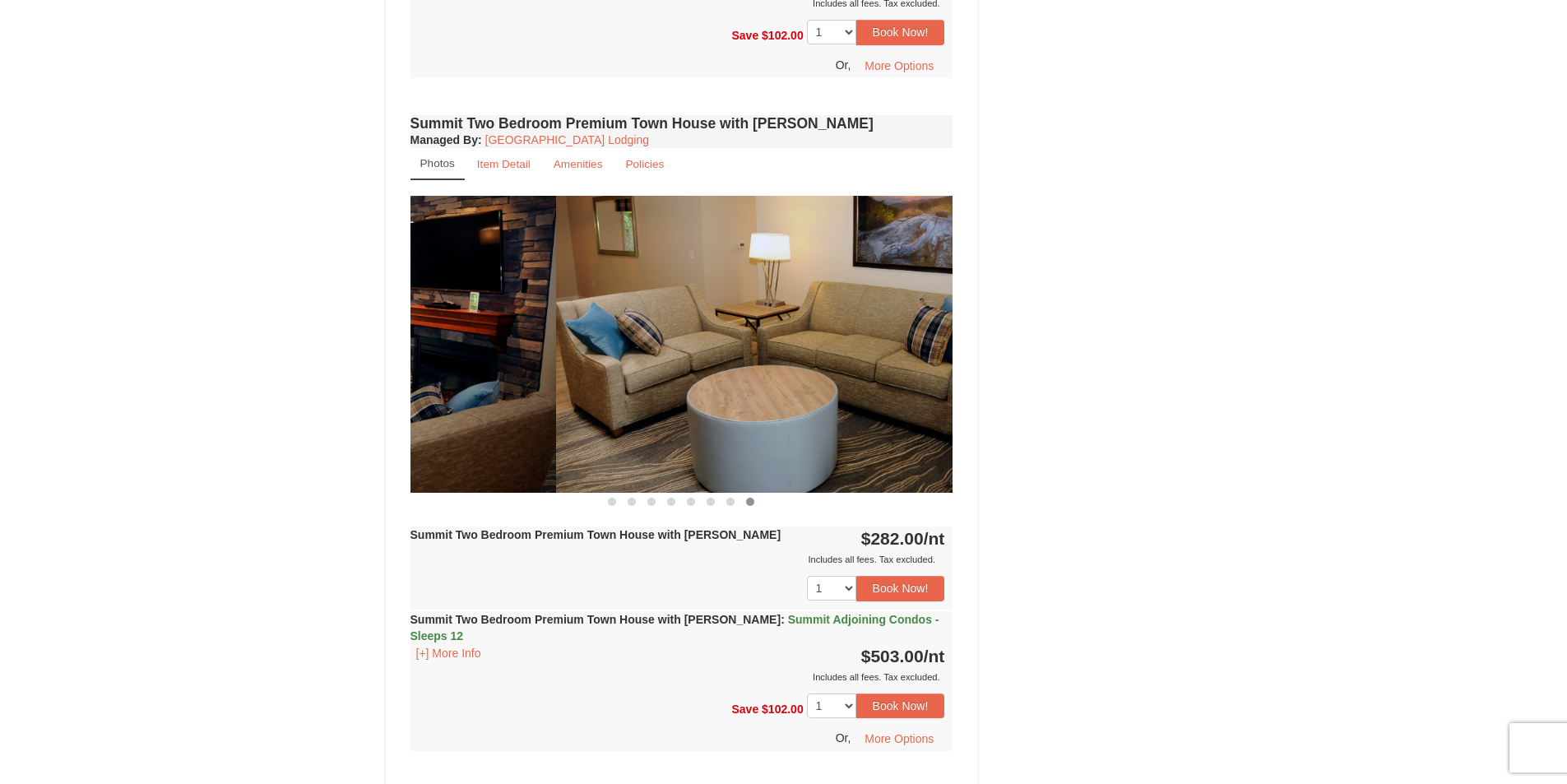
drag, startPoint x: 787, startPoint y: 347, endPoint x: 300, endPoint y: 309, distance: 488.5
click at [303, 310] on div "× <<Back to results The Summit - Mountain Premium Townhomes Book from $272.00! …" at bounding box center [784, 20] width 1567 height 2228
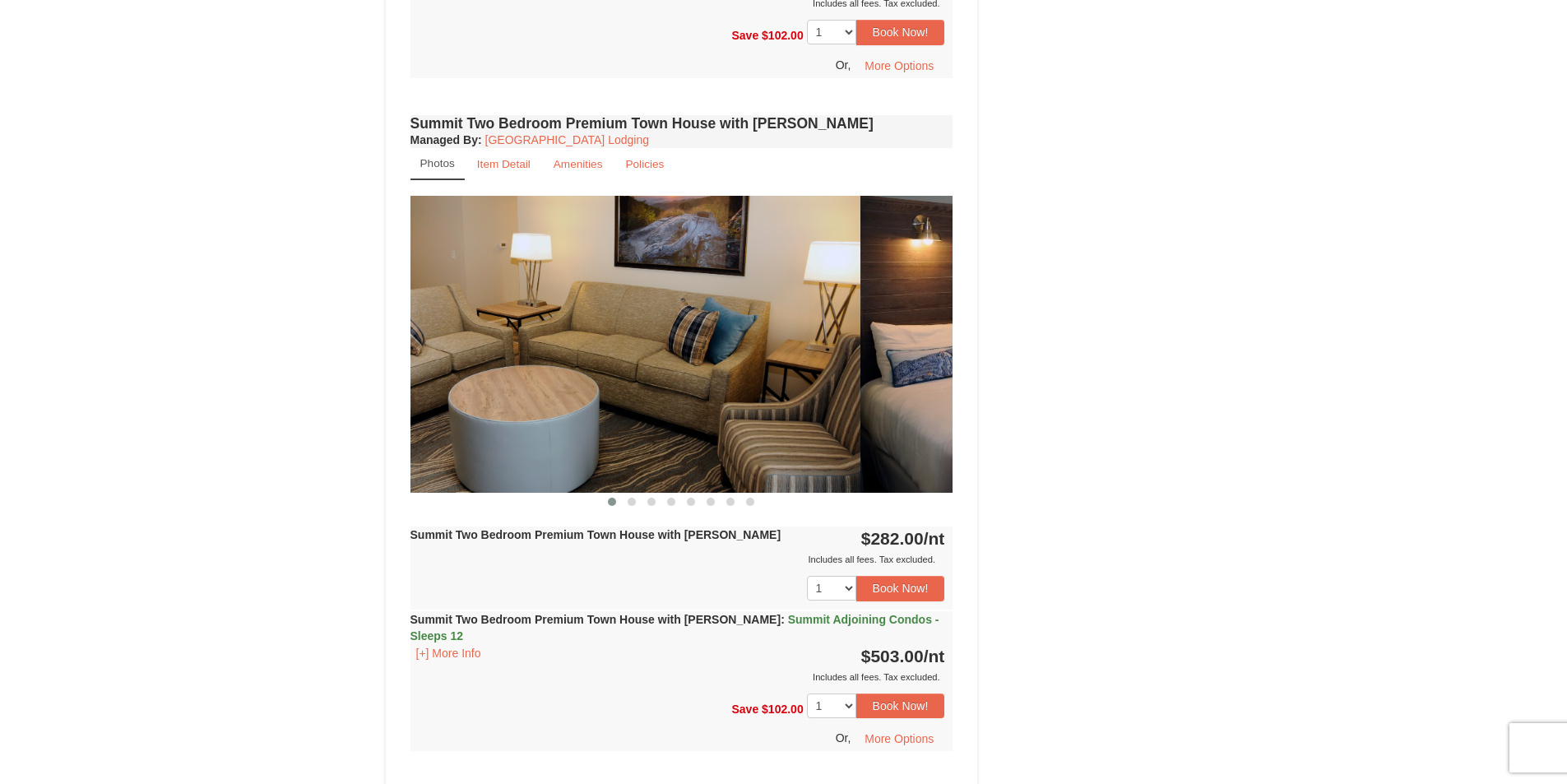
drag, startPoint x: 767, startPoint y: 335, endPoint x: 674, endPoint y: 331, distance: 93.1
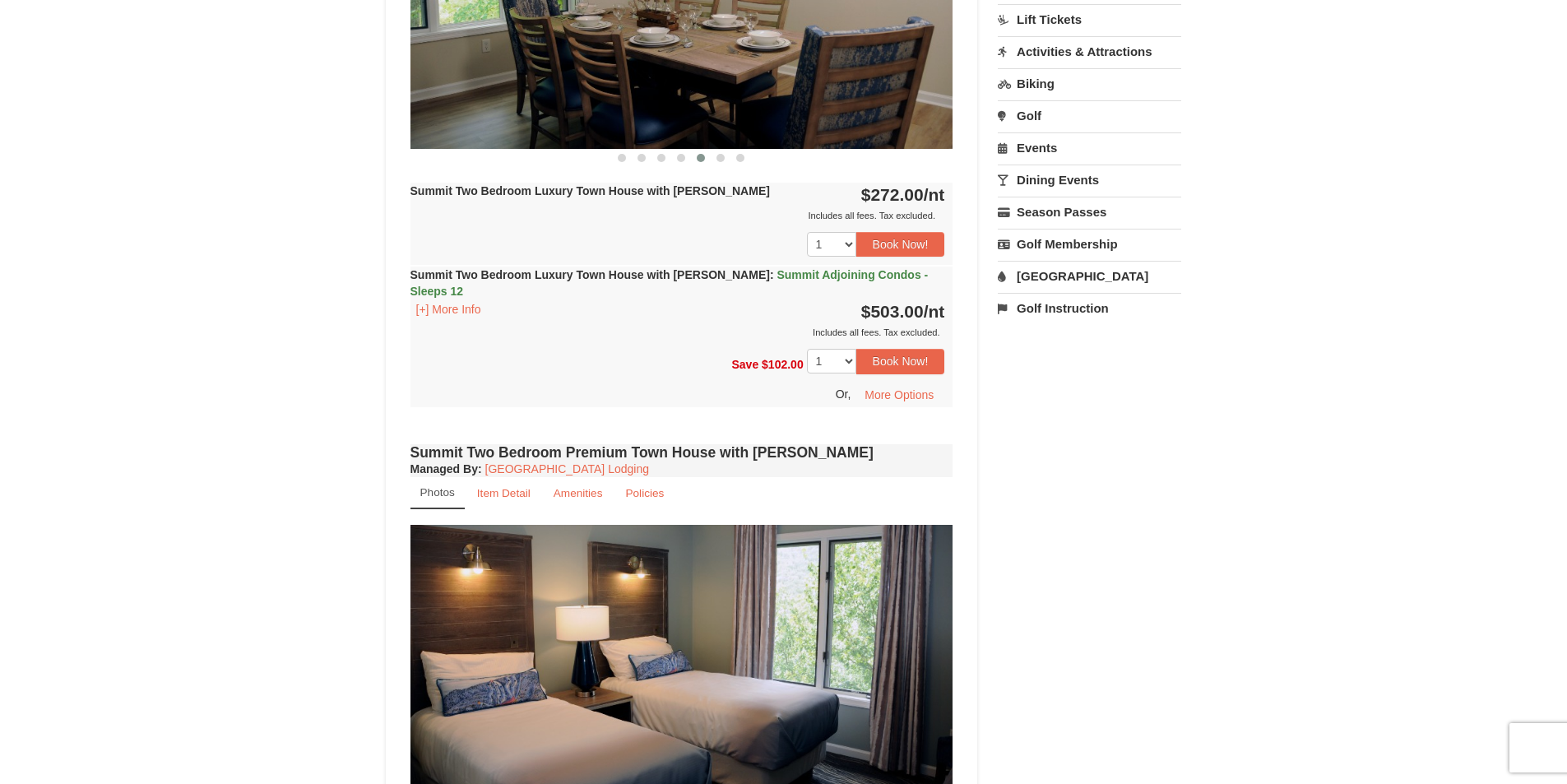
scroll to position [493, 0]
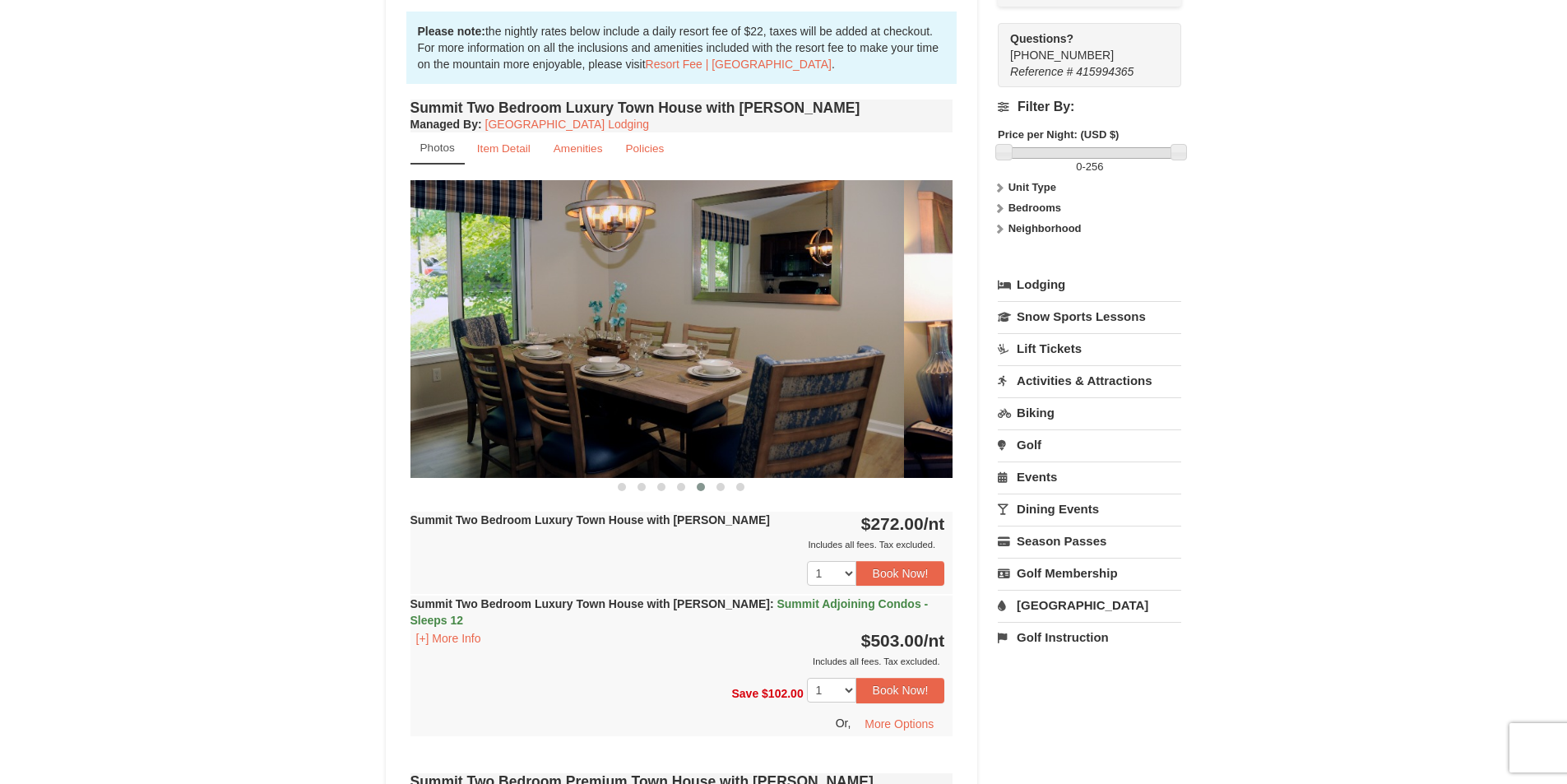
drag, startPoint x: 738, startPoint y: 356, endPoint x: 497, endPoint y: 329, distance: 242.5
click at [497, 329] on img at bounding box center [632, 328] width 543 height 297
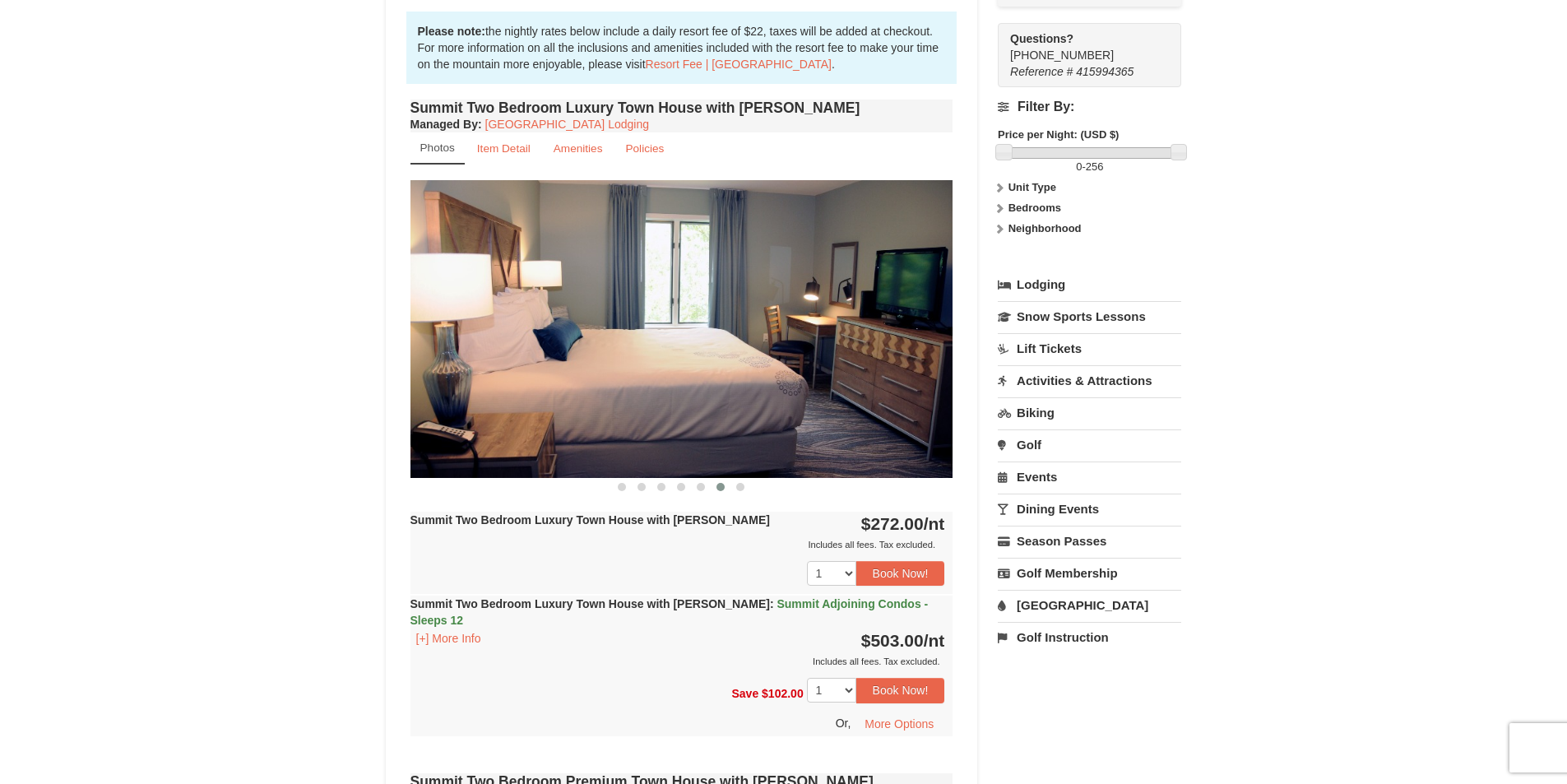
drag, startPoint x: 796, startPoint y: 375, endPoint x: 537, endPoint y: 353, distance: 259.9
click at [537, 353] on img at bounding box center [682, 328] width 543 height 297
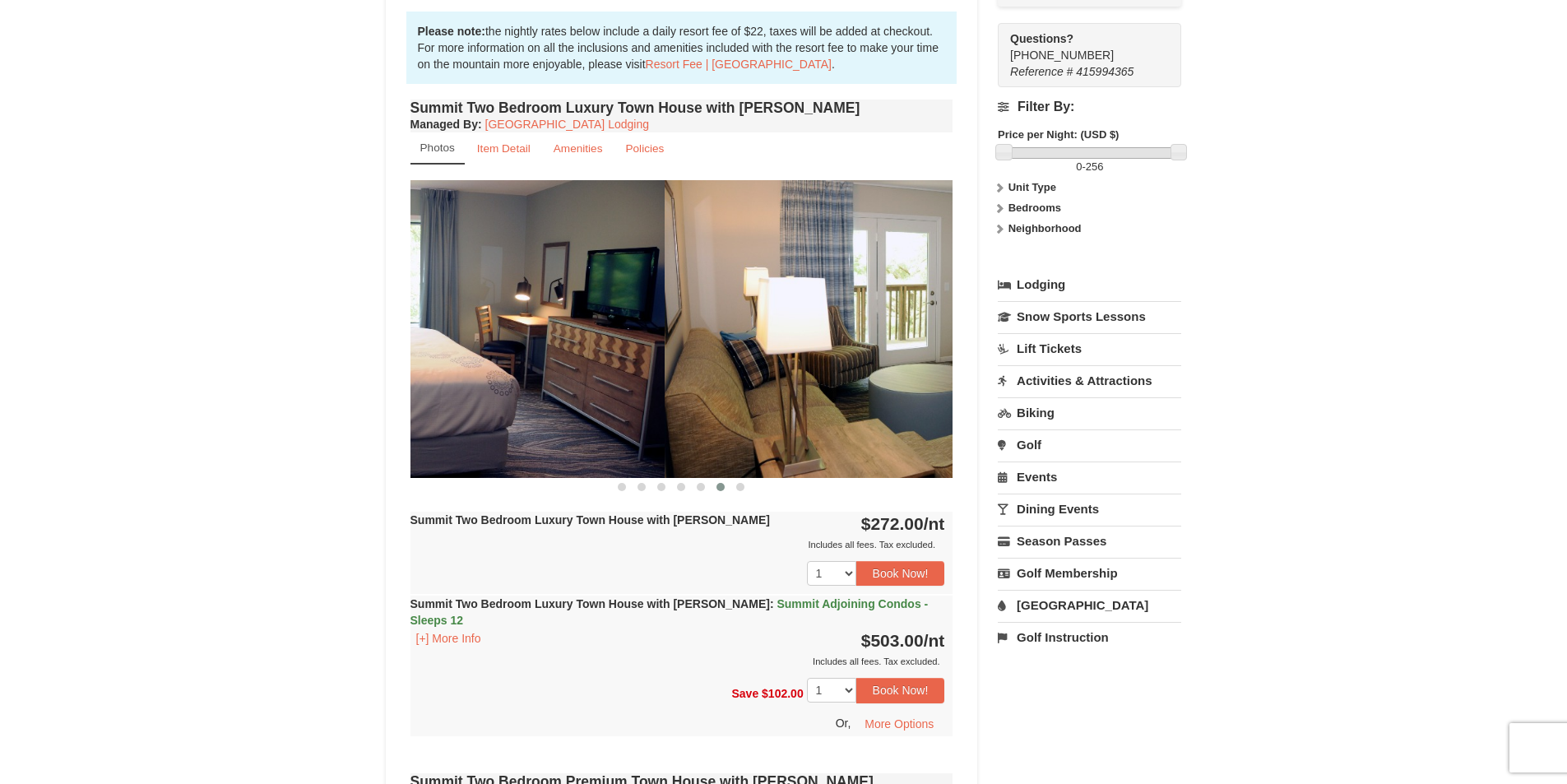
drag, startPoint x: 758, startPoint y: 318, endPoint x: 312, endPoint y: 295, distance: 446.6
click at [312, 295] on div "× <<Back to results The Summit - Mountain Premium Townhomes Book from $272.00! …" at bounding box center [784, 678] width 1567 height 2228
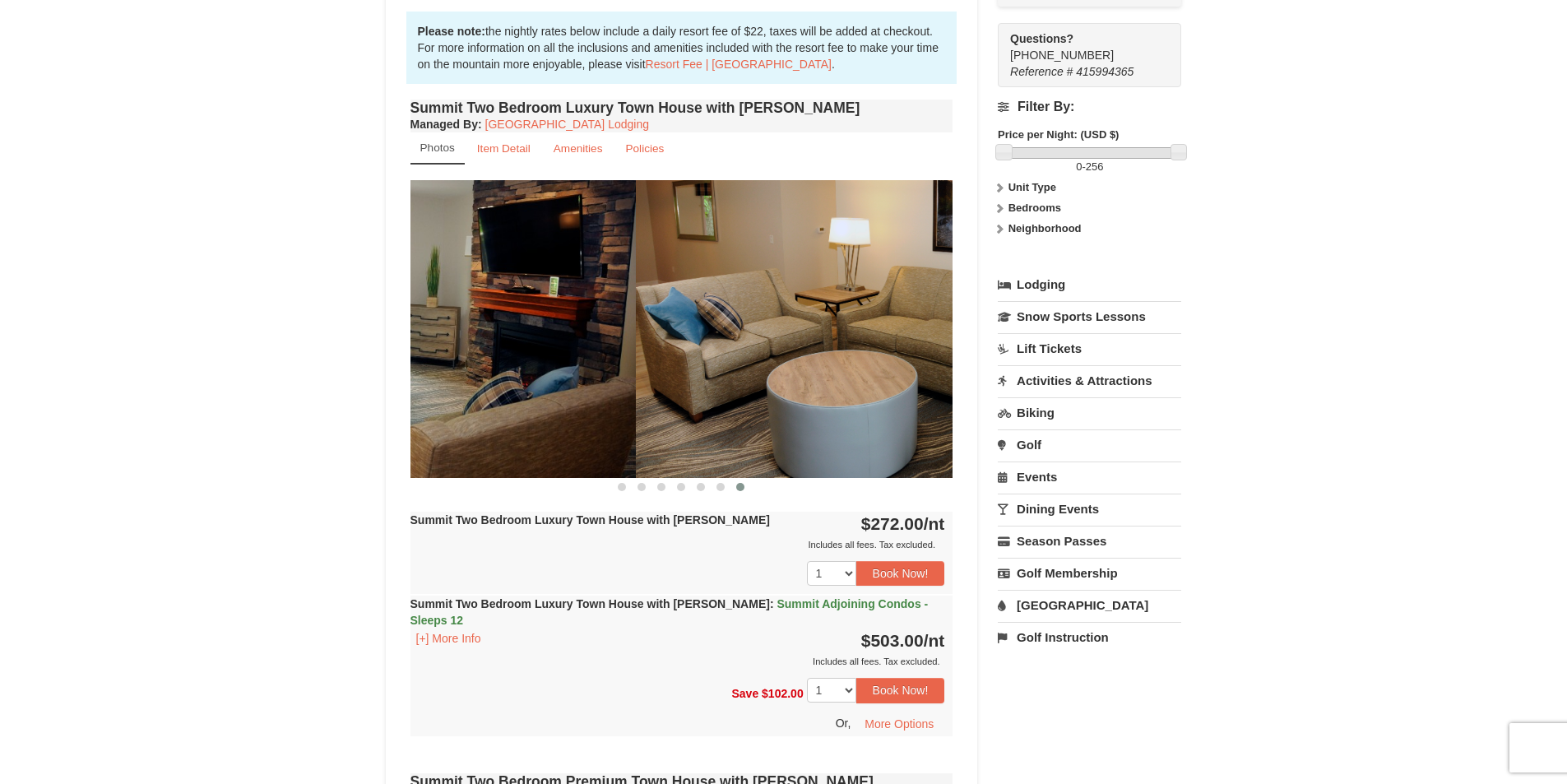
drag, startPoint x: 808, startPoint y: 323, endPoint x: 278, endPoint y: 290, distance: 531.0
click at [278, 290] on div "× <<Back to results The Summit - Mountain Premium Townhomes Book from $272.00! …" at bounding box center [784, 678] width 1567 height 2228
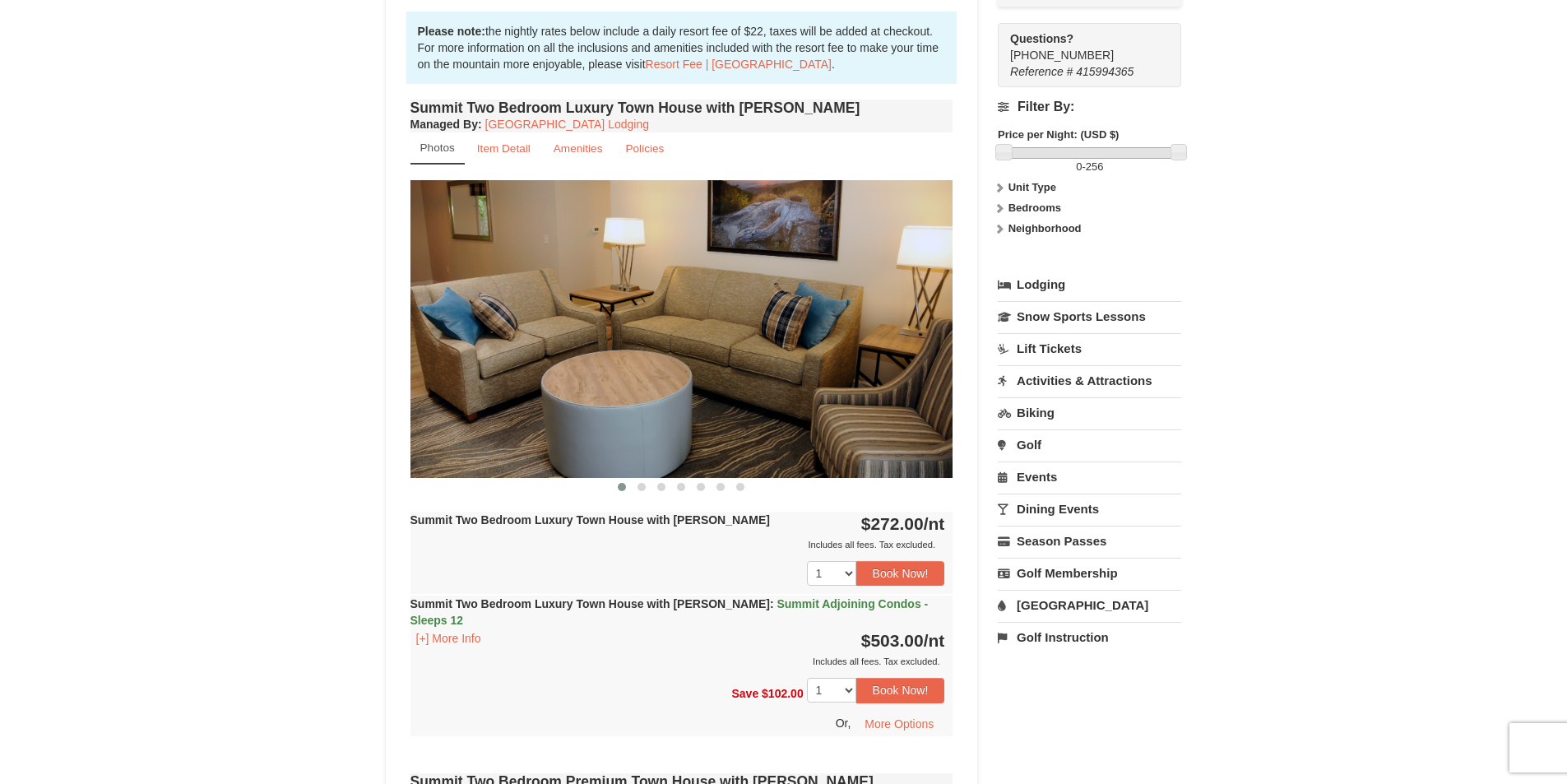
drag
click at [475, 330] on img at bounding box center [682, 328] width 543 height 297
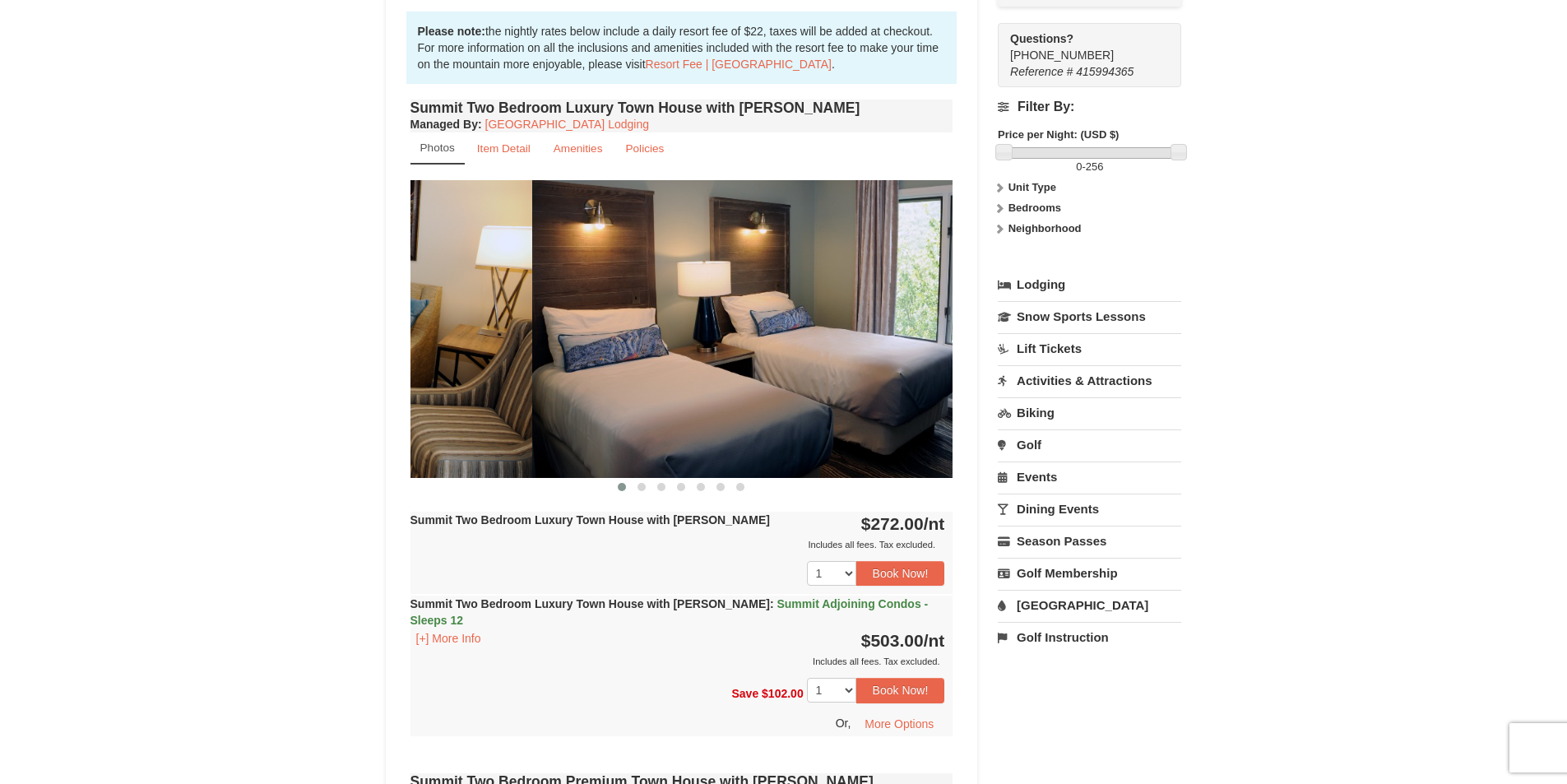
click at [349, 323] on div "× <<Back to results The Summit - Mountain Premium Townhomes Book from $272.00! …" at bounding box center [784, 678] width 1567 height 2228
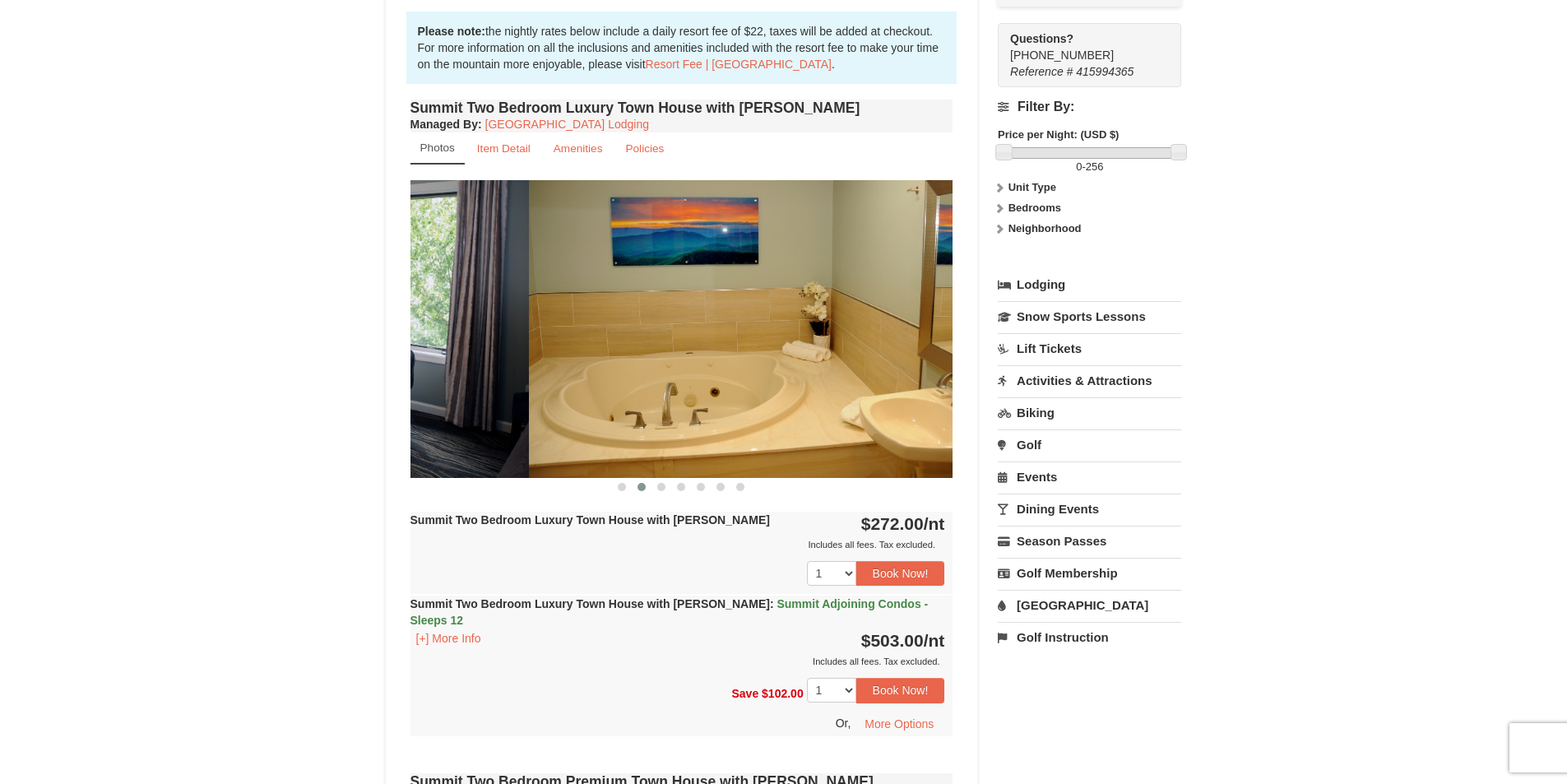
click at [371, 313] on div "× <<Back to results The Summit - Mountain Premium Townhomes Book from $272.00! …" at bounding box center [784, 678] width 829 height 2195
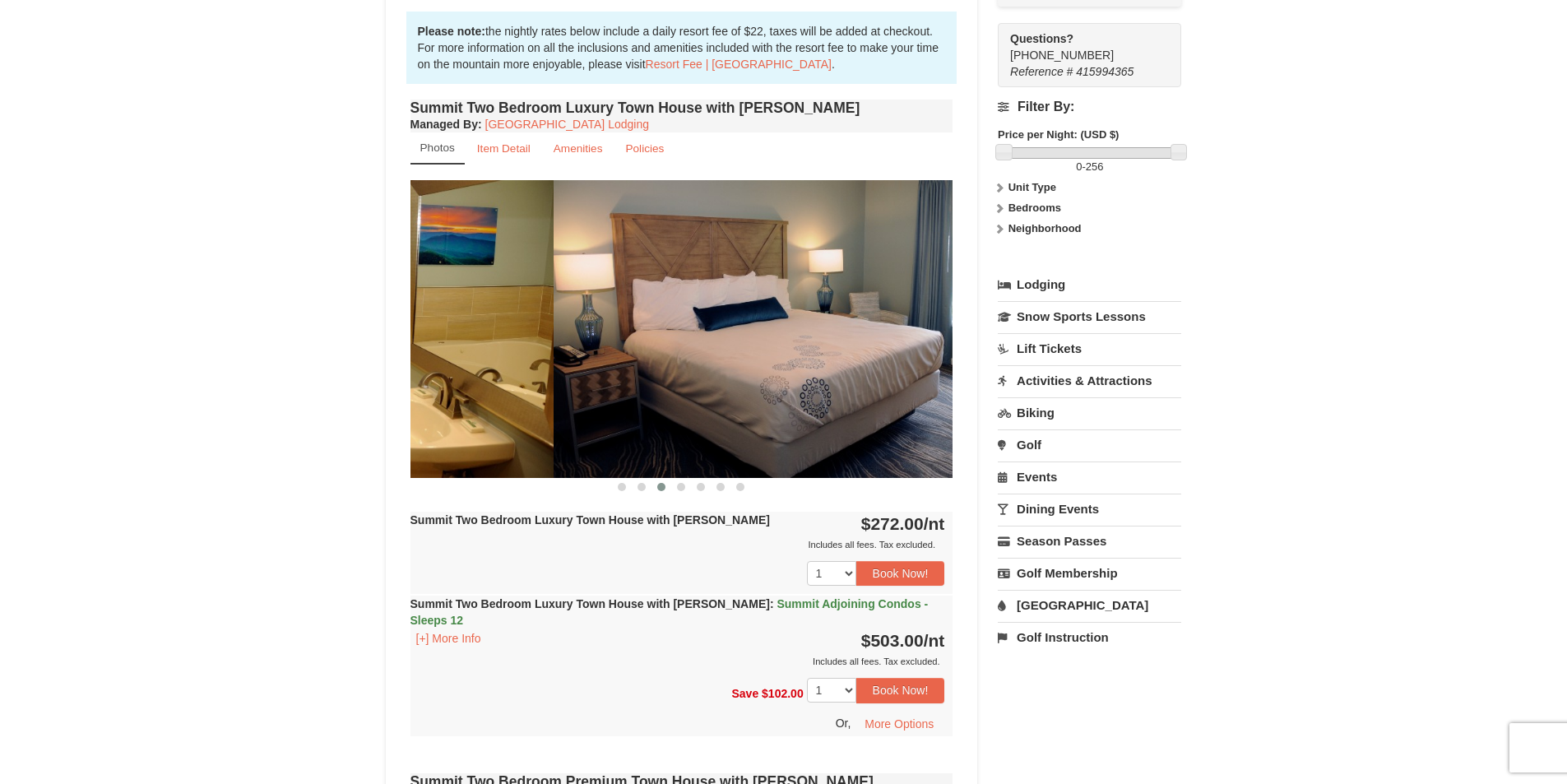
click at [423, 351] on img at bounding box center [282, 328] width 543 height 297
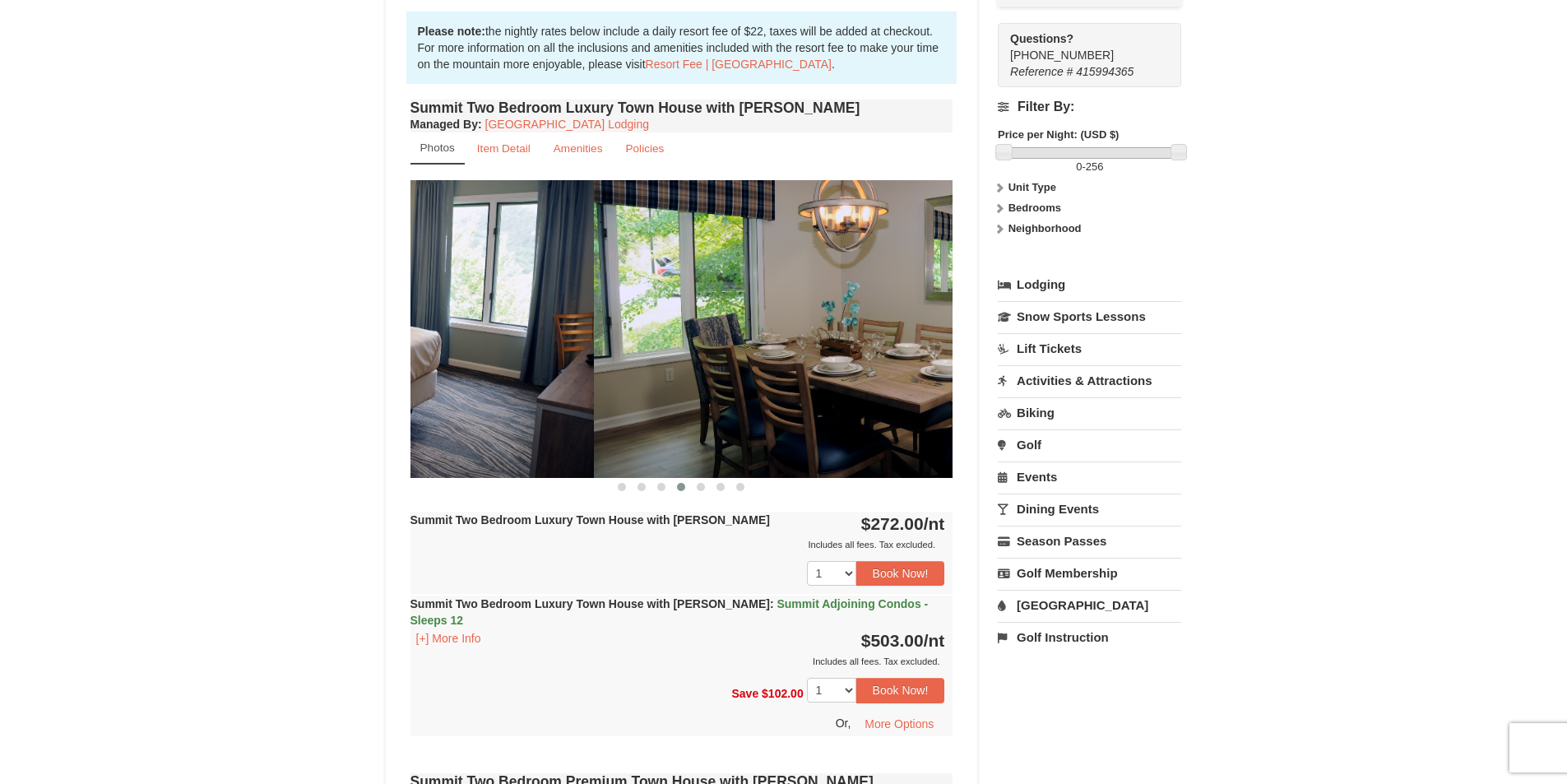
click at [457, 324] on img at bounding box center [322, 328] width 543 height 297
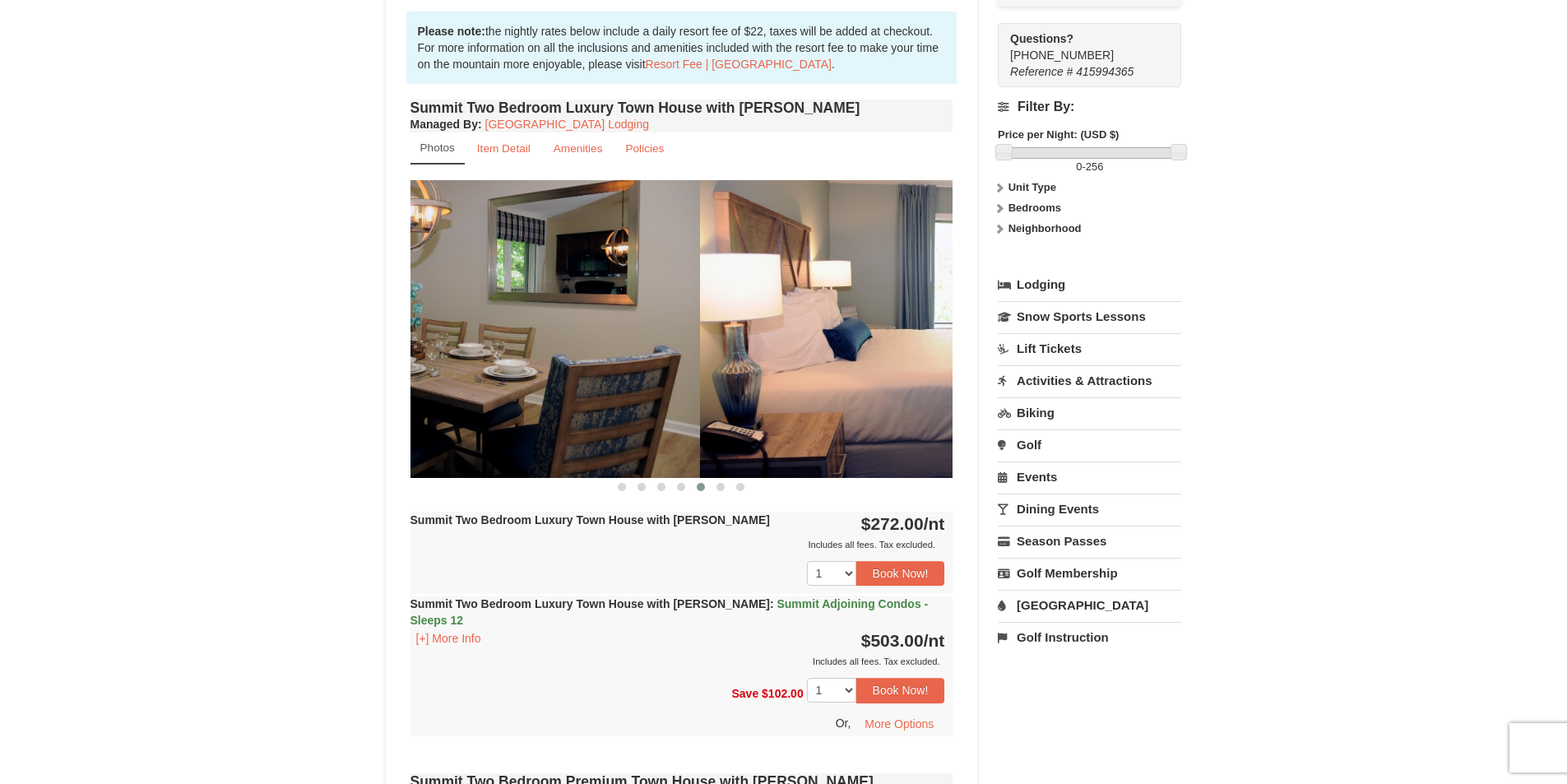
click at [419, 314] on img at bounding box center [428, 328] width 543 height 297
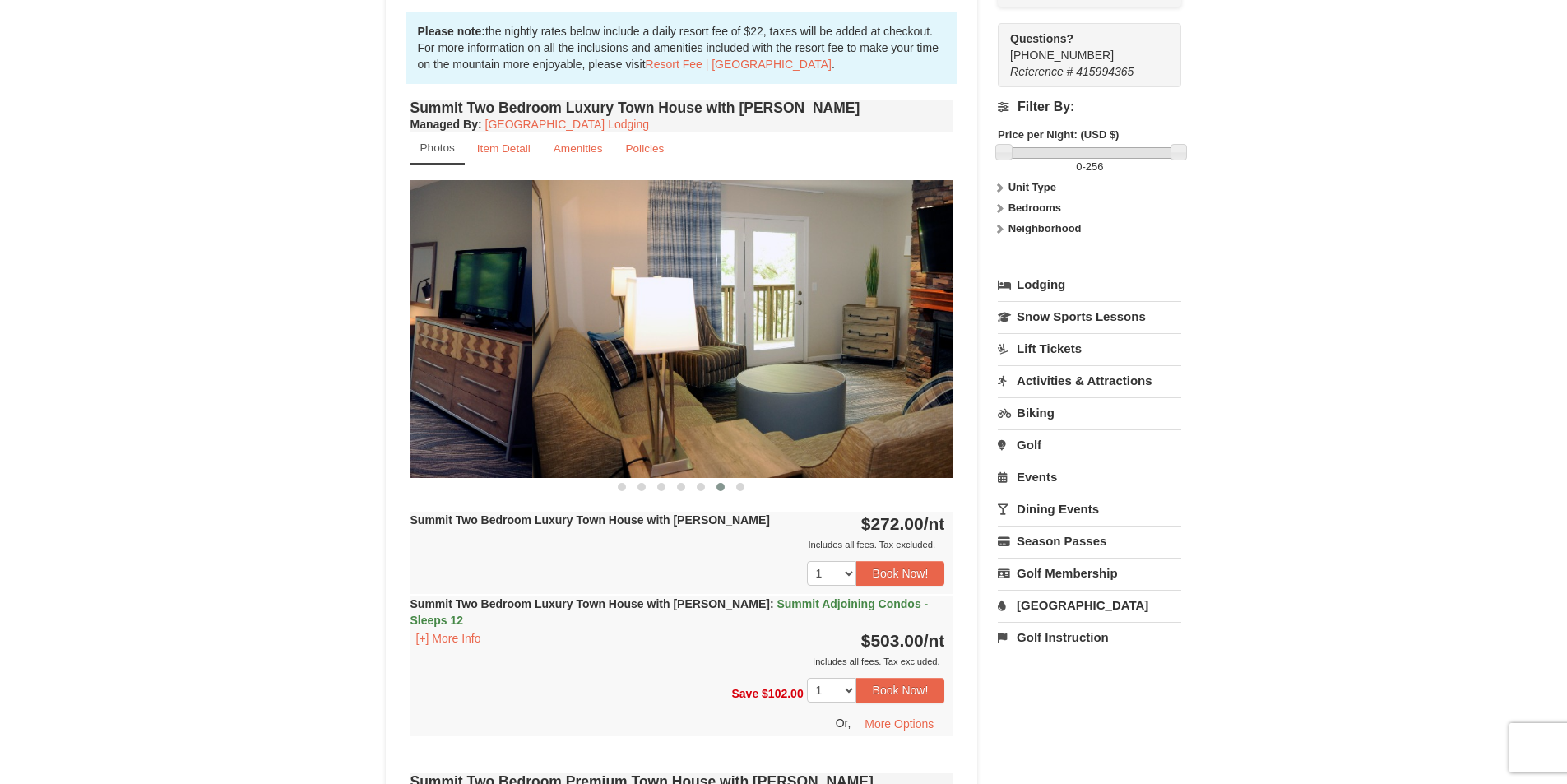
click at [459, 350] on img at bounding box center [260, 328] width 543 height 297
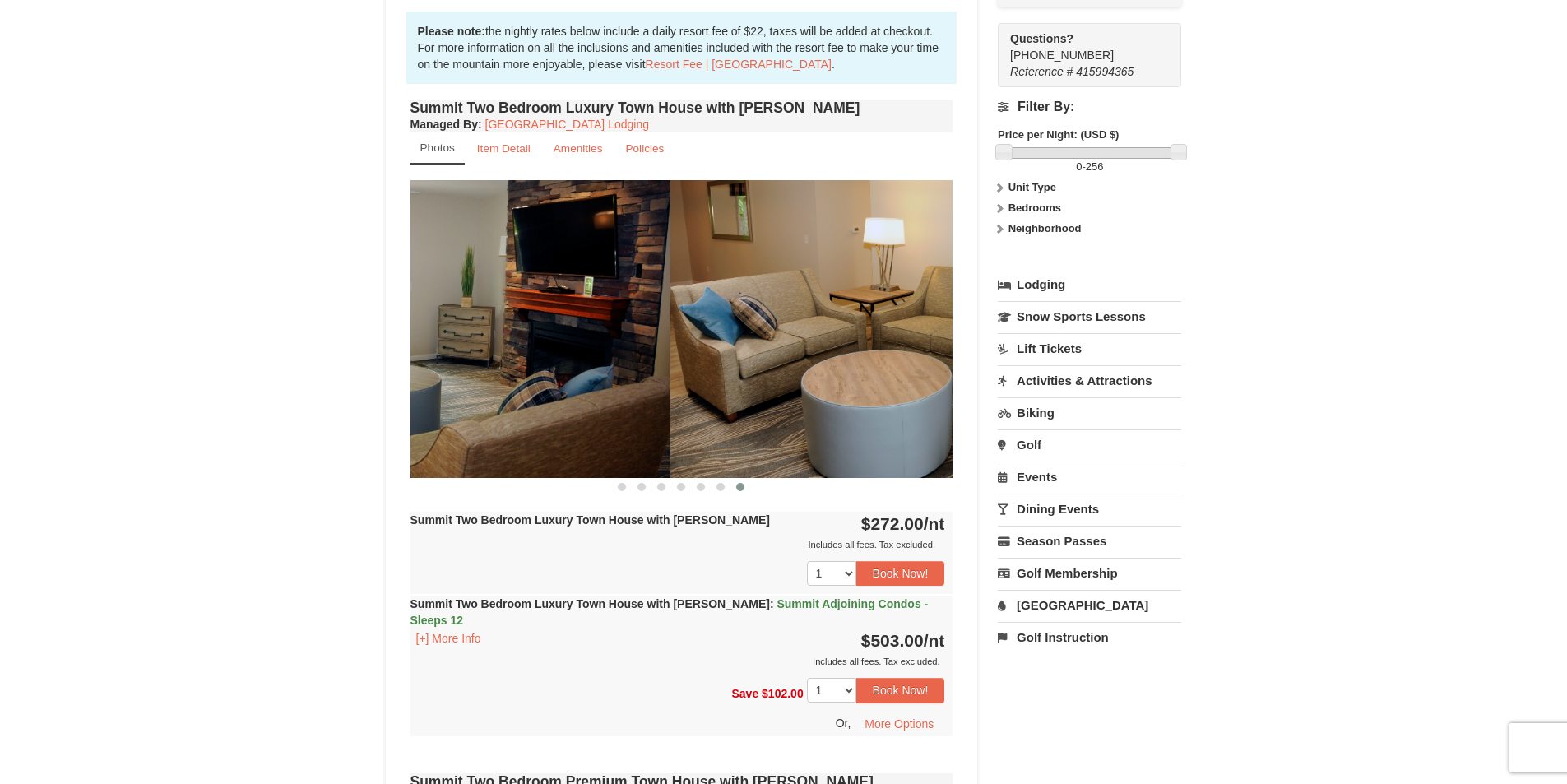
click at [547, 366] on img at bounding box center [399, 328] width 543 height 297
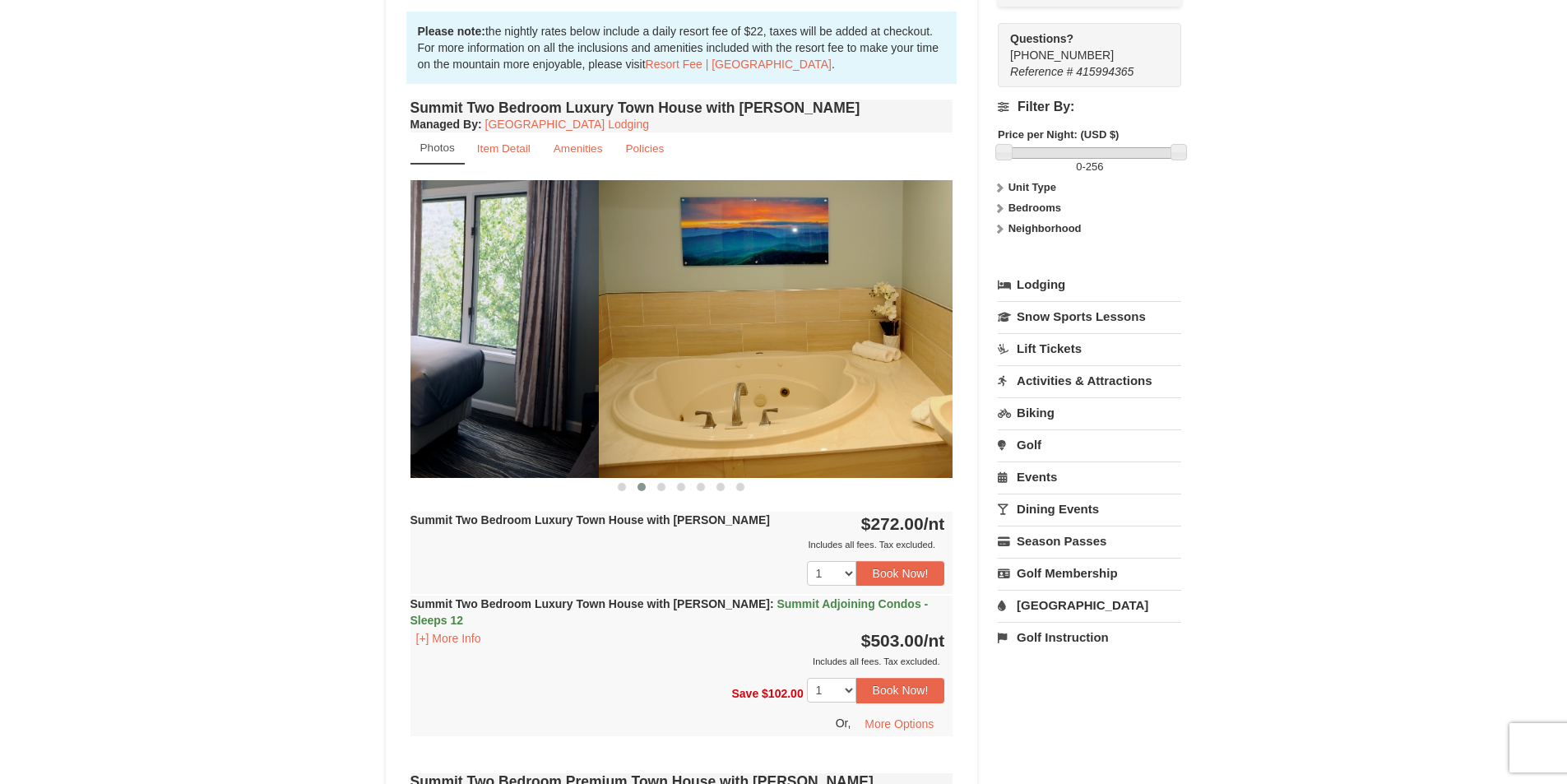
click at [367, 273] on div "× <<Back to results The Summit - Mountain Premium Townhomes Book from $272.00! …" at bounding box center [784, 678] width 1567 height 2228
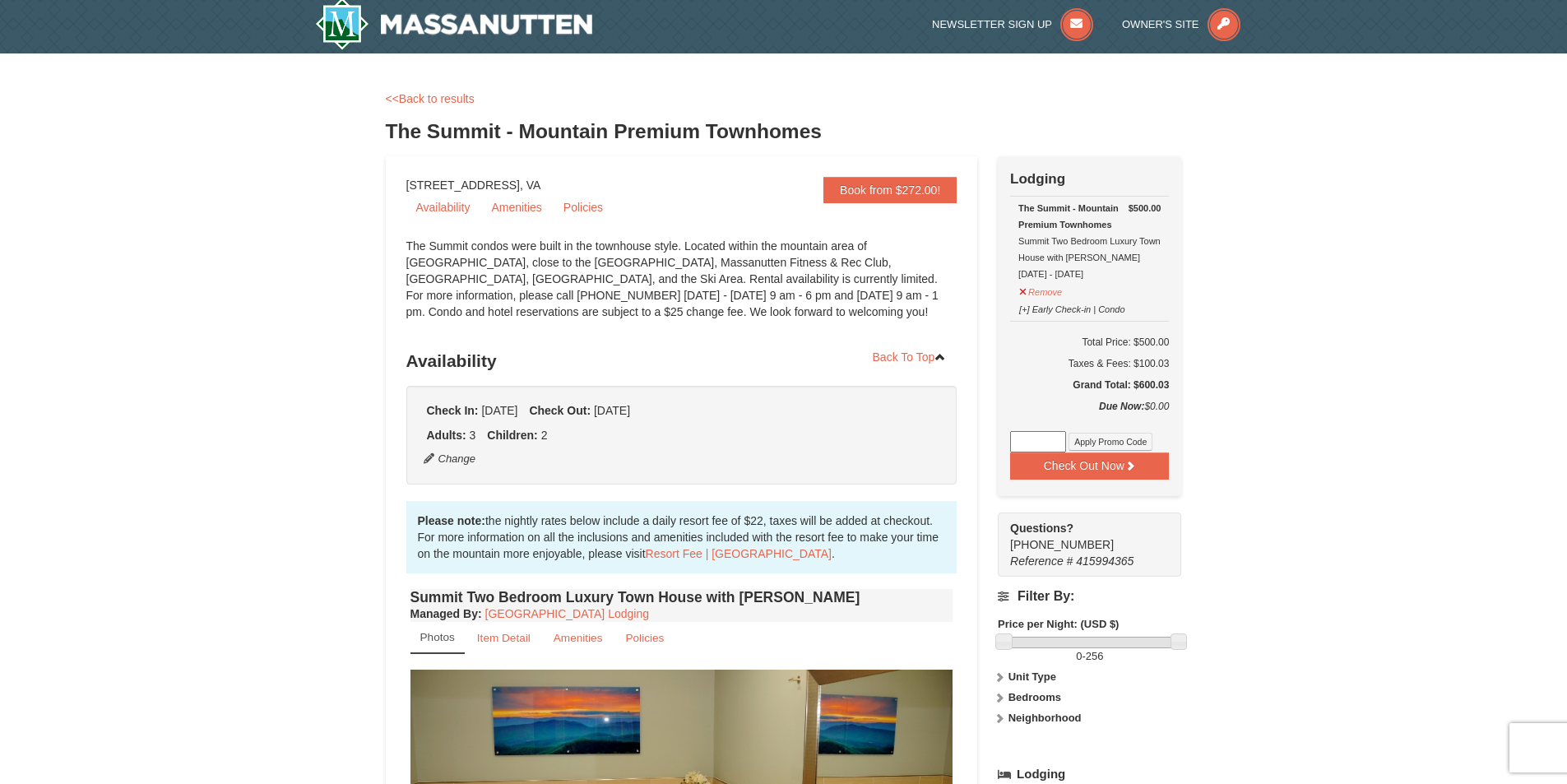
scroll to position [0, 0]
